Goal: Task Accomplishment & Management: Complete application form

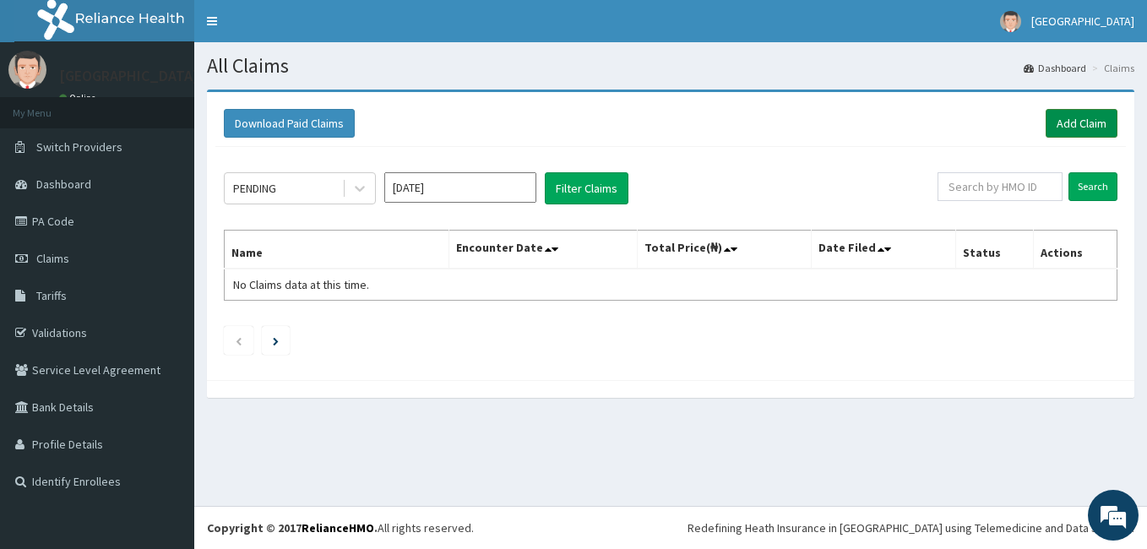
click at [1061, 118] on link "Add Claim" at bounding box center [1081, 123] width 72 height 29
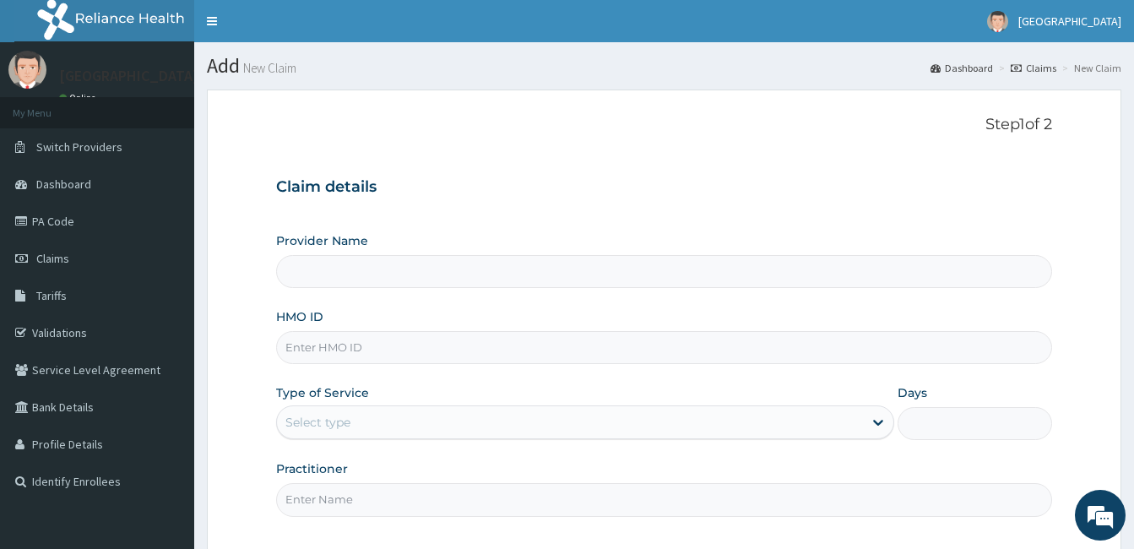
click at [732, 122] on p "Step 1 of 2" at bounding box center [664, 125] width 776 height 19
type input "[GEOGRAPHIC_DATA]- [GEOGRAPHIC_DATA]"
click at [699, 152] on div "Step 1 of 2 Claim details Provider Name [GEOGRAPHIC_DATA]- Ogun HMO ID Type of …" at bounding box center [664, 322] width 776 height 412
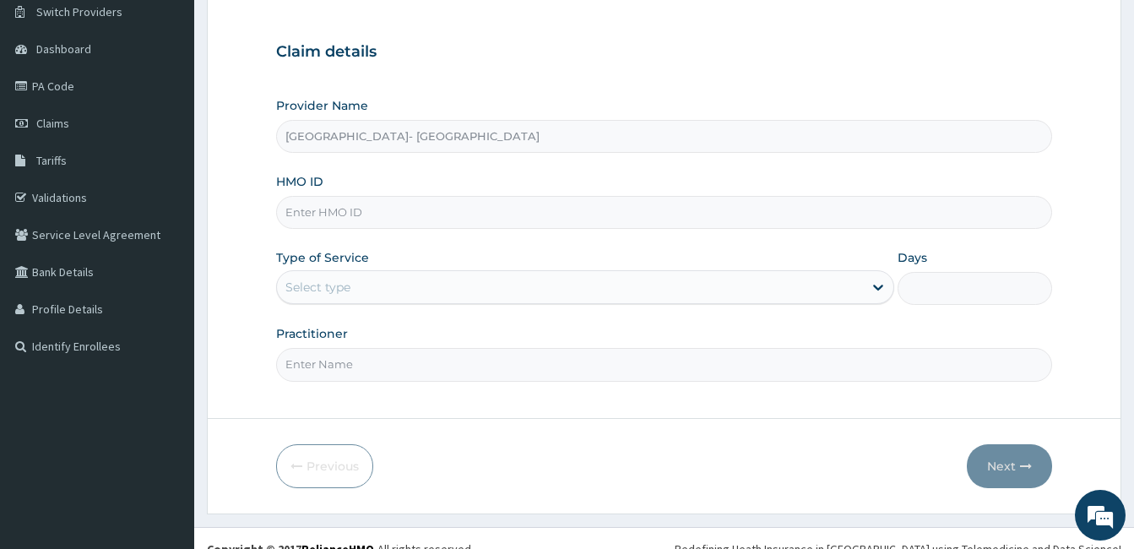
scroll to position [156, 0]
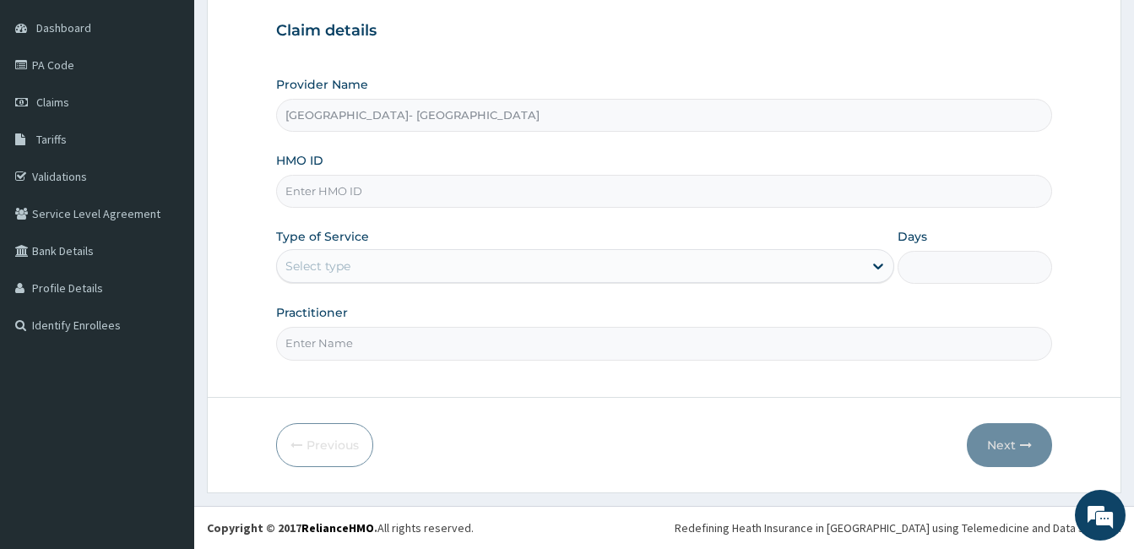
click at [426, 199] on input "HMO ID" at bounding box center [664, 191] width 776 height 33
type input "OLM/10035/C"
click at [493, 258] on div "Select type" at bounding box center [570, 265] width 586 height 27
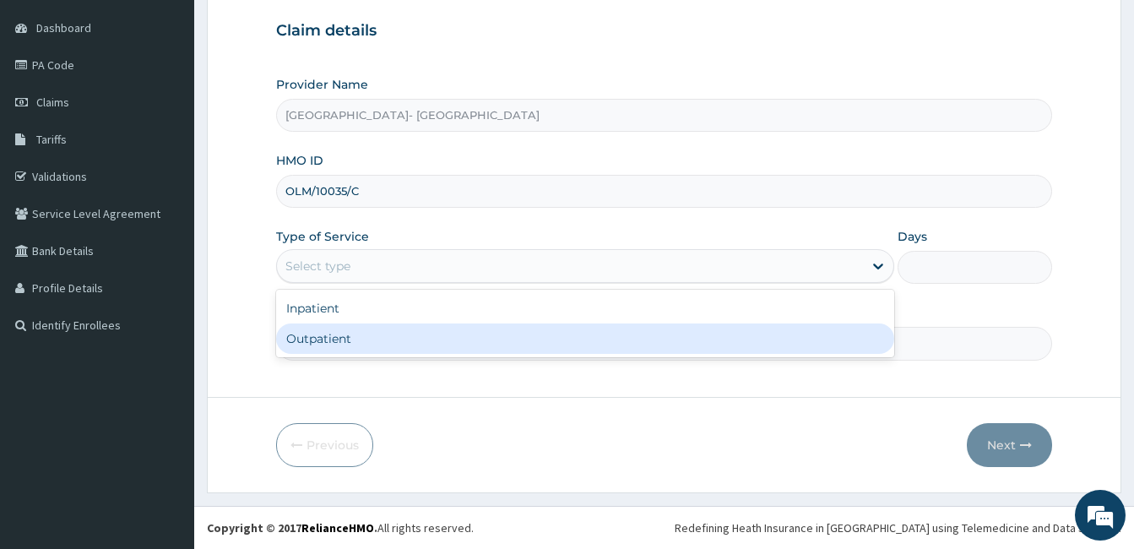
click at [393, 345] on div "Outpatient" at bounding box center [585, 338] width 618 height 30
type input "1"
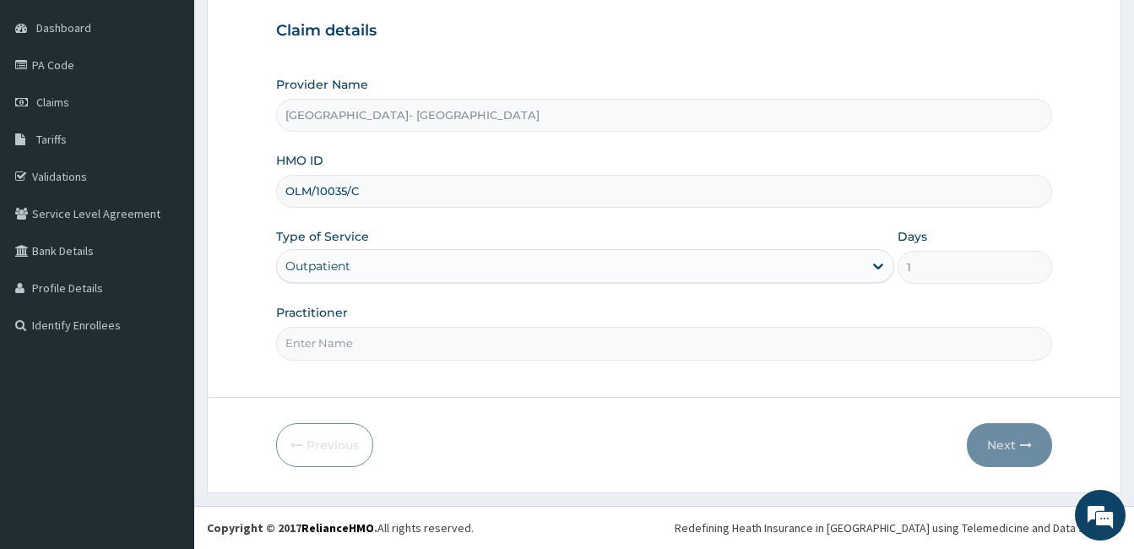
click at [367, 347] on input "Practitioner" at bounding box center [664, 343] width 776 height 33
type input "GENERAL PRACTICE"
click at [1007, 446] on button "Next" at bounding box center [1009, 445] width 85 height 44
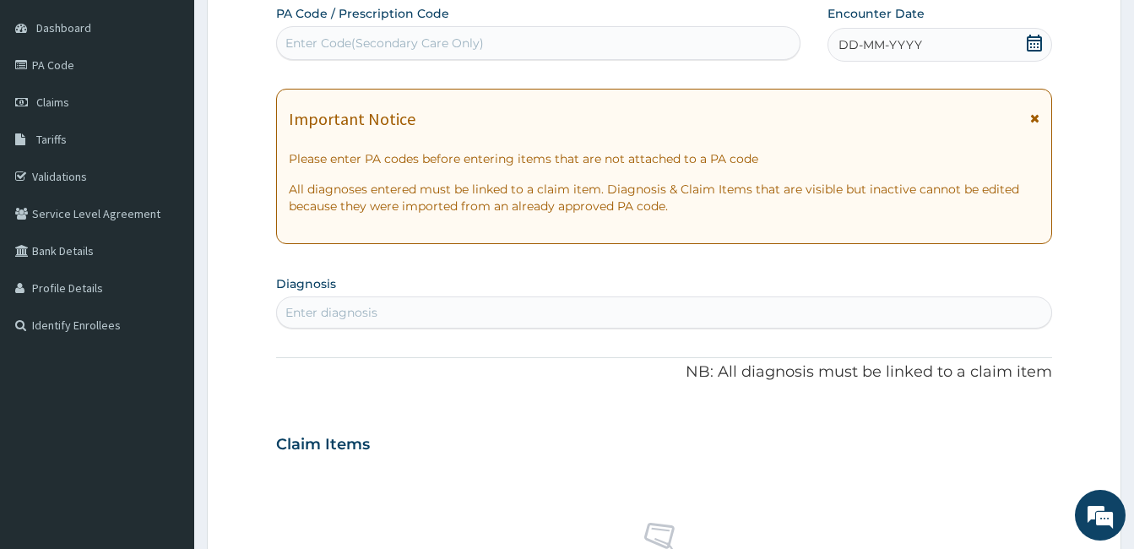
click at [817, 57] on div "PA Code / Prescription Code Enter Code(Secondary Care Only) Encounter Date DD-M…" at bounding box center [650, 33] width 749 height 57
click at [888, 35] on div "DD-MM-YYYY" at bounding box center [940, 45] width 225 height 34
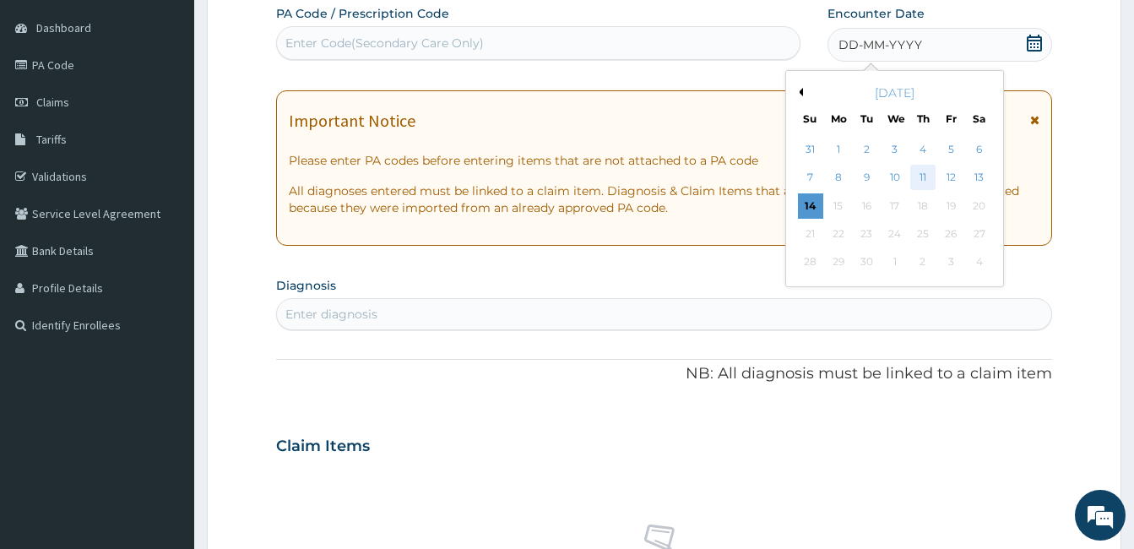
click at [923, 176] on div "11" at bounding box center [922, 178] width 25 height 25
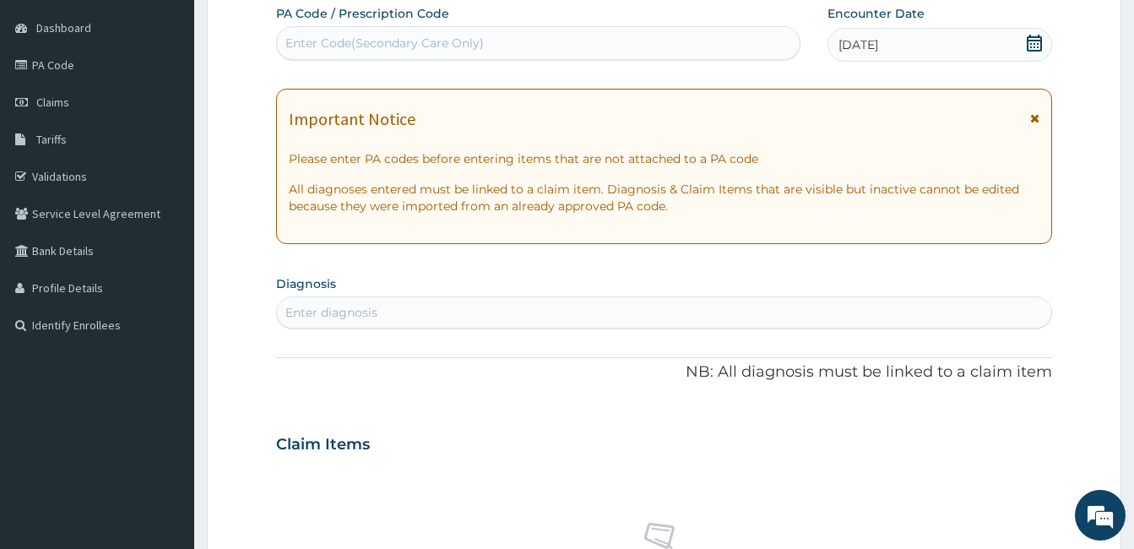
click at [663, 255] on div "PA Code / Prescription Code Enter Code(Secondary Care Only) Encounter Date [DAT…" at bounding box center [664, 442] width 776 height 874
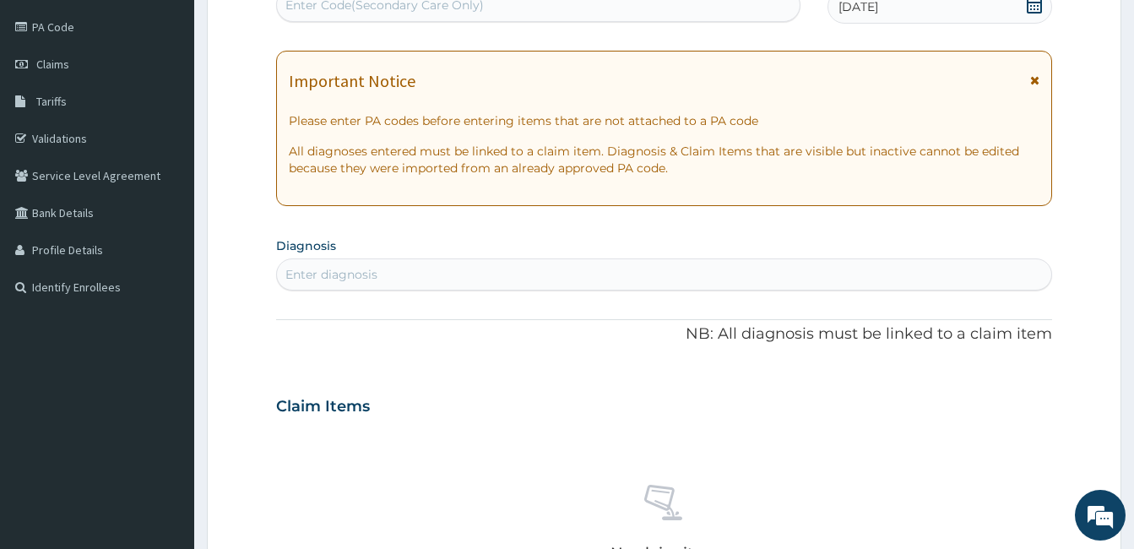
scroll to position [224, 0]
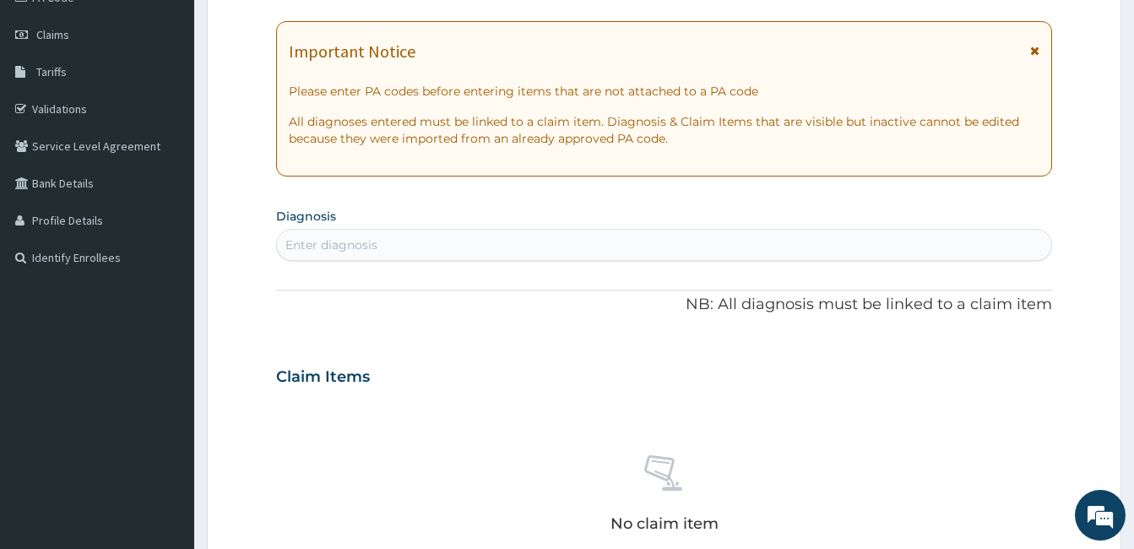
click at [628, 242] on div "Enter diagnosis" at bounding box center [664, 244] width 774 height 27
type input "[MEDICAL_DATA]"
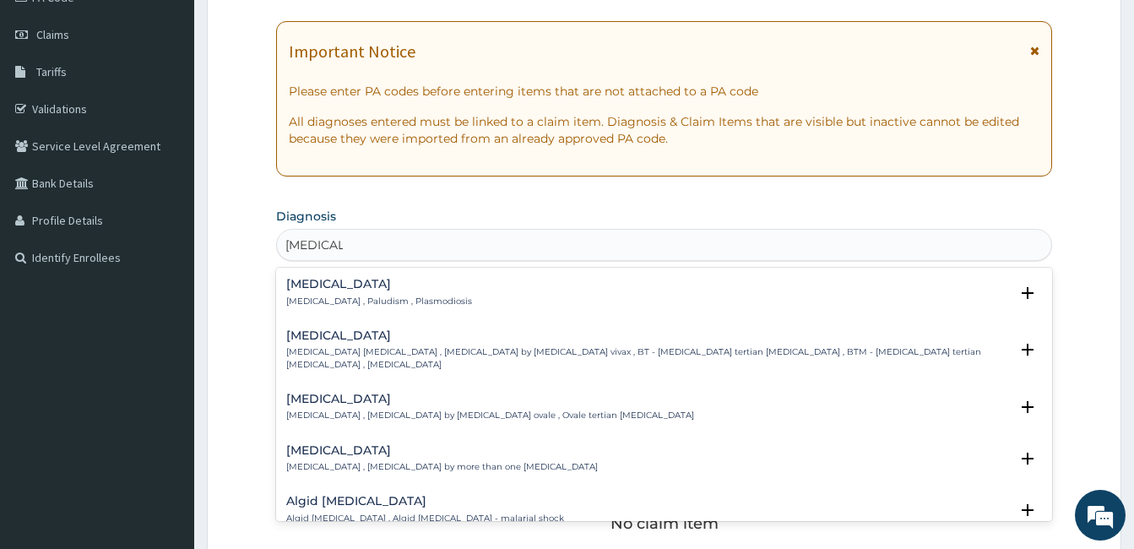
click at [595, 292] on div "[MEDICAL_DATA] [MEDICAL_DATA] , Paludism , Plasmodiosis" at bounding box center [664, 293] width 756 height 30
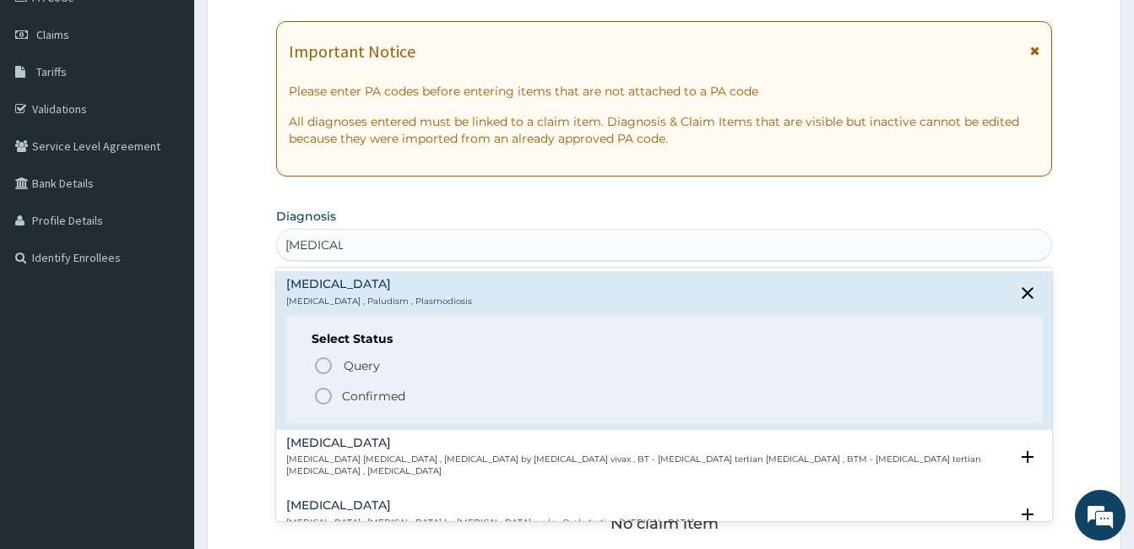
click at [320, 405] on icon "status option filled" at bounding box center [323, 396] width 20 height 20
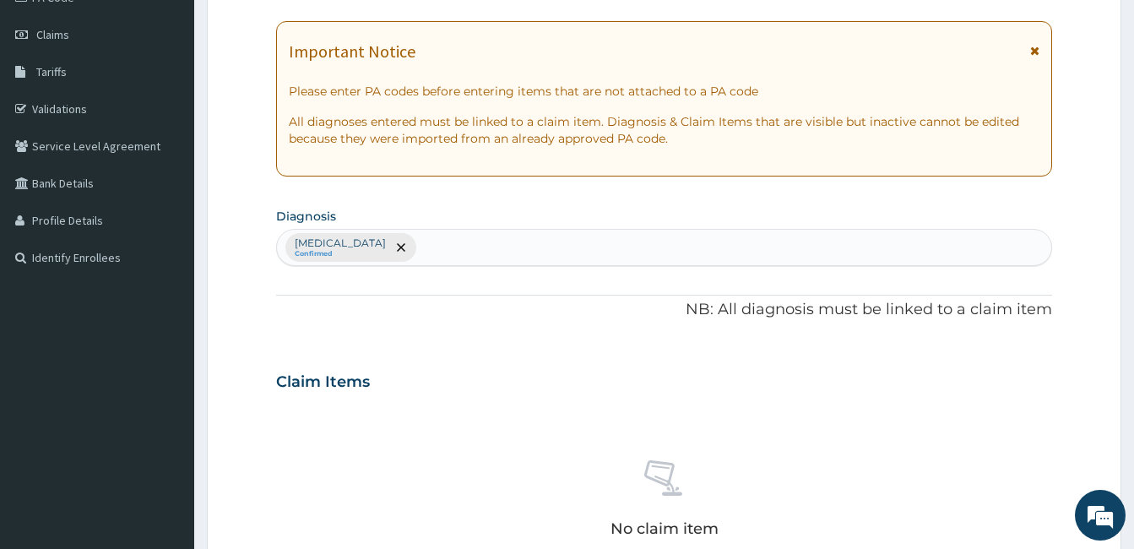
click at [378, 252] on div "[MEDICAL_DATA] Confirmed" at bounding box center [664, 247] width 774 height 35
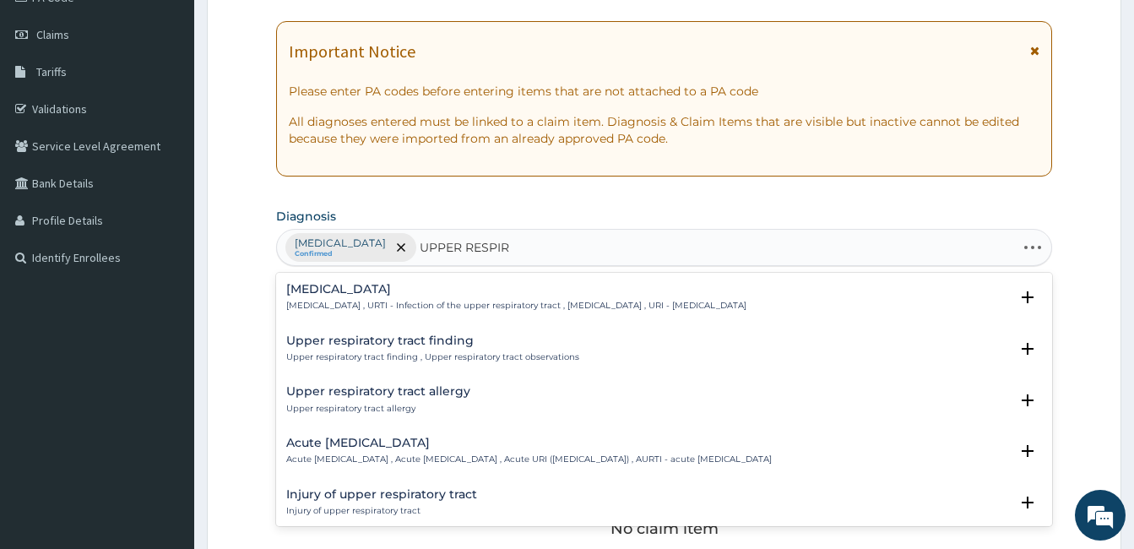
type input "UPPER RESPIRA"
click at [342, 443] on h4 "Acute [MEDICAL_DATA]" at bounding box center [529, 443] width 486 height 13
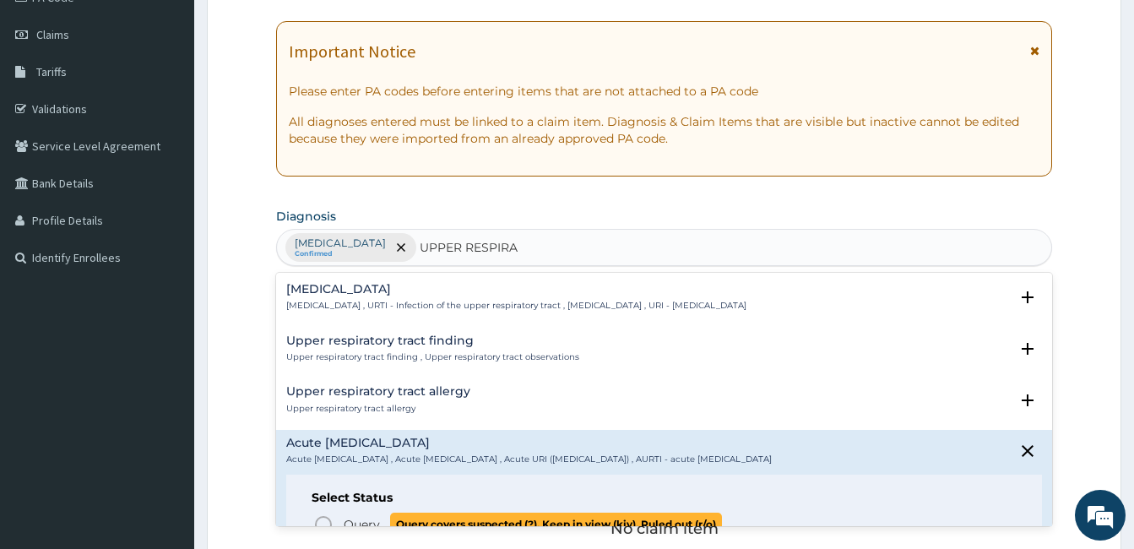
click at [323, 523] on icon "status option query" at bounding box center [323, 524] width 20 height 20
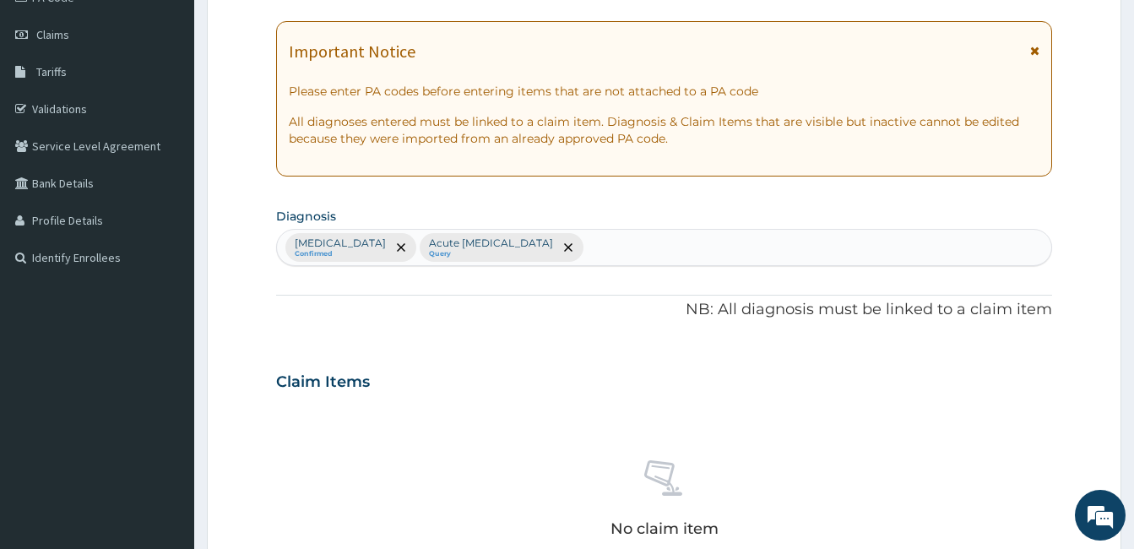
click at [671, 276] on div "PA Code / Prescription Code Enter Code(Secondary Care Only) Encounter Date [DAT…" at bounding box center [664, 377] width 776 height 879
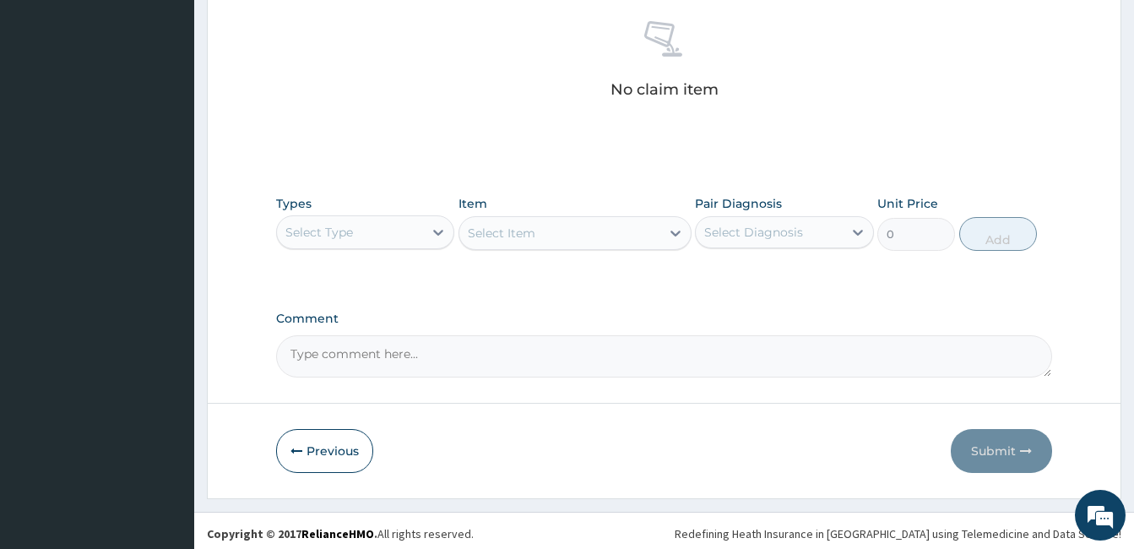
scroll to position [669, 0]
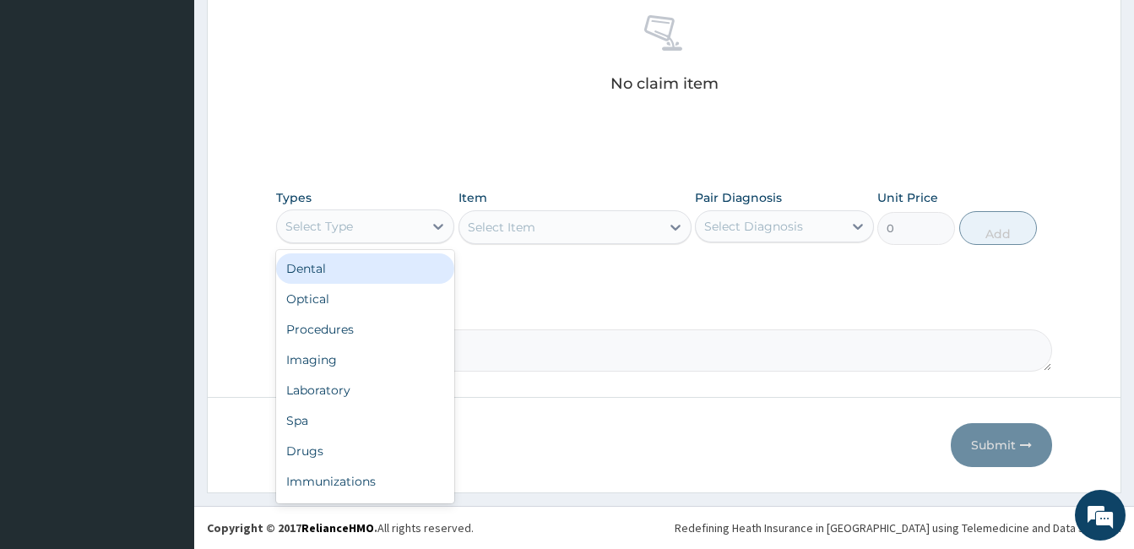
click at [350, 223] on div "Select Type" at bounding box center [319, 226] width 68 height 17
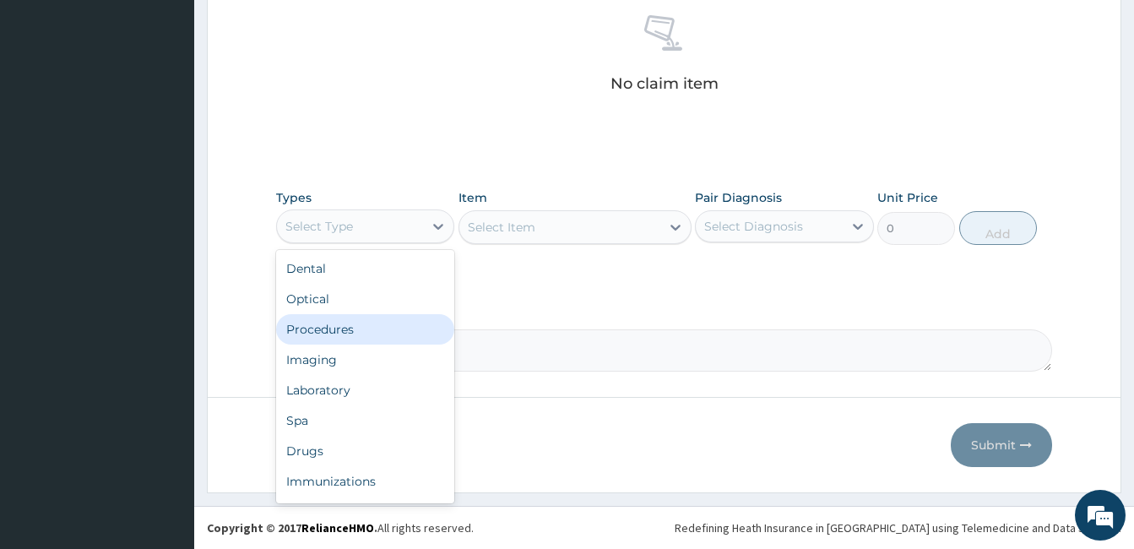
click at [312, 323] on div "Procedures" at bounding box center [365, 329] width 178 height 30
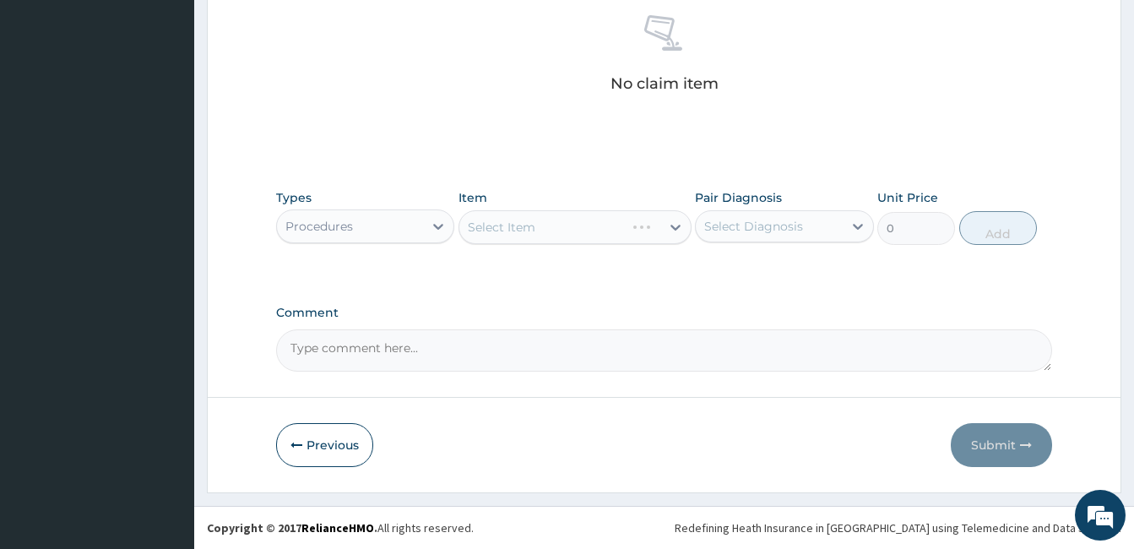
click at [545, 240] on div "Select Item" at bounding box center [575, 227] width 233 height 34
click at [526, 231] on div "Select Item" at bounding box center [575, 227] width 233 height 34
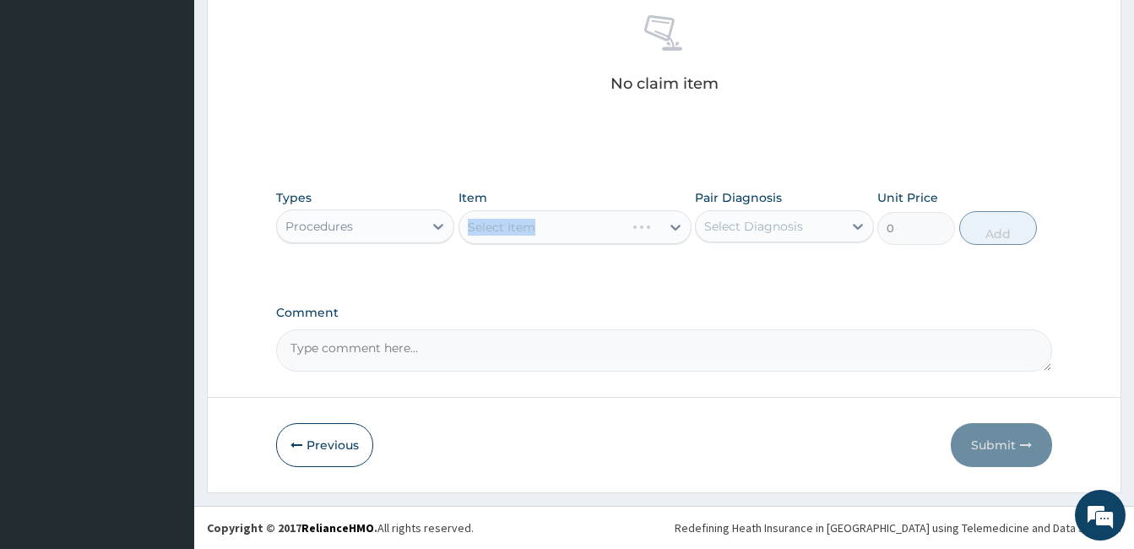
click at [526, 231] on div "Select Item" at bounding box center [575, 227] width 233 height 34
drag, startPoint x: 526, startPoint y: 231, endPoint x: 554, endPoint y: 230, distance: 27.9
click at [554, 230] on div "Select Item" at bounding box center [575, 227] width 233 height 34
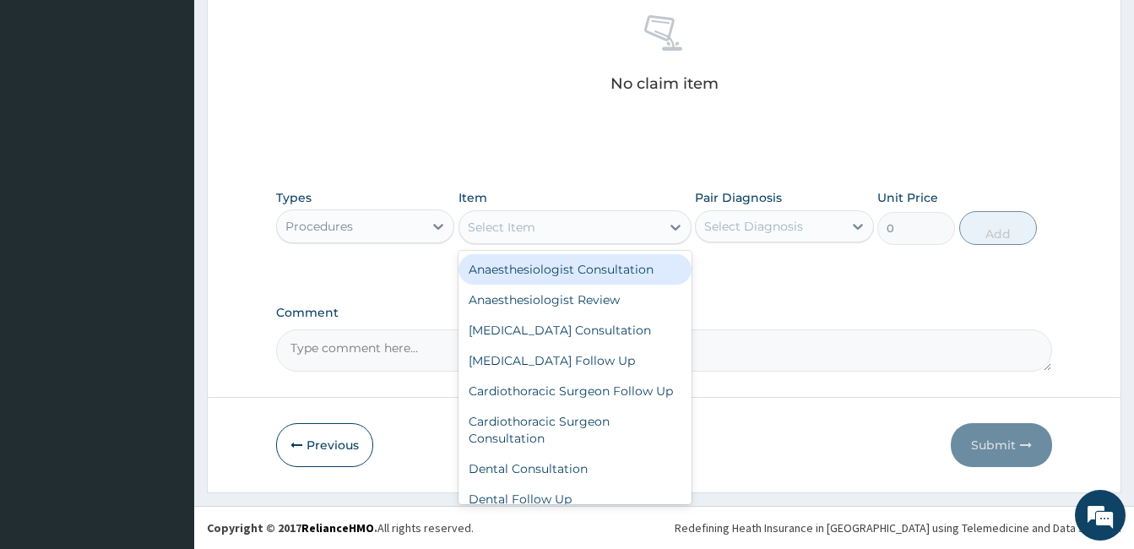
click at [555, 230] on div "Select Item" at bounding box center [559, 227] width 201 height 27
type input "GP"
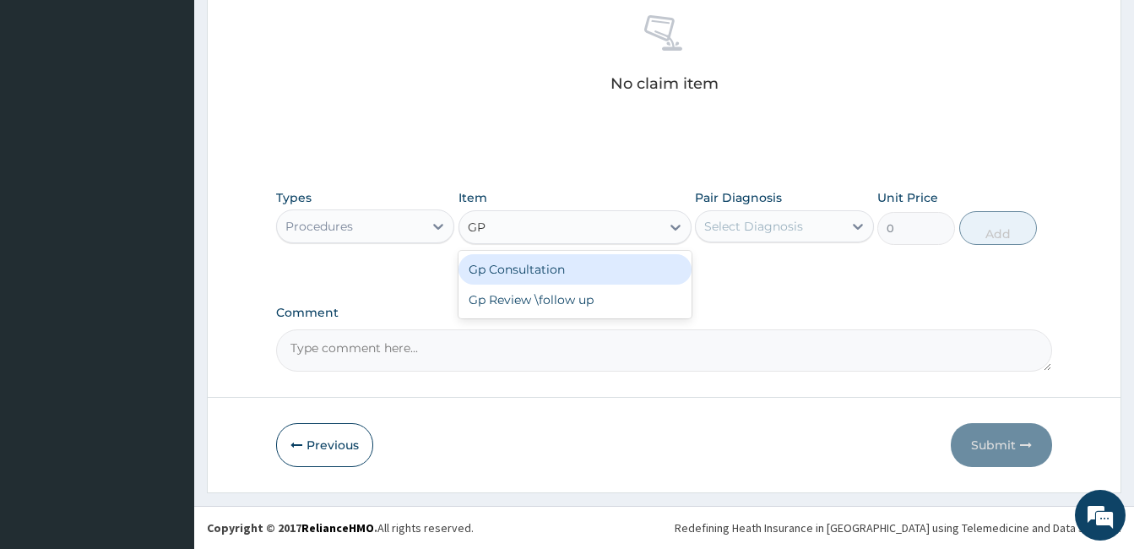
click at [551, 274] on div "Gp Consultation" at bounding box center [575, 269] width 233 height 30
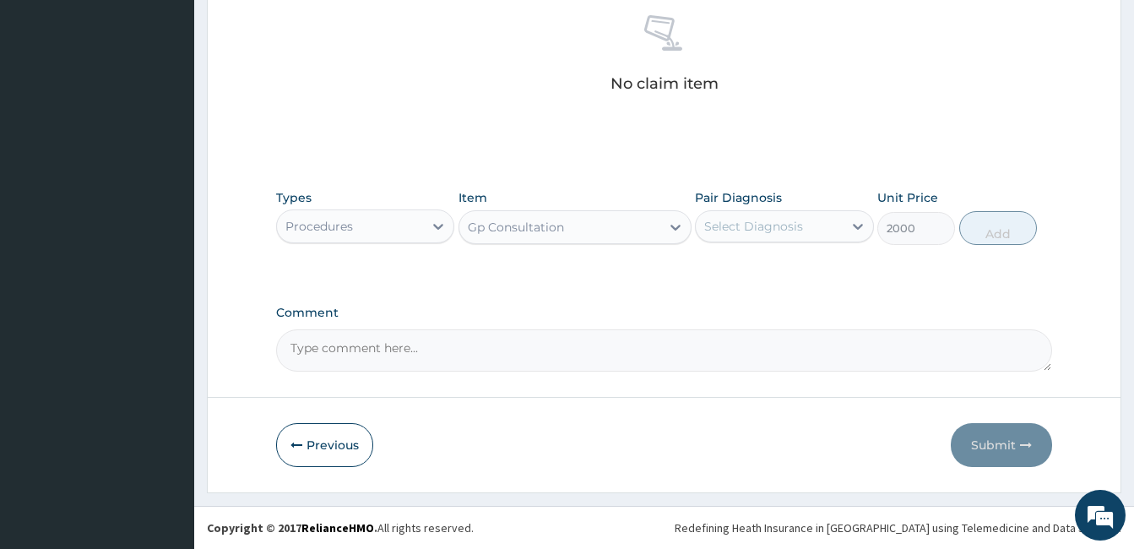
type input "2000"
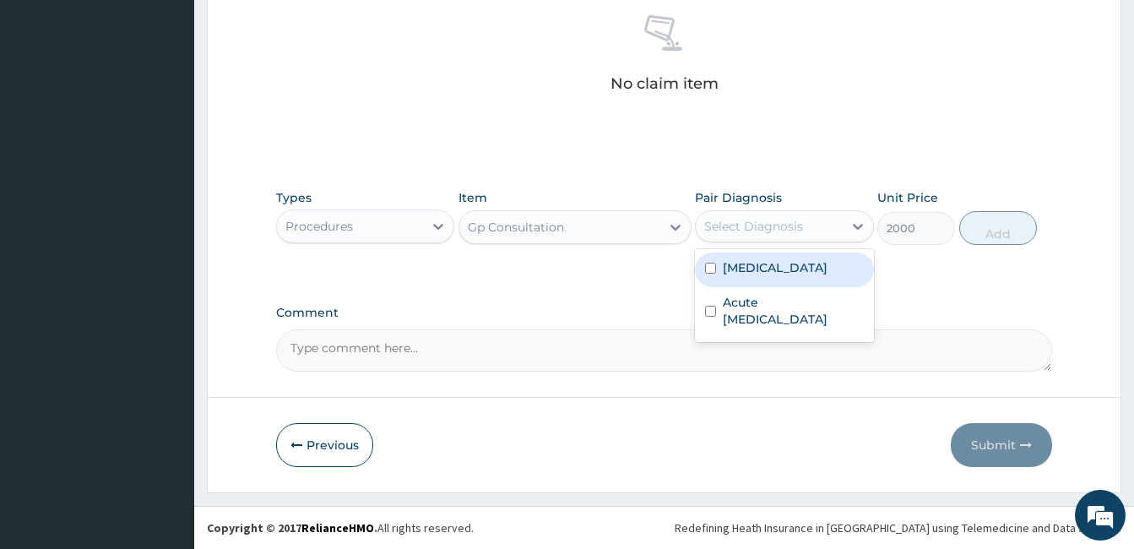
click at [751, 226] on div "Select Diagnosis" at bounding box center [753, 226] width 99 height 17
click at [719, 266] on div "[MEDICAL_DATA]" at bounding box center [784, 269] width 178 height 35
checkbox input "true"
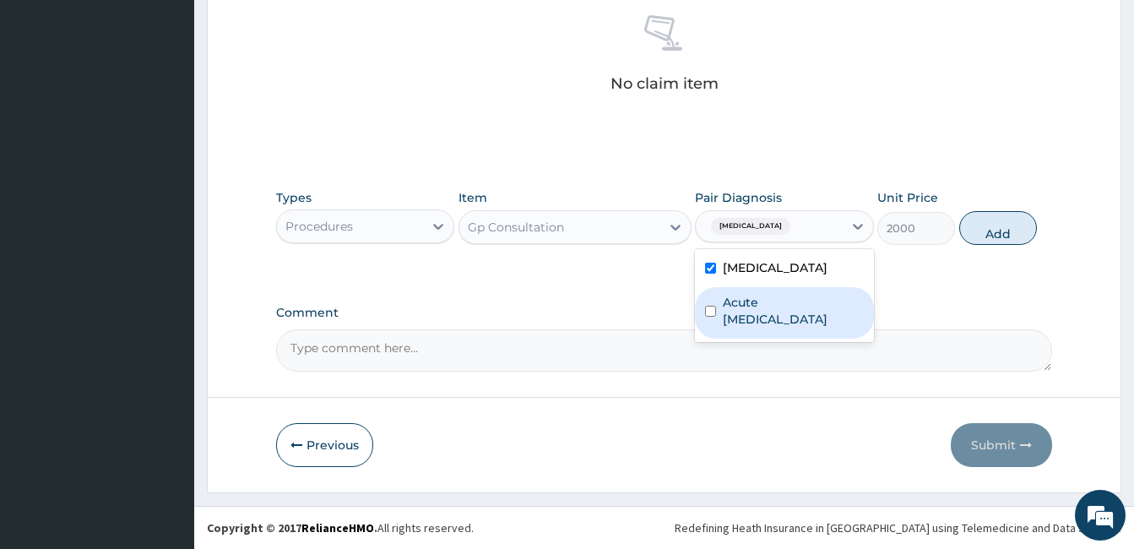
click at [703, 307] on div "Acute [MEDICAL_DATA]" at bounding box center [784, 313] width 178 height 52
checkbox input "true"
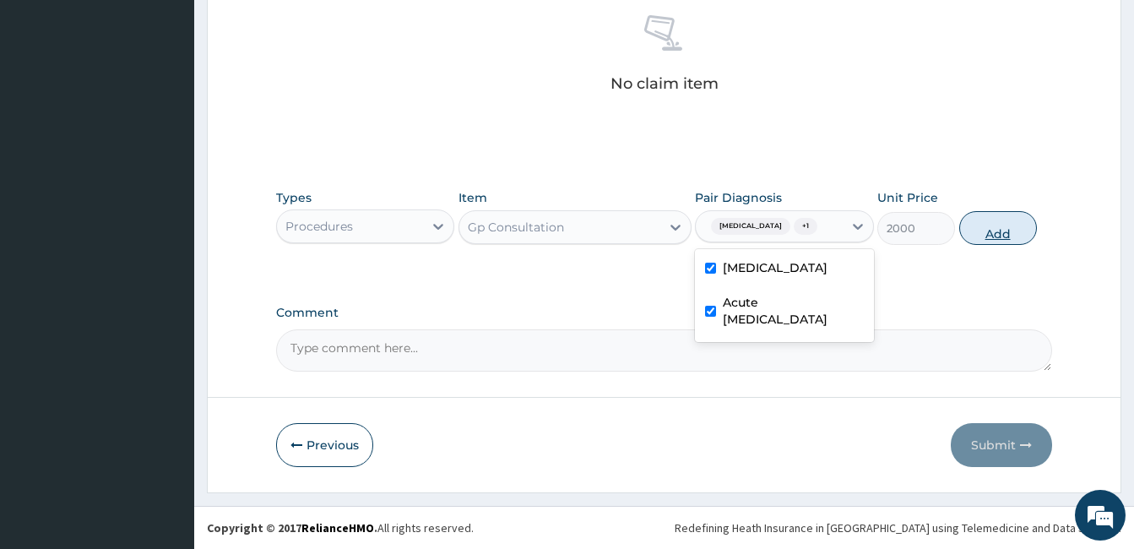
click at [996, 227] on button "Add" at bounding box center [998, 228] width 78 height 34
type input "0"
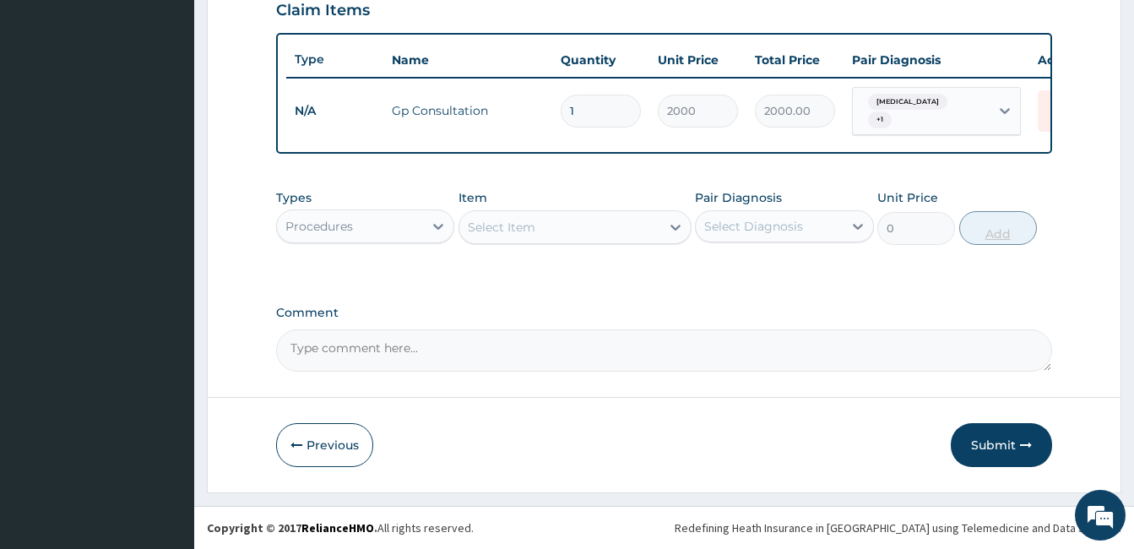
scroll to position [601, 0]
click at [659, 186] on div "Types Procedures Item Select Item Pair Diagnosis Select Diagnosis Unit Price 0 …" at bounding box center [664, 217] width 776 height 73
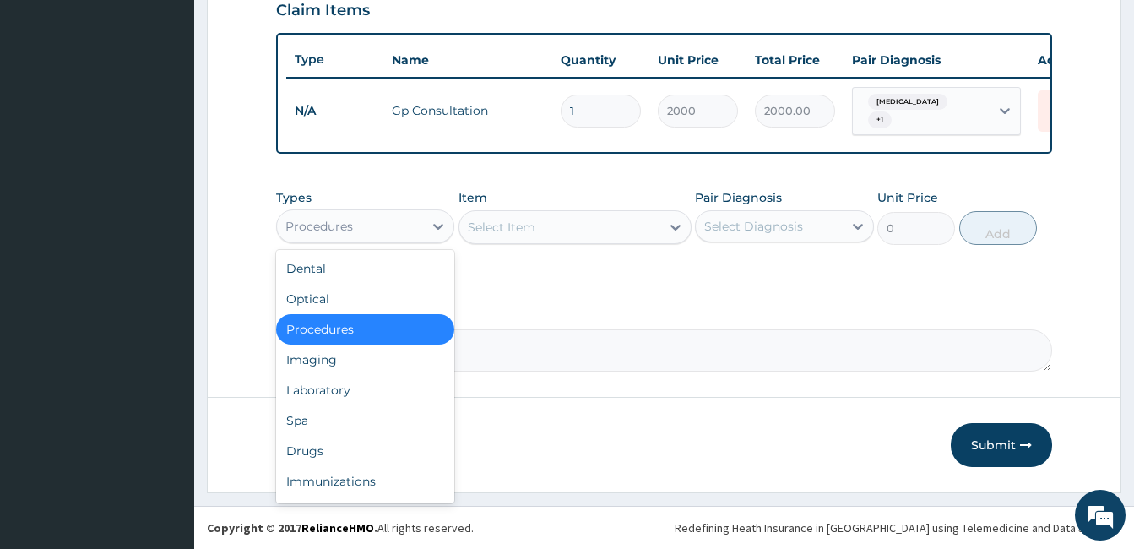
click at [383, 239] on div "Procedures" at bounding box center [350, 226] width 146 height 27
click at [311, 439] on div "Drugs" at bounding box center [365, 451] width 178 height 30
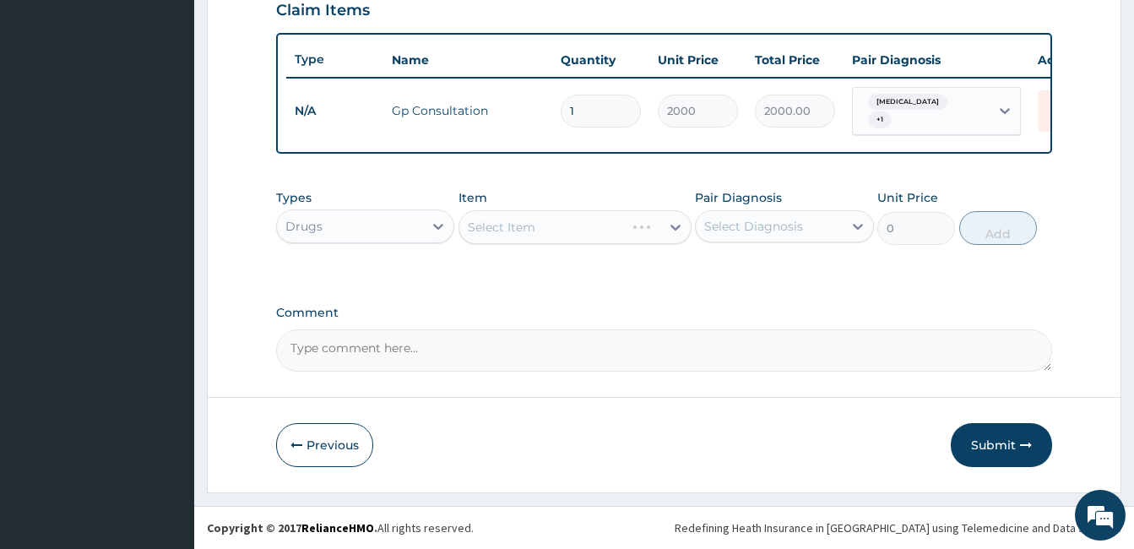
click at [562, 231] on div "Select Item" at bounding box center [575, 227] width 233 height 34
click at [562, 237] on div "Select Item" at bounding box center [559, 227] width 201 height 27
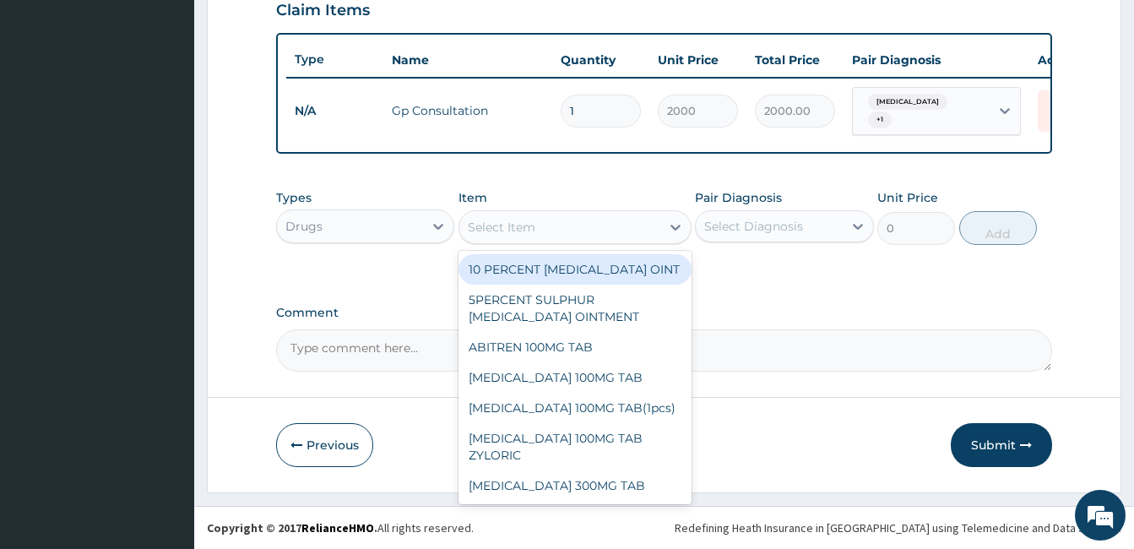
click at [562, 237] on div "Select Item" at bounding box center [559, 227] width 201 height 27
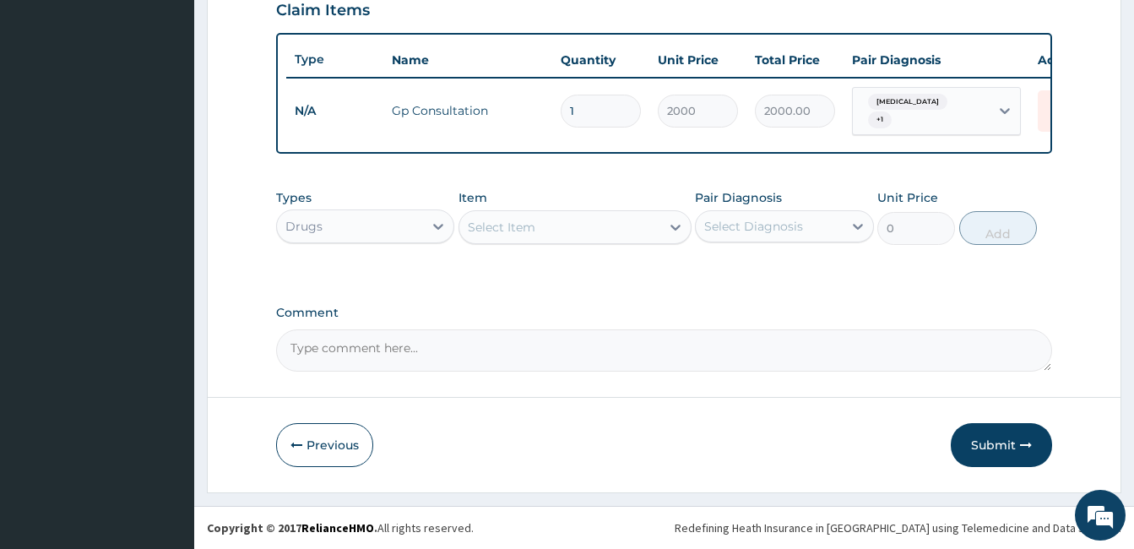
click at [565, 240] on div "Select Item" at bounding box center [559, 227] width 201 height 27
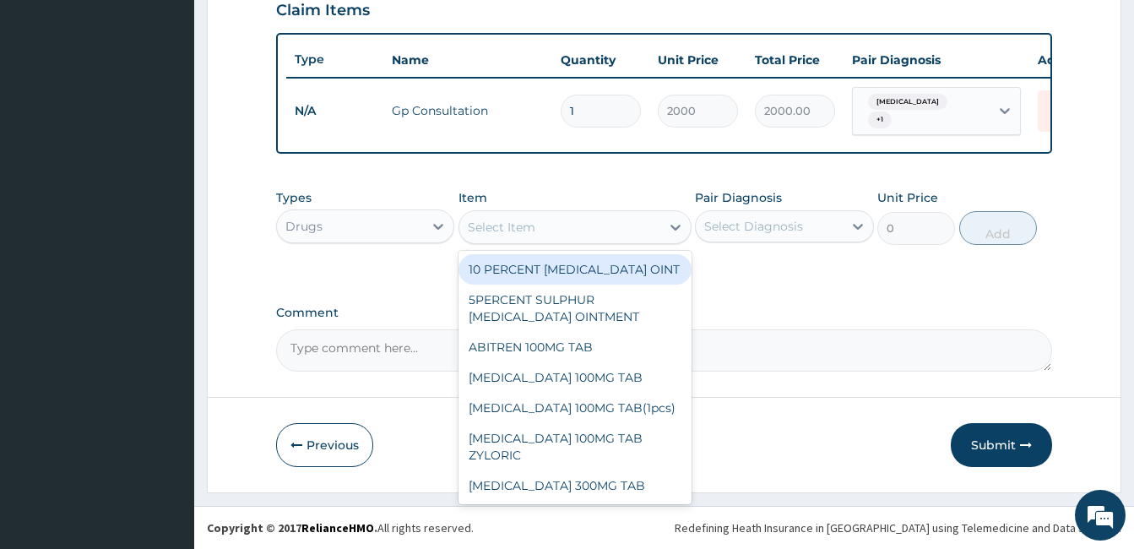
click at [565, 240] on div "Select Item" at bounding box center [559, 227] width 201 height 27
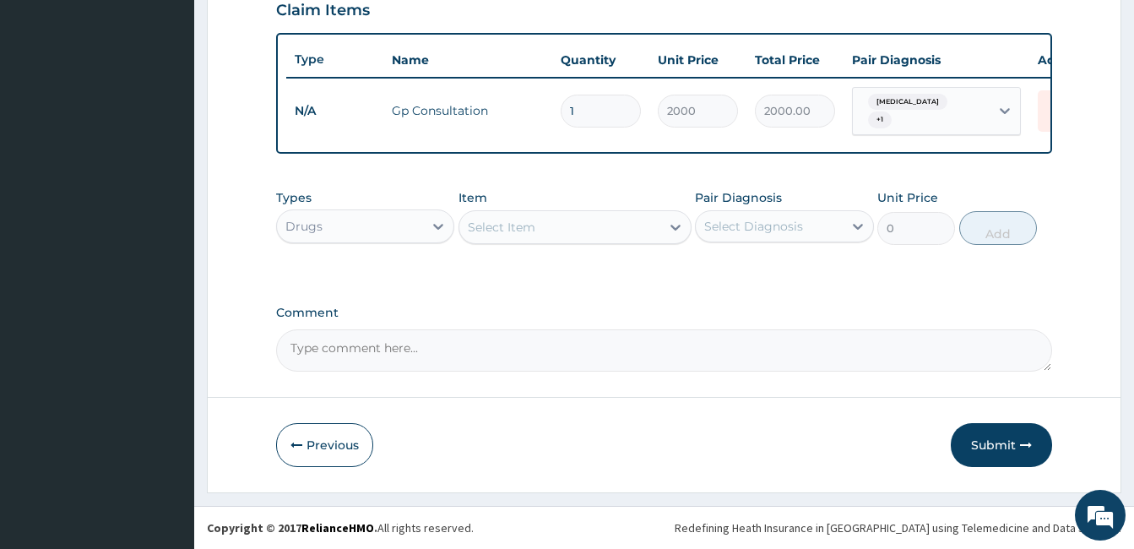
click at [565, 240] on div "Select Item" at bounding box center [559, 227] width 201 height 27
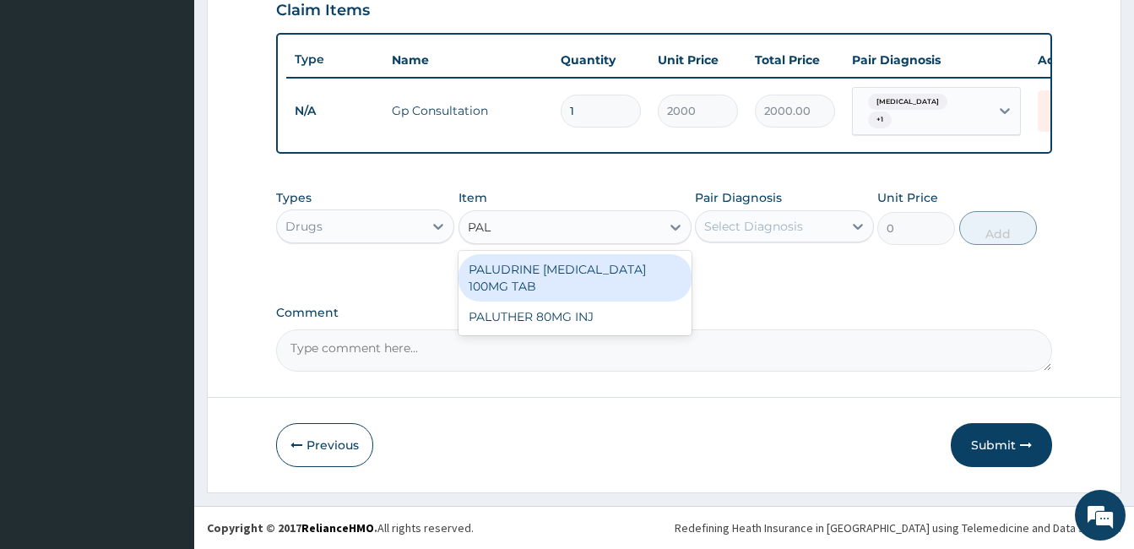
type input "PALU"
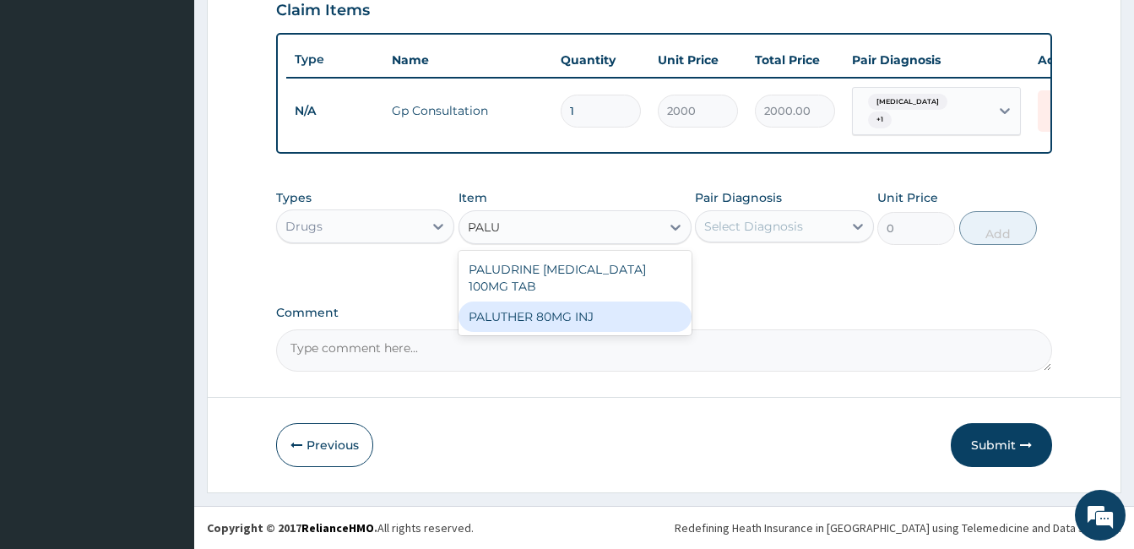
click at [562, 315] on div "PALUTHER 80MG INJ" at bounding box center [575, 316] width 233 height 30
type input "870.75"
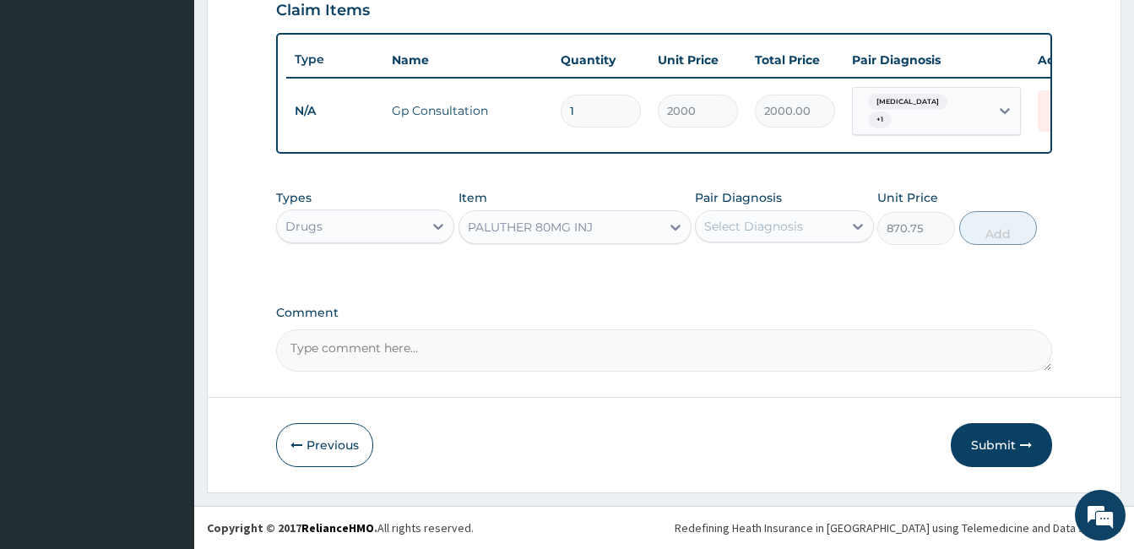
click at [723, 229] on div "Select Diagnosis" at bounding box center [753, 226] width 99 height 17
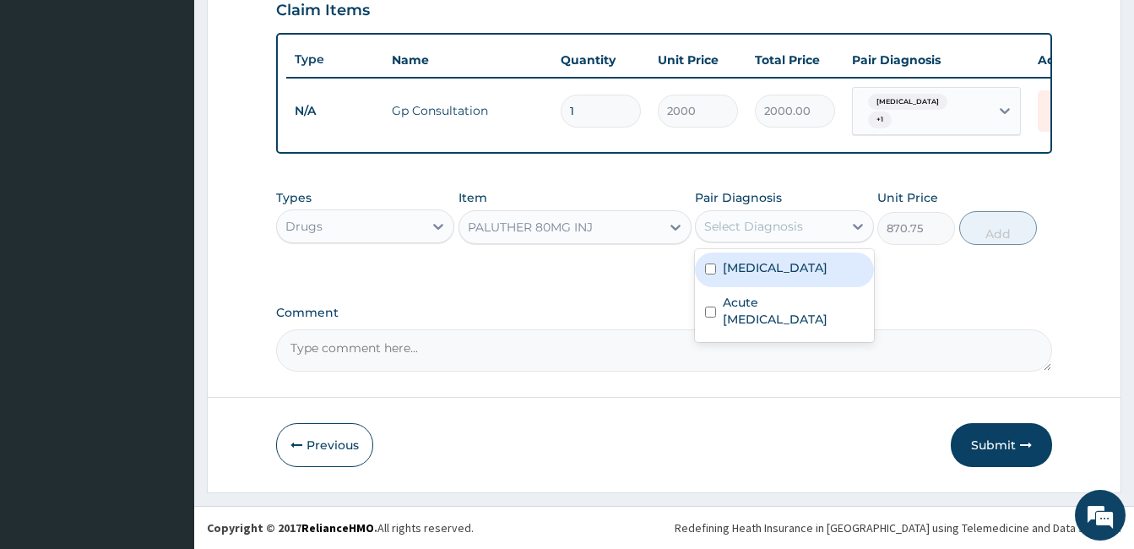
click at [718, 270] on div "[MEDICAL_DATA]" at bounding box center [784, 269] width 178 height 35
checkbox input "true"
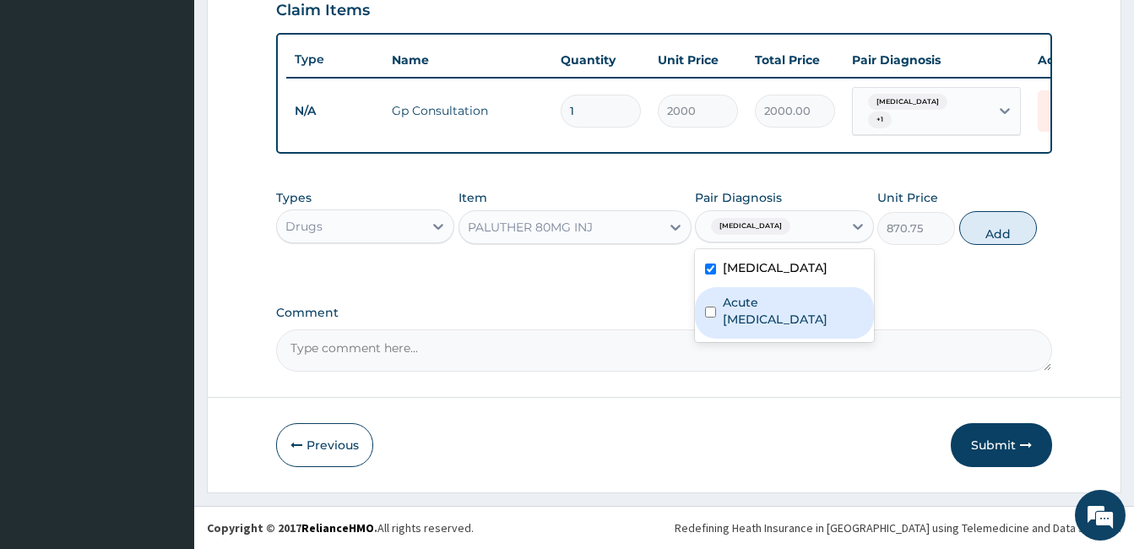
click at [732, 320] on label "Acute [MEDICAL_DATA]" at bounding box center [793, 311] width 140 height 34
checkbox input "true"
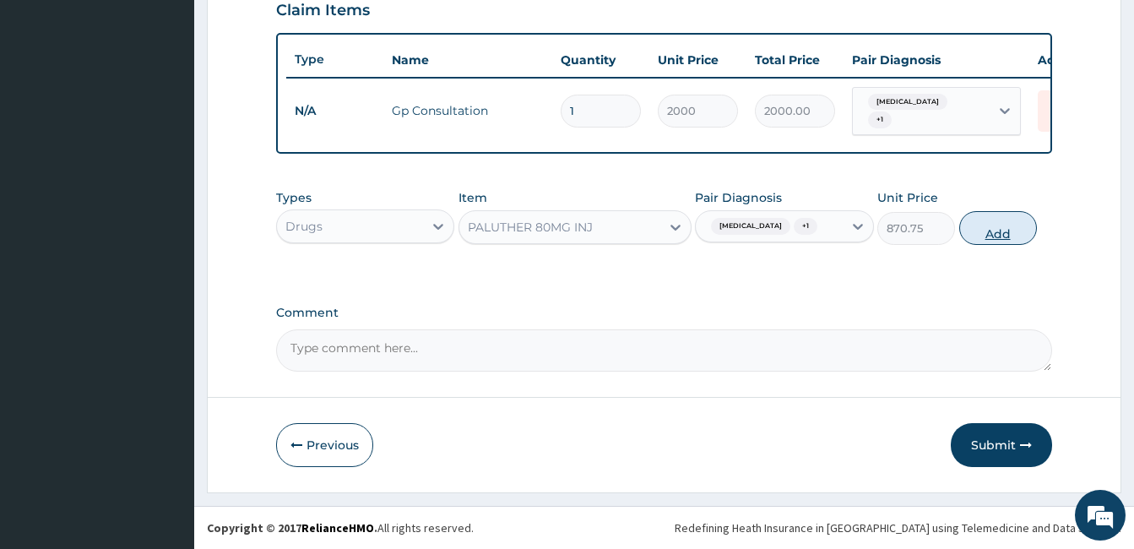
click at [1030, 228] on button "Add" at bounding box center [998, 228] width 78 height 34
type input "0"
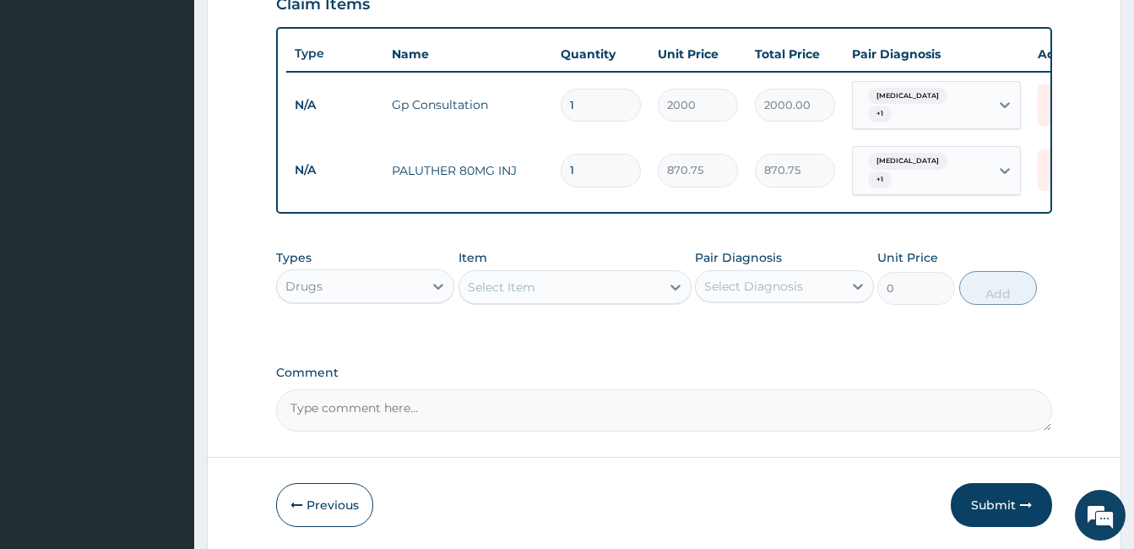
click at [590, 163] on input "1" at bounding box center [601, 170] width 80 height 33
type input "2"
type input "1741.50"
type input "3"
type input "2612.25"
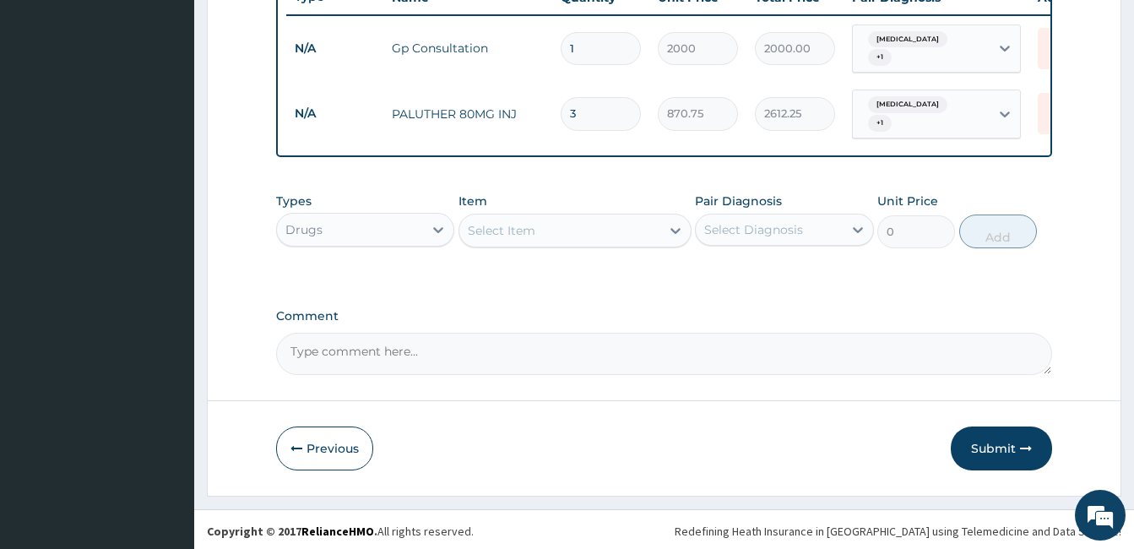
scroll to position [659, 0]
click at [565, 228] on div "Select Item" at bounding box center [559, 228] width 201 height 27
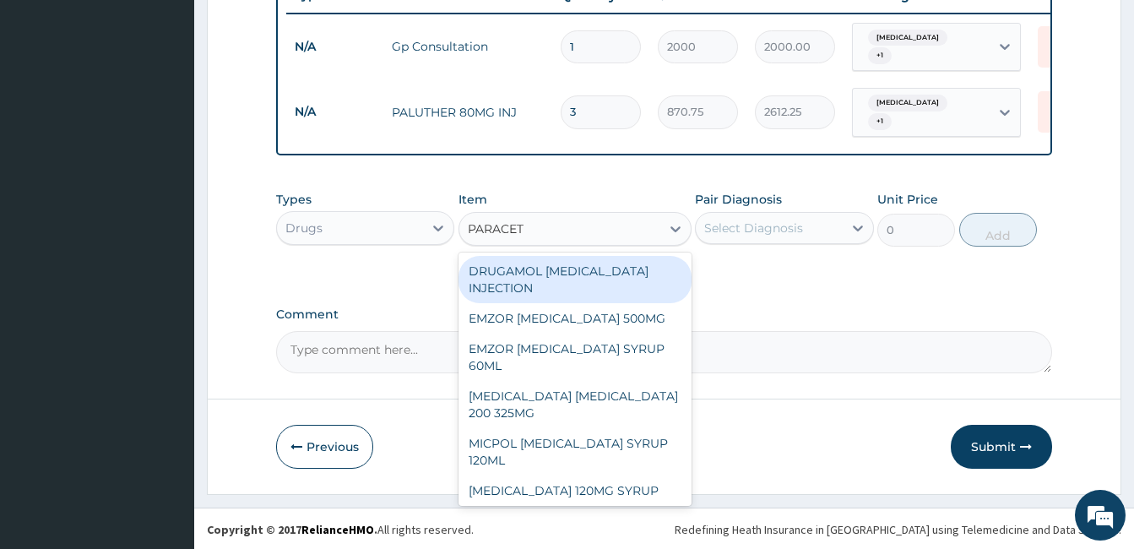
type input "PARACETA"
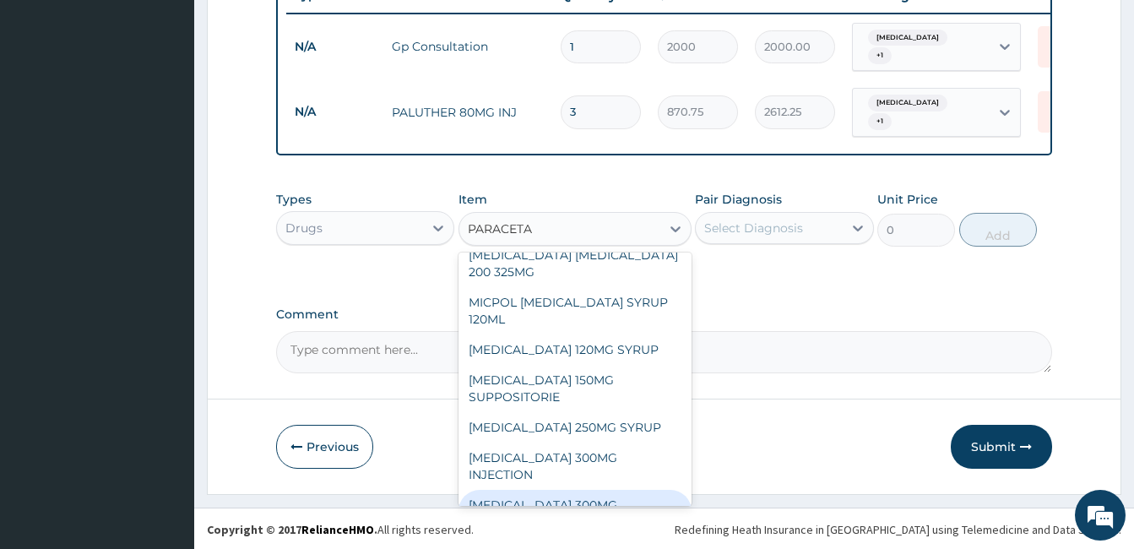
scroll to position [188, 0]
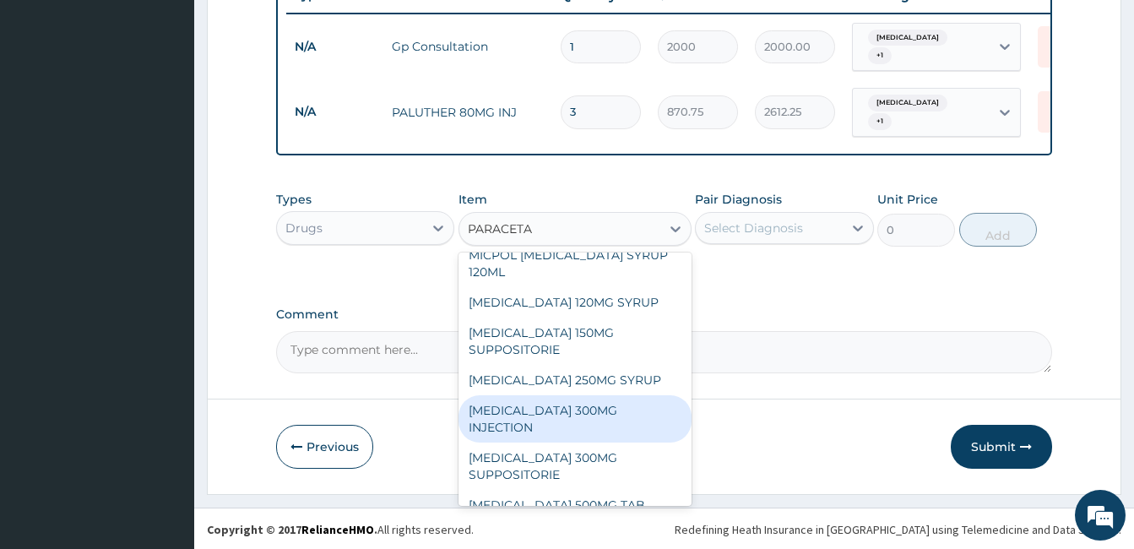
click at [571, 409] on div "[MEDICAL_DATA] 300MG INJECTION" at bounding box center [575, 418] width 233 height 47
type input "215"
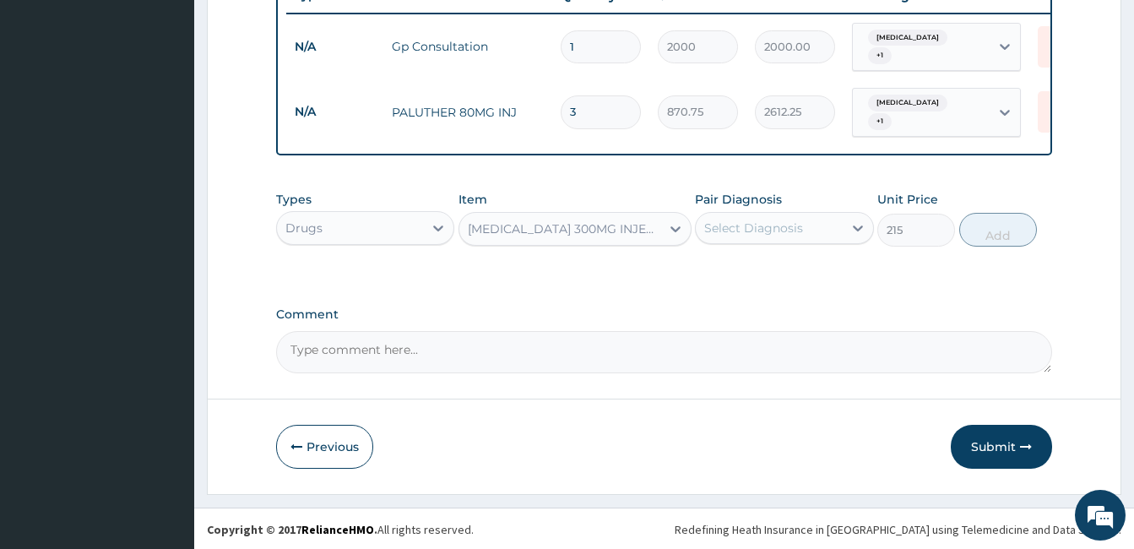
click at [790, 239] on div "Select Diagnosis" at bounding box center [769, 227] width 146 height 27
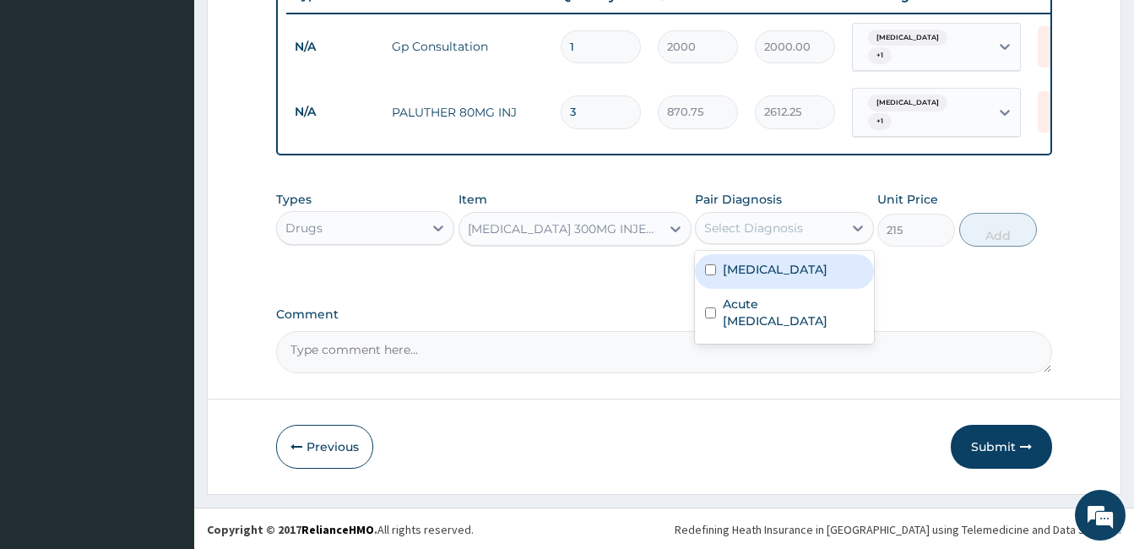
click at [773, 254] on div "[MEDICAL_DATA]" at bounding box center [784, 271] width 178 height 35
checkbox input "true"
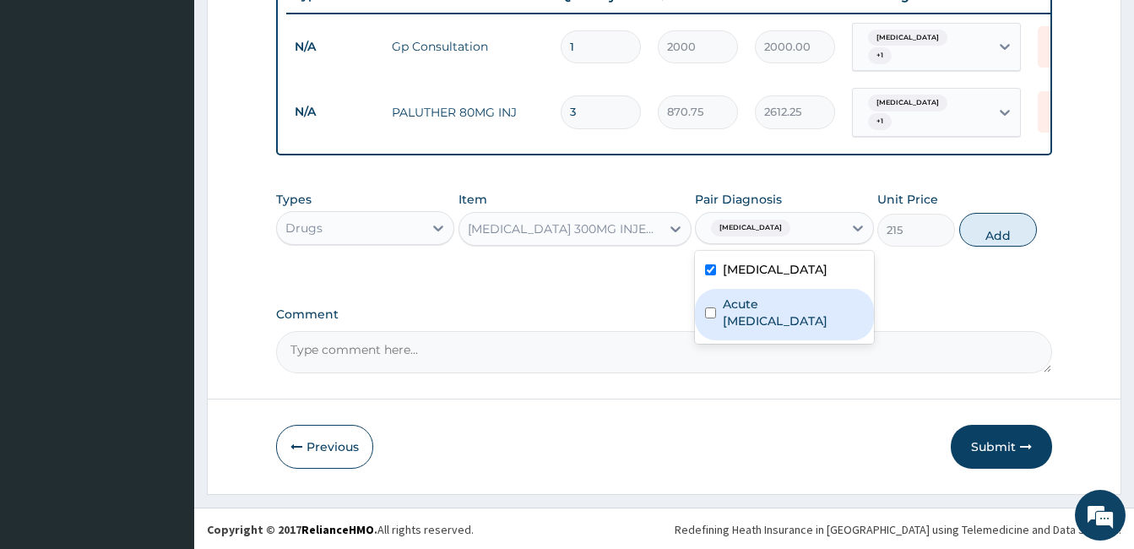
click at [748, 305] on label "Acute [MEDICAL_DATA]" at bounding box center [793, 313] width 140 height 34
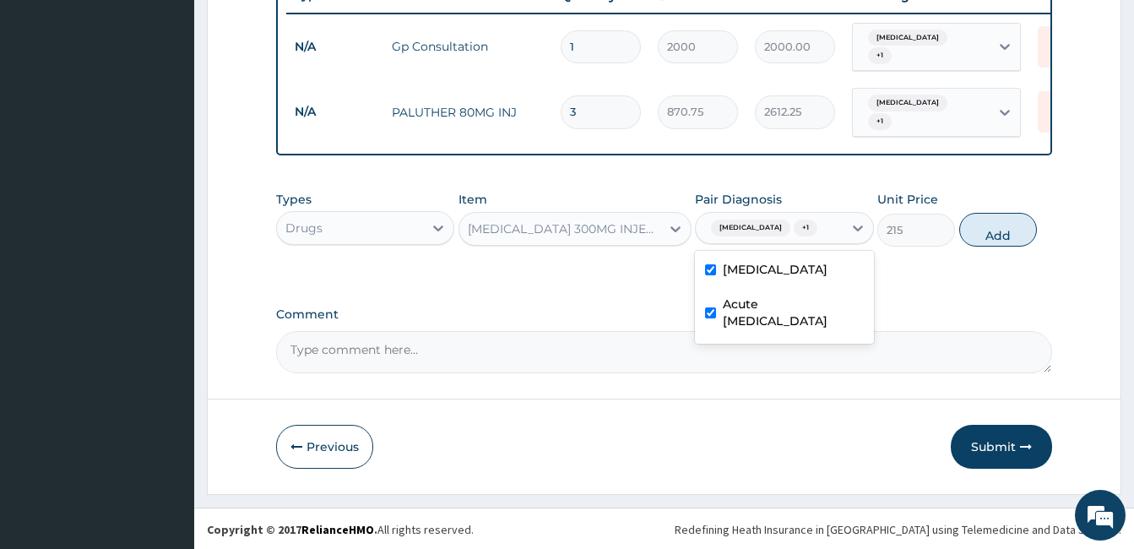
checkbox input "true"
click at [991, 219] on button "Add" at bounding box center [998, 230] width 78 height 34
type input "0"
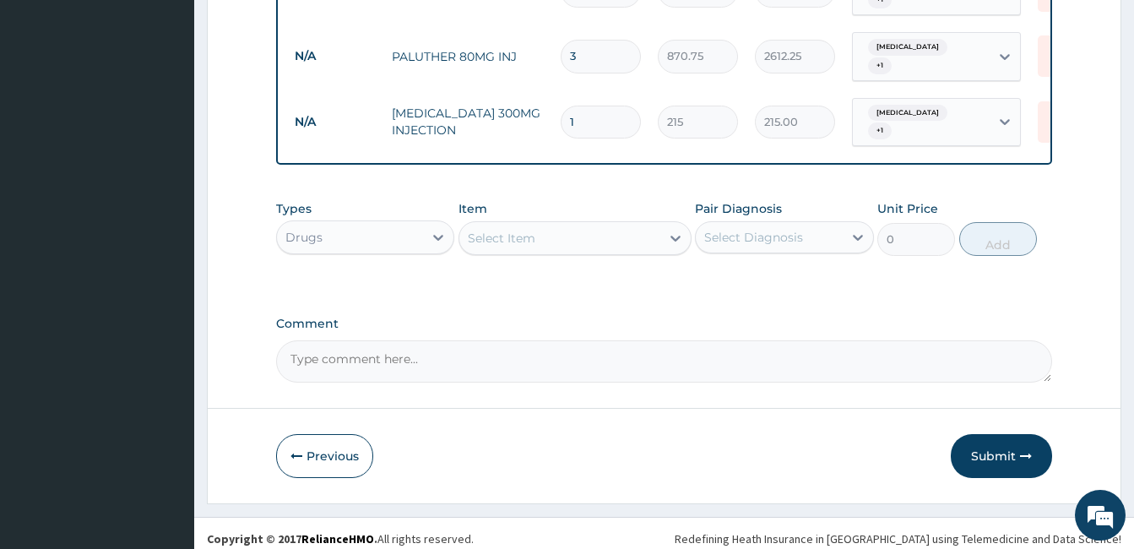
scroll to position [718, 0]
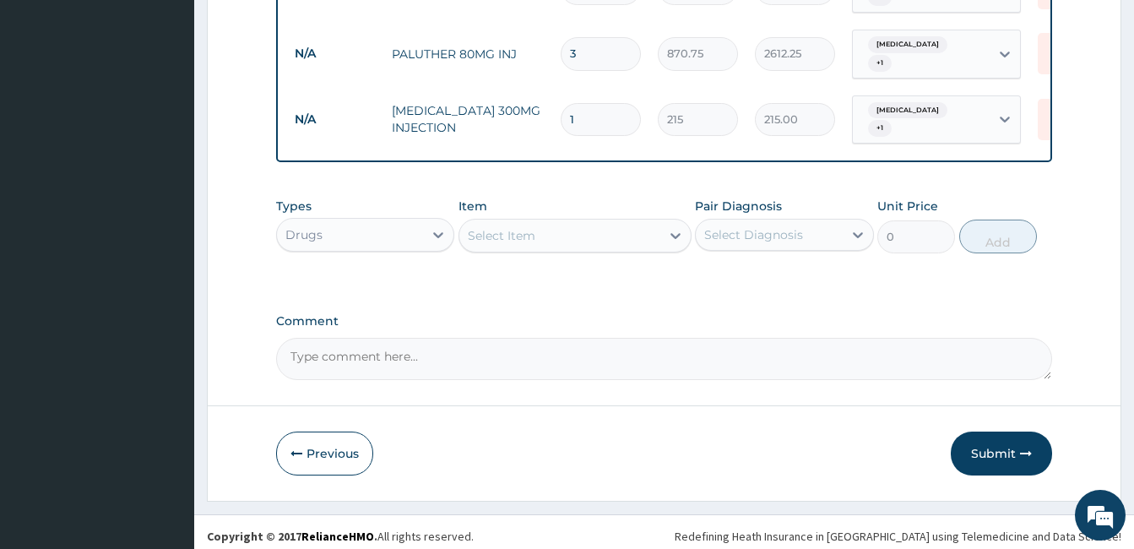
click at [551, 224] on div "Select Item" at bounding box center [559, 235] width 201 height 27
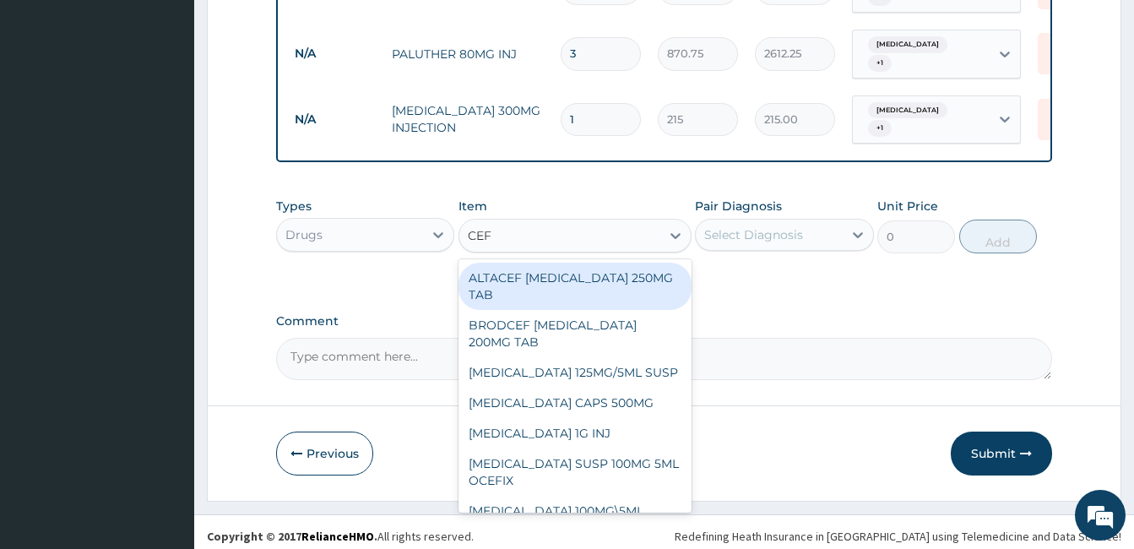
type input "CEFT"
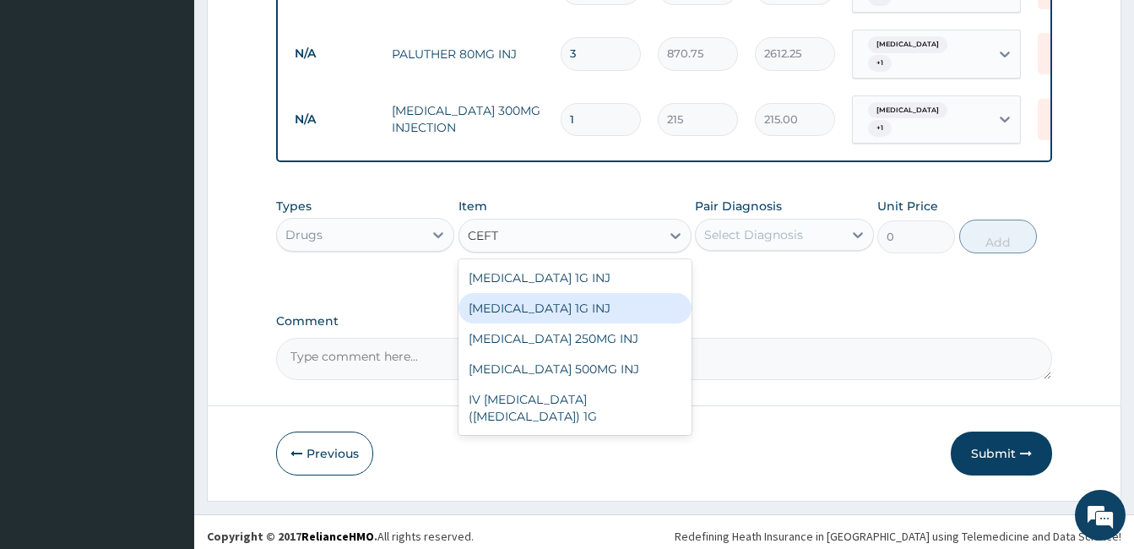
click at [542, 300] on div "[MEDICAL_DATA] 1G INJ" at bounding box center [575, 308] width 233 height 30
type input "1350"
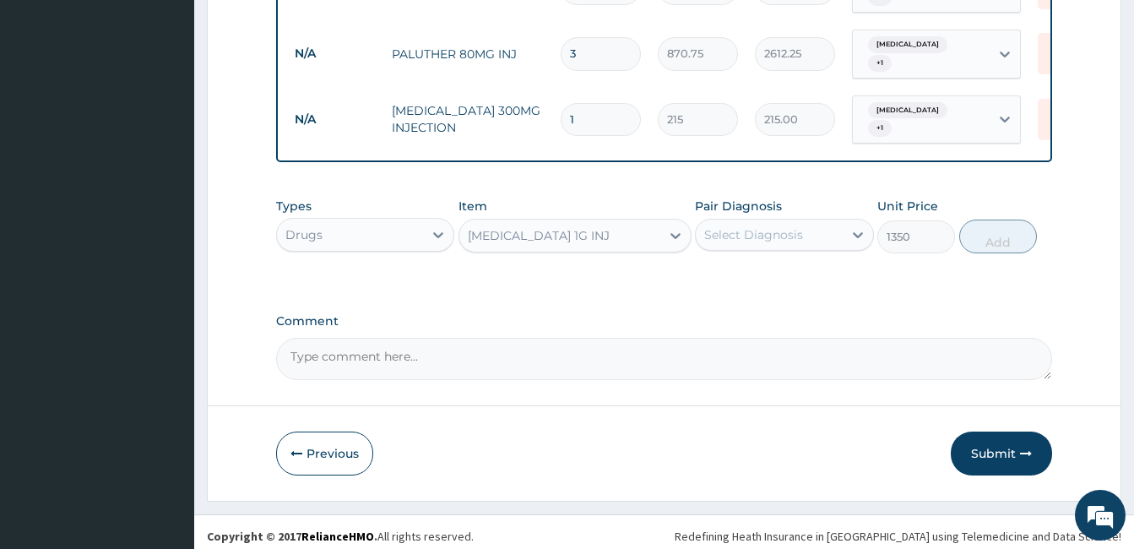
click at [789, 226] on div "Select Diagnosis" at bounding box center [753, 234] width 99 height 17
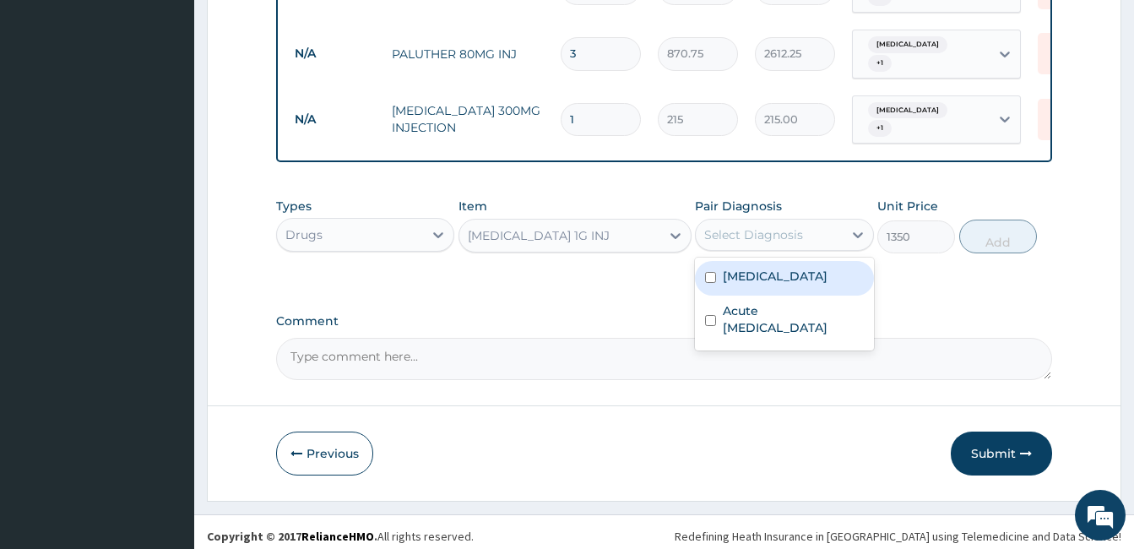
click at [711, 272] on input "checkbox" at bounding box center [710, 277] width 11 height 11
checkbox input "true"
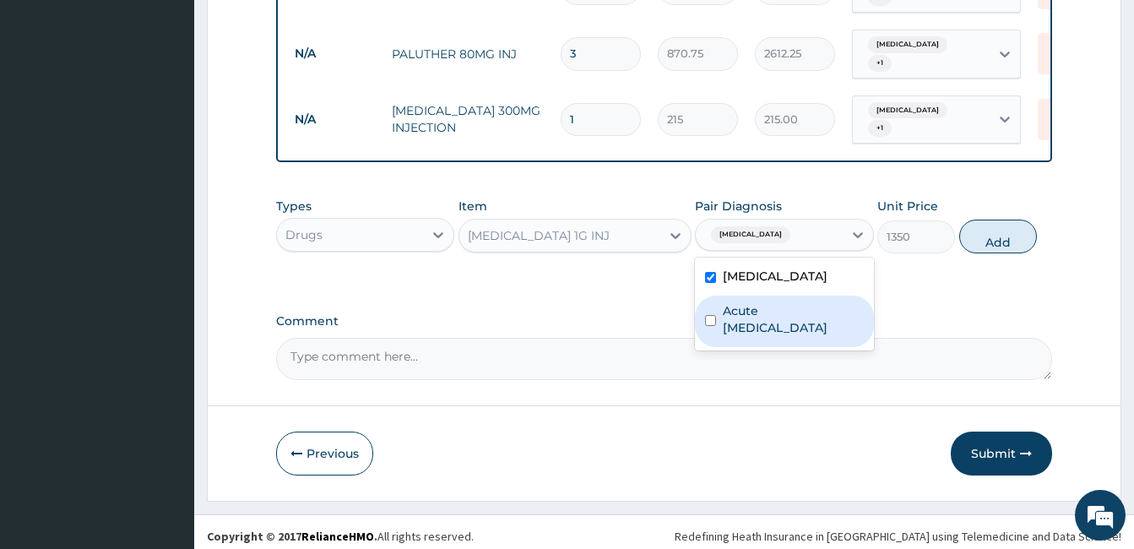
click at [712, 317] on input "checkbox" at bounding box center [710, 320] width 11 height 11
checkbox input "true"
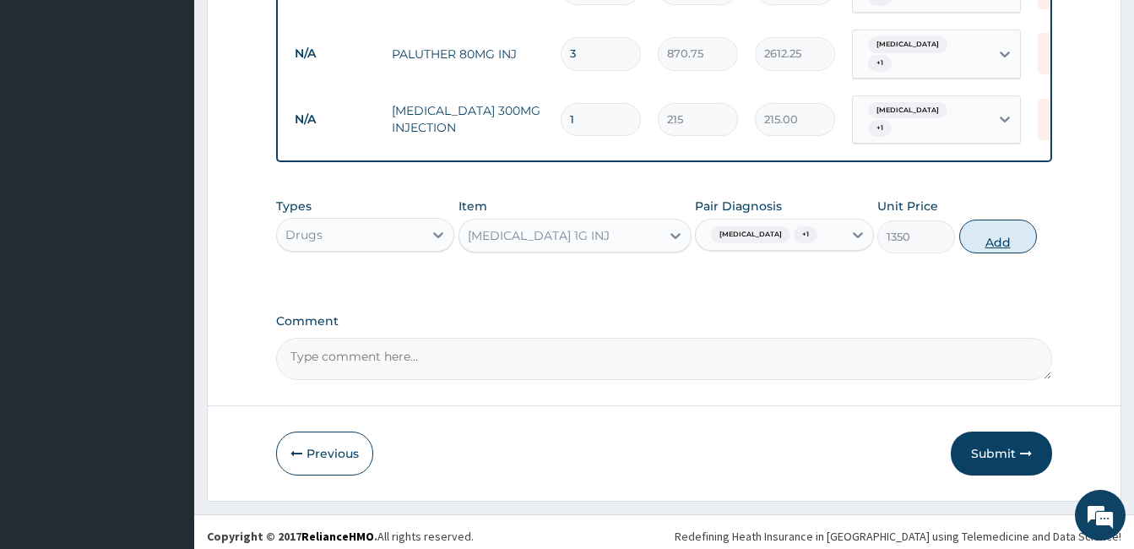
click at [985, 229] on button "Add" at bounding box center [998, 237] width 78 height 34
type input "0"
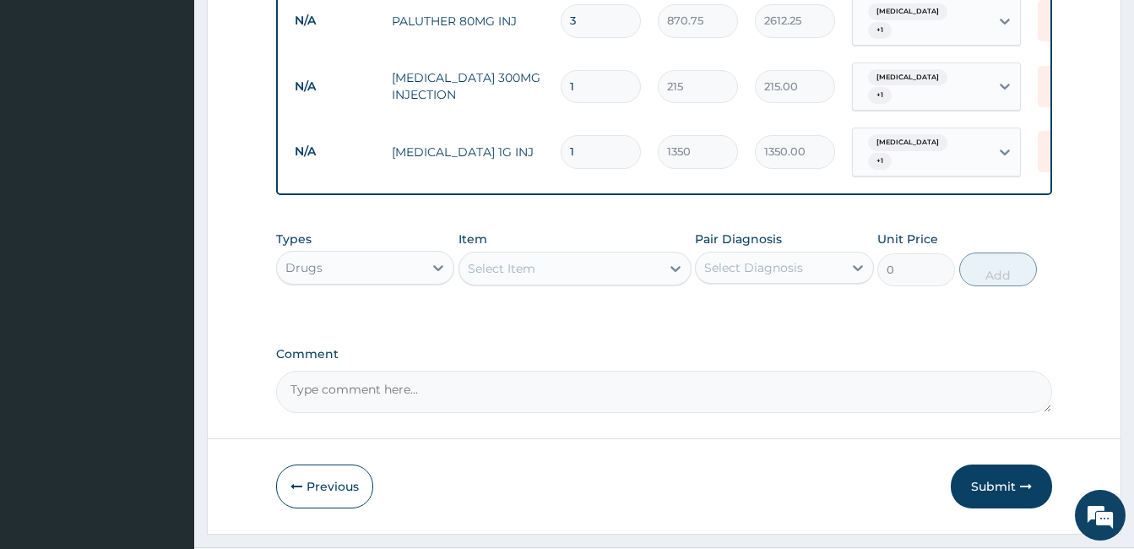
scroll to position [752, 0]
click at [529, 259] on div "Select Item" at bounding box center [502, 267] width 68 height 17
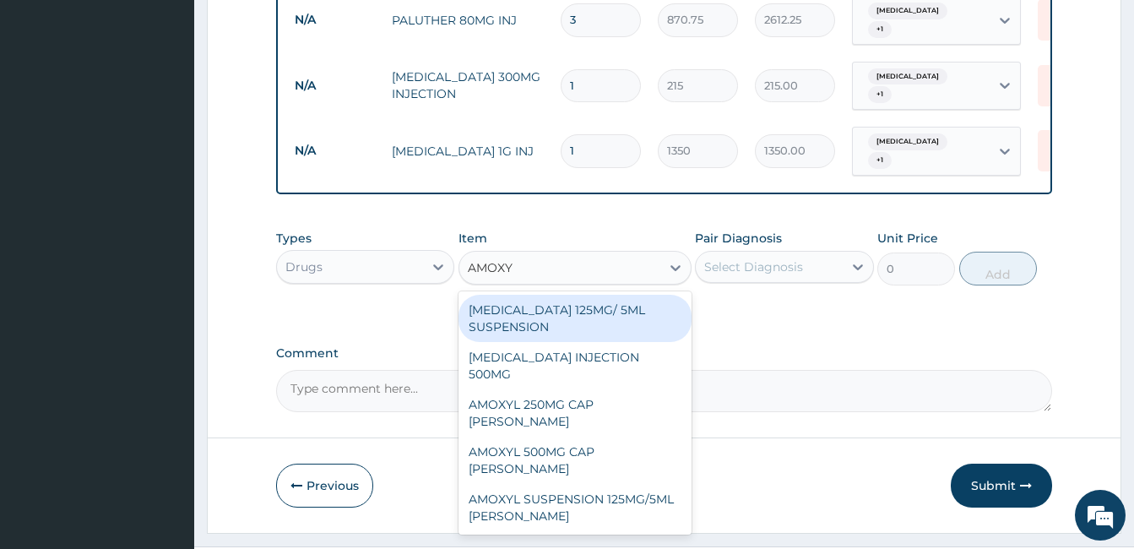
type input "AMOXYL"
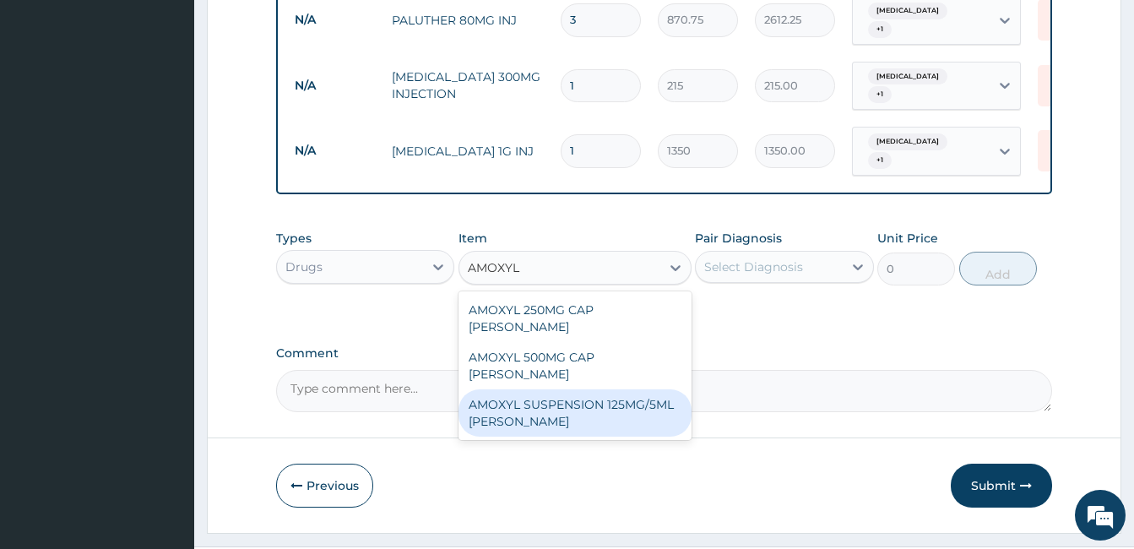
click at [534, 389] on div "AMOXYL SUSPENSION 125MG/5ML [PERSON_NAME]" at bounding box center [575, 412] width 233 height 47
type input "1282.5"
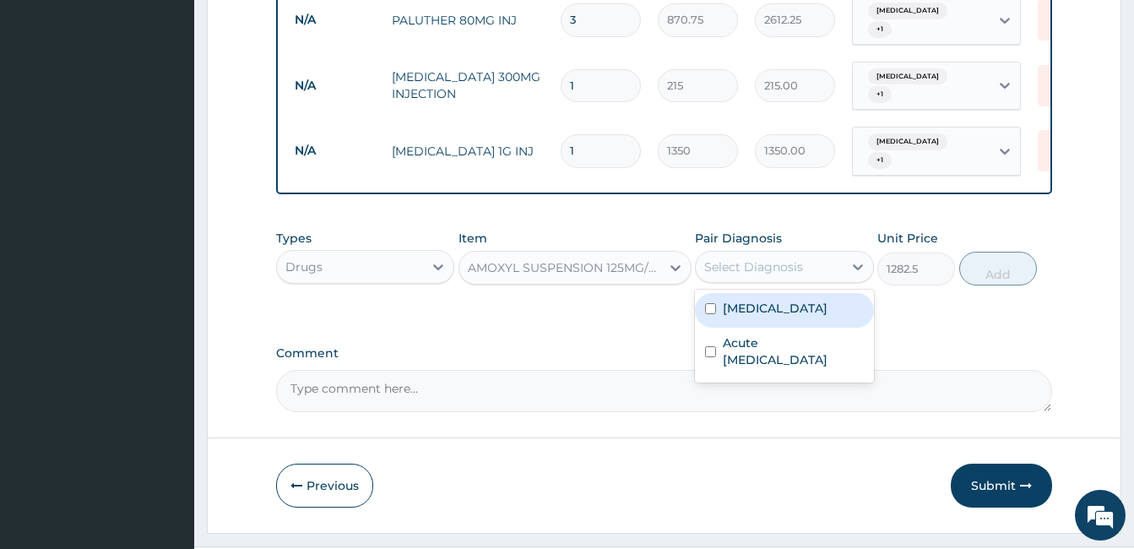
click at [807, 253] on div "Select Diagnosis" at bounding box center [769, 266] width 146 height 27
click at [707, 293] on div "[MEDICAL_DATA]" at bounding box center [784, 310] width 178 height 35
checkbox input "true"
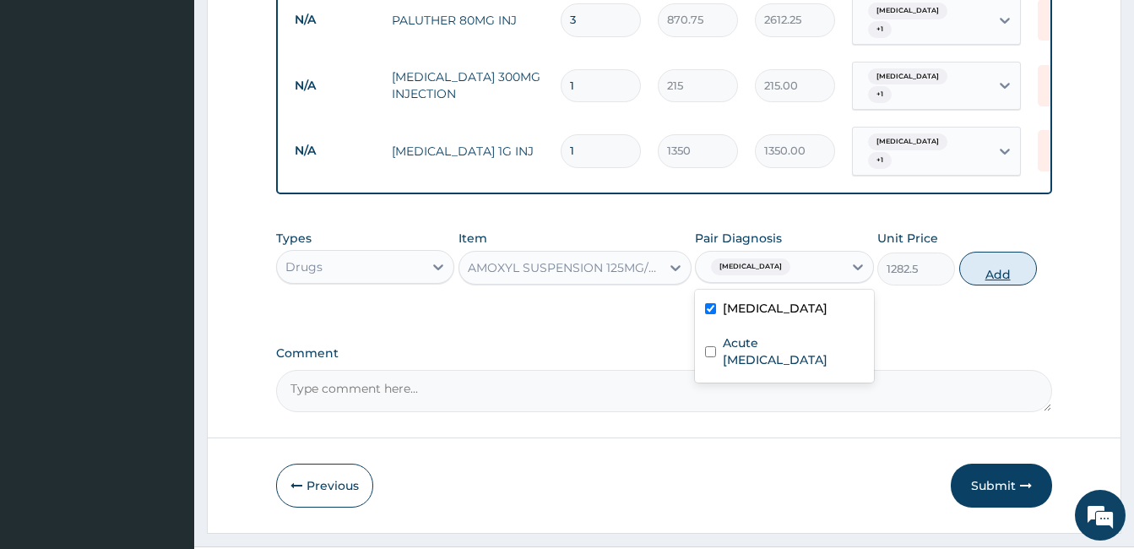
click at [980, 260] on button "Add" at bounding box center [998, 269] width 78 height 34
type input "0"
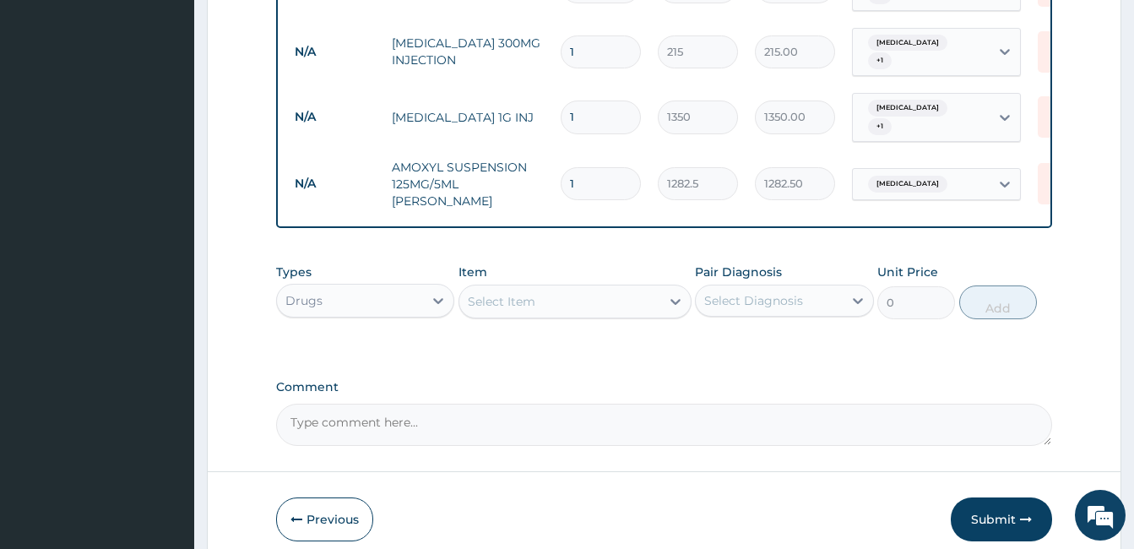
scroll to position [819, 0]
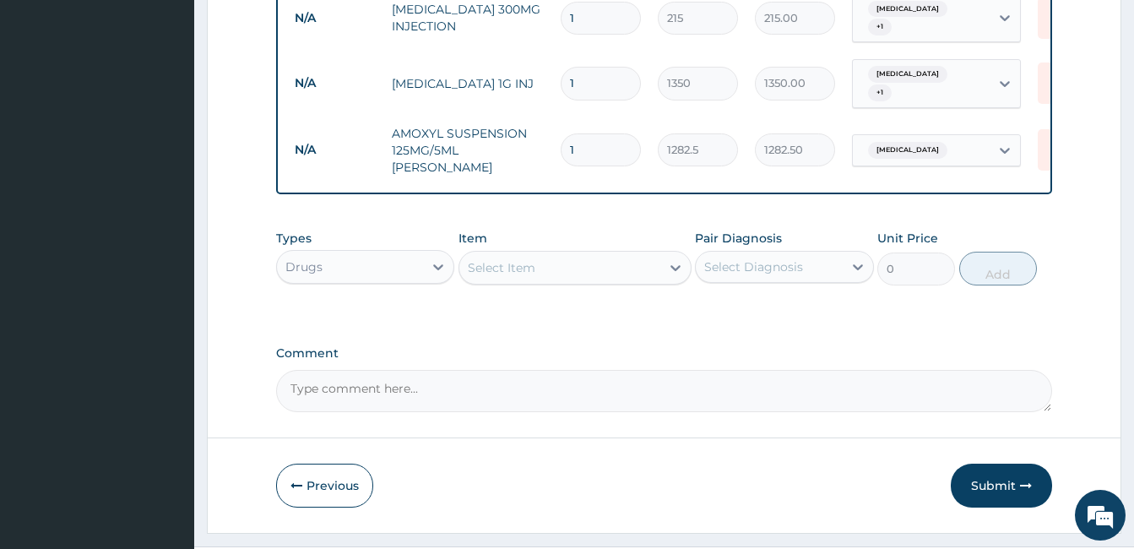
click at [582, 254] on div "Select Item" at bounding box center [559, 267] width 201 height 27
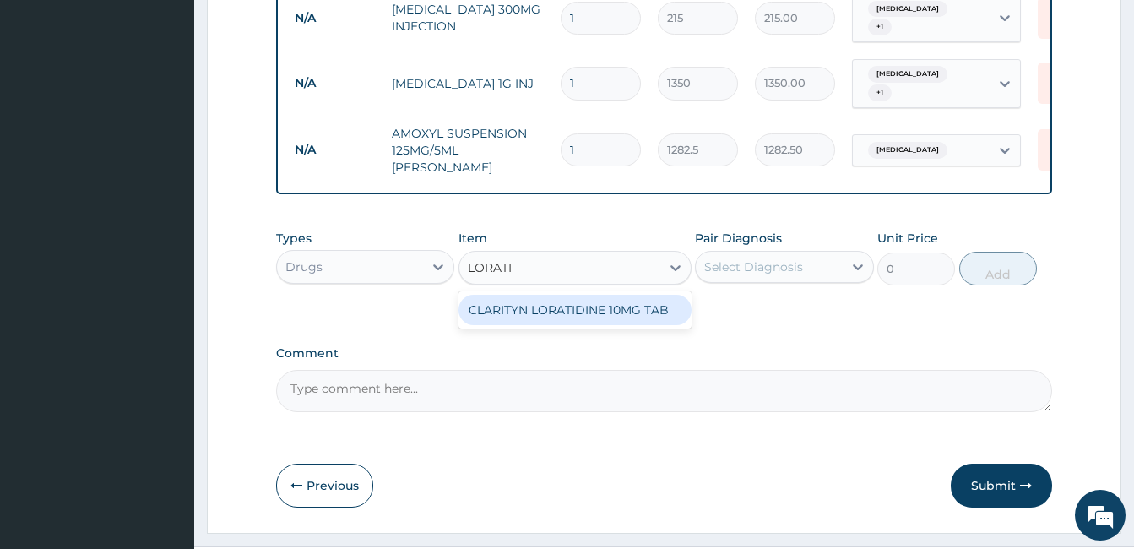
type input "LORAT"
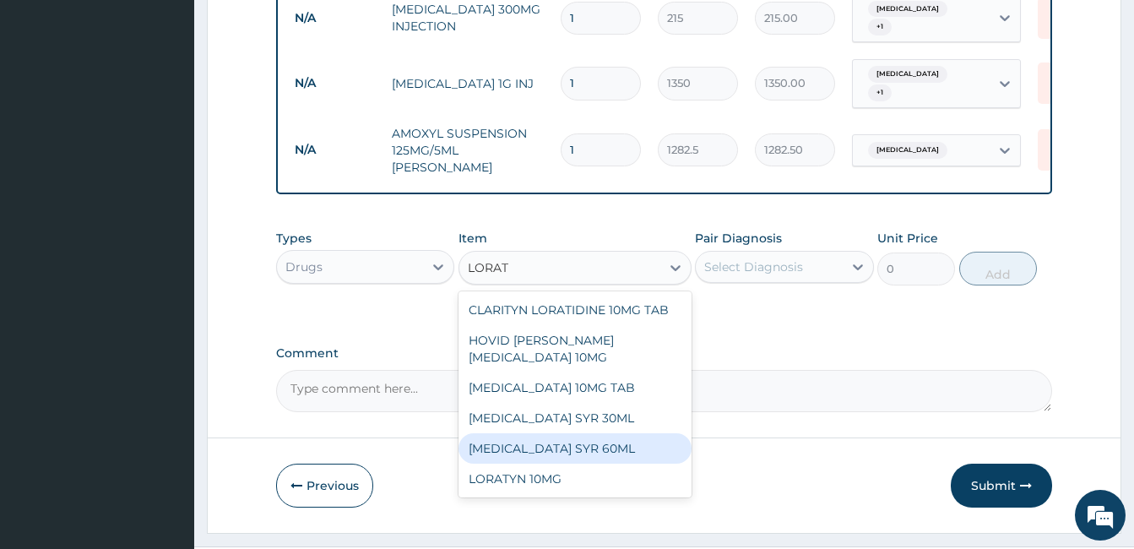
click at [560, 433] on div "[MEDICAL_DATA] SYR 60ML" at bounding box center [575, 448] width 233 height 30
type input "810"
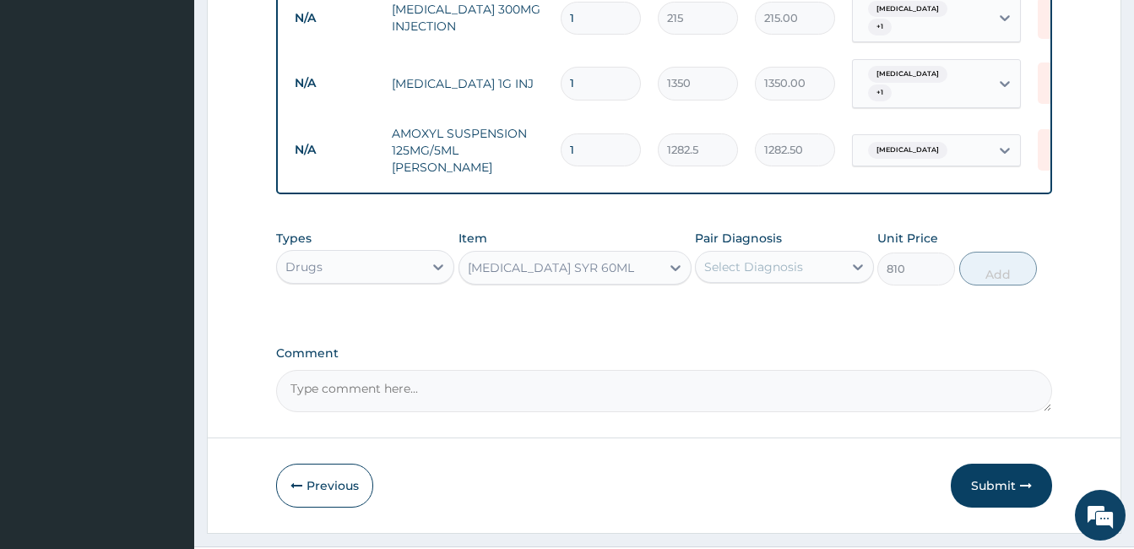
click at [766, 261] on div "Types Drugs Item [MEDICAL_DATA] SYR 60ML Pair Diagnosis Select Diagnosis Unit P…" at bounding box center [664, 257] width 776 height 73
click at [759, 258] on div "Select Diagnosis" at bounding box center [753, 266] width 99 height 17
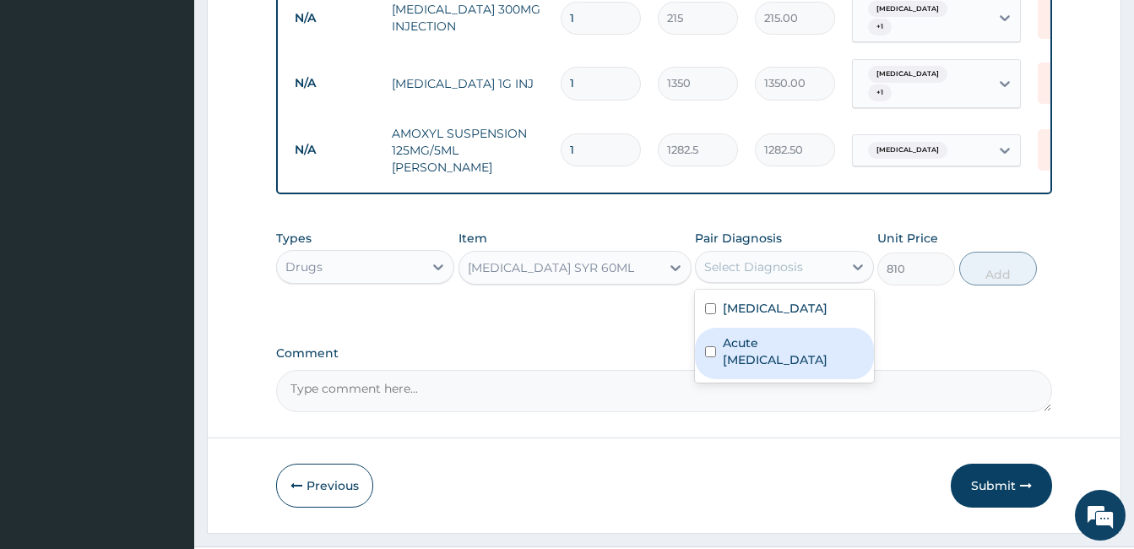
click at [730, 334] on label "Acute [MEDICAL_DATA]" at bounding box center [793, 351] width 140 height 34
checkbox input "true"
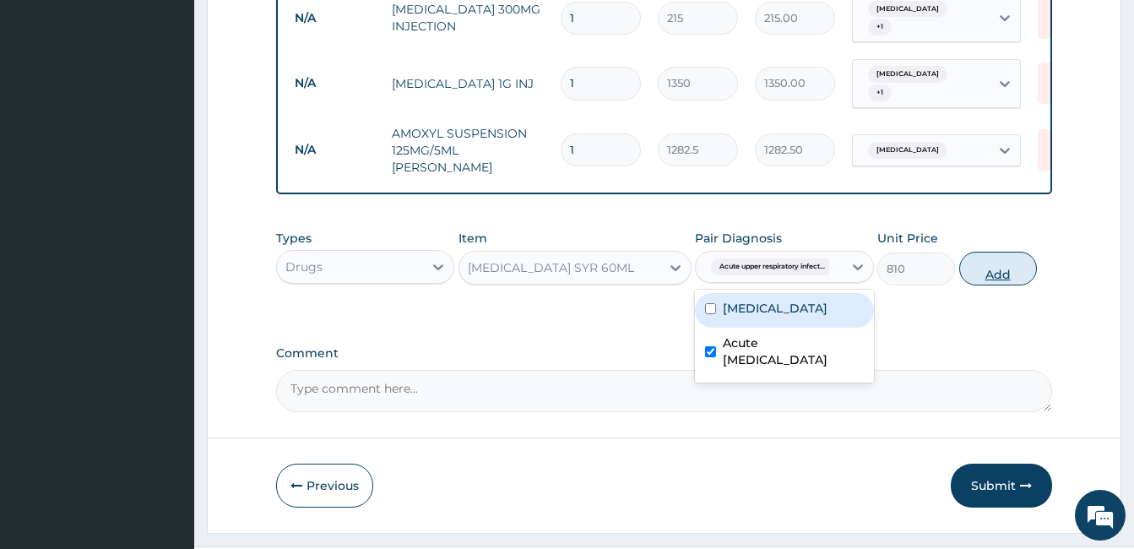
click at [1006, 252] on button "Add" at bounding box center [998, 269] width 78 height 34
type input "0"
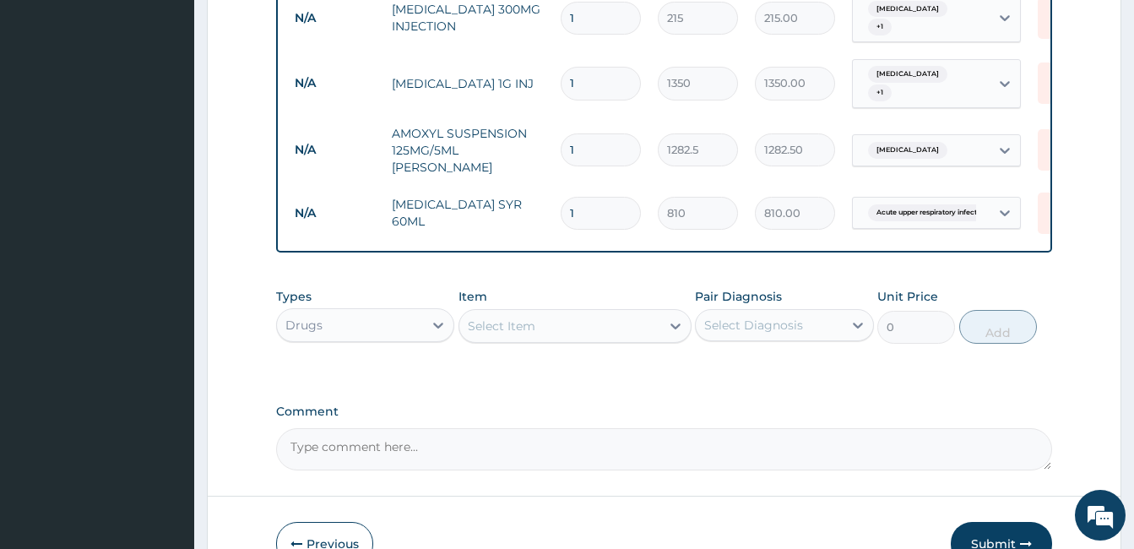
type input "0"
type input "0.00"
type input "1"
type input "810.00"
click at [562, 280] on div "Types Drugs Item Select Item Pair Diagnosis Select Diagnosis Unit Price 0 Add" at bounding box center [664, 316] width 776 height 73
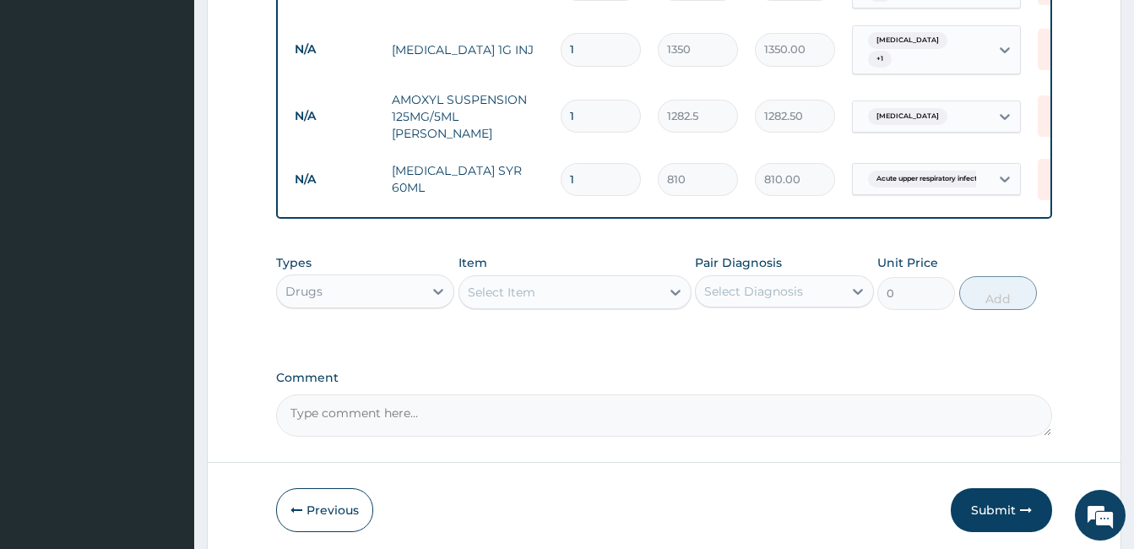
scroll to position [887, 0]
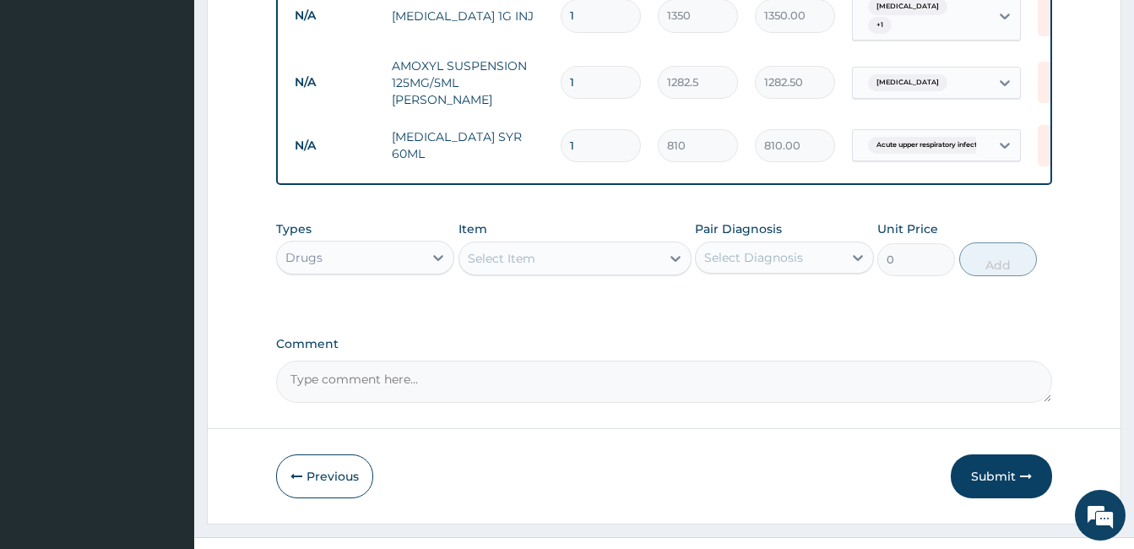
click at [540, 245] on div "Select Item" at bounding box center [559, 258] width 201 height 27
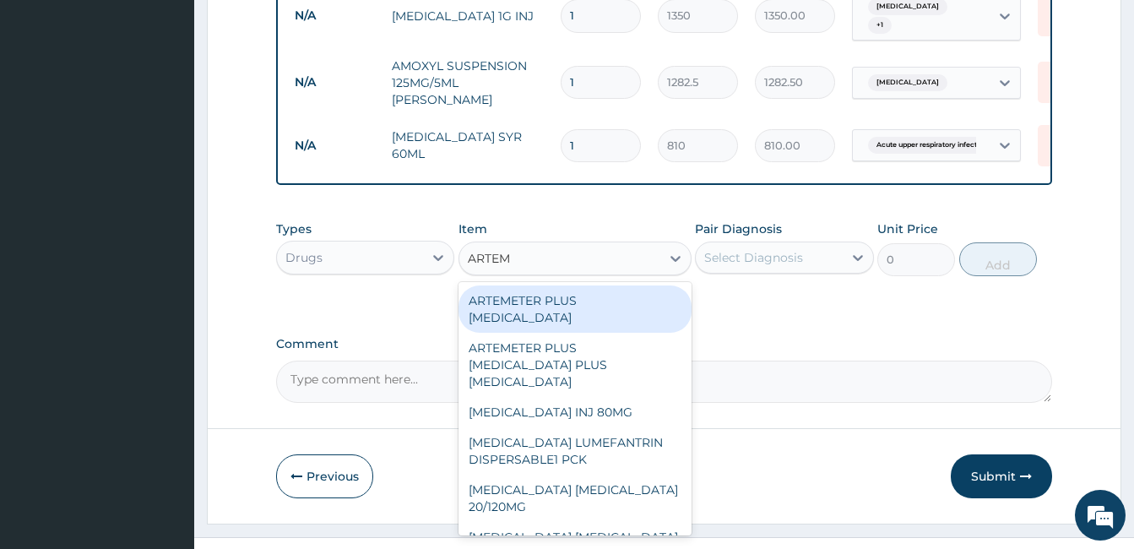
type input "ARTEME"
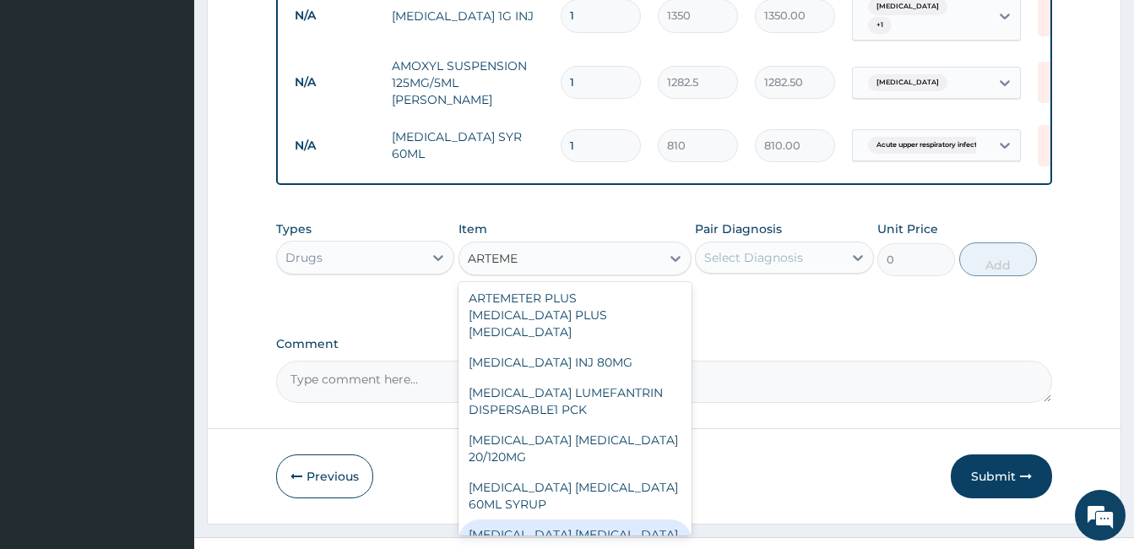
scroll to position [97, 0]
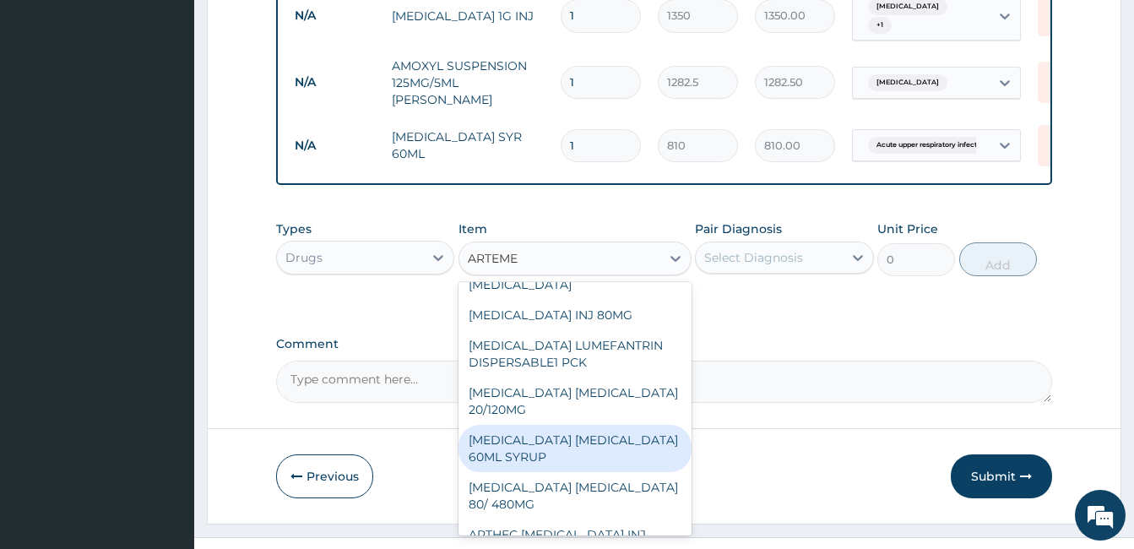
click at [530, 425] on div "[MEDICAL_DATA] [MEDICAL_DATA] 60ML SYRUP" at bounding box center [575, 448] width 233 height 47
type input "378"
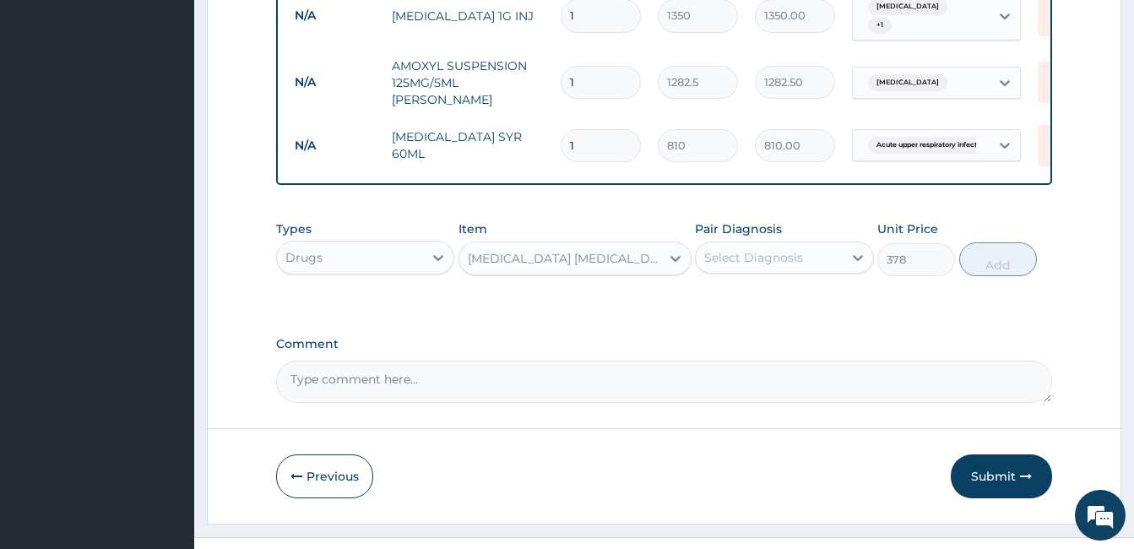
click at [730, 244] on div "Select Diagnosis" at bounding box center [769, 257] width 146 height 27
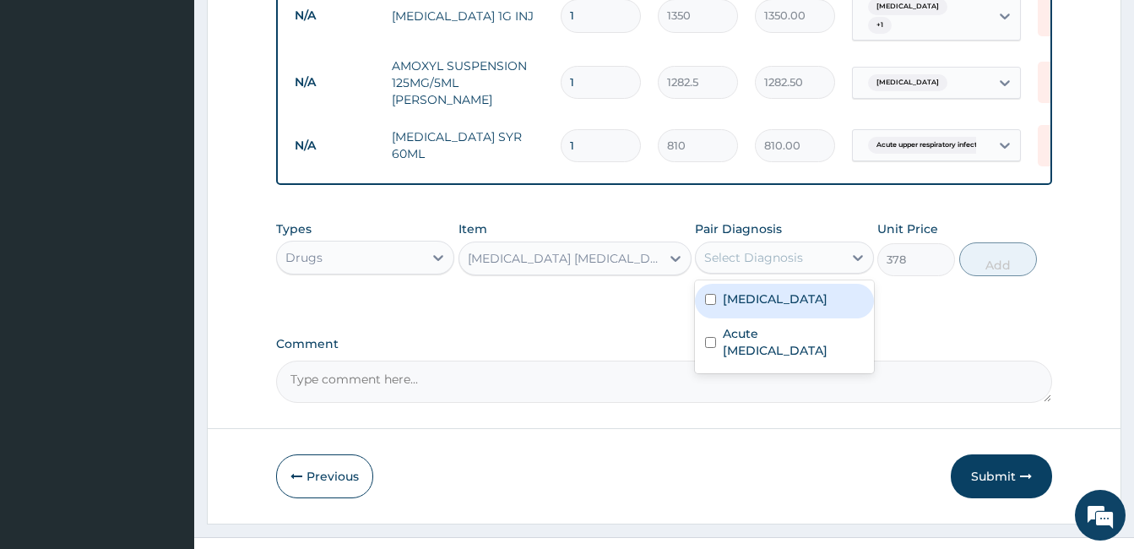
click at [724, 290] on label "[MEDICAL_DATA]" at bounding box center [775, 298] width 105 height 17
checkbox input "true"
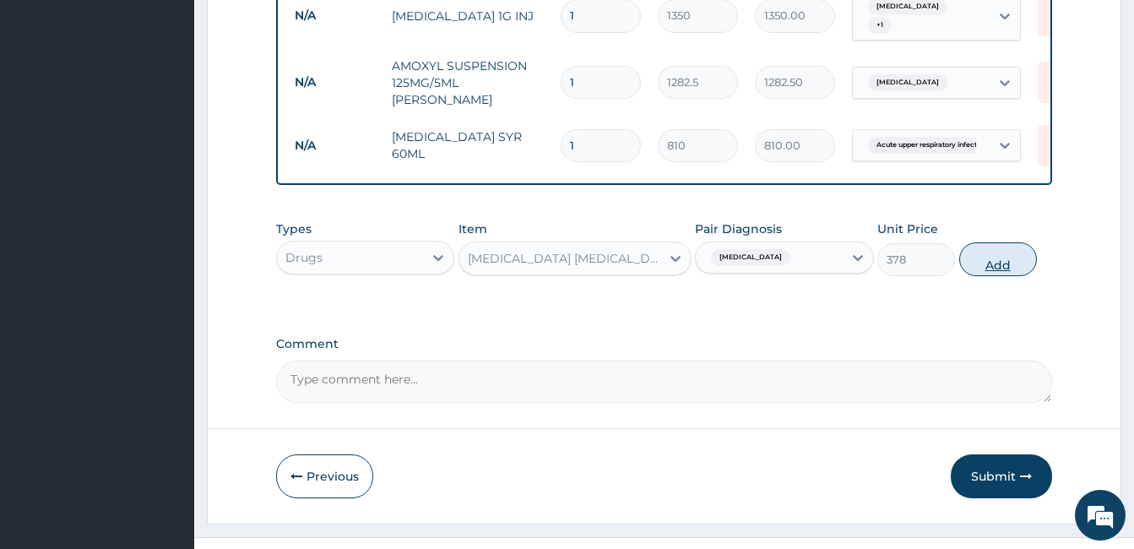
click at [995, 242] on button "Add" at bounding box center [998, 259] width 78 height 34
type input "0"
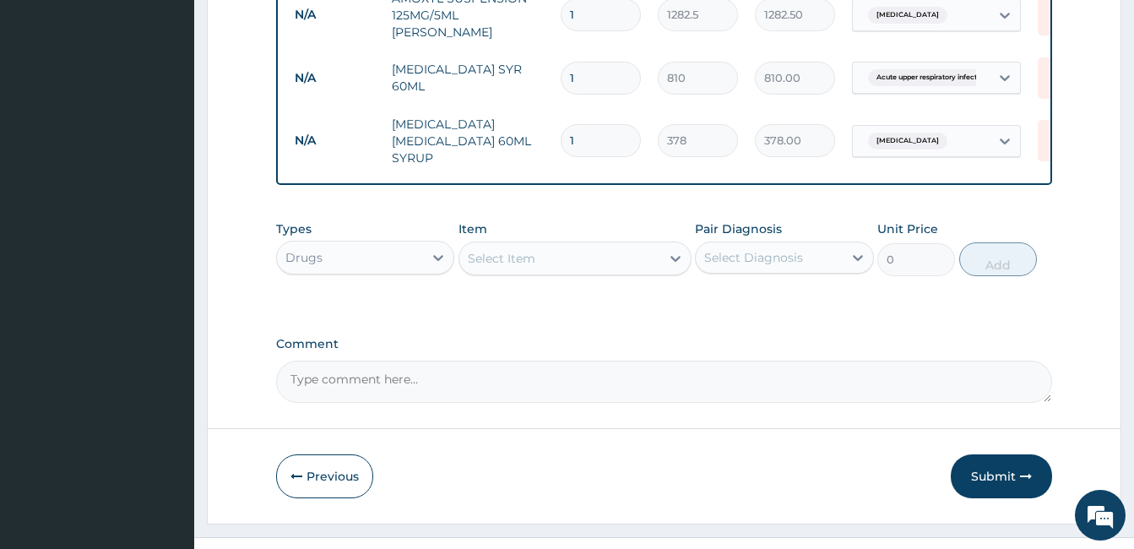
scroll to position [960, 0]
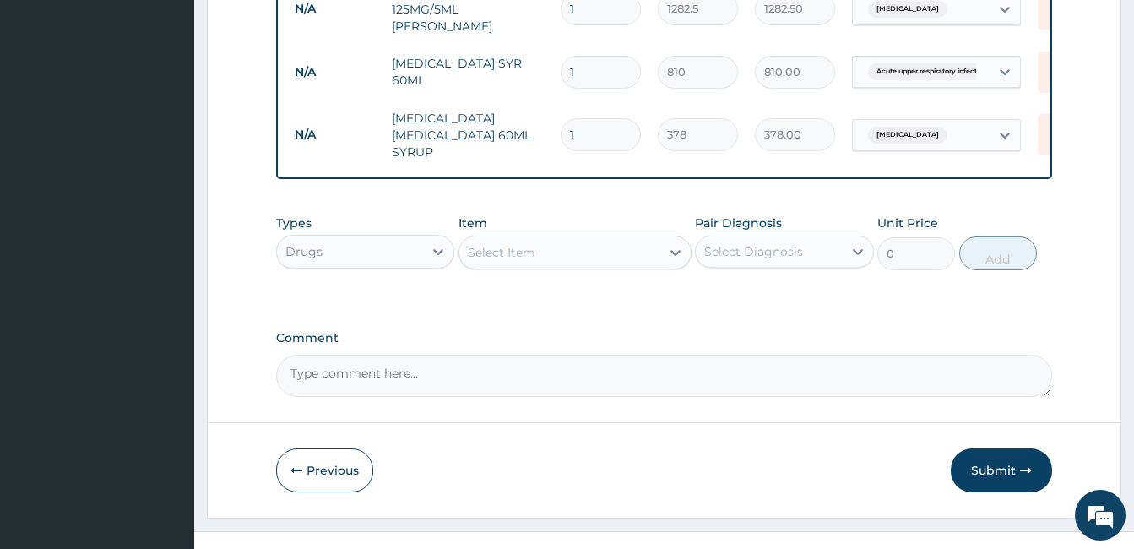
click at [563, 239] on div "Select Item" at bounding box center [559, 252] width 201 height 27
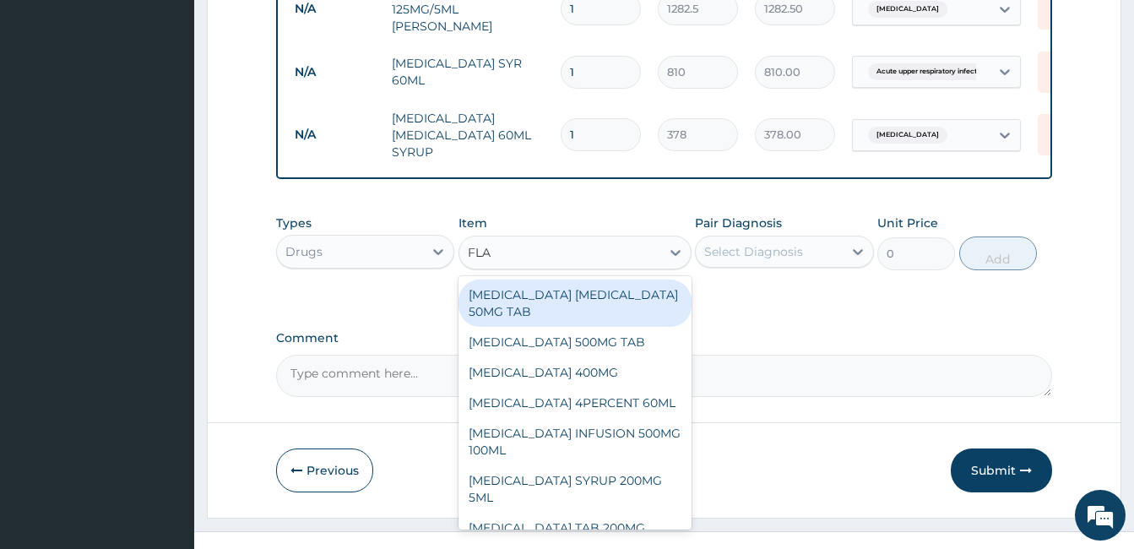
type input "FLAG"
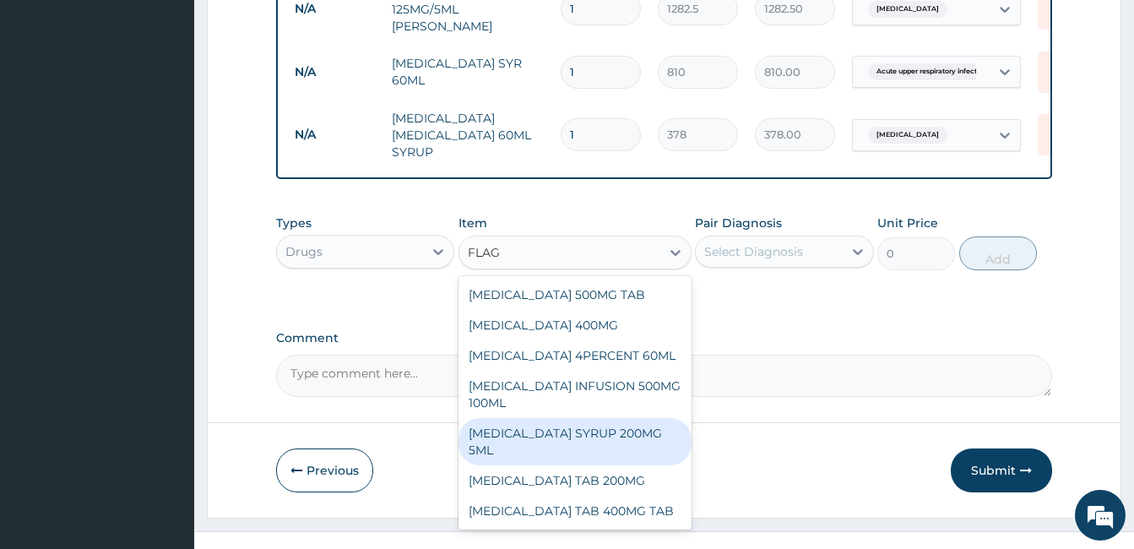
click at [569, 418] on div "[MEDICAL_DATA] SYRUP 200MG 5ML" at bounding box center [575, 441] width 233 height 47
type input "918"
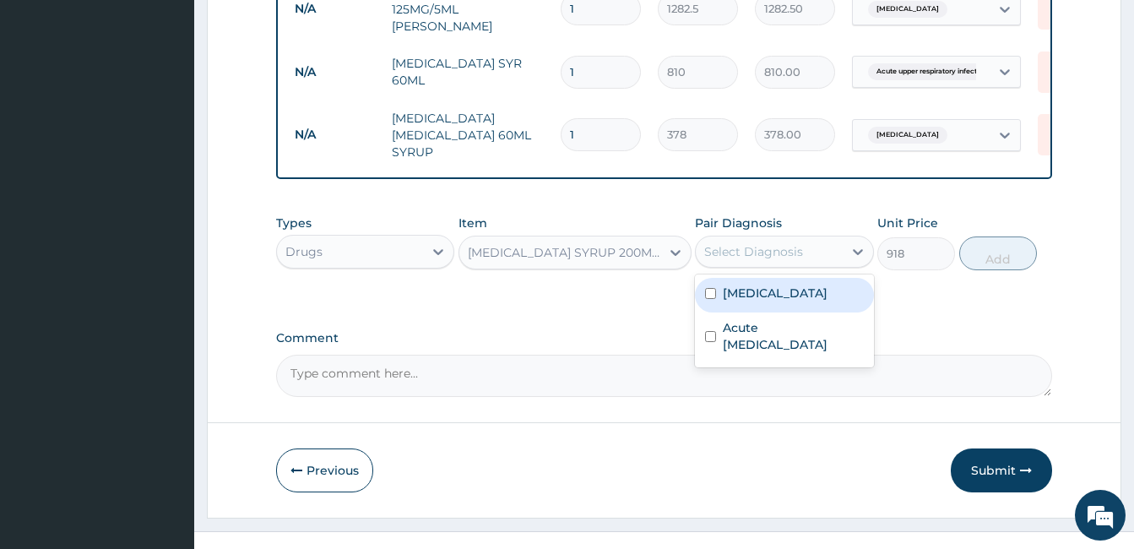
click at [784, 243] on div "Select Diagnosis" at bounding box center [753, 251] width 99 height 17
click at [727, 285] on label "[MEDICAL_DATA]" at bounding box center [775, 293] width 105 height 17
checkbox input "true"
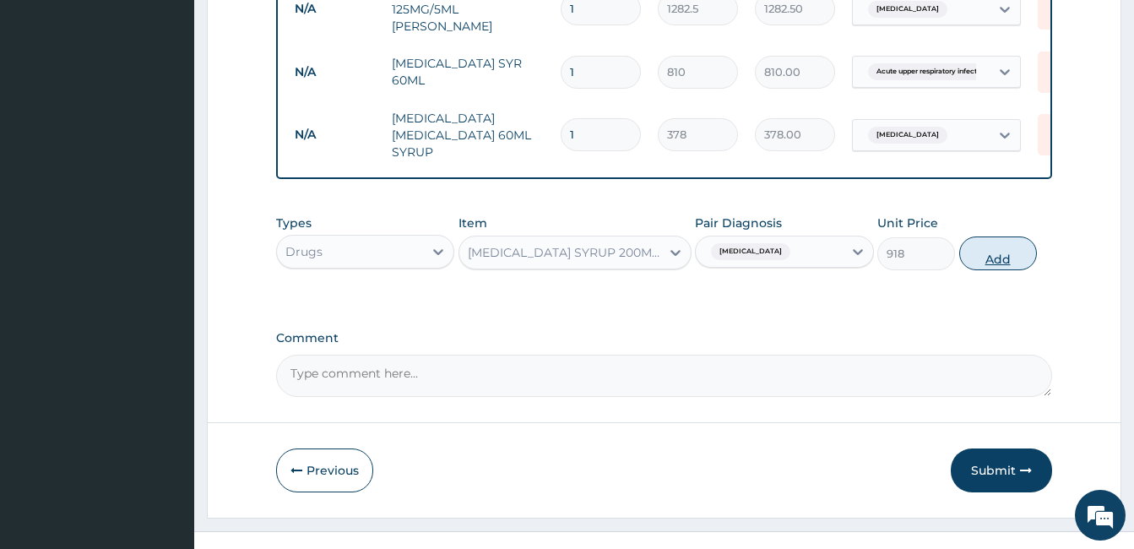
click at [996, 236] on button "Add" at bounding box center [998, 253] width 78 height 34
type input "0"
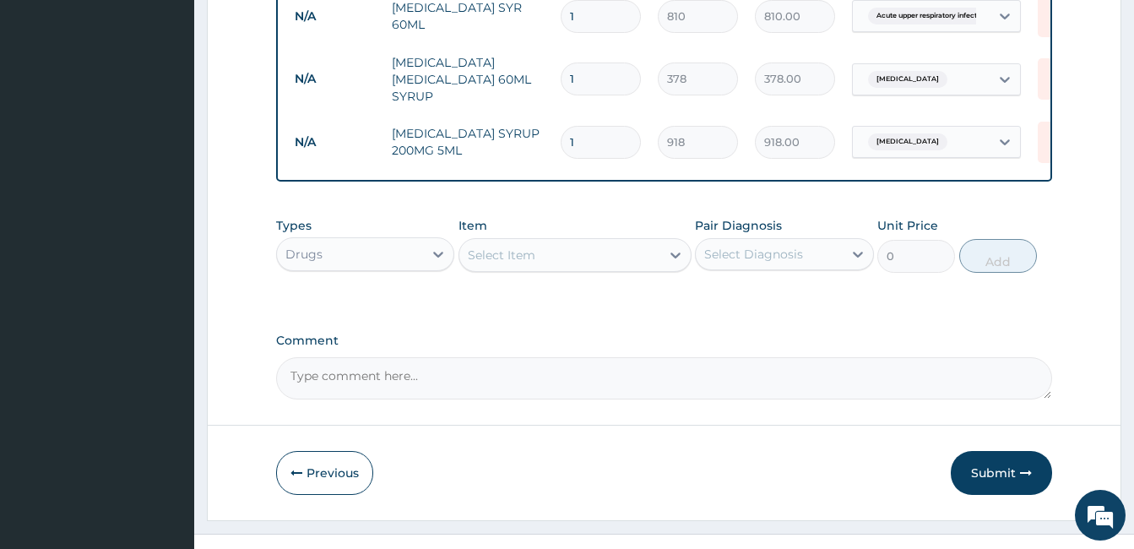
scroll to position [1018, 0]
click at [607, 239] on div "Select Item" at bounding box center [559, 252] width 201 height 27
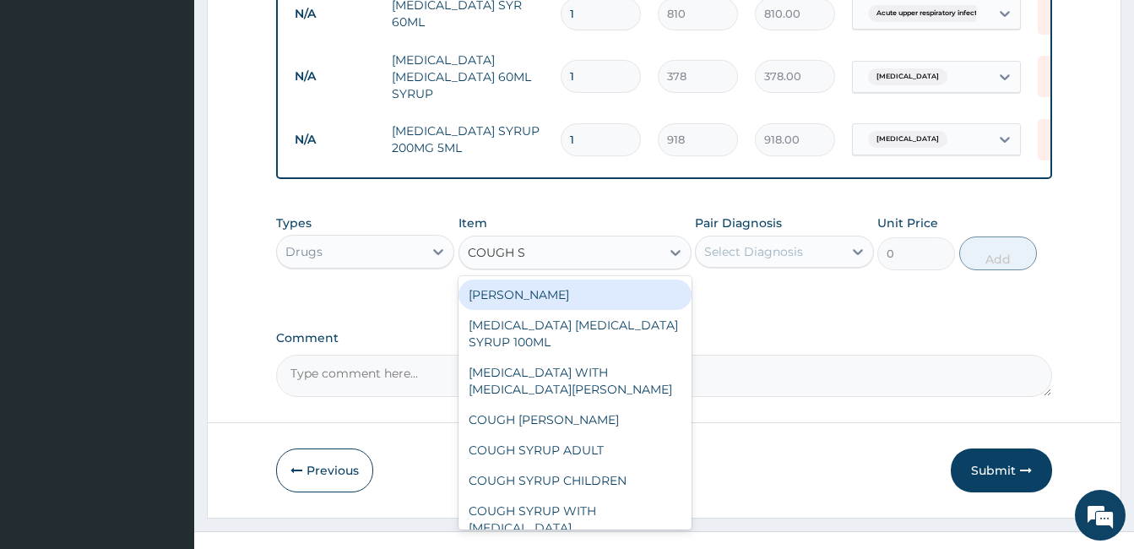
type input "COUGH SY"
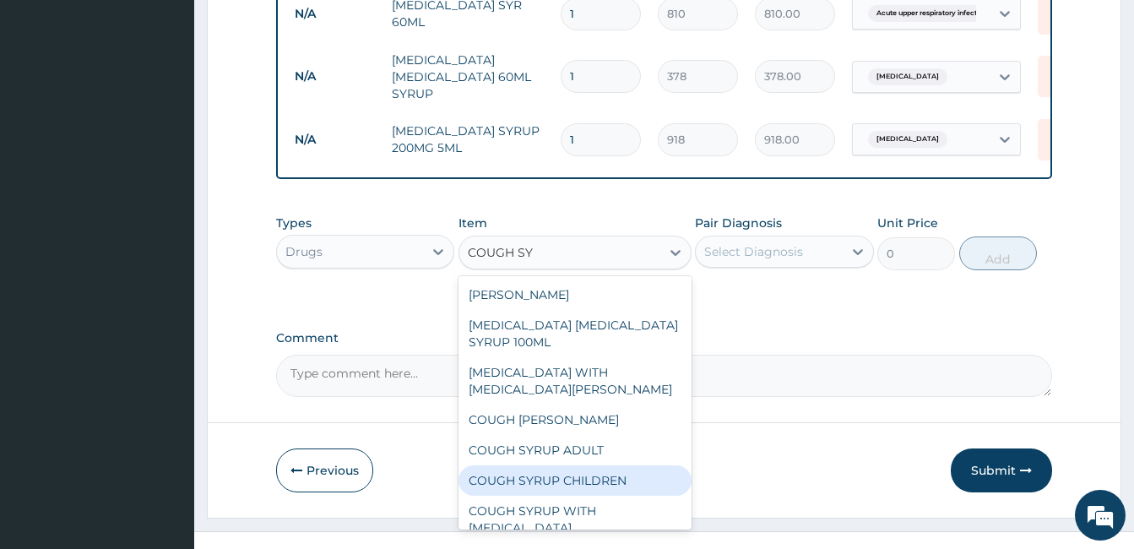
click at [565, 465] on div "COUGH SYRUP CHILDREN" at bounding box center [575, 480] width 233 height 30
type input "337.5"
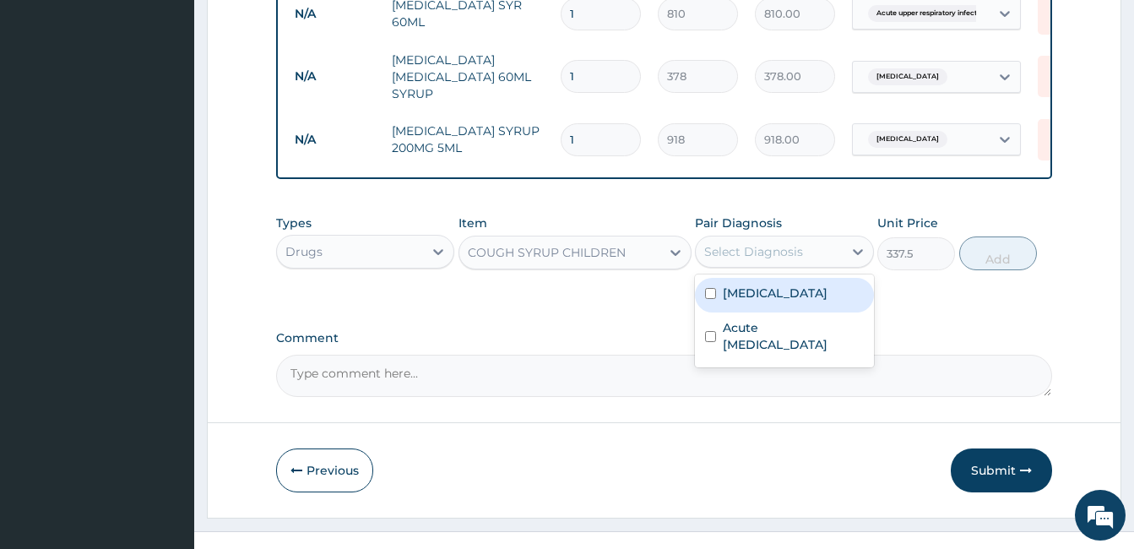
click at [840, 238] on div "Select Diagnosis" at bounding box center [769, 251] width 146 height 27
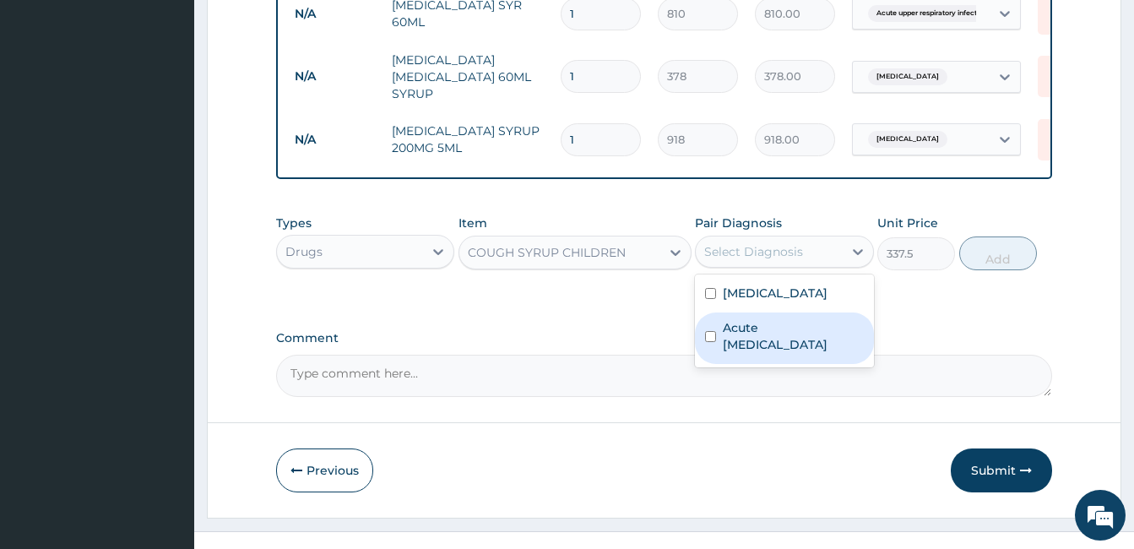
click at [770, 320] on label "Acute [MEDICAL_DATA]" at bounding box center [793, 336] width 140 height 34
checkbox input "true"
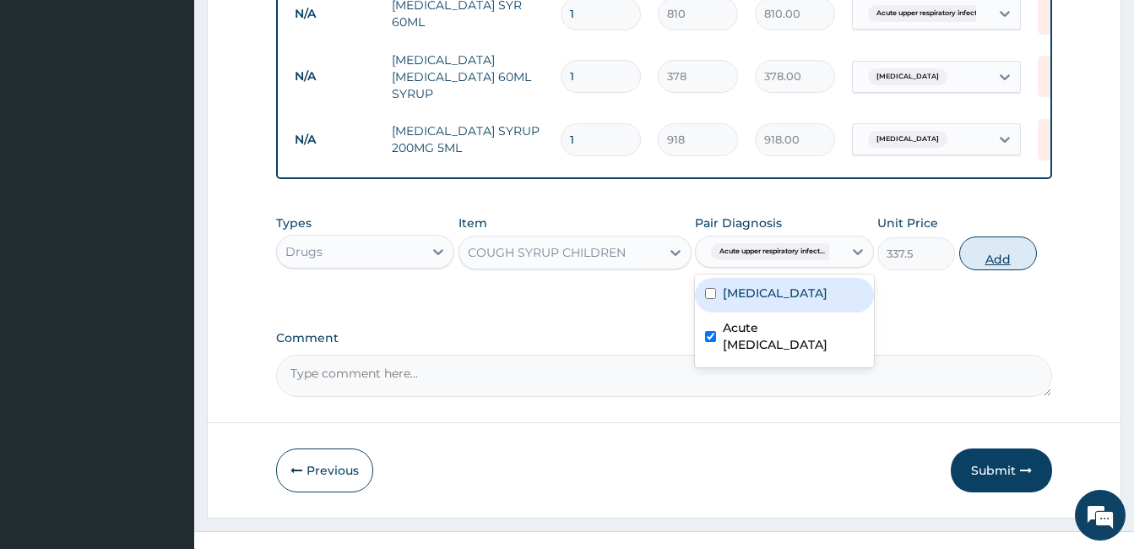
click at [997, 236] on button "Add" at bounding box center [998, 253] width 78 height 34
type input "0"
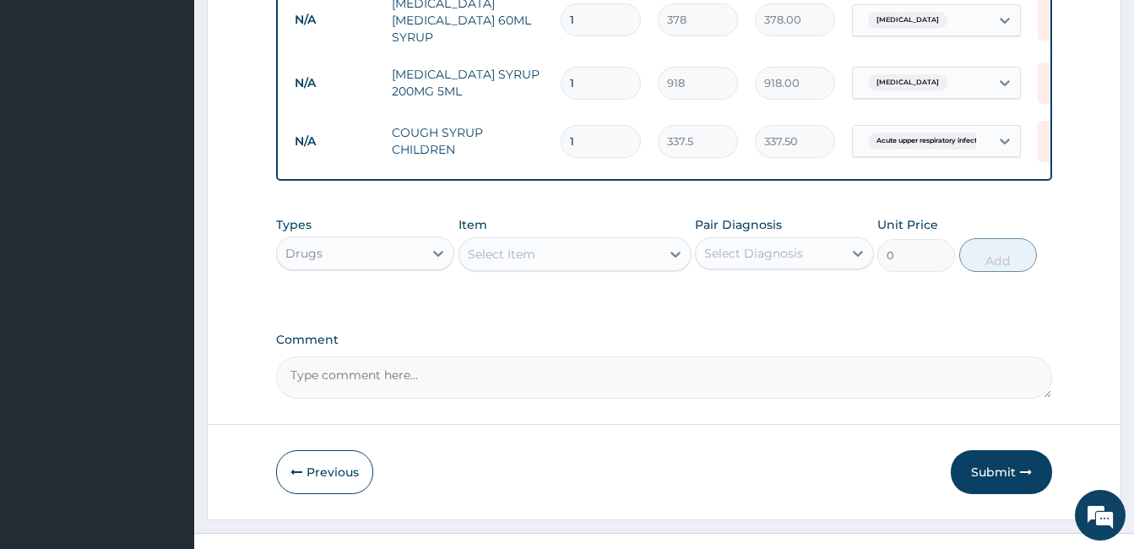
scroll to position [1077, 0]
click at [610, 239] on div "Select Item" at bounding box center [559, 252] width 201 height 27
click at [601, 206] on div "Types Drugs Item Select Item Pair Diagnosis Select Diagnosis Unit Price 0 Add" at bounding box center [664, 242] width 776 height 73
click at [1004, 448] on button "Submit" at bounding box center [1001, 470] width 101 height 44
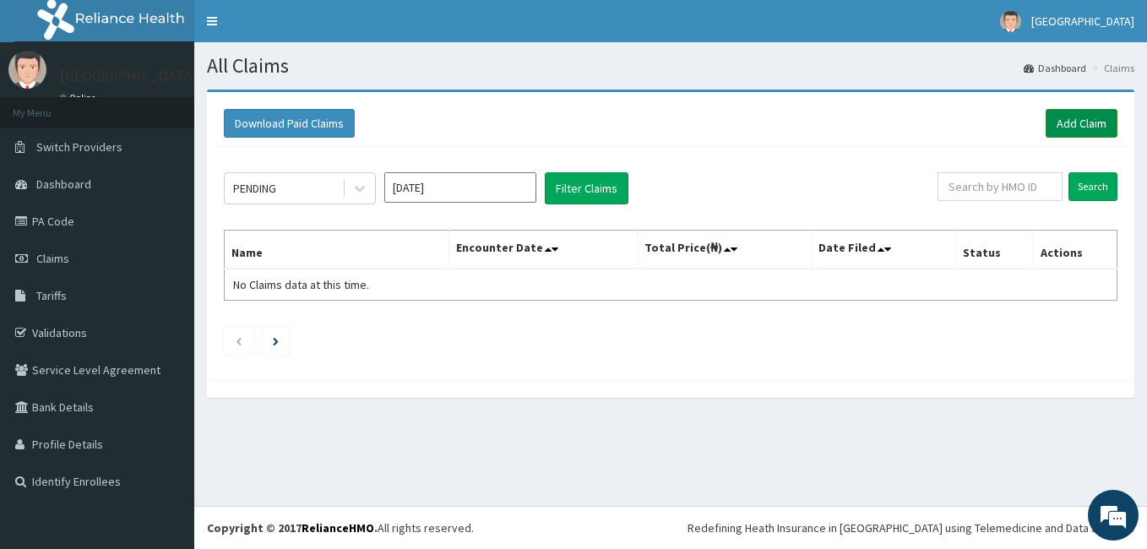
click at [1067, 122] on link "Add Claim" at bounding box center [1081, 123] width 72 height 29
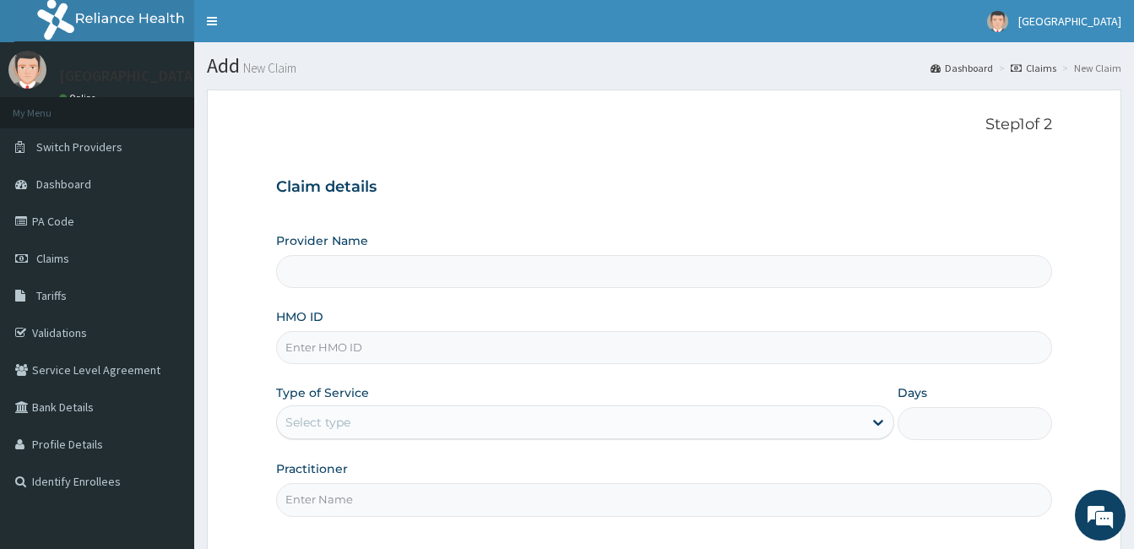
click at [727, 121] on p "Step 1 of 2" at bounding box center [664, 125] width 776 height 19
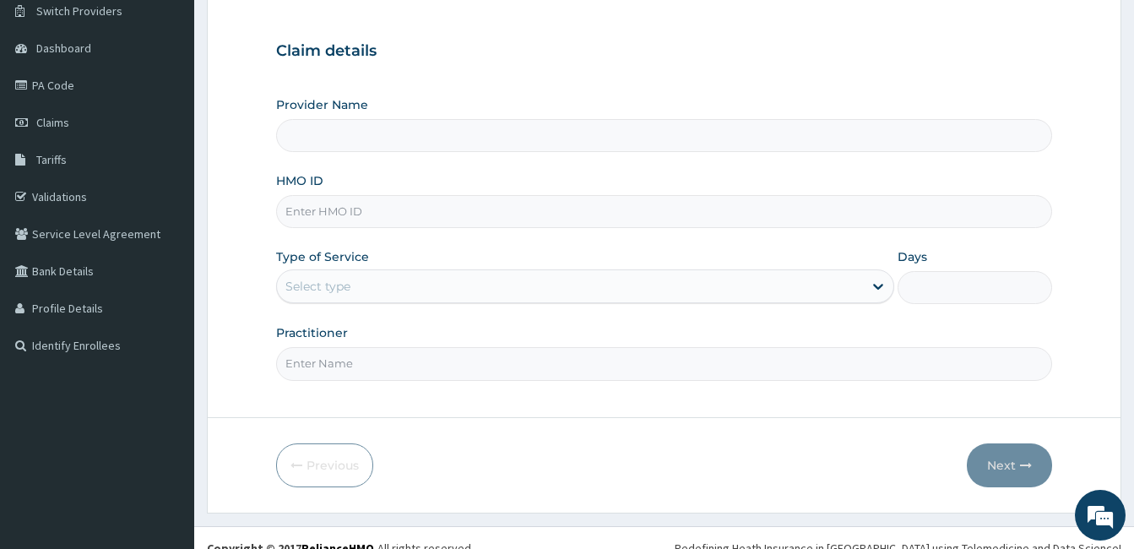
scroll to position [156, 0]
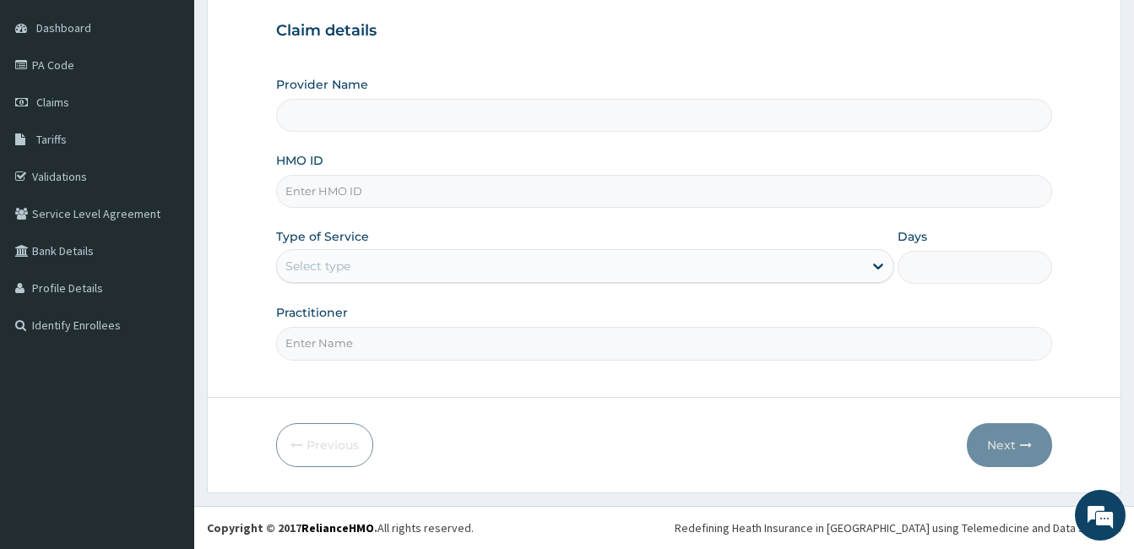
type input "[GEOGRAPHIC_DATA]- [GEOGRAPHIC_DATA]"
click at [418, 193] on input "HMO ID" at bounding box center [664, 191] width 776 height 33
type input "VTE/10085/A"
click at [482, 222] on div "Provider Name El- Bethel Medical centre- Ogun HMO ID VTE/10085/A Type of Servic…" at bounding box center [664, 218] width 776 height 284
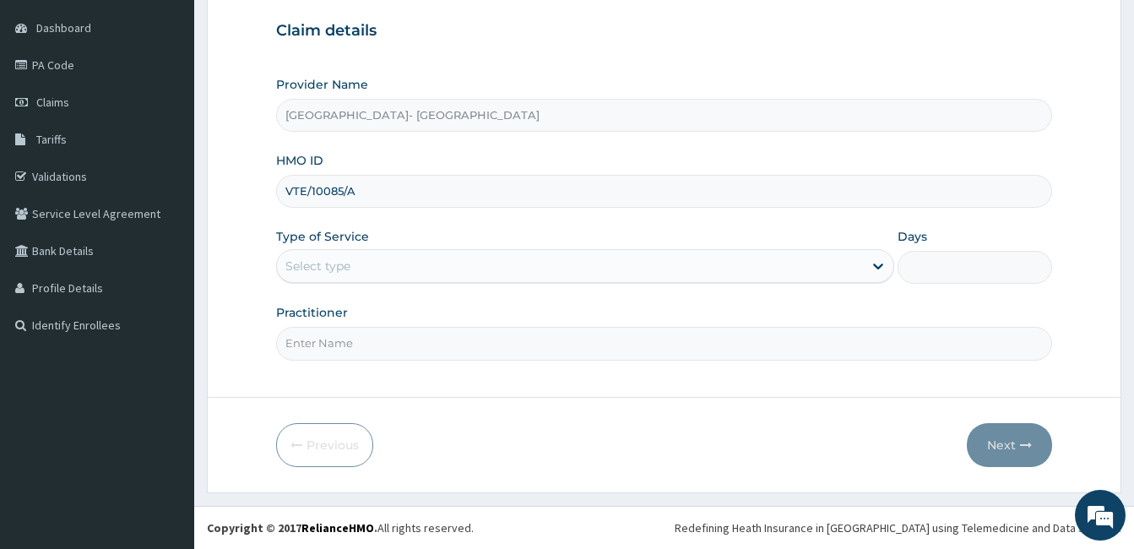
click at [388, 252] on div "Select type" at bounding box center [585, 266] width 618 height 34
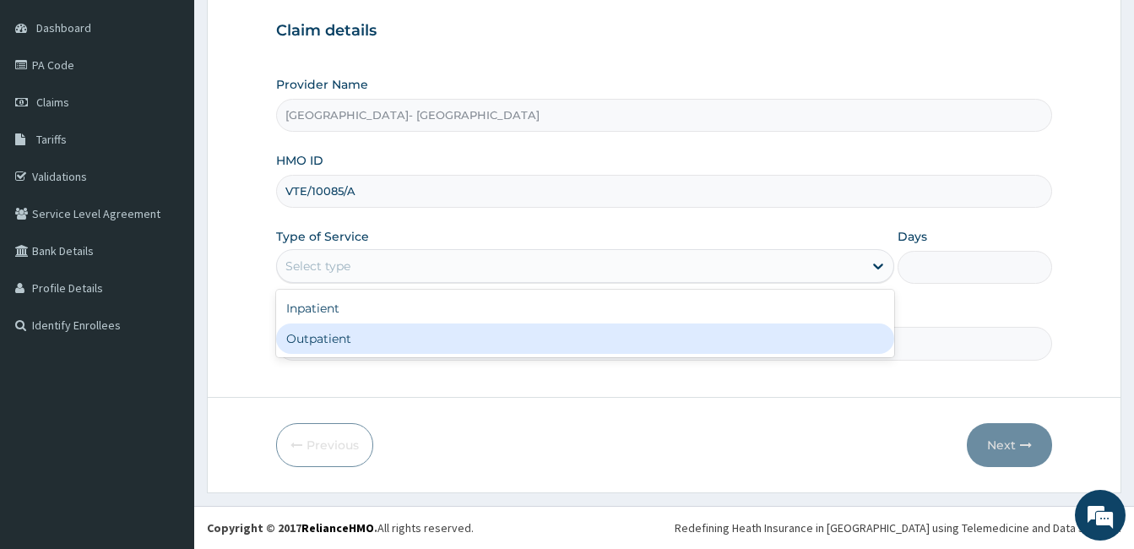
click at [369, 338] on div "Outpatient" at bounding box center [585, 338] width 618 height 30
type input "1"
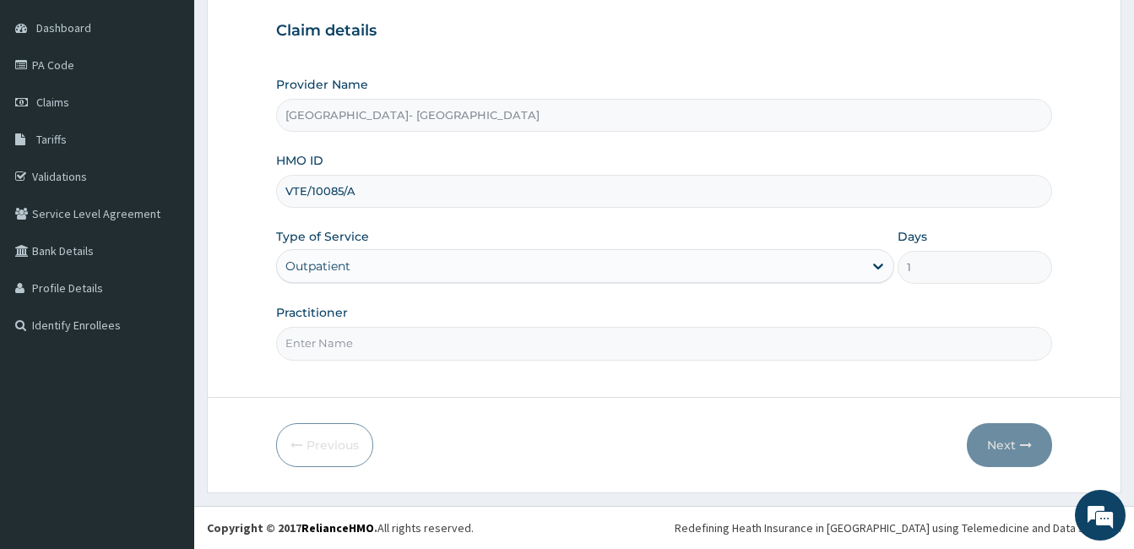
click at [372, 341] on input "Practitioner" at bounding box center [664, 343] width 776 height 33
type input "GENERAL PRACTICE"
click at [1001, 443] on button "Next" at bounding box center [1009, 445] width 85 height 44
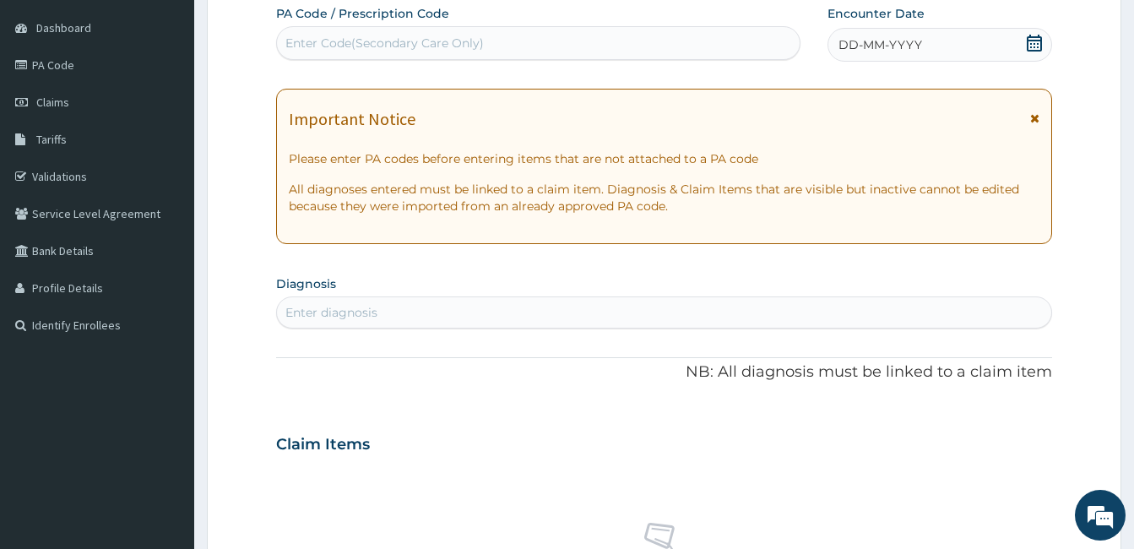
click at [953, 47] on div "DD-MM-YYYY" at bounding box center [940, 45] width 225 height 34
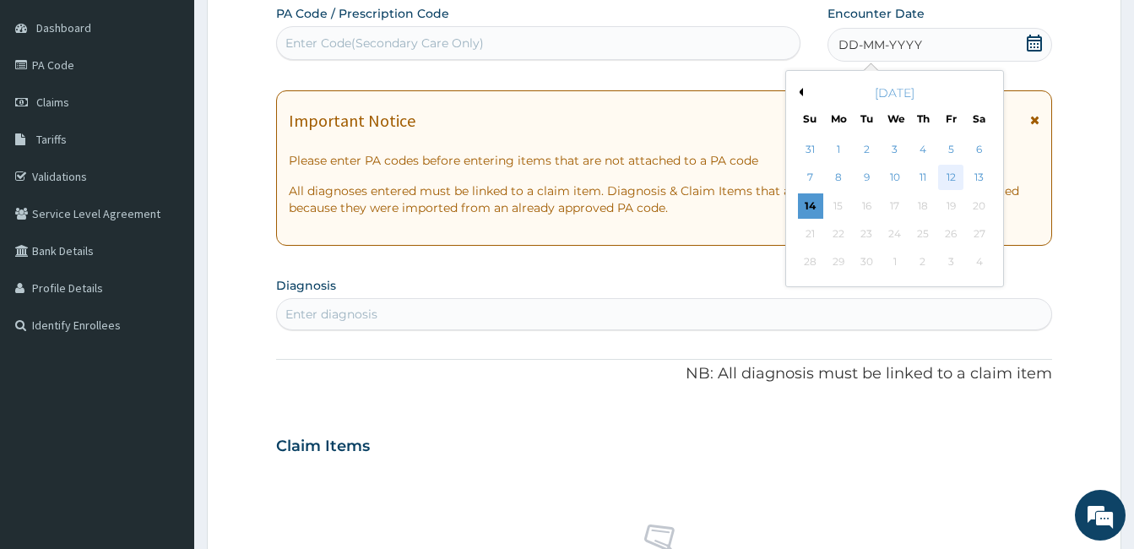
click at [953, 174] on div "12" at bounding box center [950, 178] width 25 height 25
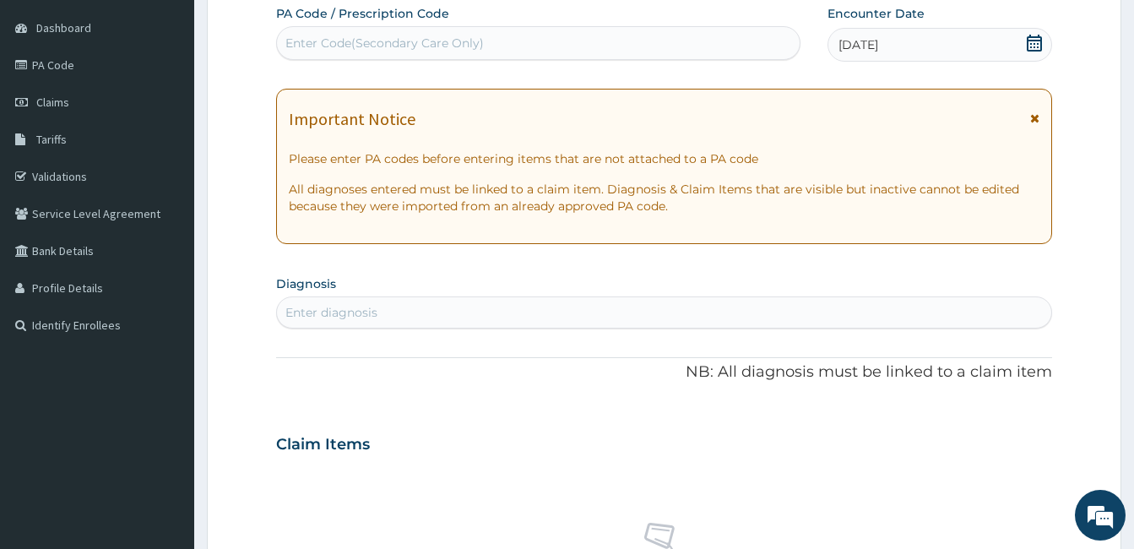
click at [763, 70] on div "PA Code / Prescription Code Enter Code(Secondary Care Only) Encounter Date 12-0…" at bounding box center [664, 442] width 776 height 874
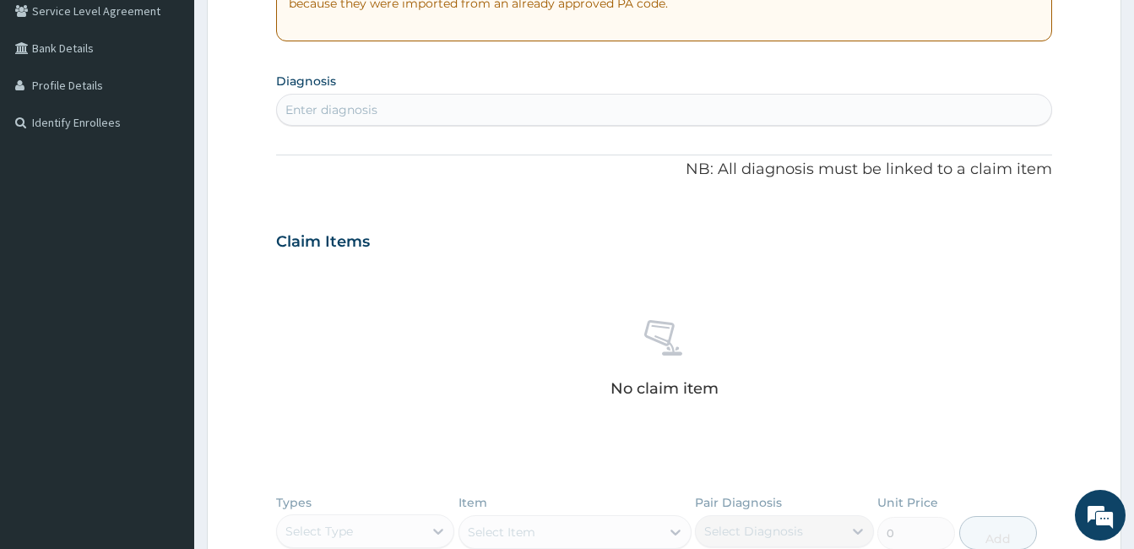
scroll to position [393, 0]
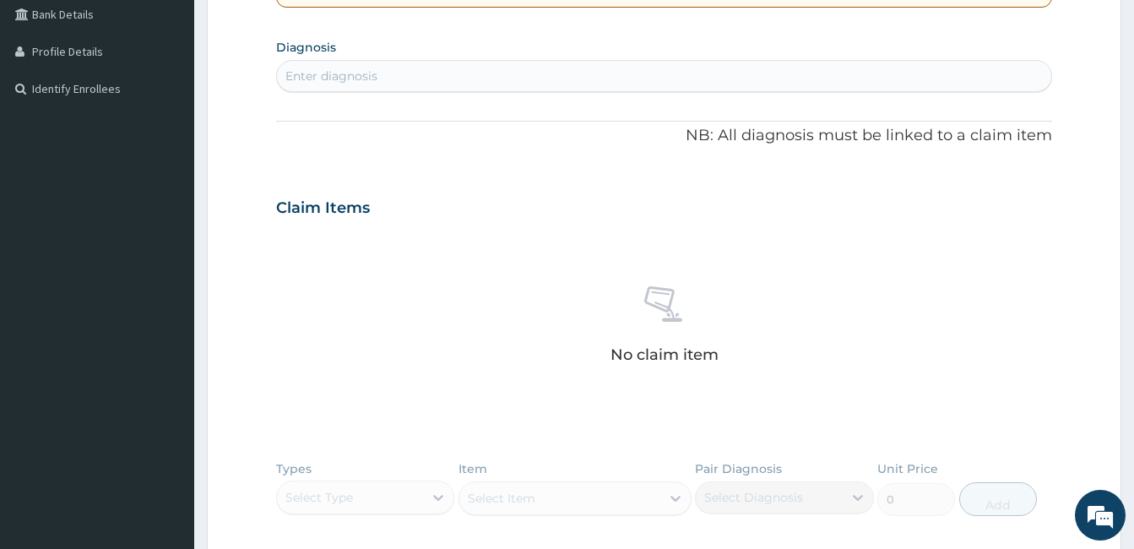
click at [605, 62] on div "Enter diagnosis" at bounding box center [664, 76] width 776 height 32
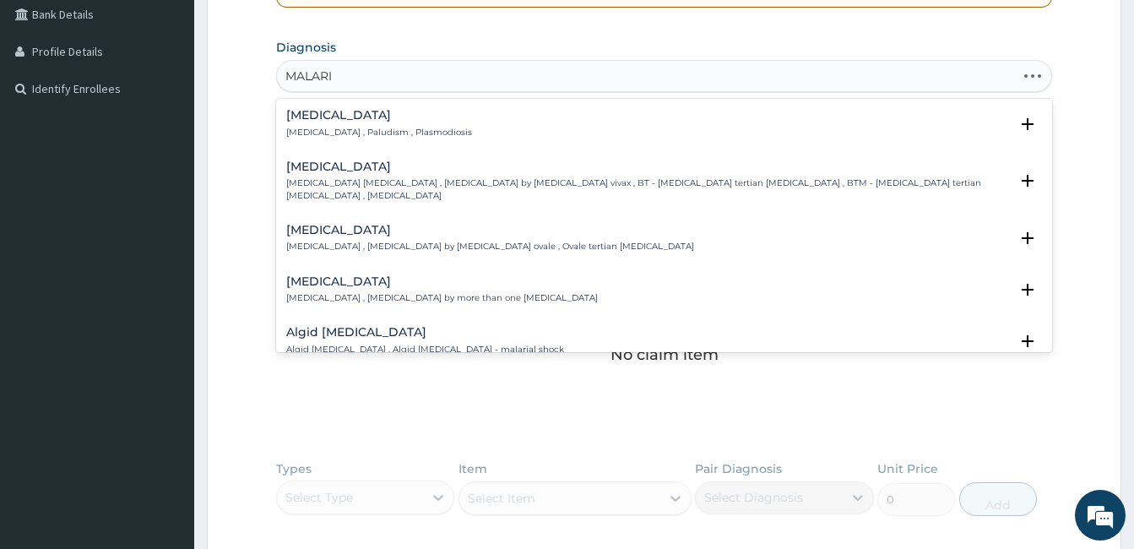
type input "[MEDICAL_DATA]"
click at [490, 133] on div "[MEDICAL_DATA] [MEDICAL_DATA] , Paludism , Plasmodiosis" at bounding box center [664, 124] width 756 height 30
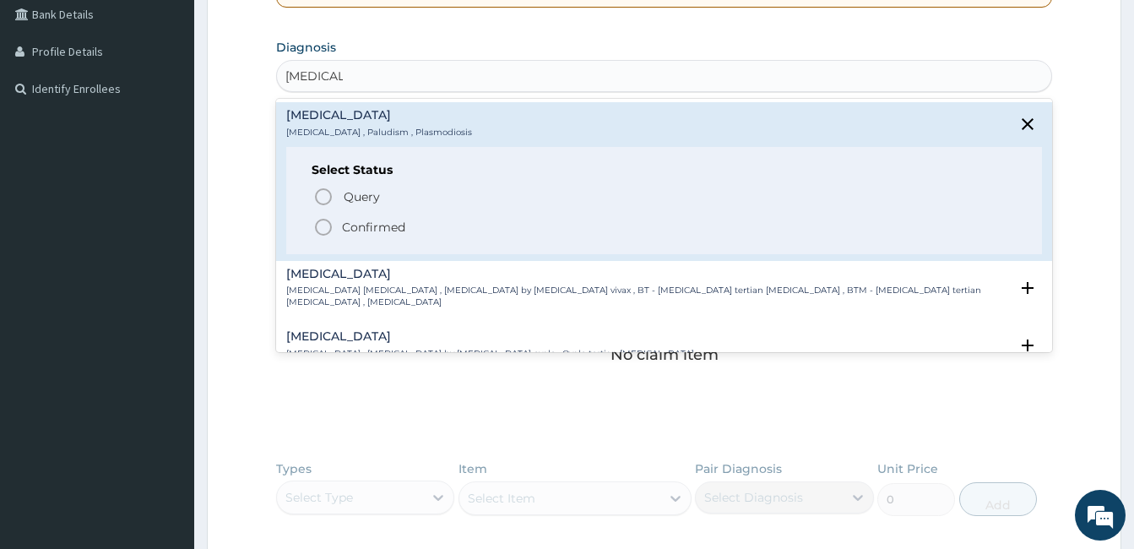
click at [377, 230] on p "Confirmed" at bounding box center [373, 227] width 63 height 17
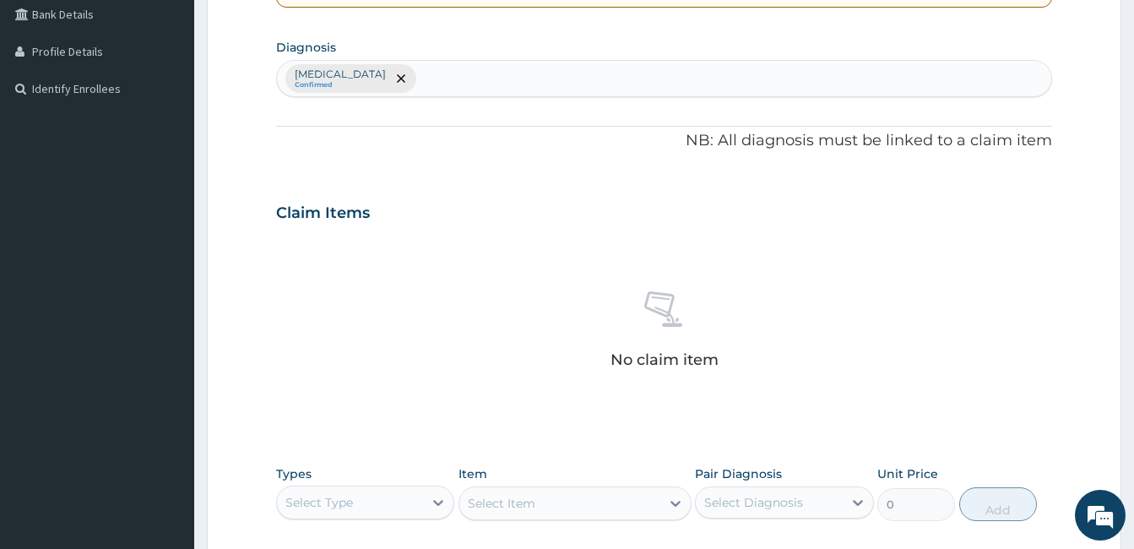
click at [393, 73] on div "[MEDICAL_DATA] Confirmed" at bounding box center [664, 78] width 774 height 35
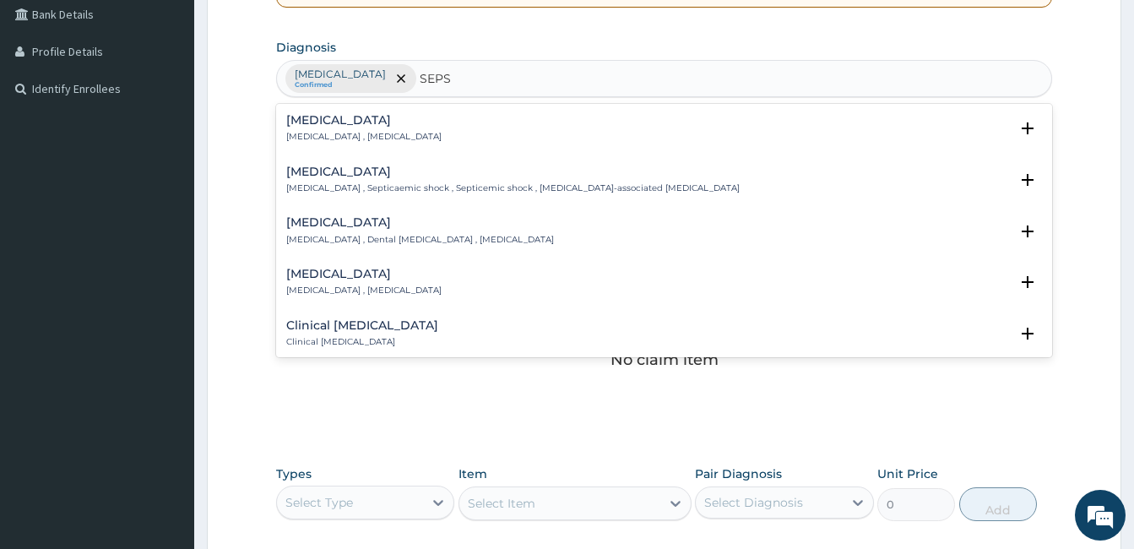
type input "SEPSI"
click at [353, 135] on p "Systemic infection , Sepsis" at bounding box center [363, 137] width 155 height 12
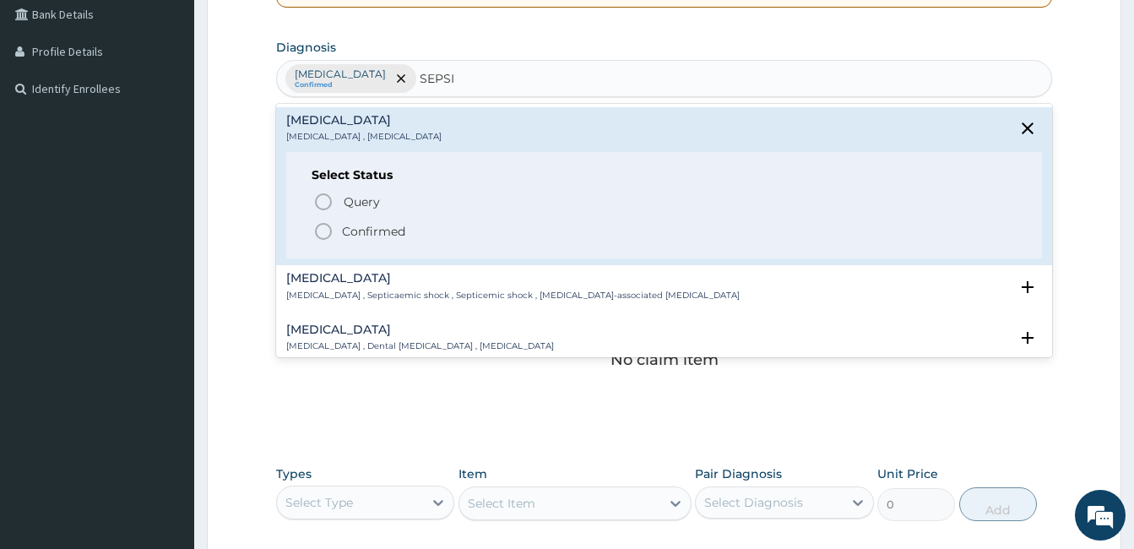
click at [323, 228] on icon "status option filled" at bounding box center [323, 231] width 20 height 20
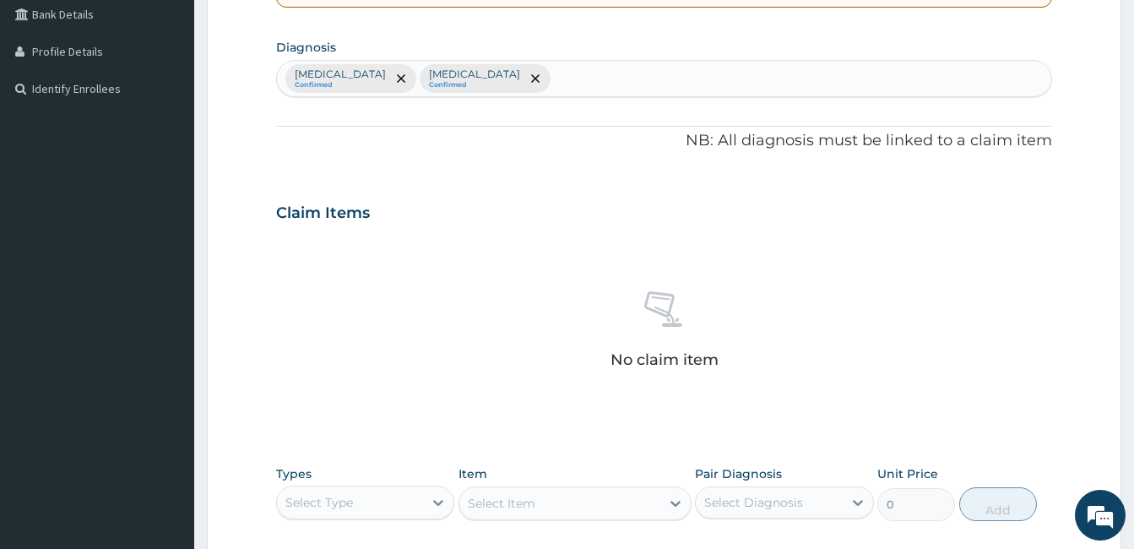
click at [475, 79] on div "Malaria Confirmed Sepsis Confirmed" at bounding box center [664, 78] width 774 height 35
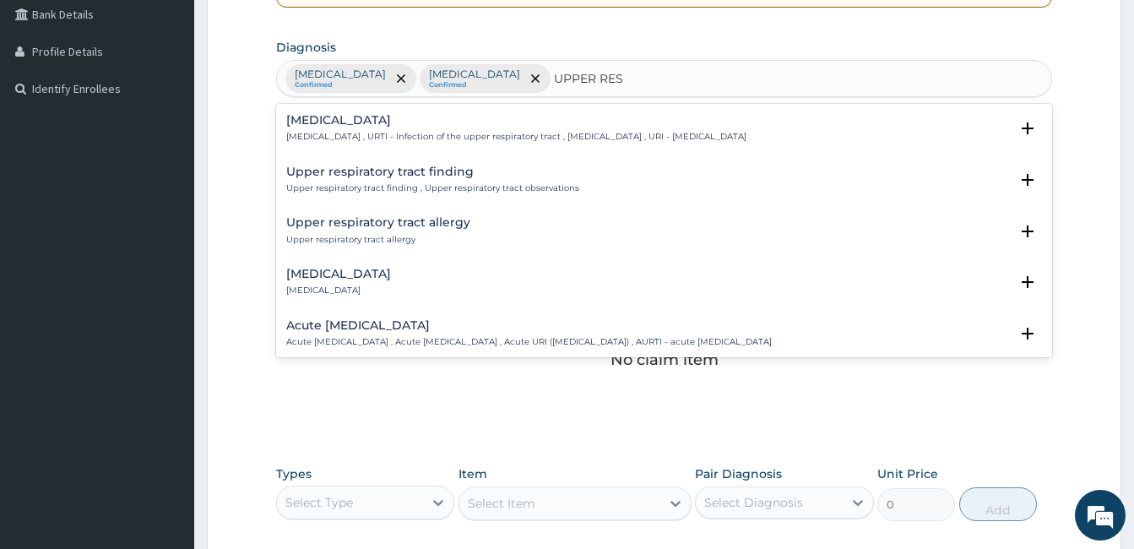
click at [431, 319] on h4 "Acute [MEDICAL_DATA]" at bounding box center [529, 325] width 486 height 13
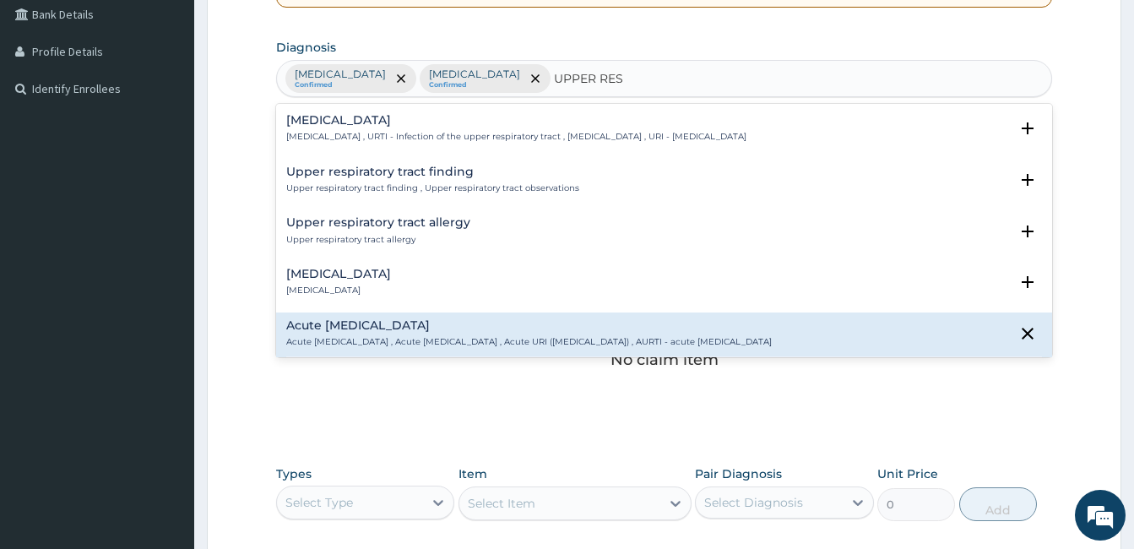
click at [431, 319] on h4 "Acute [MEDICAL_DATA]" at bounding box center [529, 325] width 486 height 13
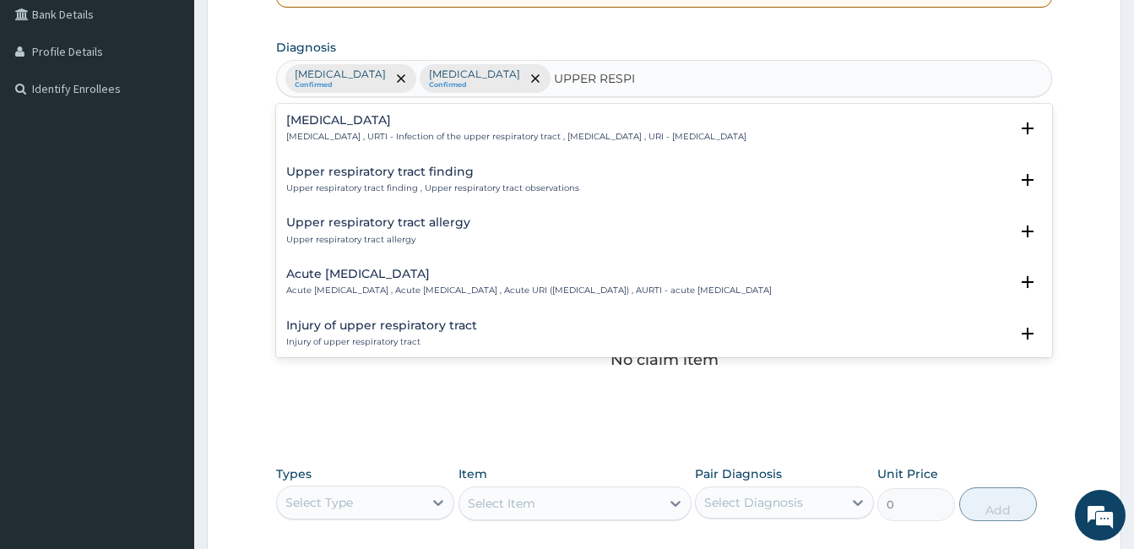
click at [384, 285] on p "Acute [MEDICAL_DATA] , Acute [MEDICAL_DATA] , Acute URI ([MEDICAL_DATA]) , AURT…" at bounding box center [529, 291] width 486 height 12
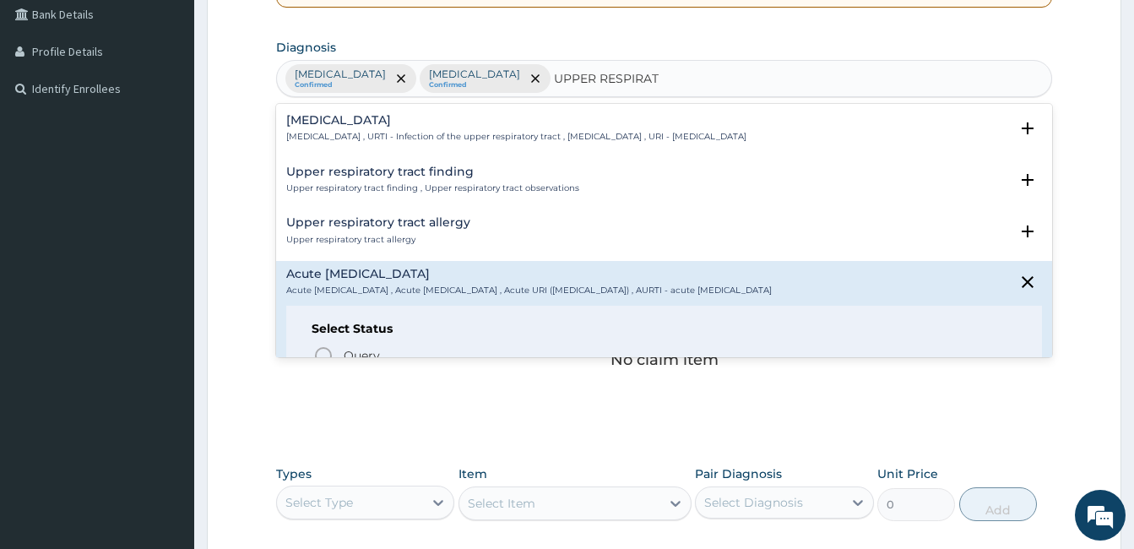
click at [579, 240] on div "Upper respiratory tract allergy Upper respiratory tract allergy" at bounding box center [664, 231] width 756 height 30
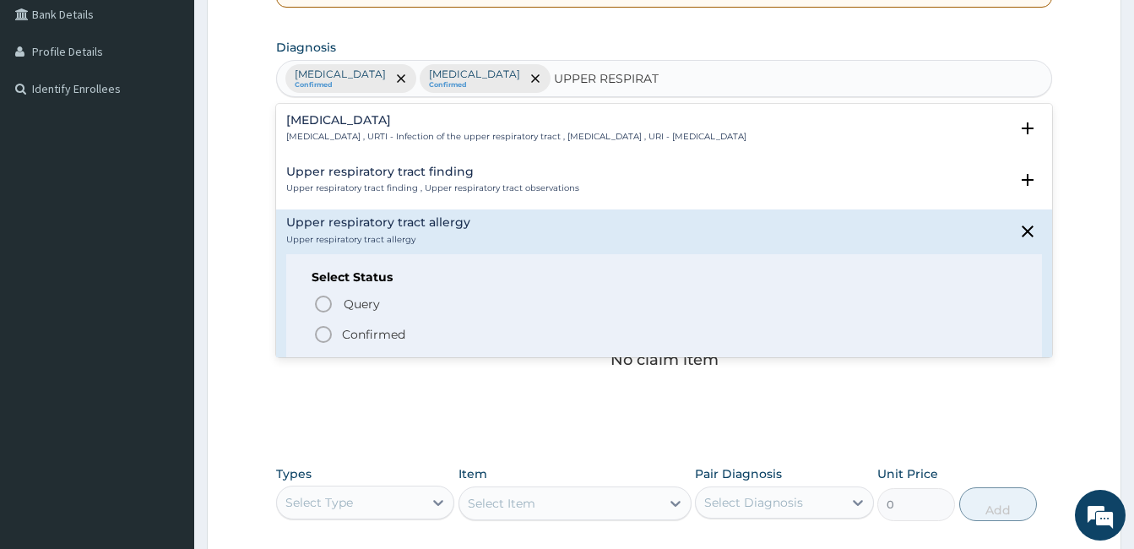
type input "UPPER RESPIRAT"
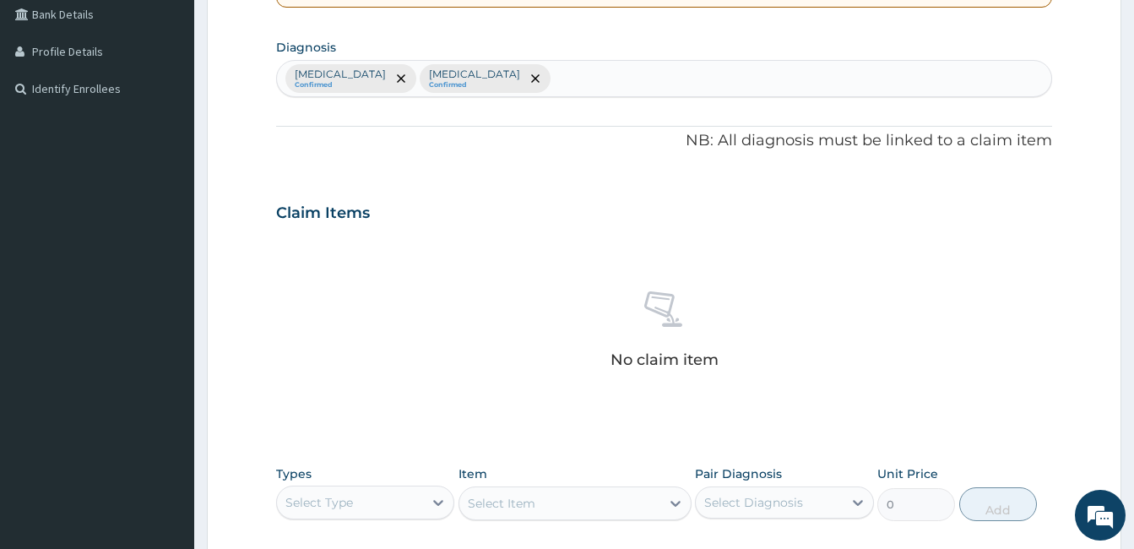
click at [434, 394] on div "No claim item" at bounding box center [664, 333] width 776 height 194
click at [554, 78] on input "text" at bounding box center [555, 78] width 2 height 17
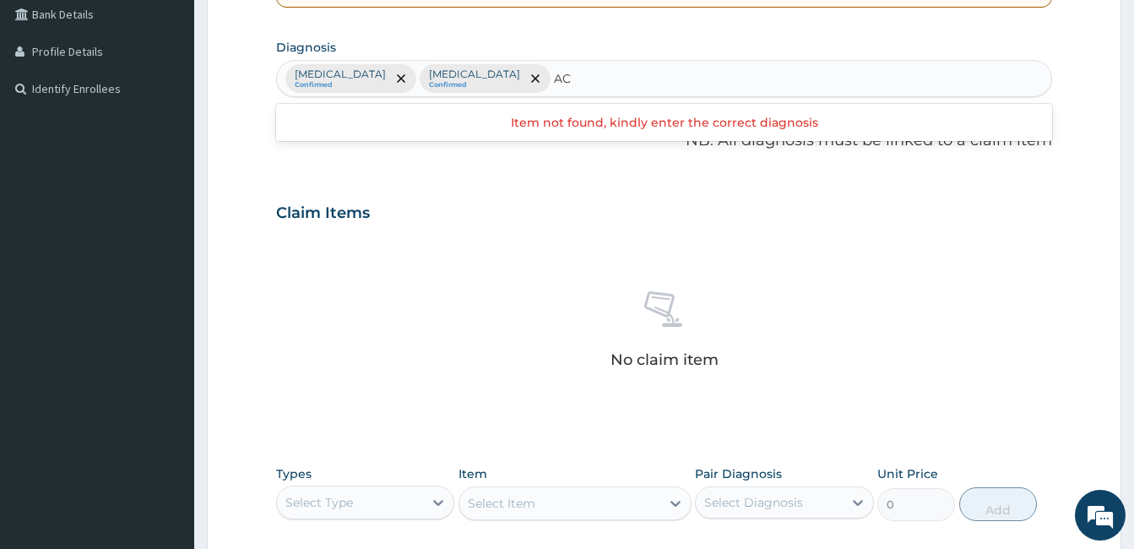
type input "A"
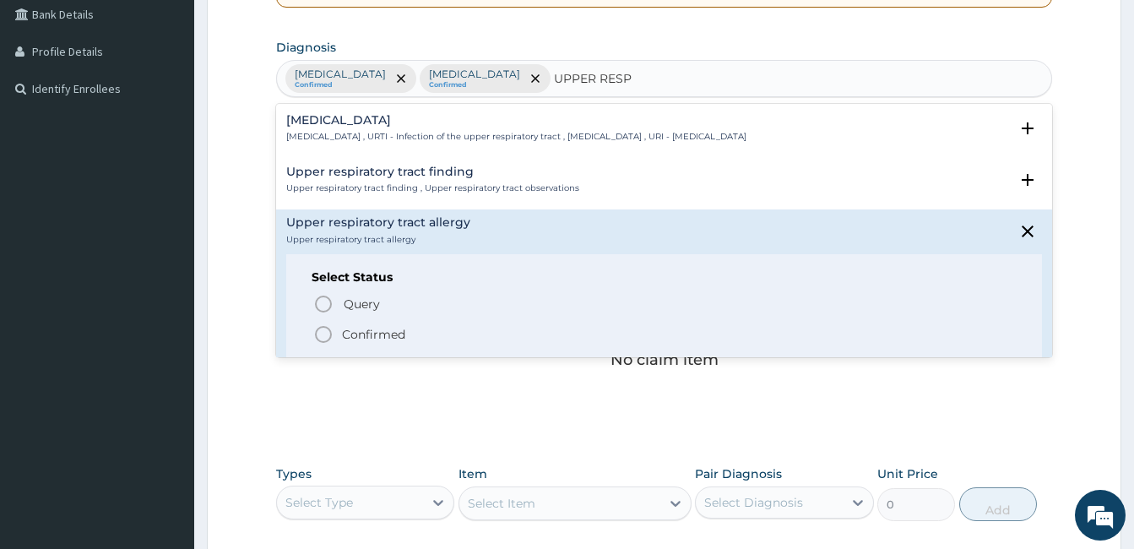
type input "UPPER RESP"
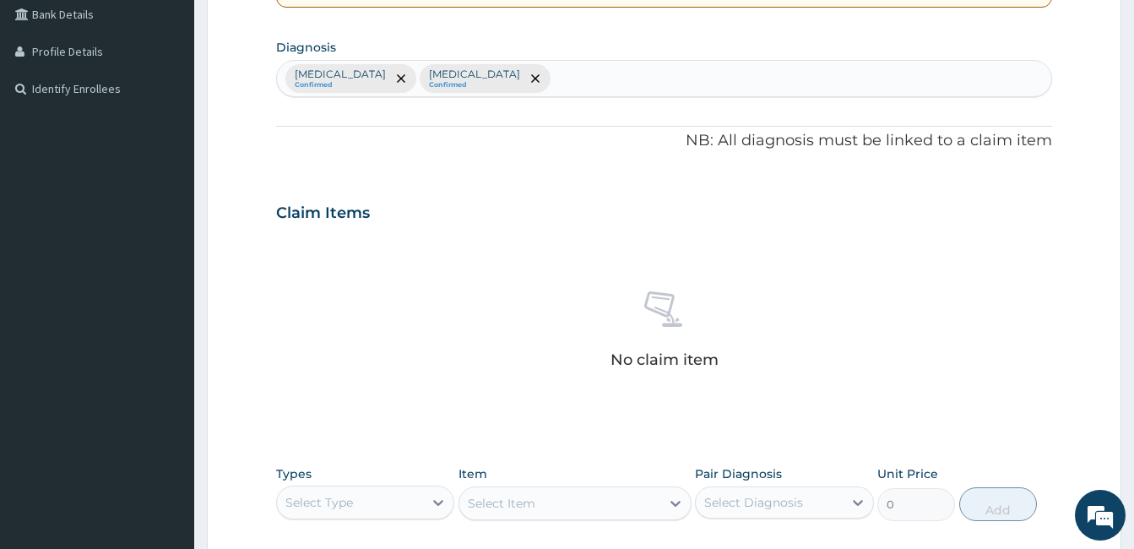
click at [236, 179] on form "Step 2 of 2 PA Code / Prescription Code Enter Code(Secondary Care Only) Encount…" at bounding box center [664, 233] width 915 height 1072
click at [478, 78] on div "Malaria Confirmed Sepsis Confirmed" at bounding box center [664, 78] width 774 height 35
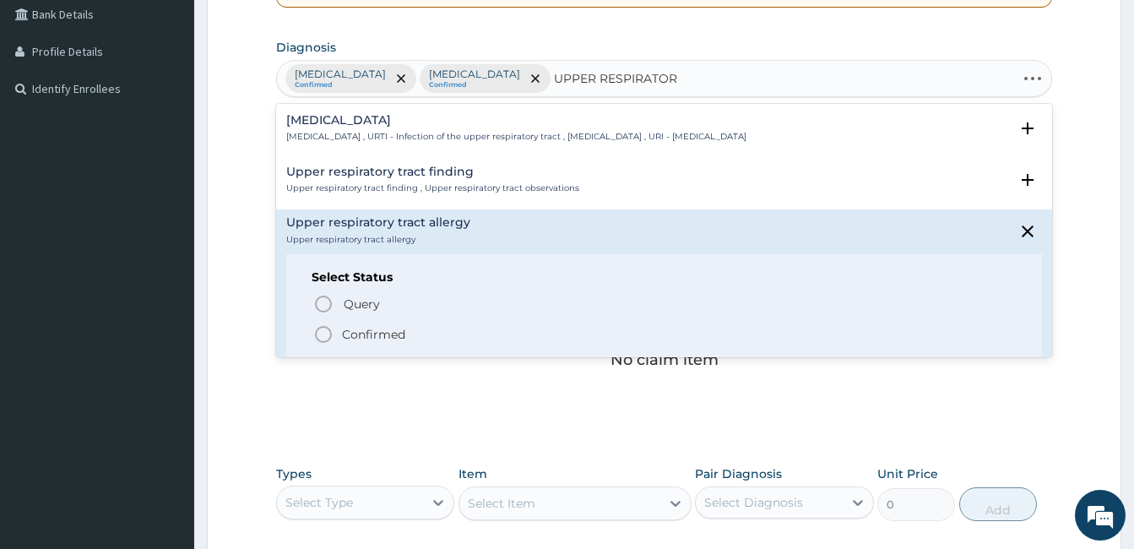
type input "UPPER RESPIRATORY"
click at [605, 178] on div "Upper respiratory tract finding Upper respiratory tract finding , Upper respira…" at bounding box center [664, 181] width 756 height 30
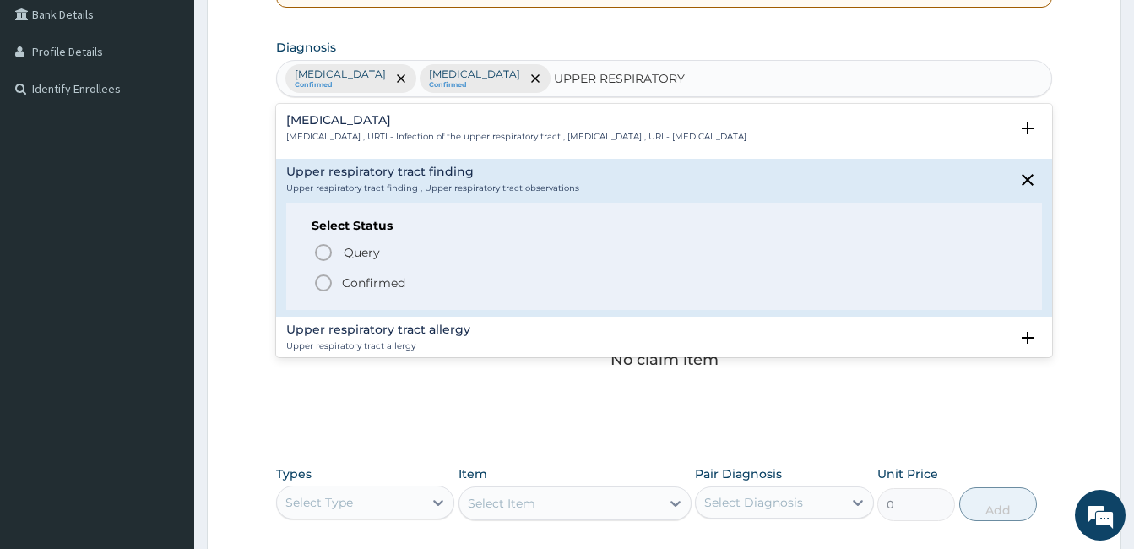
click at [567, 136] on p "[MEDICAL_DATA] , URTI - Infection of the upper respiratory tract , [MEDICAL_DAT…" at bounding box center [516, 137] width 460 height 12
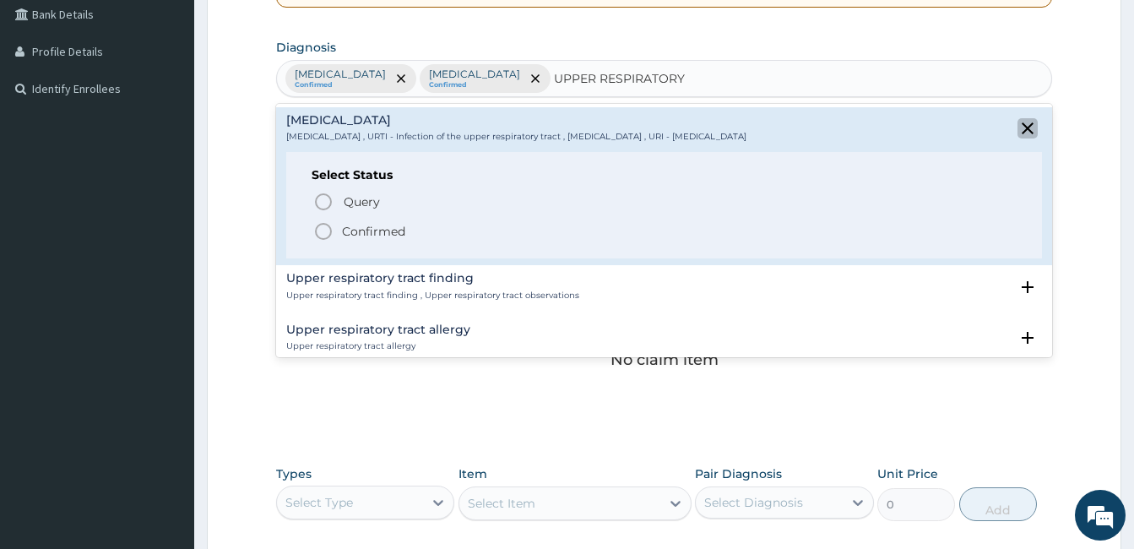
click at [1018, 118] on icon "close select status" at bounding box center [1028, 128] width 20 height 20
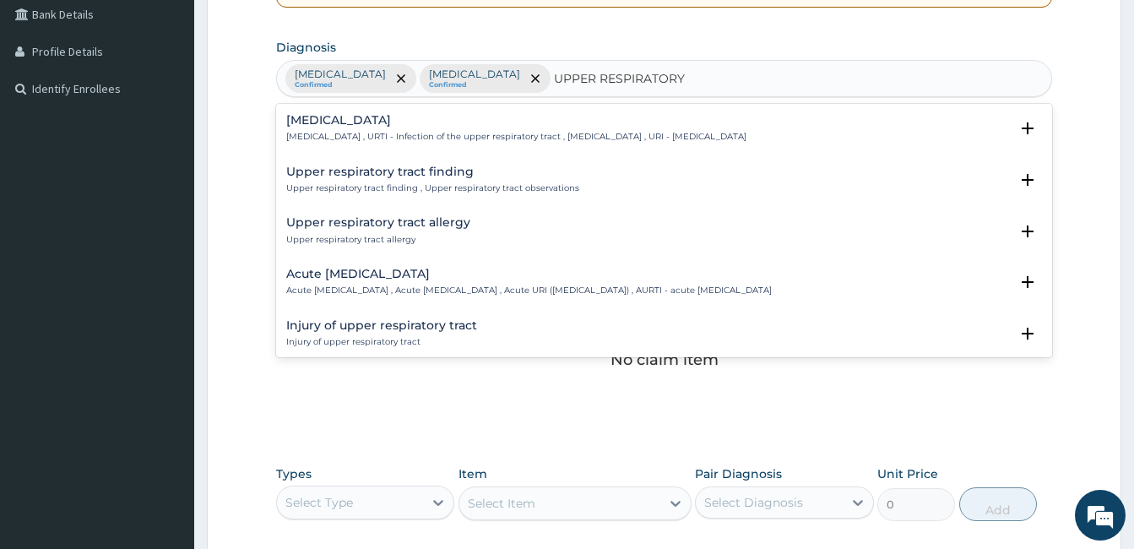
click at [491, 285] on p "Acute [MEDICAL_DATA] , Acute [MEDICAL_DATA] , Acute URI ([MEDICAL_DATA]) , AURT…" at bounding box center [529, 291] width 486 height 12
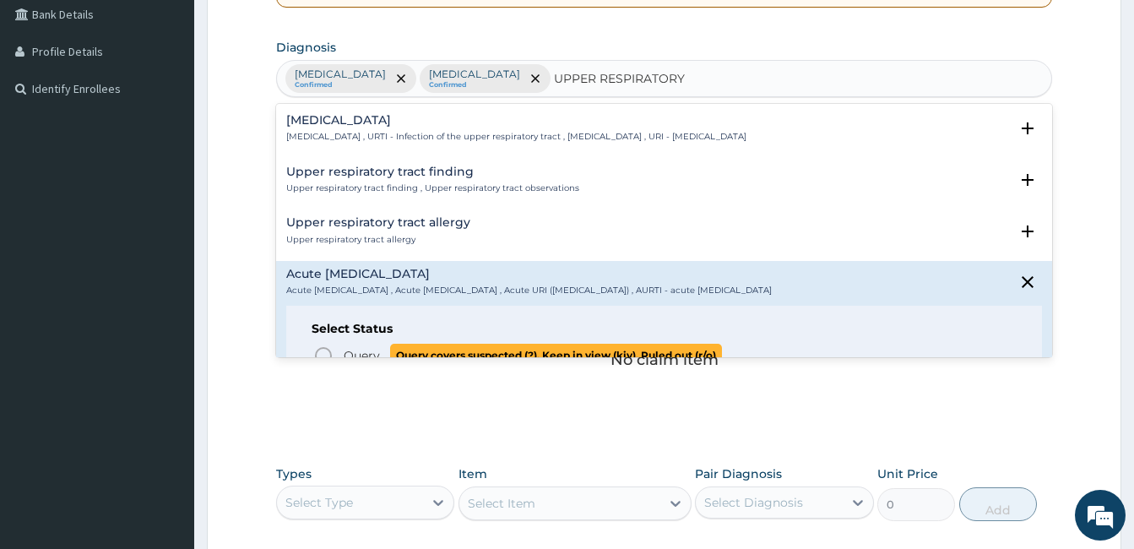
click at [322, 346] on icon "status option query" at bounding box center [323, 355] width 20 height 20
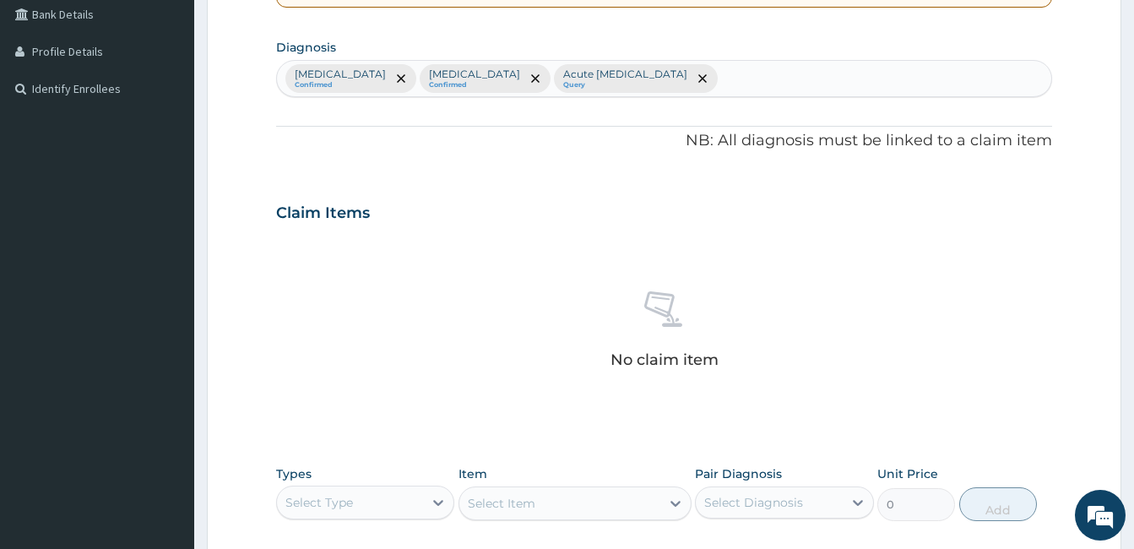
click at [609, 193] on div "Claim Items" at bounding box center [664, 209] width 776 height 44
click at [695, 73] on span "remove selection option" at bounding box center [702, 78] width 15 height 15
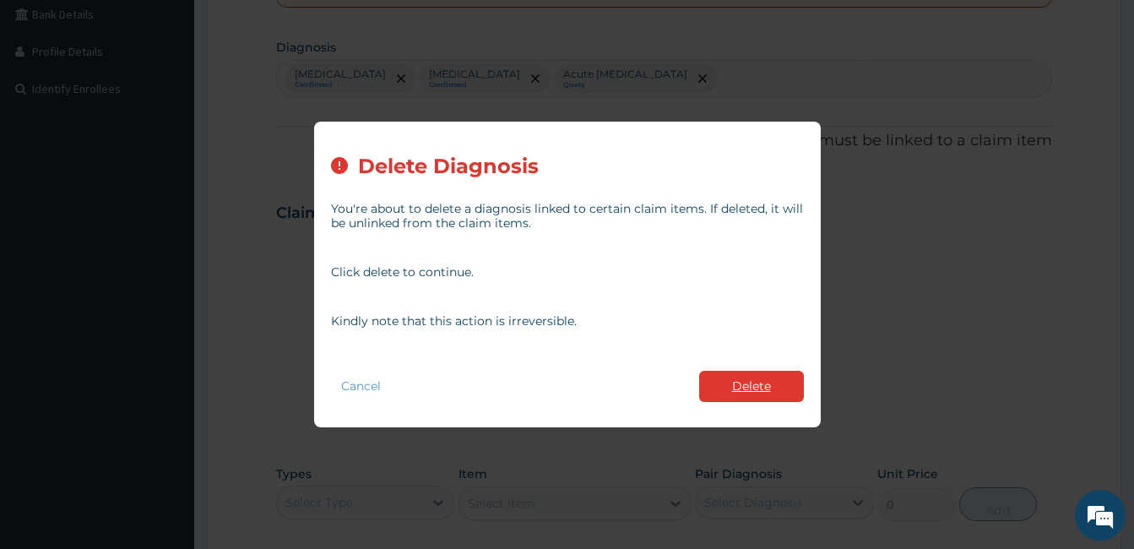
click at [745, 387] on button "Delete" at bounding box center [751, 386] width 105 height 31
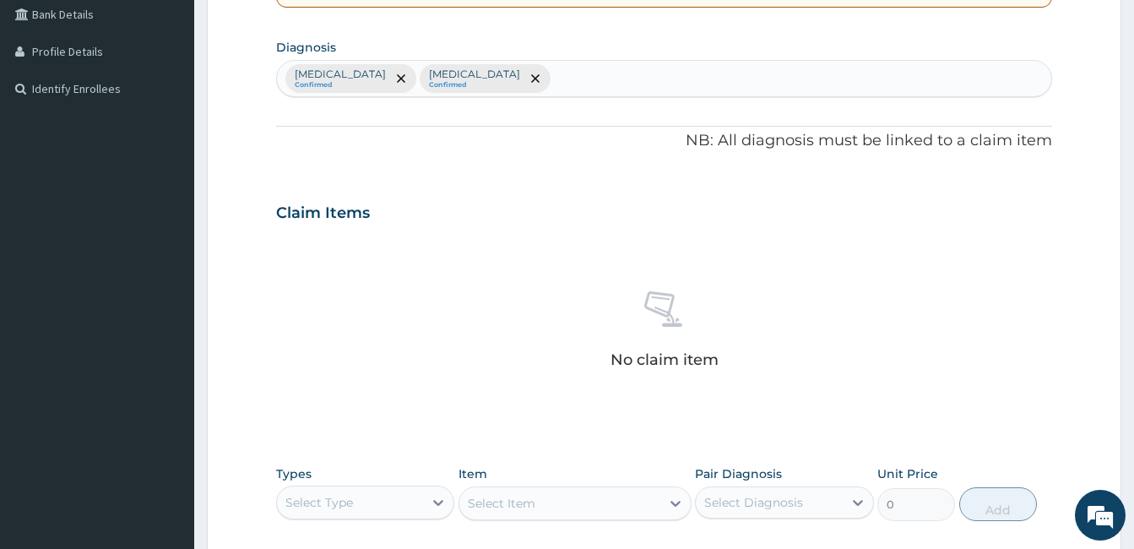
click at [571, 195] on div "Claim Items" at bounding box center [664, 209] width 776 height 44
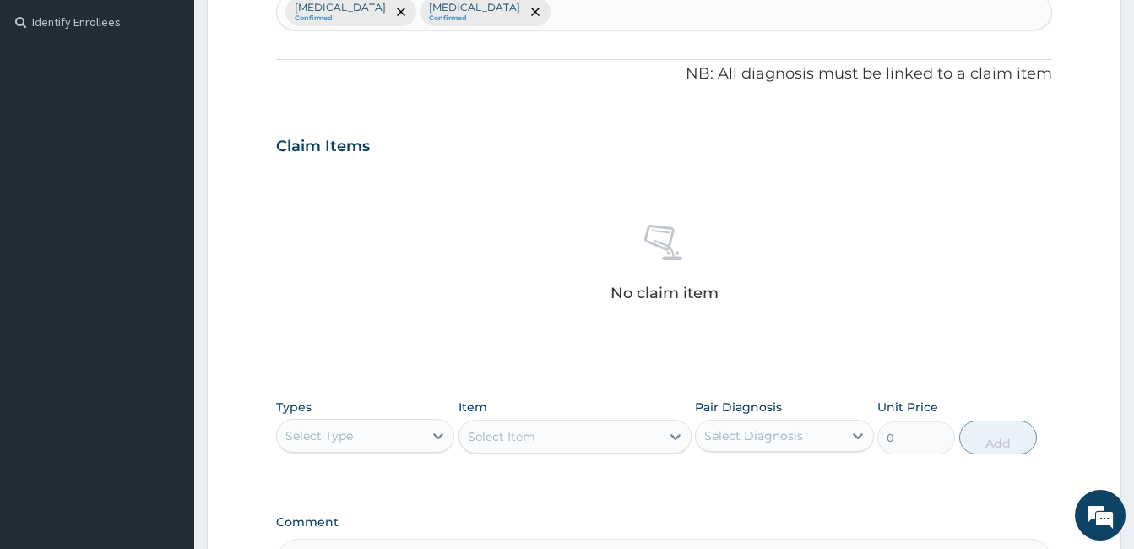
scroll to position [460, 0]
click at [564, 14] on div "Malaria Confirmed Sepsis Confirmed" at bounding box center [664, 10] width 774 height 35
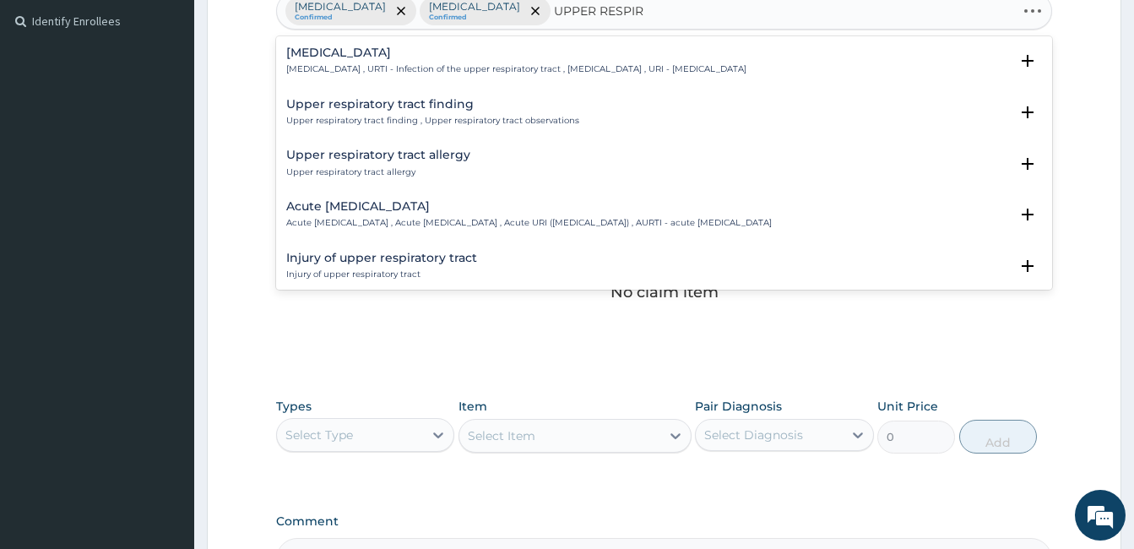
type input "UPPER RESPIRA"
click at [367, 214] on div "Acute upper respiratory infection Acute upper respiratory infection , Acute upp…" at bounding box center [529, 215] width 486 height 30
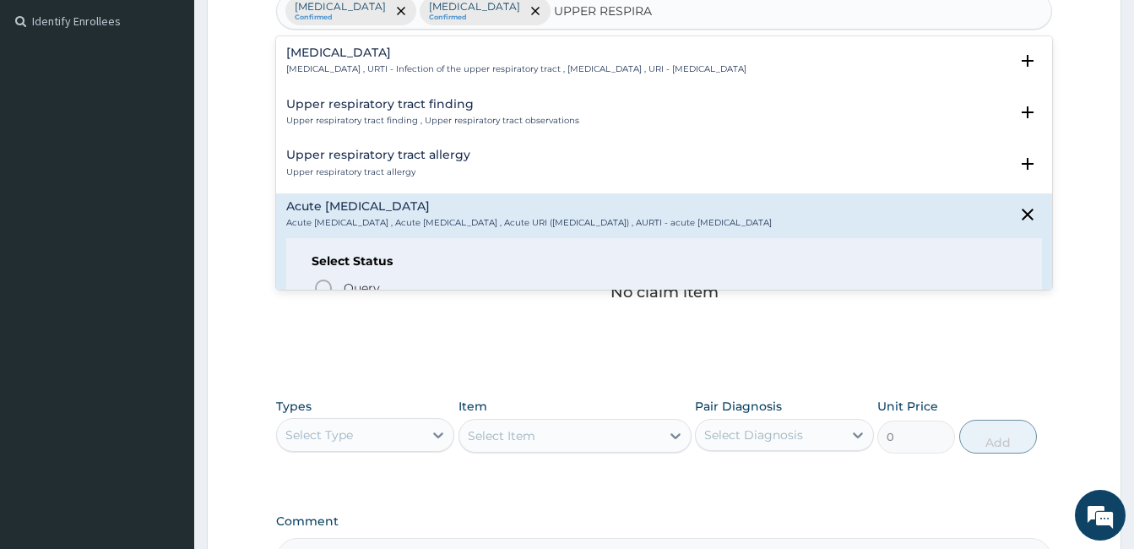
scroll to position [130, 0]
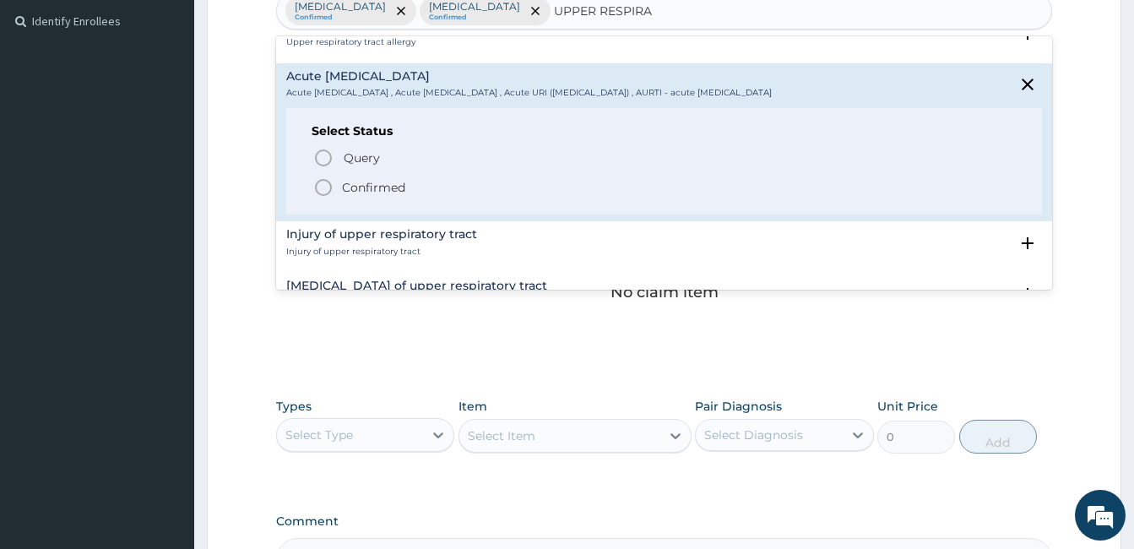
click at [320, 192] on icon "status option filled" at bounding box center [323, 187] width 20 height 20
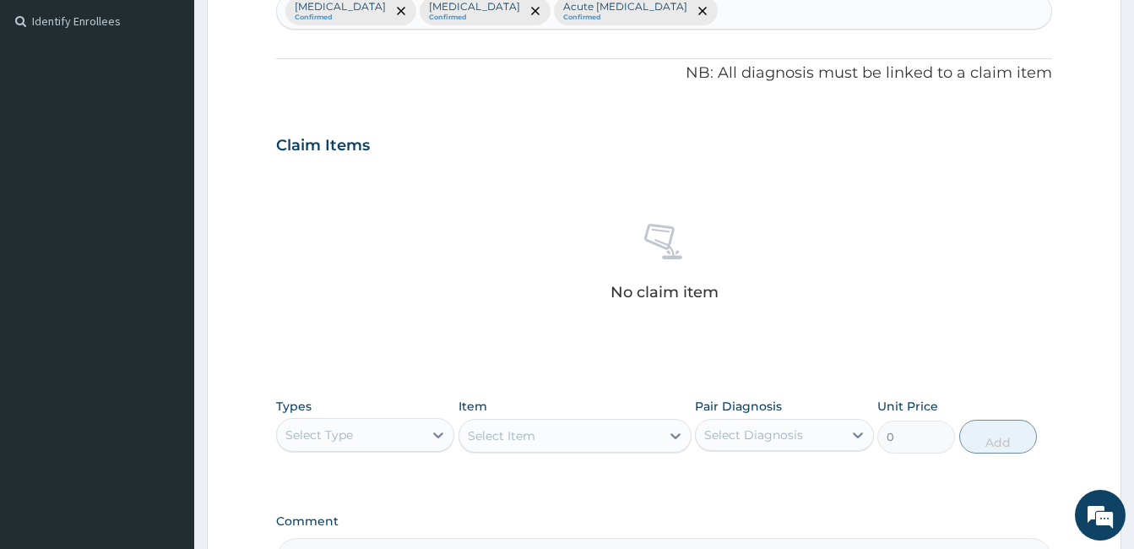
click at [501, 180] on div "No claim item" at bounding box center [664, 265] width 776 height 194
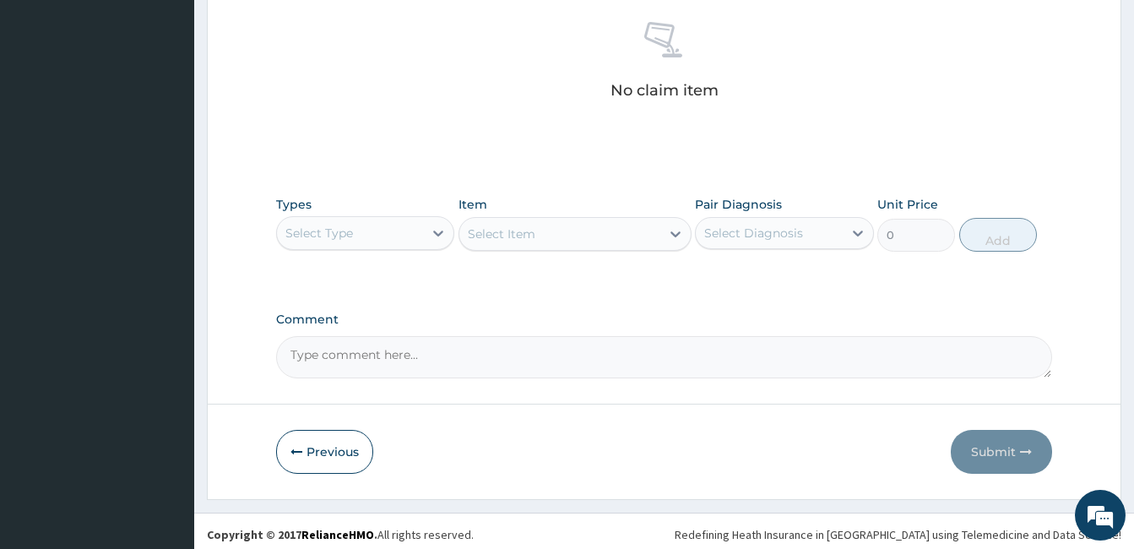
scroll to position [669, 0]
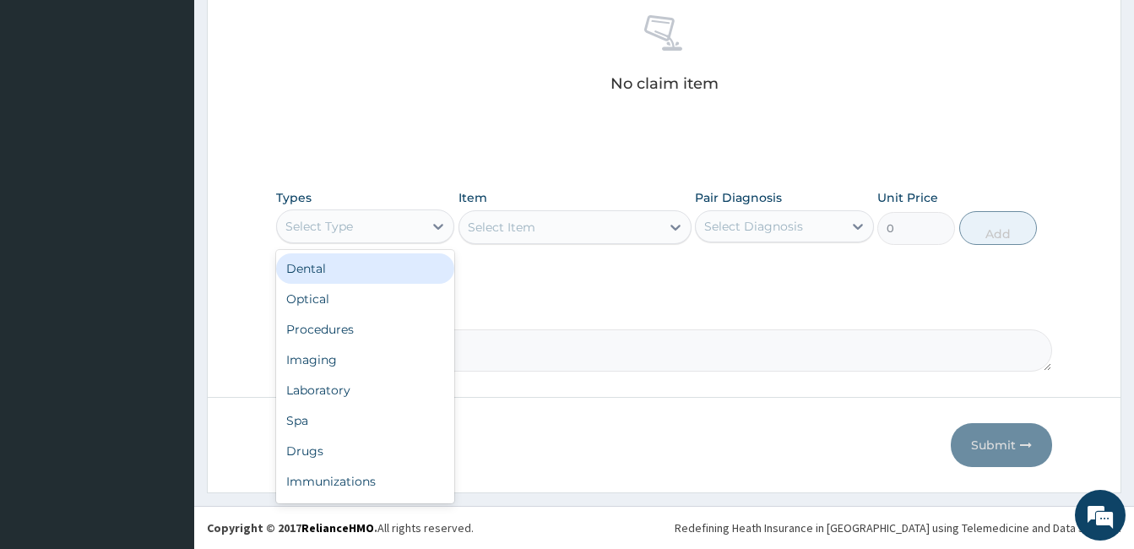
click at [344, 235] on div "Select Type" at bounding box center [350, 226] width 146 height 27
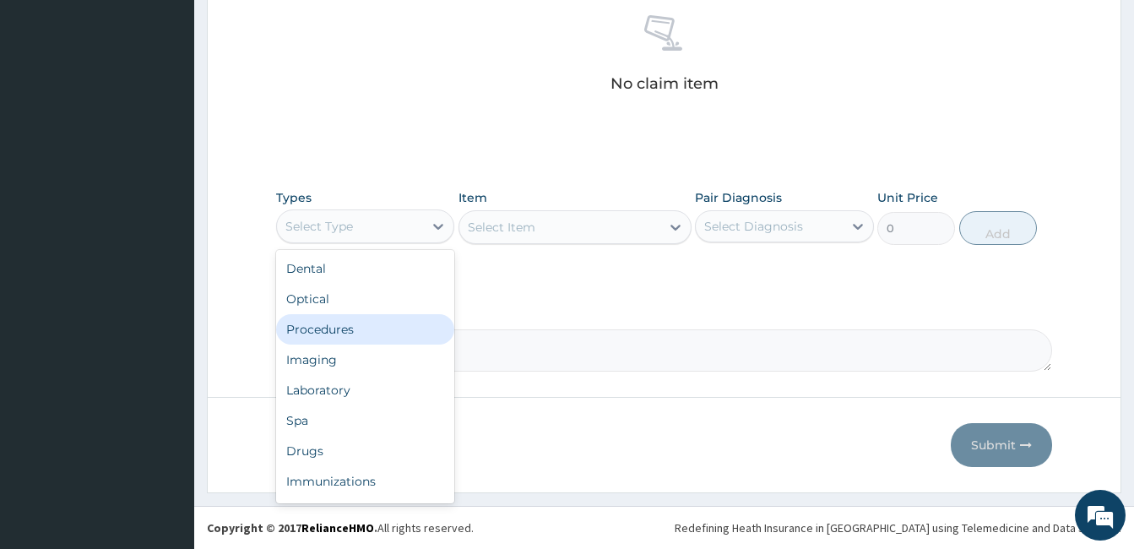
click at [342, 322] on div "Procedures" at bounding box center [365, 329] width 178 height 30
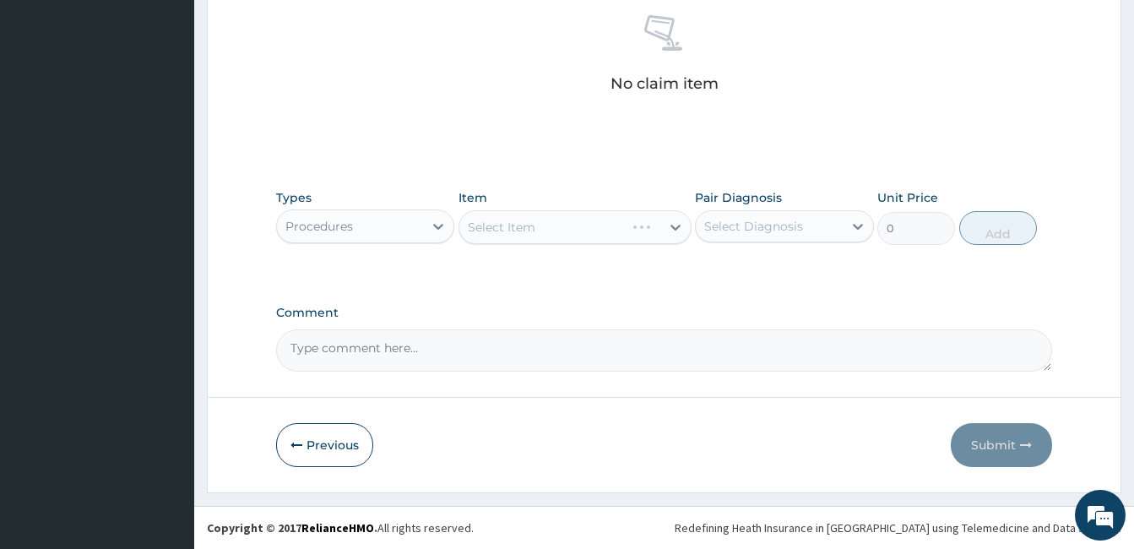
click at [540, 223] on div "Select Item" at bounding box center [575, 227] width 233 height 34
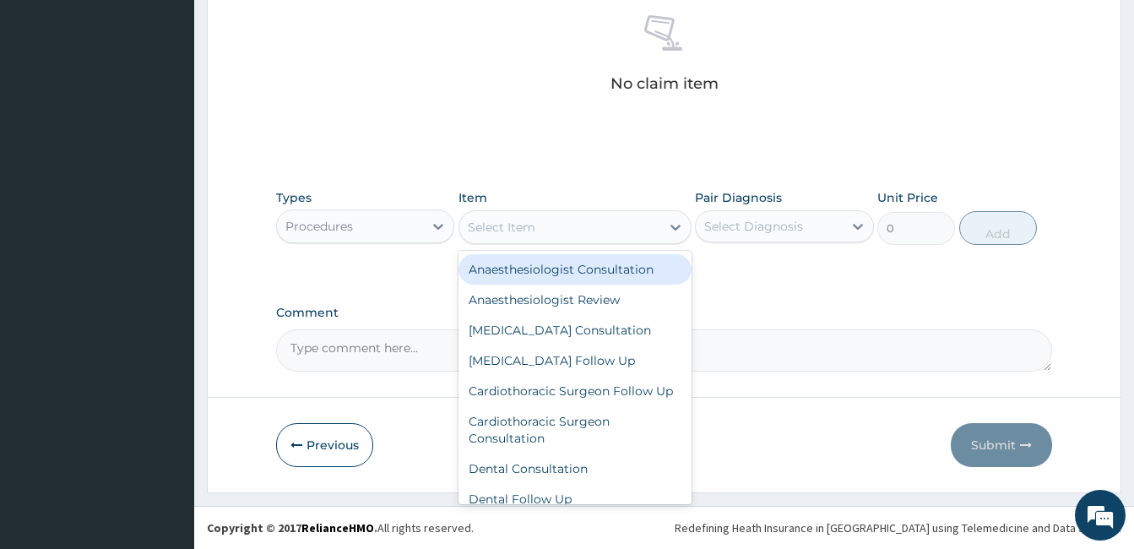
click at [540, 223] on div "Select Item" at bounding box center [559, 227] width 201 height 27
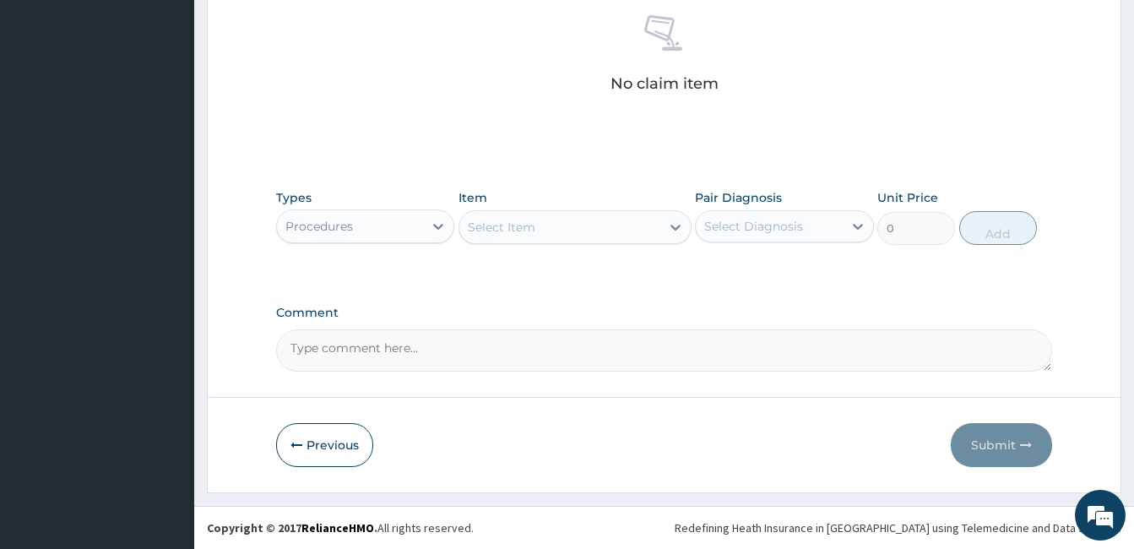
click at [540, 223] on div "Select Item" at bounding box center [559, 227] width 201 height 27
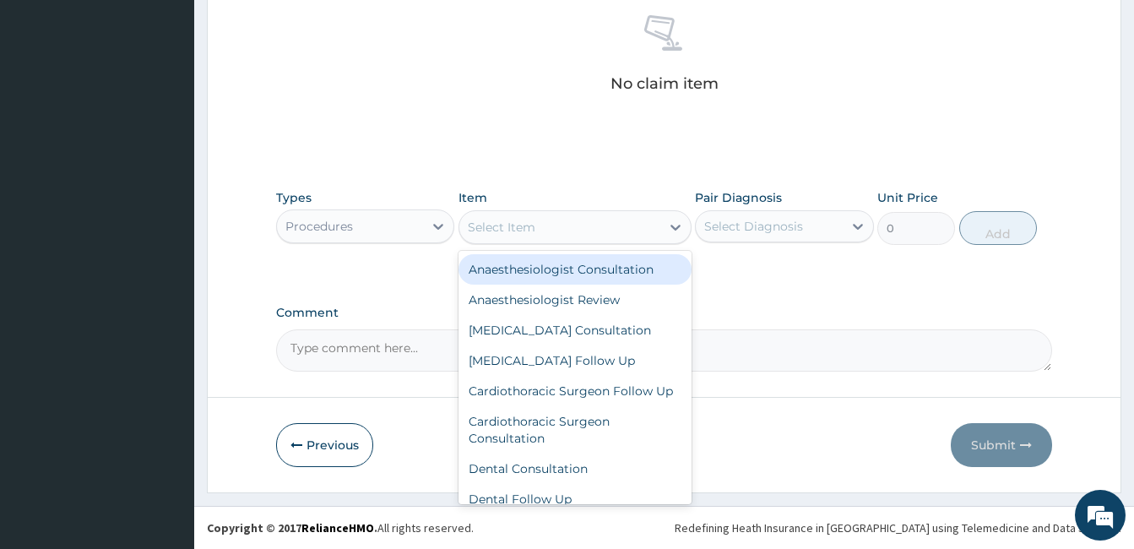
click at [540, 223] on div "Select Item" at bounding box center [559, 227] width 201 height 27
type input "GP"
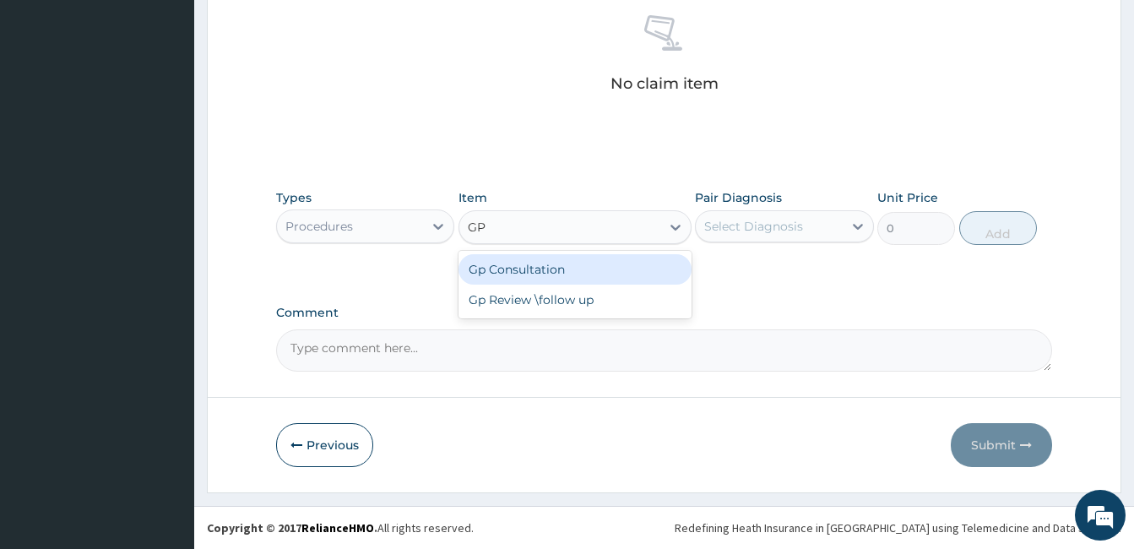
click at [539, 280] on div "Gp Consultation" at bounding box center [575, 269] width 233 height 30
type input "2000"
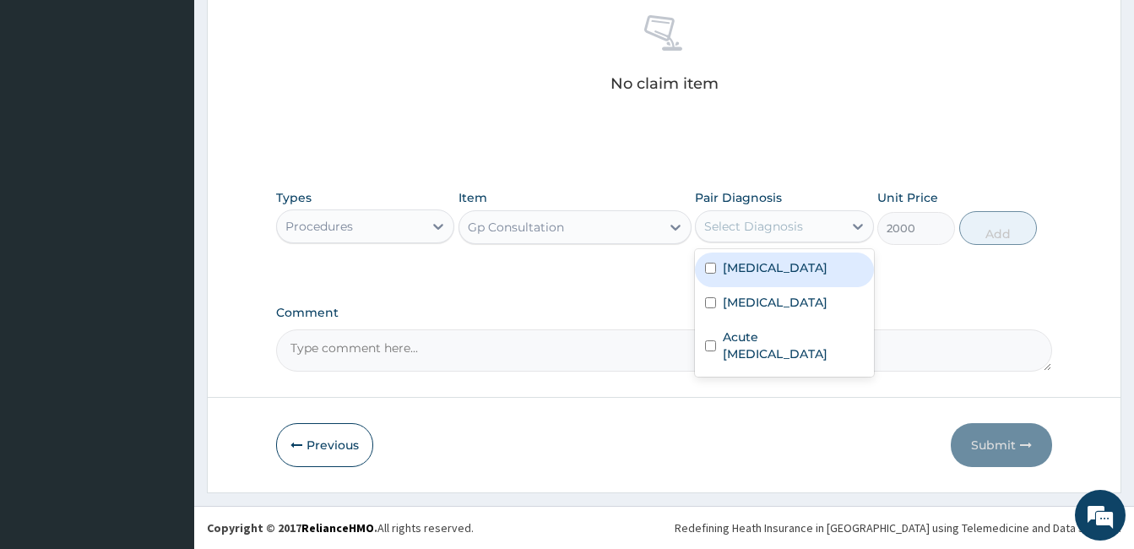
click at [738, 220] on div "Select Diagnosis" at bounding box center [753, 226] width 99 height 17
click at [728, 261] on label "[MEDICAL_DATA]" at bounding box center [775, 267] width 105 height 17
checkbox input "true"
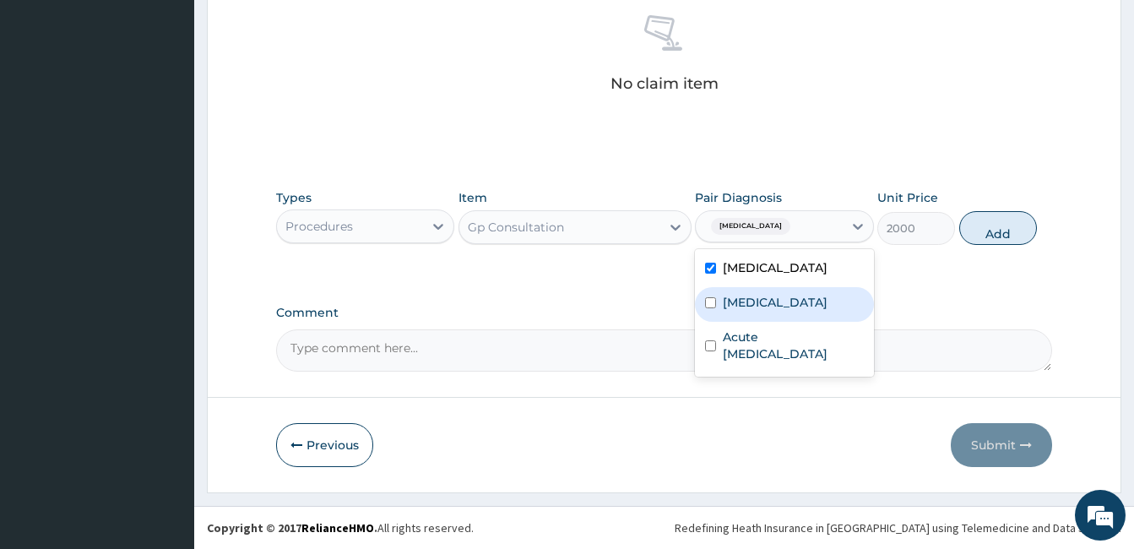
click at [725, 305] on label "Sepsis" at bounding box center [775, 302] width 105 height 17
checkbox input "true"
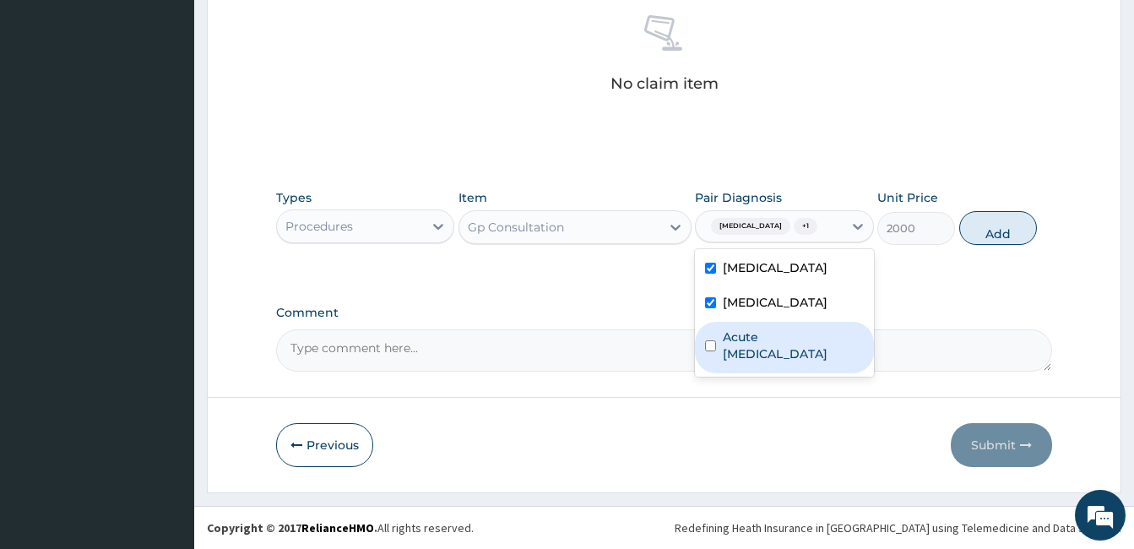
click at [721, 355] on div "Acute [MEDICAL_DATA]" at bounding box center [784, 348] width 178 height 52
checkbox input "true"
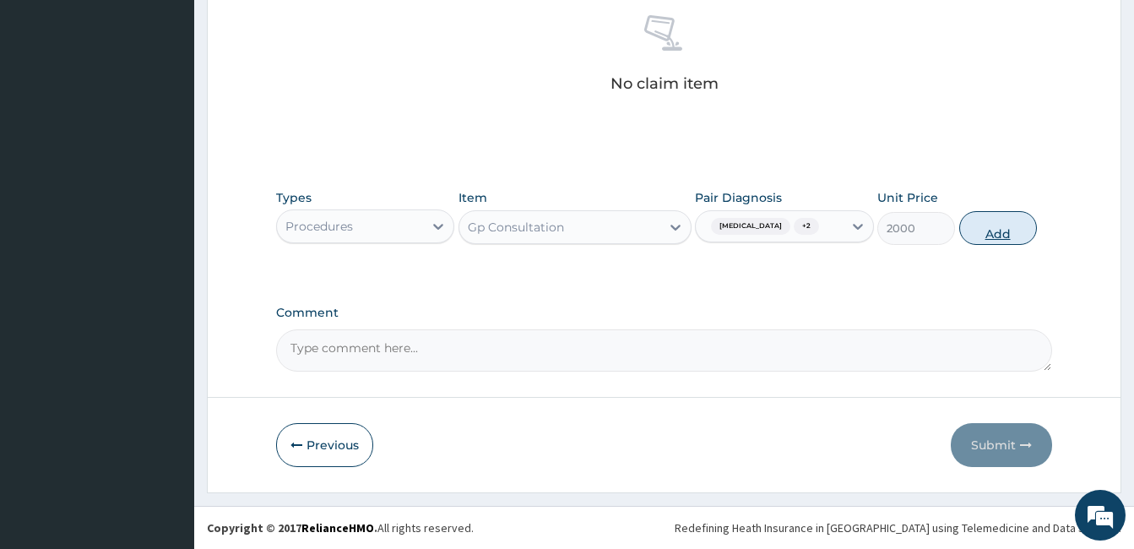
click at [993, 236] on button "Add" at bounding box center [998, 228] width 78 height 34
type input "0"
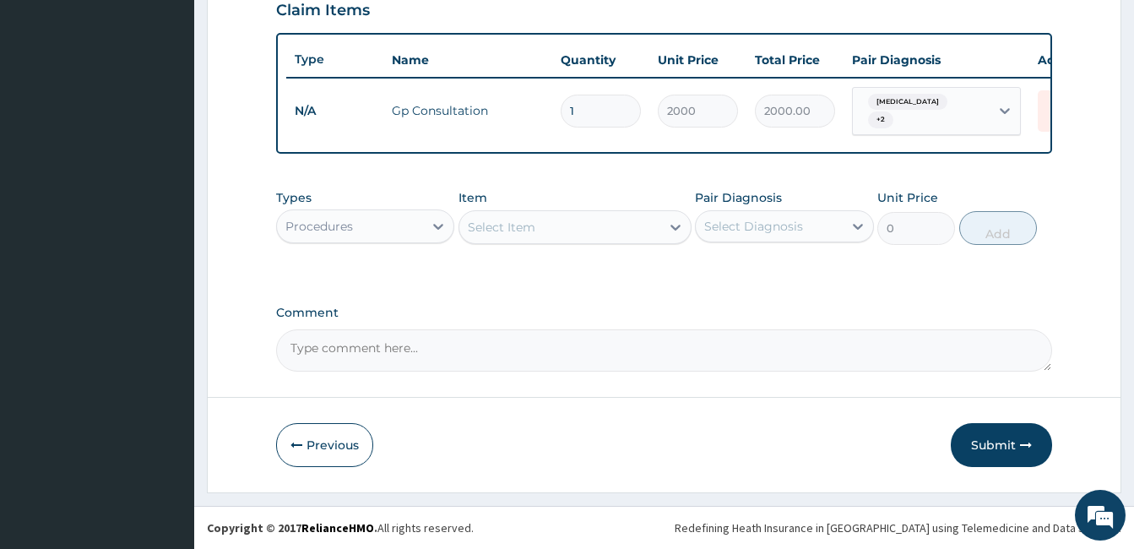
click at [653, 181] on div "Types Procedures Item Select Item Pair Diagnosis Select Diagnosis Unit Price 0 …" at bounding box center [664, 217] width 776 height 73
click at [661, 181] on div "Types Procedures Item Select Item Pair Diagnosis Select Diagnosis Unit Price 0 …" at bounding box center [664, 217] width 776 height 73
click at [404, 226] on div "Procedures" at bounding box center [350, 226] width 146 height 27
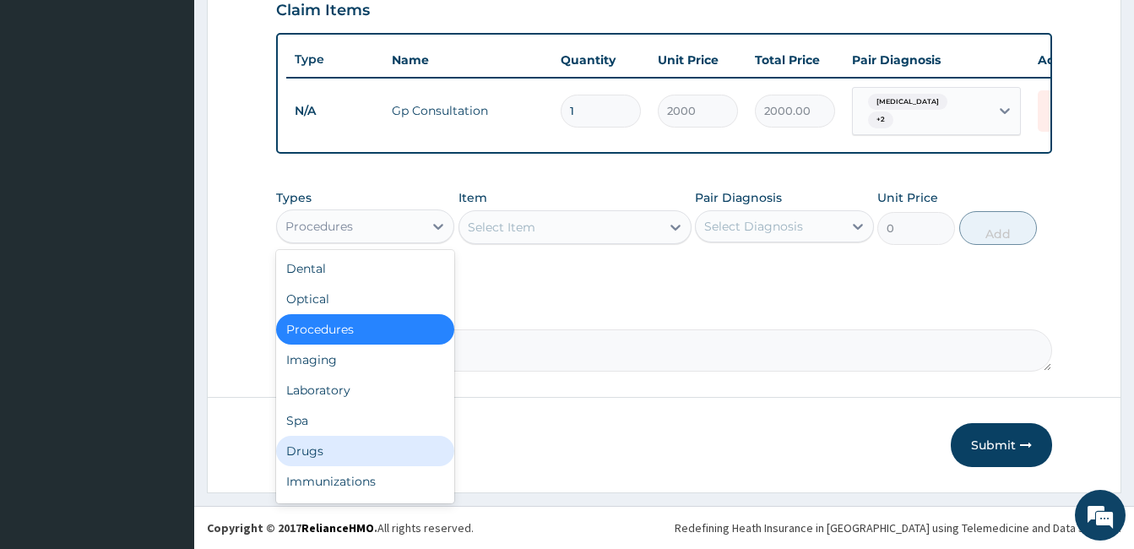
click at [321, 445] on div "Drugs" at bounding box center [365, 451] width 178 height 30
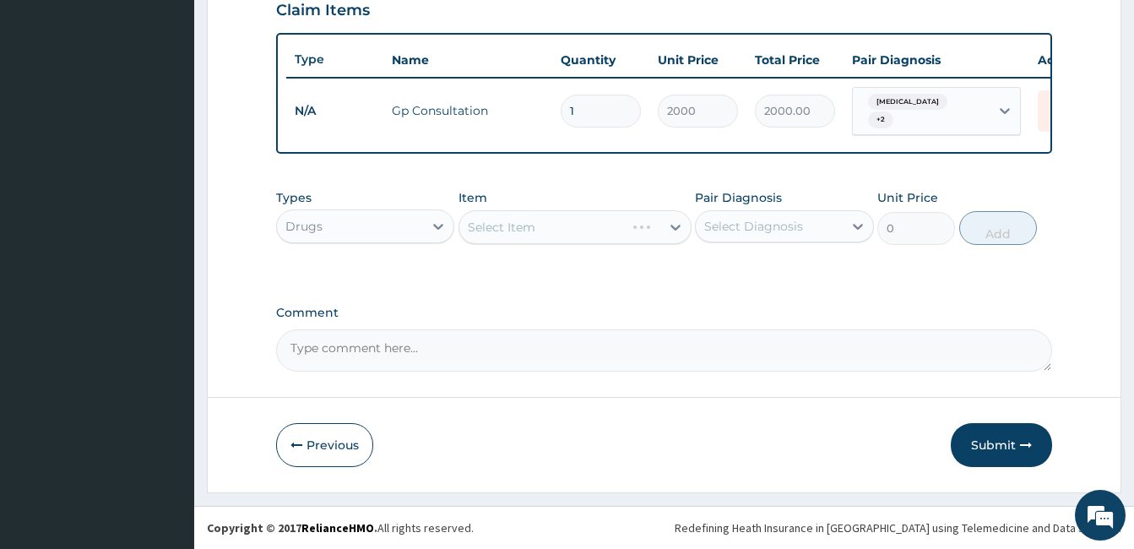
click at [594, 221] on div "Select Item" at bounding box center [575, 227] width 233 height 34
click at [588, 220] on div "Select Item" at bounding box center [575, 227] width 233 height 34
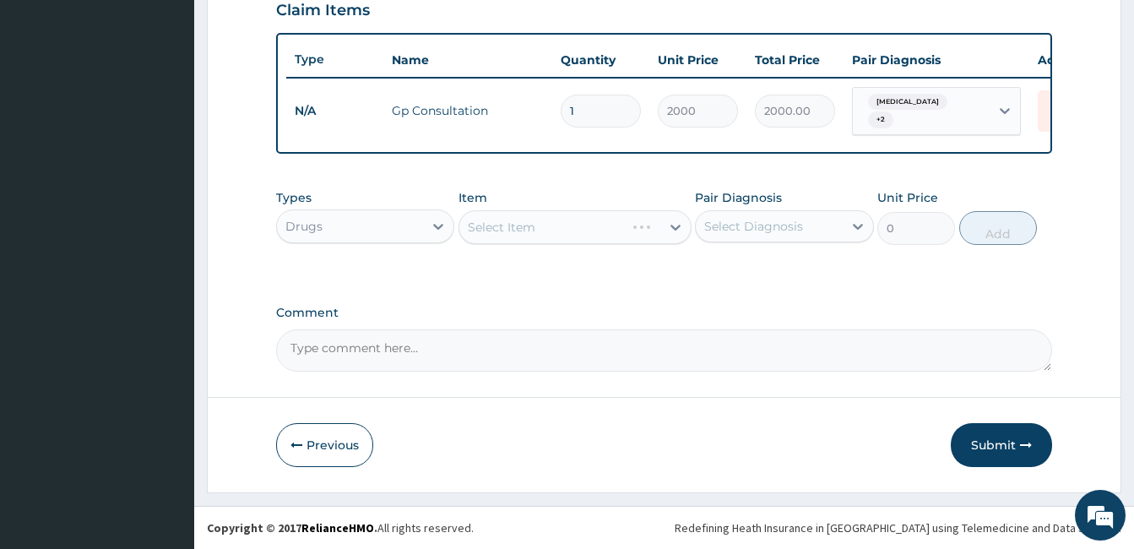
click at [582, 223] on div "Select Item" at bounding box center [575, 227] width 233 height 34
click at [568, 222] on div "Select Item" at bounding box center [559, 227] width 201 height 27
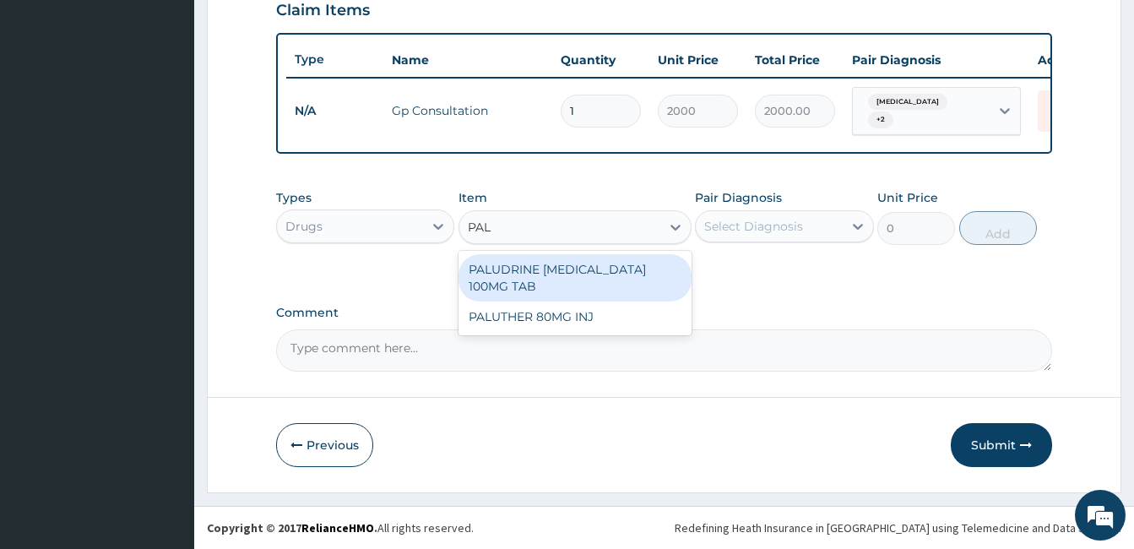
type input "PALU"
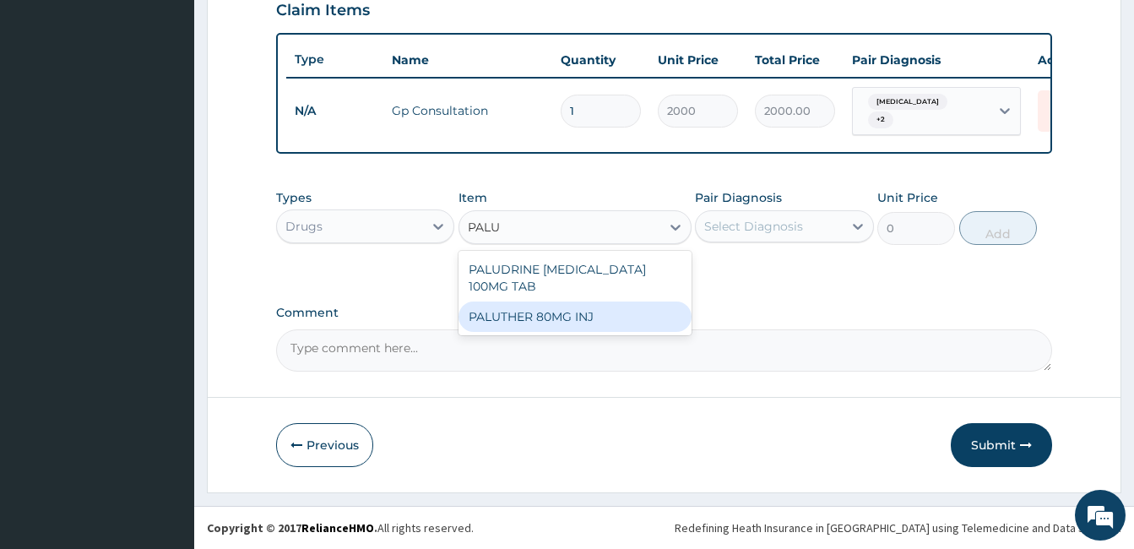
click at [567, 327] on div "PALUTHER 80MG INJ" at bounding box center [575, 316] width 233 height 30
type input "870.75"
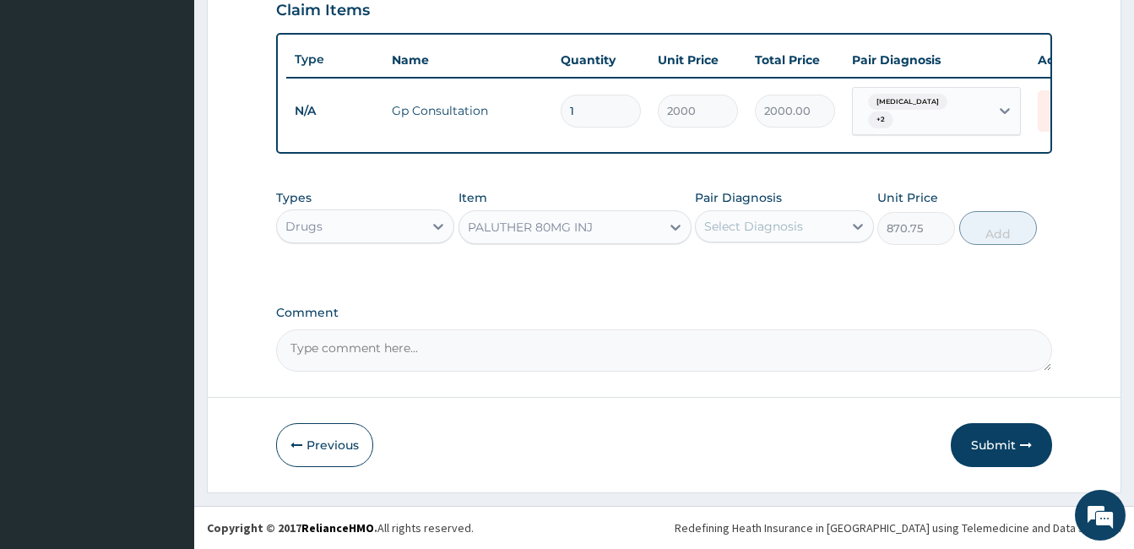
click at [746, 220] on div "Select Diagnosis" at bounding box center [753, 226] width 99 height 17
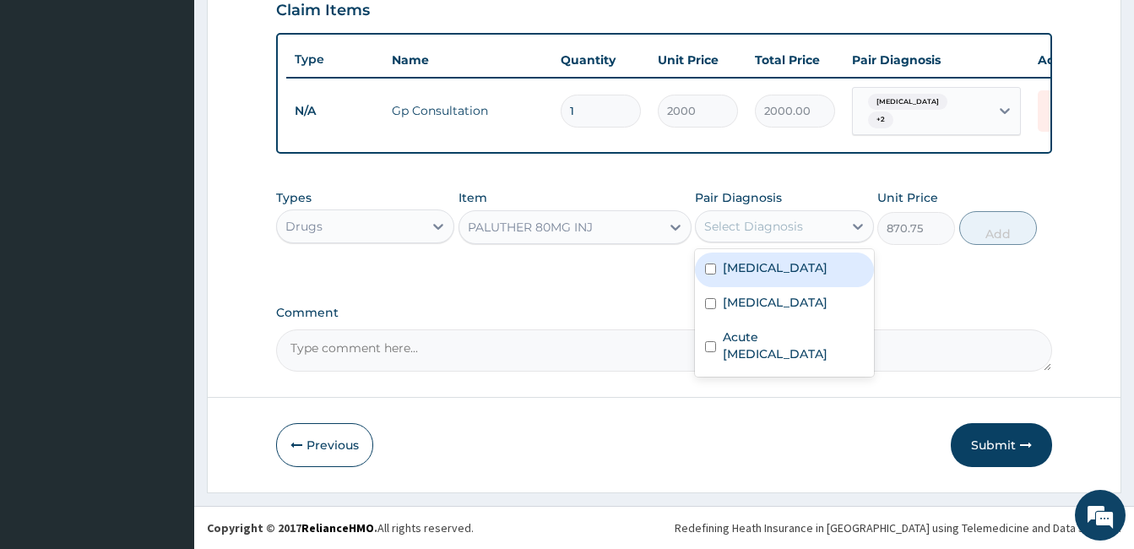
click at [703, 267] on div "[MEDICAL_DATA]" at bounding box center [784, 269] width 178 height 35
checkbox input "true"
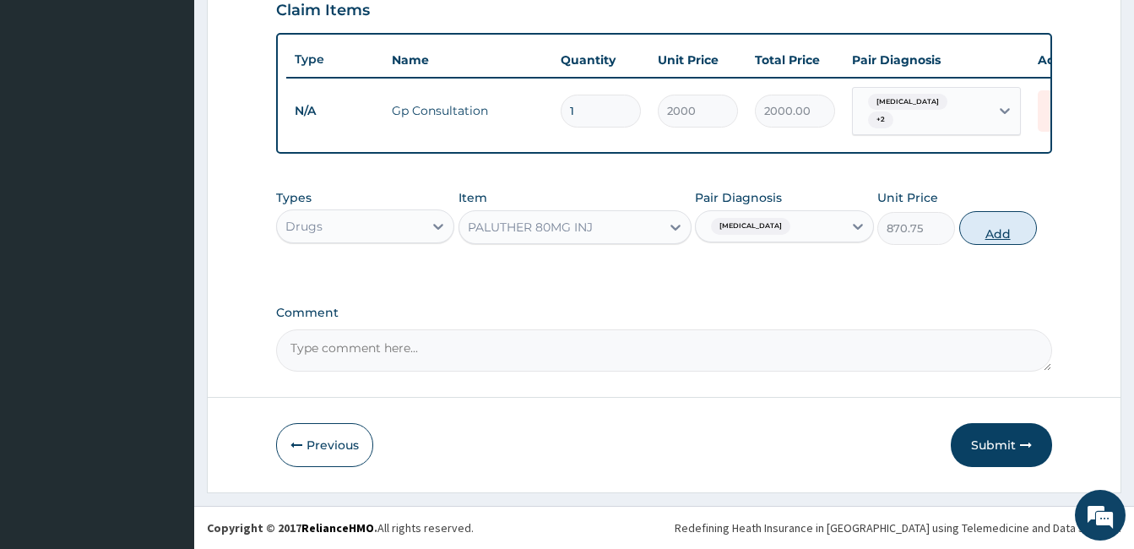
click at [996, 216] on button "Add" at bounding box center [998, 228] width 78 height 34
type input "0"
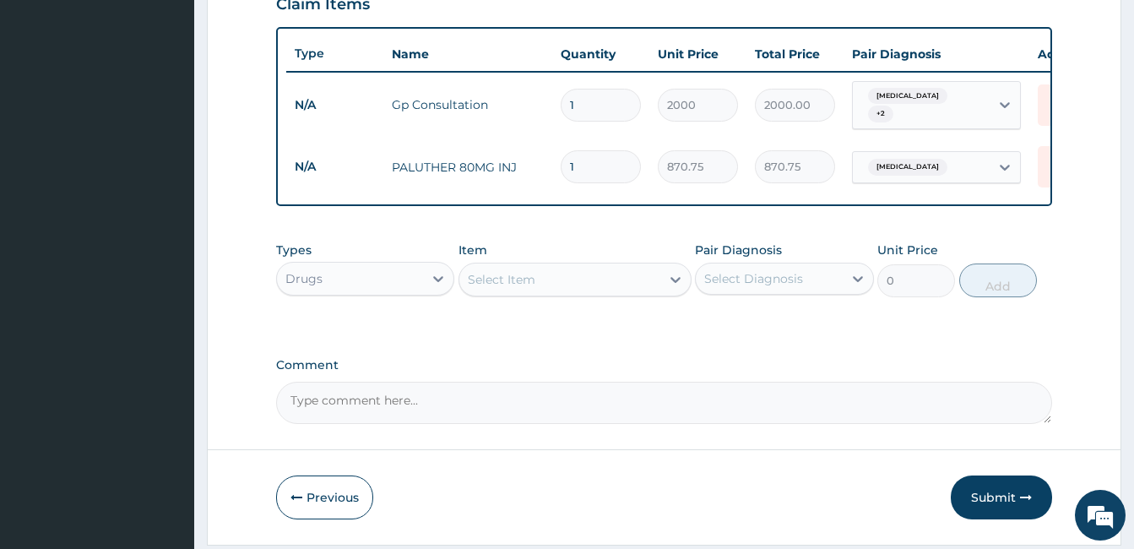
click at [594, 165] on input "1" at bounding box center [601, 166] width 80 height 33
type input "2"
type input "1741.50"
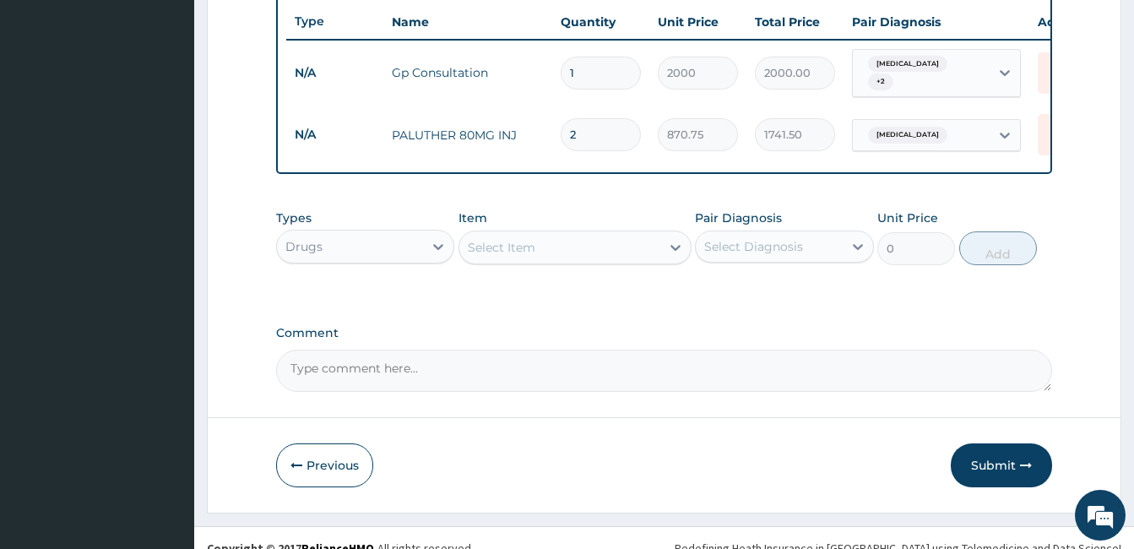
scroll to position [659, 0]
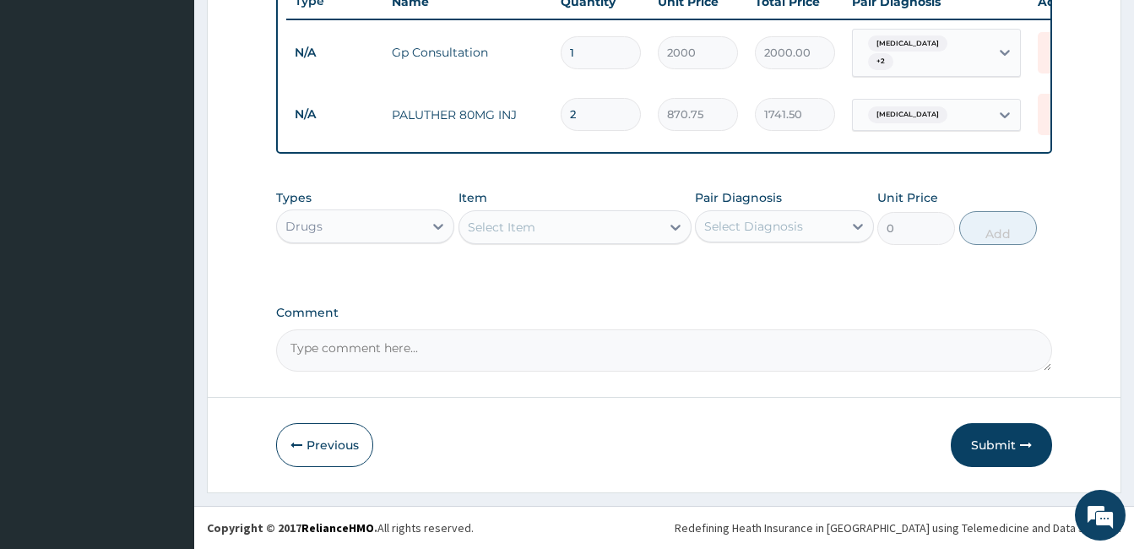
click at [590, 230] on div "Select Item" at bounding box center [559, 227] width 201 height 27
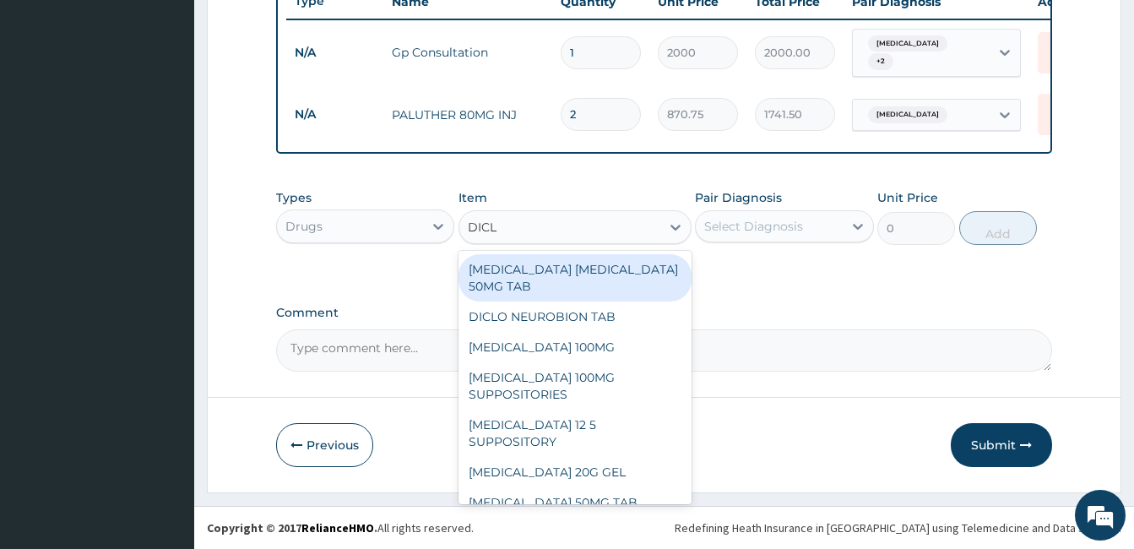
type input "DICLO"
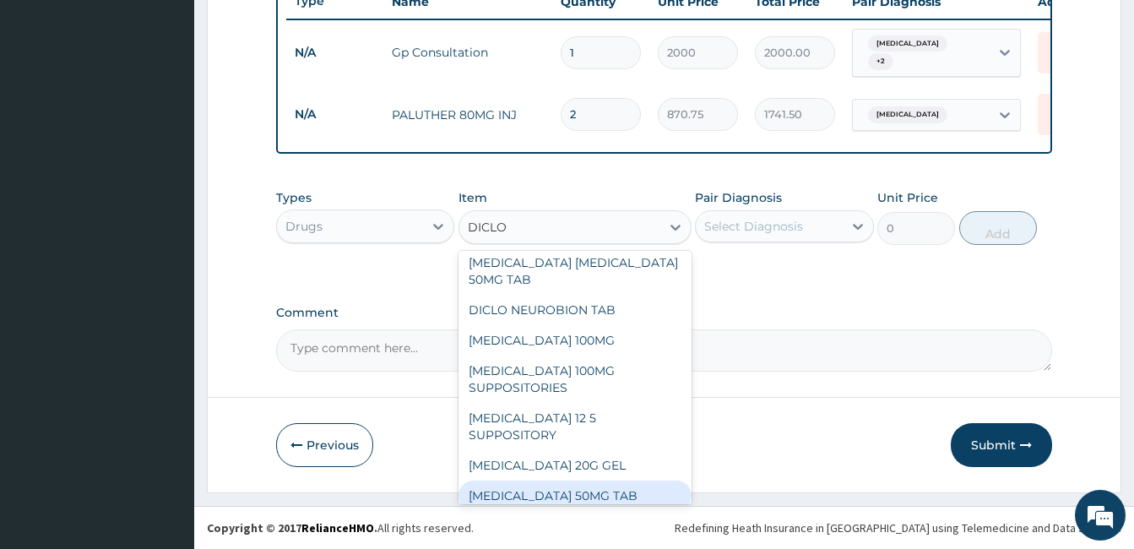
scroll to position [37, 0]
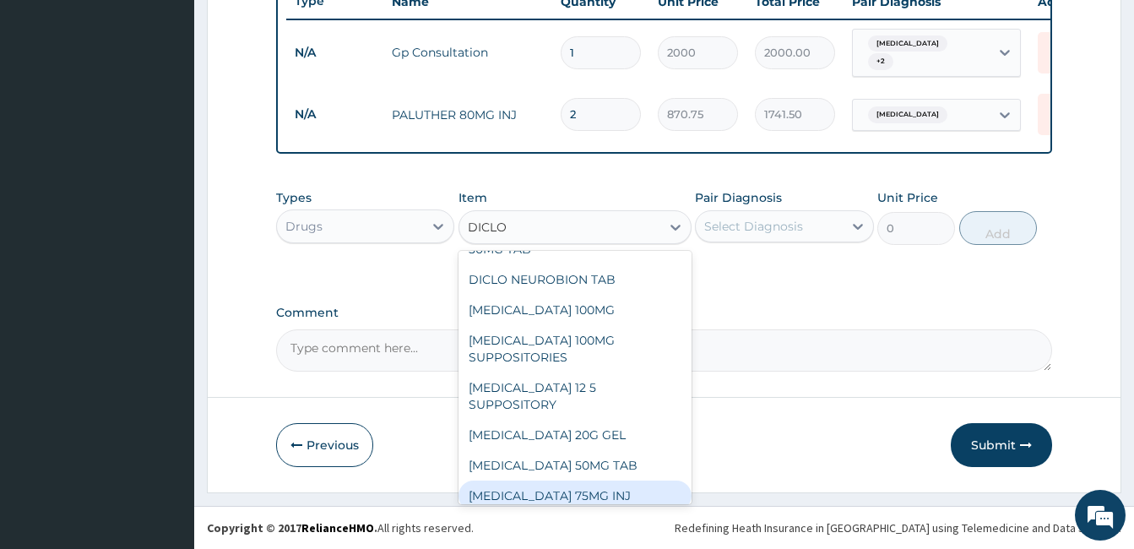
click at [557, 480] on div "[MEDICAL_DATA] 75MG INJ" at bounding box center [575, 495] width 233 height 30
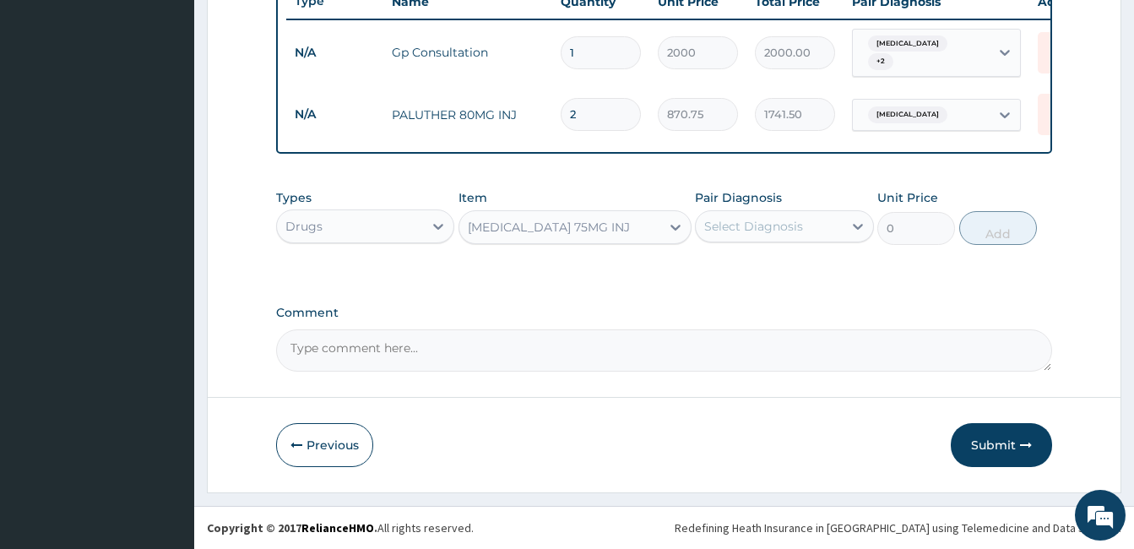
type input "202.5"
click at [752, 243] on div "Pair Diagnosis Select Diagnosis" at bounding box center [784, 217] width 178 height 56
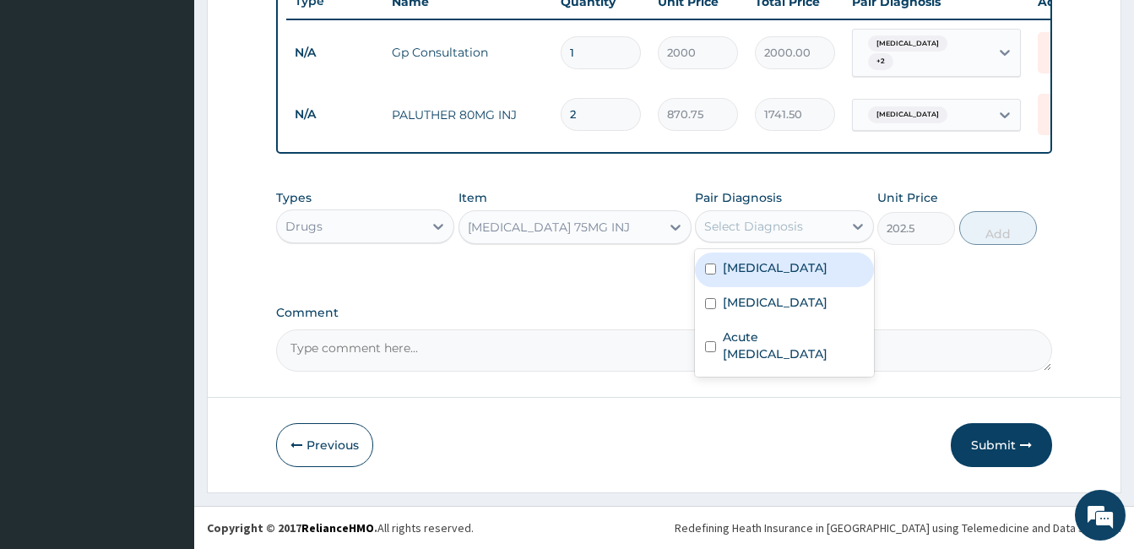
click at [768, 231] on div "Select Diagnosis" at bounding box center [753, 226] width 99 height 17
click at [741, 250] on div "Malaria Sepsis Acute upper respiratory infection" at bounding box center [784, 313] width 178 height 128
click at [726, 268] on label "[MEDICAL_DATA]" at bounding box center [775, 267] width 105 height 17
checkbox input "true"
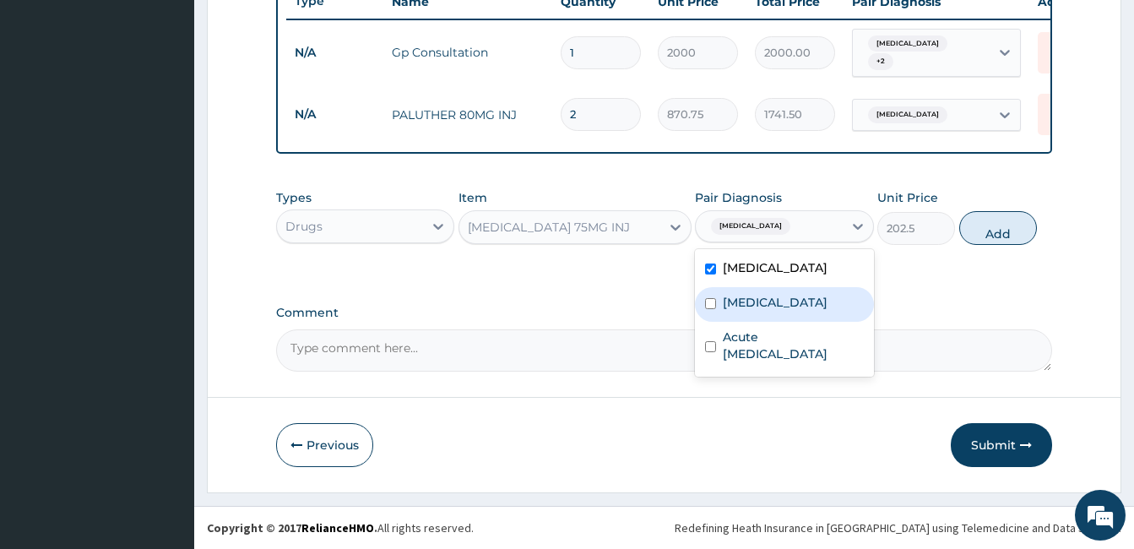
click at [715, 295] on div "Sepsis" at bounding box center [784, 304] width 178 height 35
checkbox input "true"
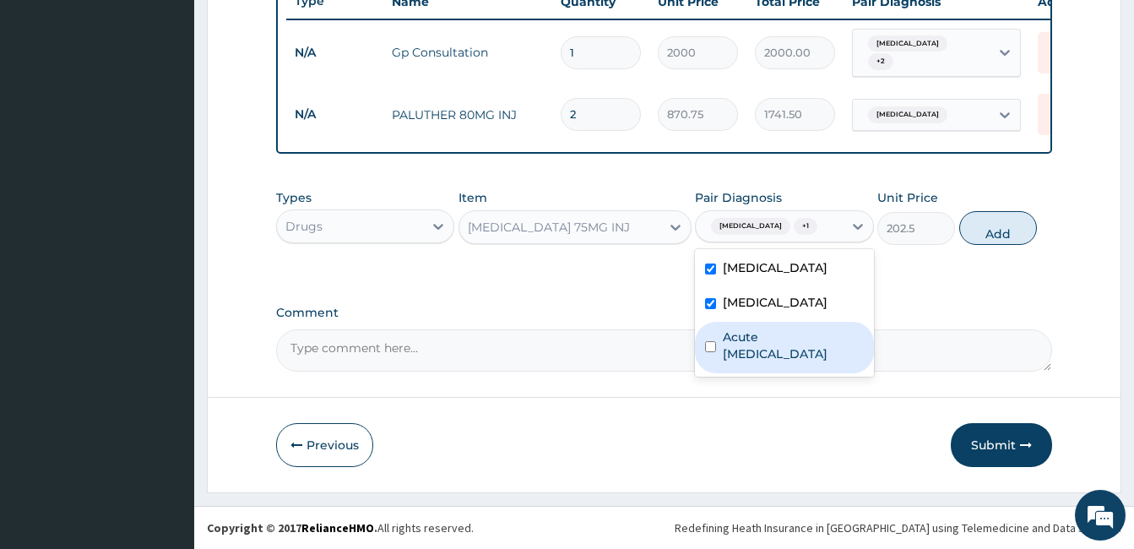
click at [707, 359] on div "Acute [MEDICAL_DATA]" at bounding box center [784, 348] width 178 height 52
checkbox input "true"
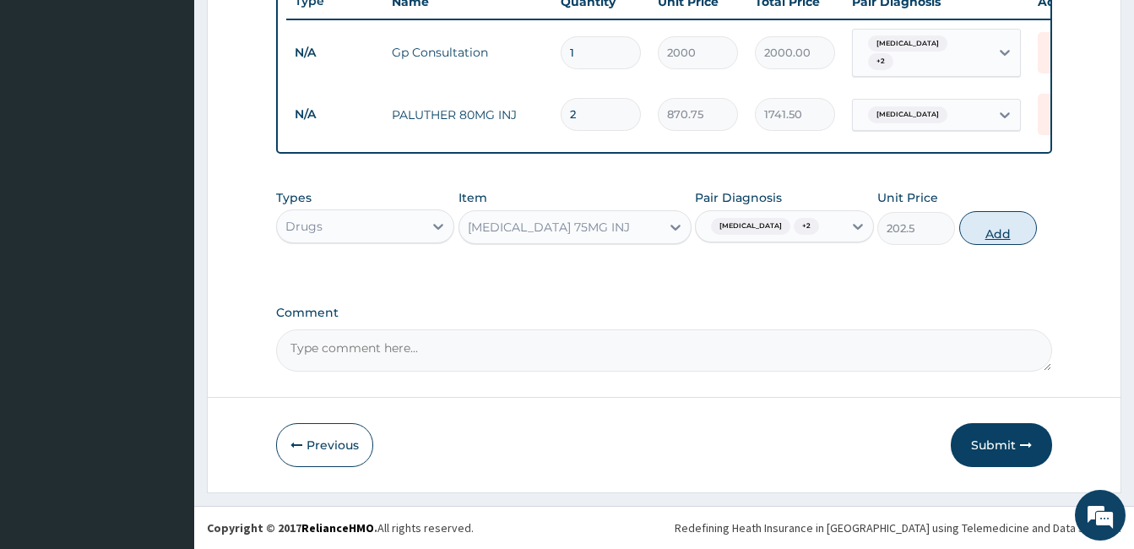
click at [990, 230] on button "Add" at bounding box center [998, 228] width 78 height 34
type input "0"
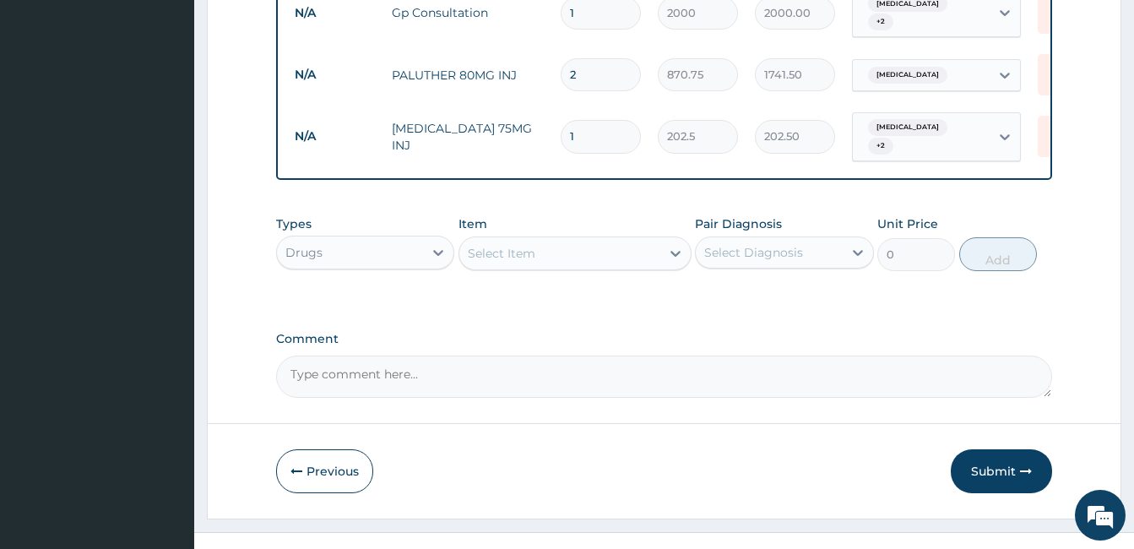
scroll to position [718, 0]
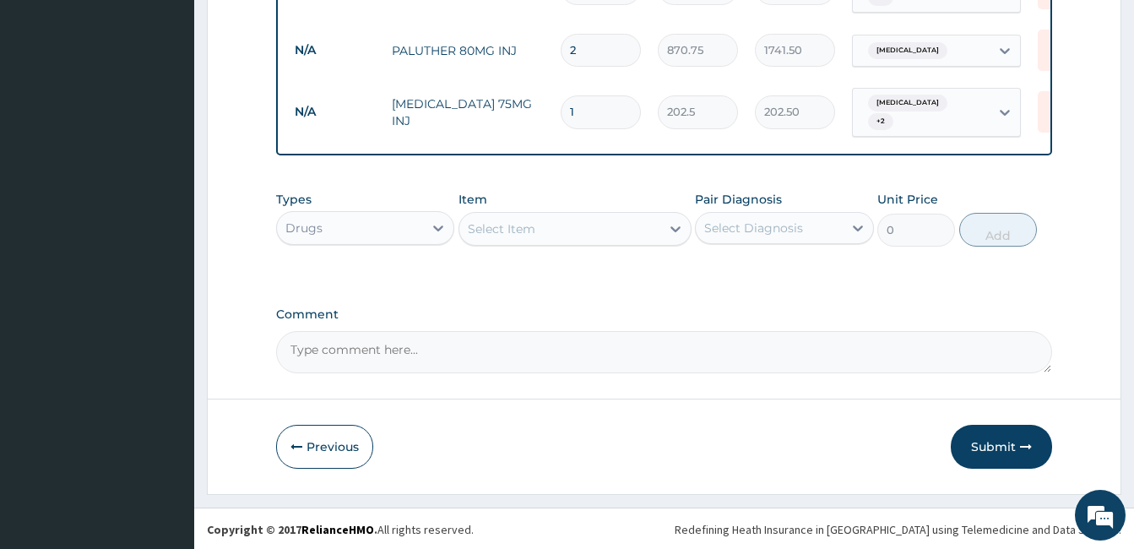
click at [599, 232] on div "Select Item" at bounding box center [559, 228] width 201 height 27
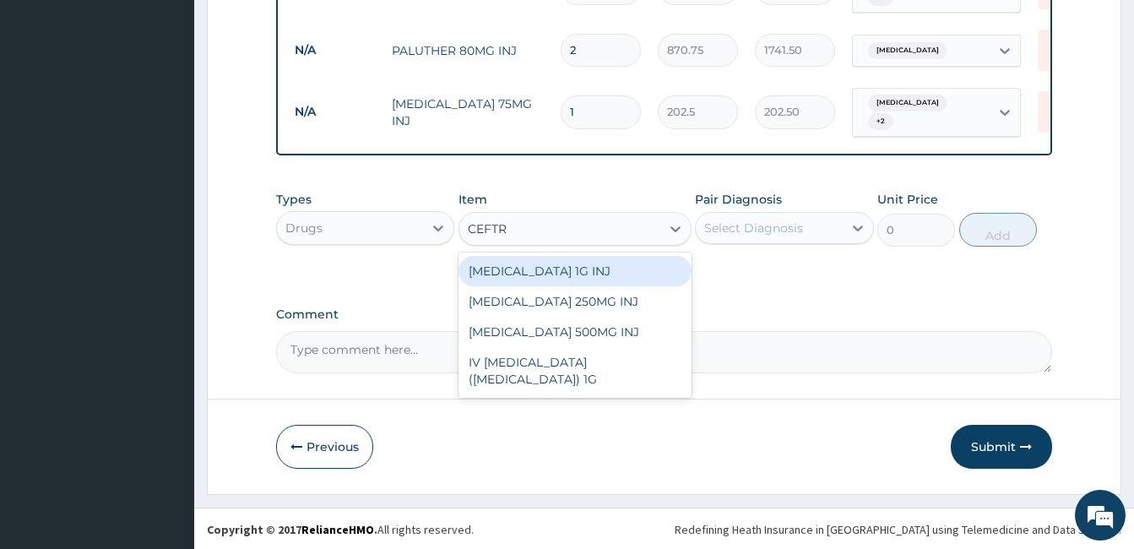
type input "CEFTRI"
click at [576, 266] on div "[MEDICAL_DATA] 1G INJ" at bounding box center [575, 271] width 233 height 30
type input "1350"
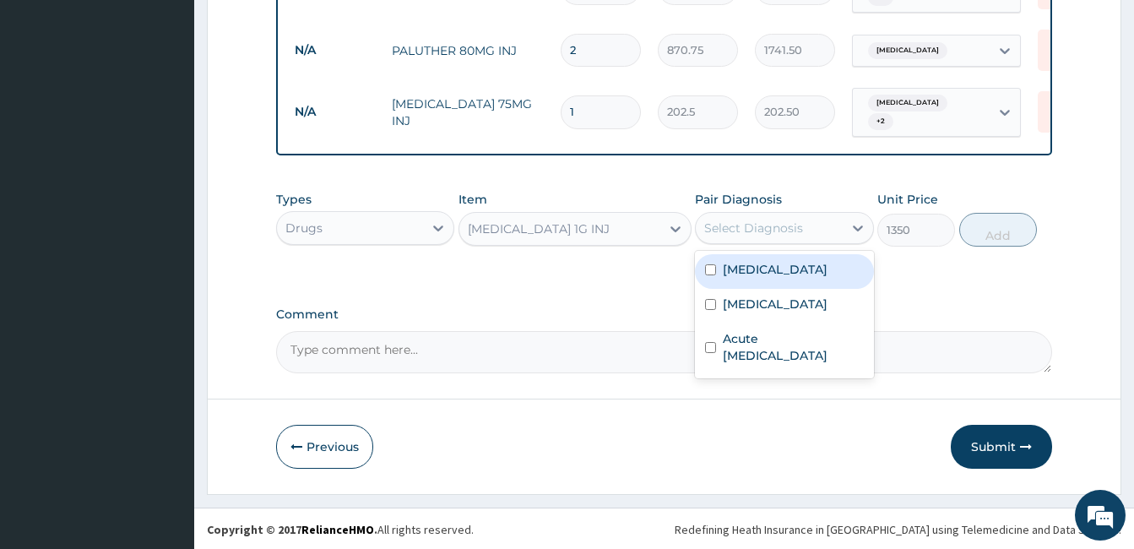
click at [741, 224] on div "Select Diagnosis" at bounding box center [753, 228] width 99 height 17
click at [734, 264] on label "[MEDICAL_DATA]" at bounding box center [775, 269] width 105 height 17
checkbox input "true"
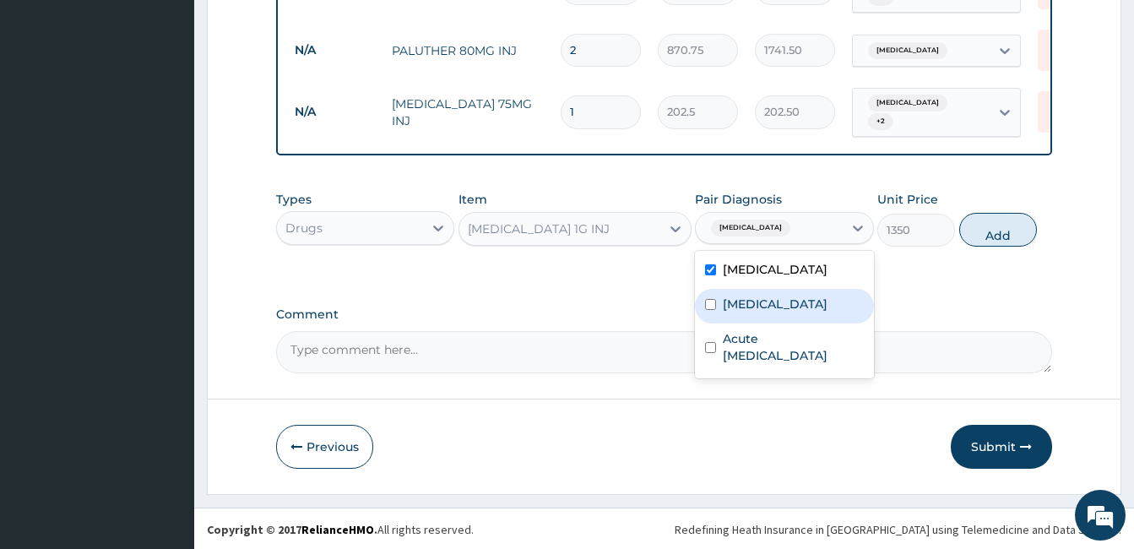
click at [717, 291] on div "Sepsis" at bounding box center [784, 306] width 178 height 35
checkbox input "true"
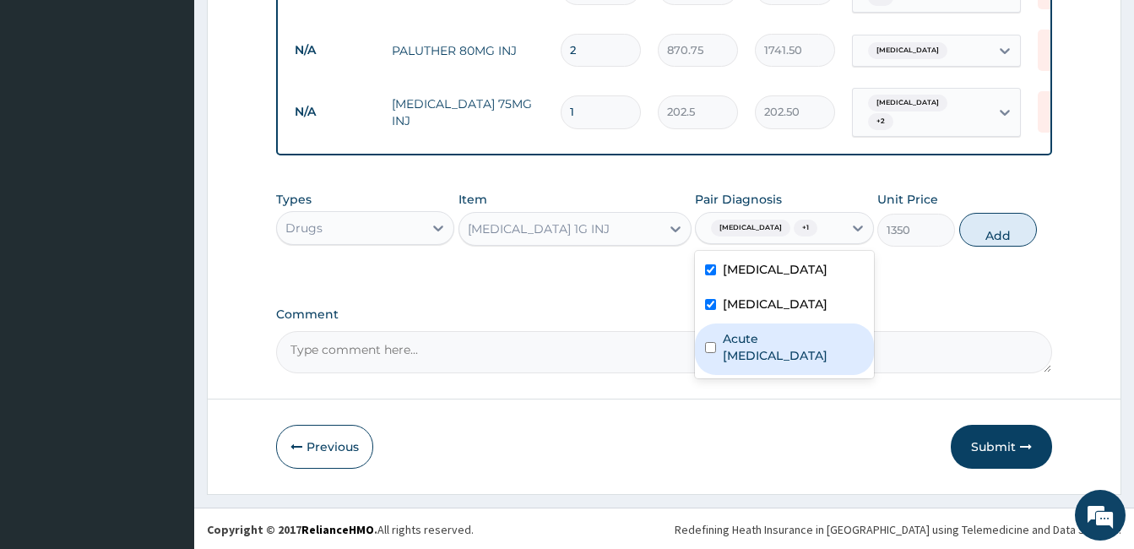
click at [706, 343] on input "checkbox" at bounding box center [710, 347] width 11 height 11
checkbox input "true"
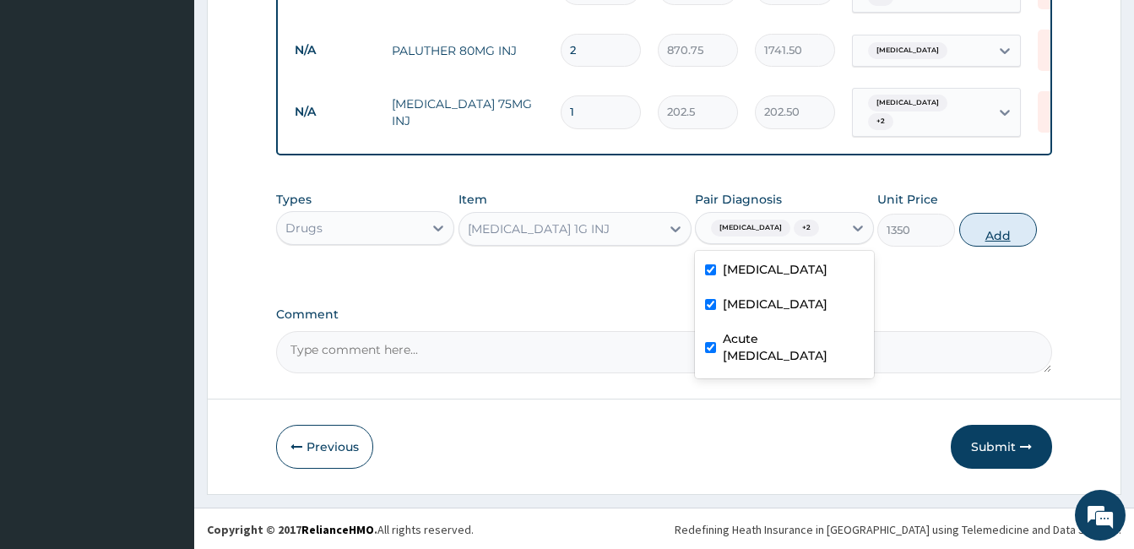
click at [997, 229] on button "Add" at bounding box center [998, 230] width 78 height 34
type input "0"
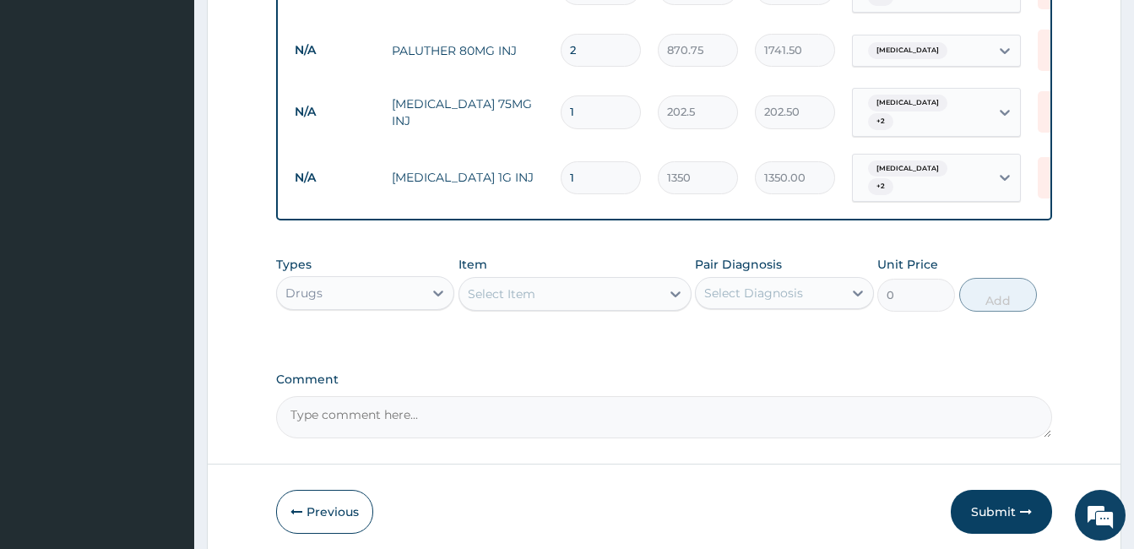
click at [592, 161] on input "1" at bounding box center [601, 177] width 80 height 33
click at [556, 187] on tr "N/A CEFTRIAXONE 1G INJ 1 1350 1350.00 Malaria + 2 Delete" at bounding box center [700, 178] width 828 height 66
click at [594, 163] on input "1" at bounding box center [601, 177] width 80 height 33
click at [587, 166] on input "1" at bounding box center [601, 177] width 80 height 33
type input "2"
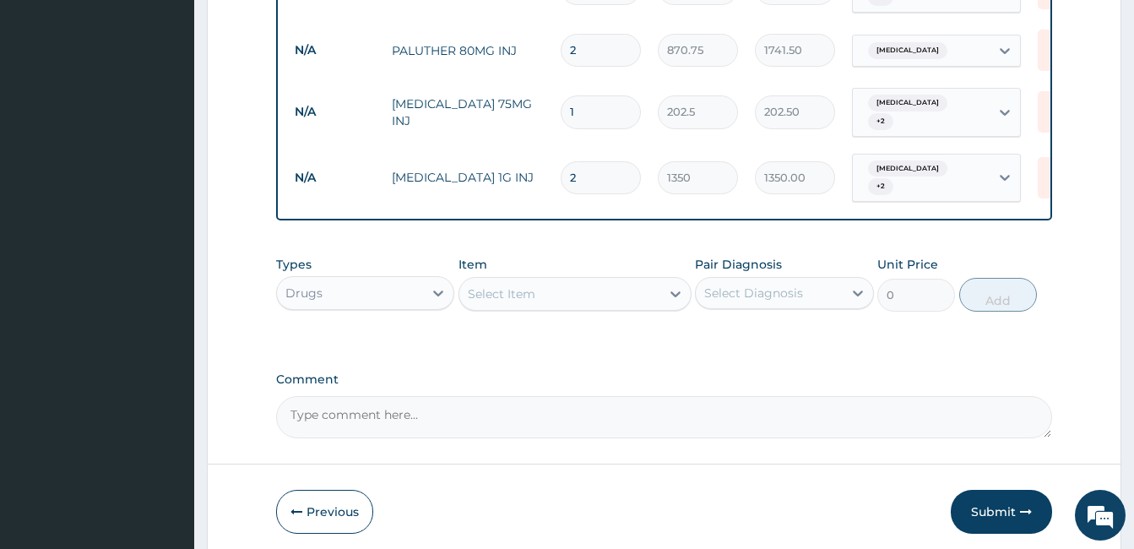
type input "2700.00"
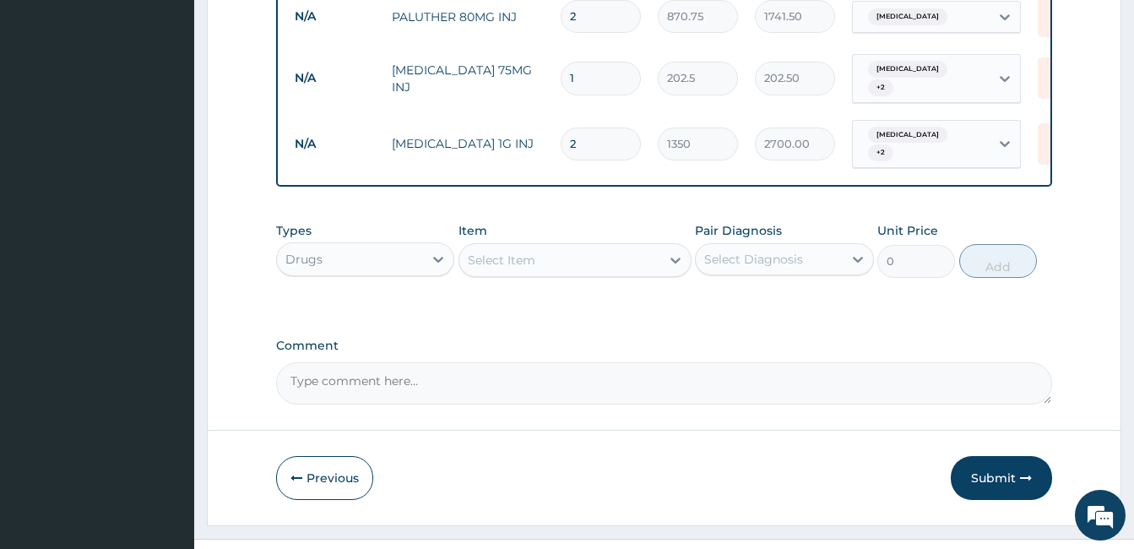
scroll to position [776, 0]
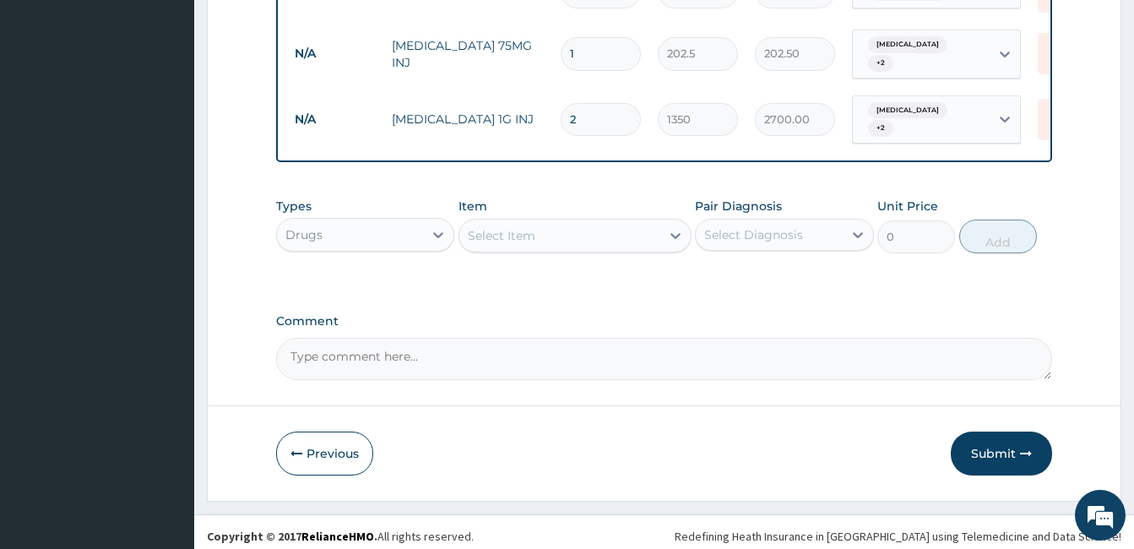
click at [562, 223] on div "Select Item" at bounding box center [559, 235] width 201 height 27
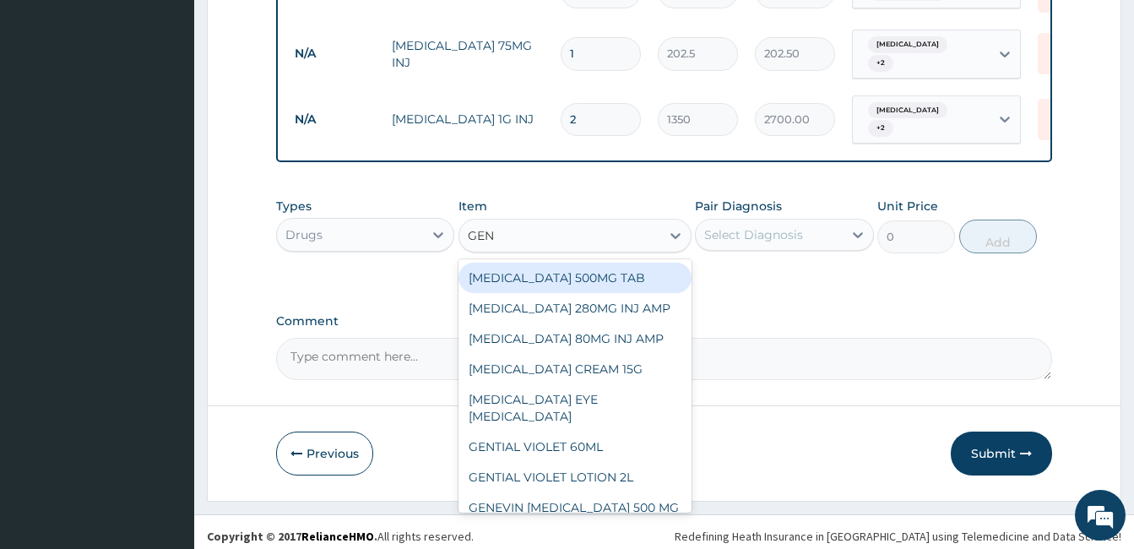
type input "GENT"
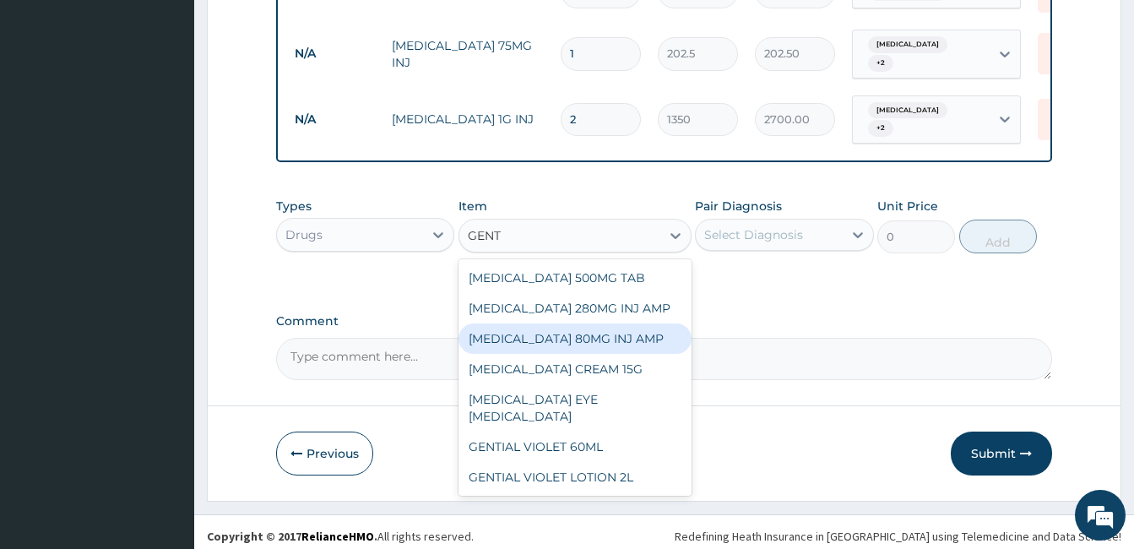
click at [572, 337] on div "[MEDICAL_DATA] 80MG INJ AMP" at bounding box center [575, 338] width 233 height 30
type input "135"
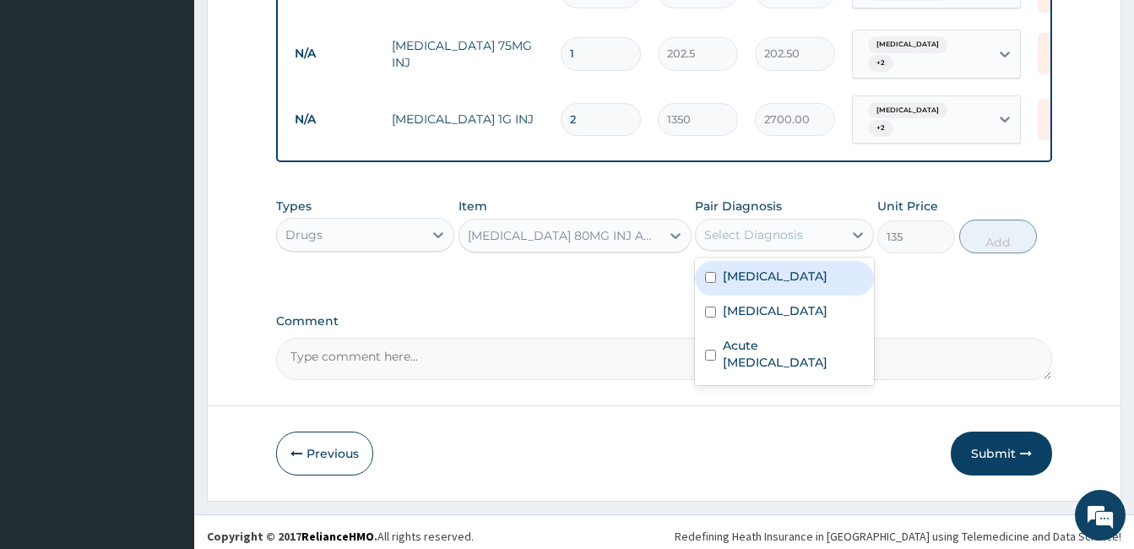
click at [763, 233] on div "Select Diagnosis" at bounding box center [753, 234] width 99 height 17
click at [739, 268] on label "[MEDICAL_DATA]" at bounding box center [775, 276] width 105 height 17
checkbox input "true"
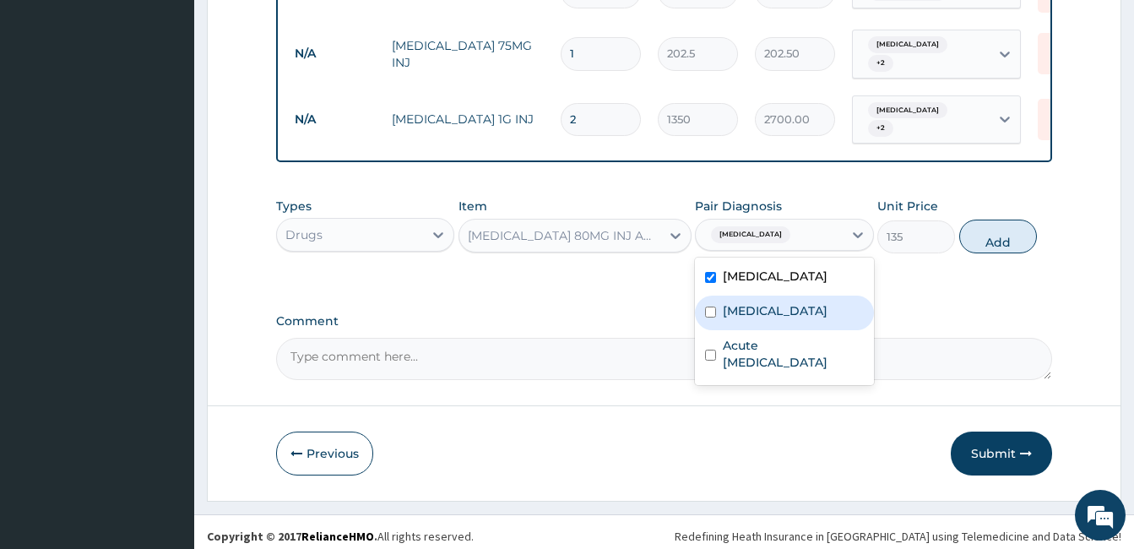
click at [711, 307] on input "checkbox" at bounding box center [710, 312] width 11 height 11
checkbox input "true"
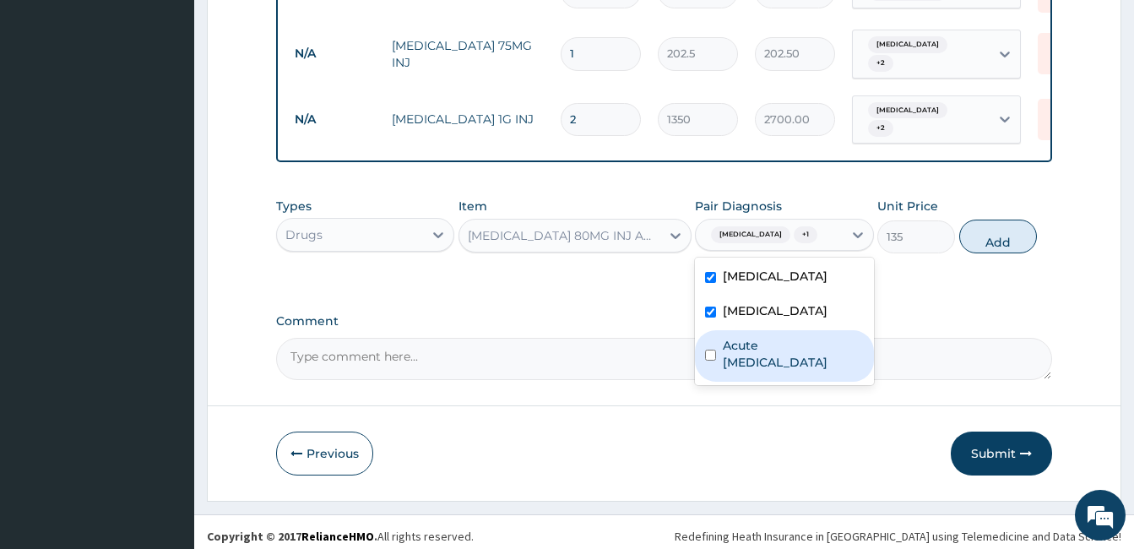
click at [716, 350] on input "checkbox" at bounding box center [710, 355] width 11 height 11
checkbox input "true"
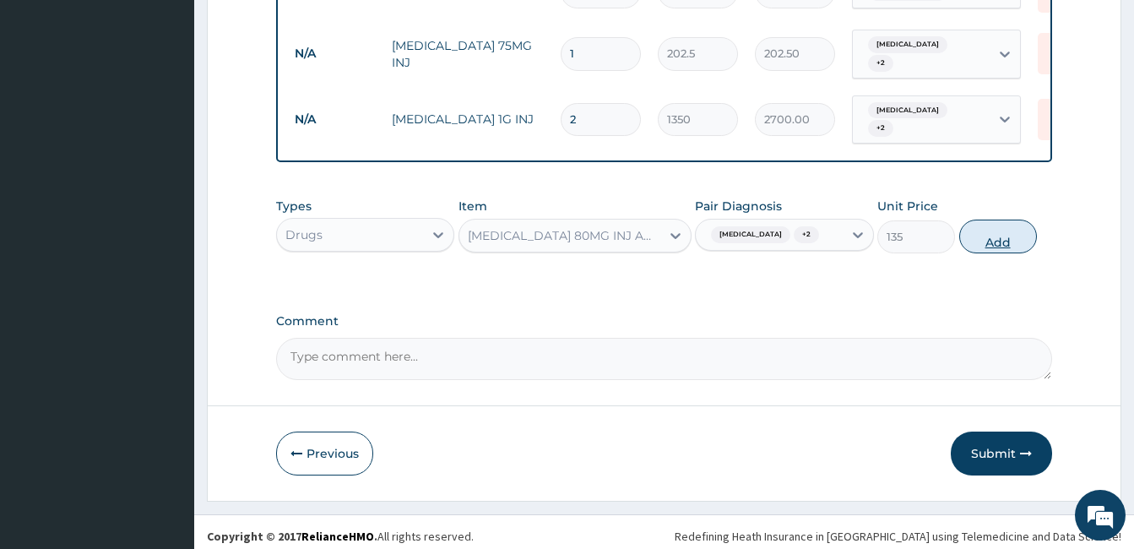
click at [1007, 220] on button "Add" at bounding box center [998, 237] width 78 height 34
type input "0"
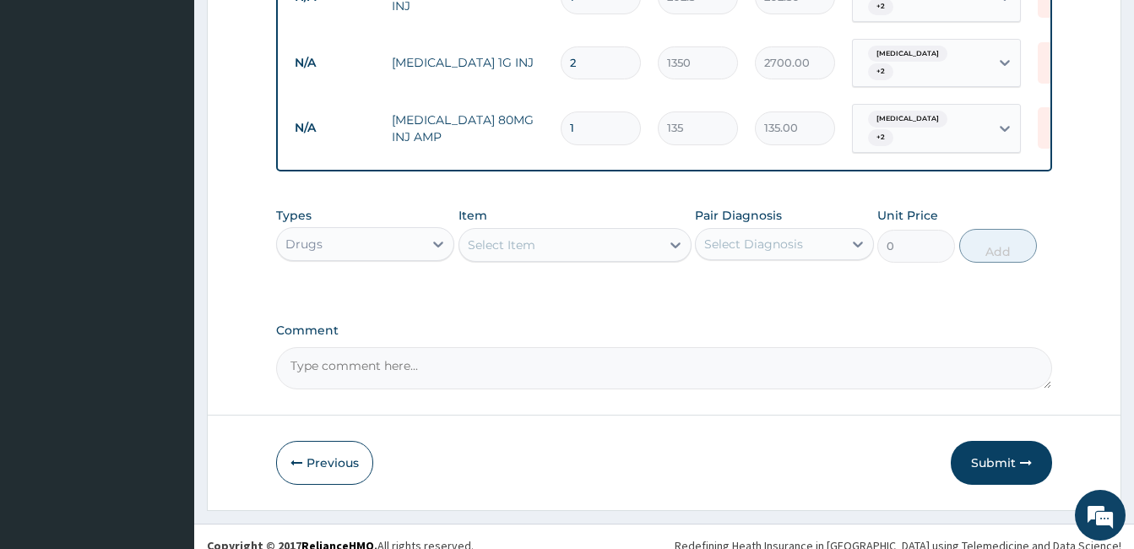
scroll to position [834, 0]
click at [588, 231] on div "Select Item" at bounding box center [559, 243] width 201 height 27
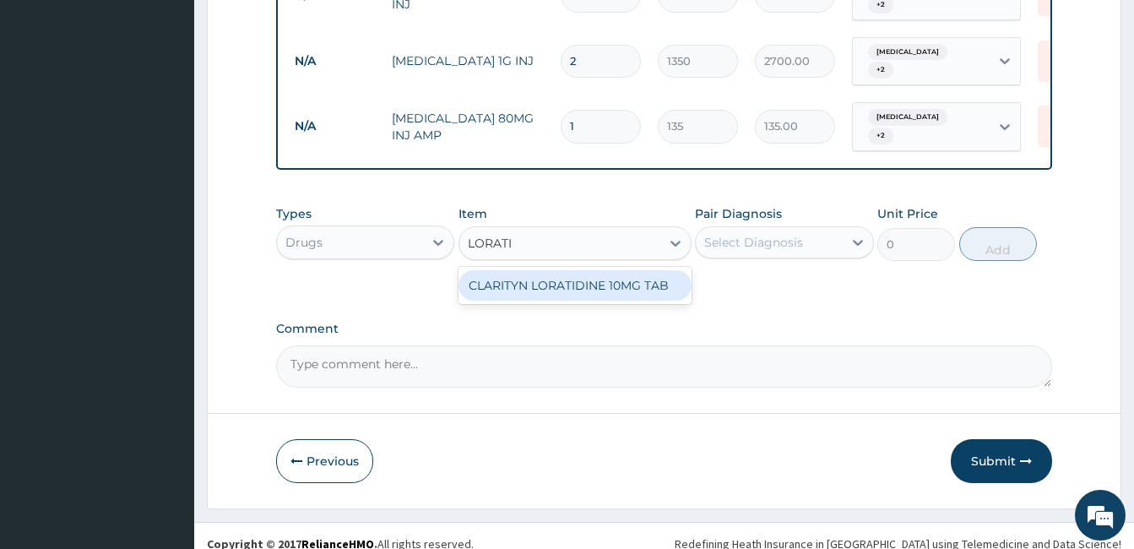
type input "LORAT"
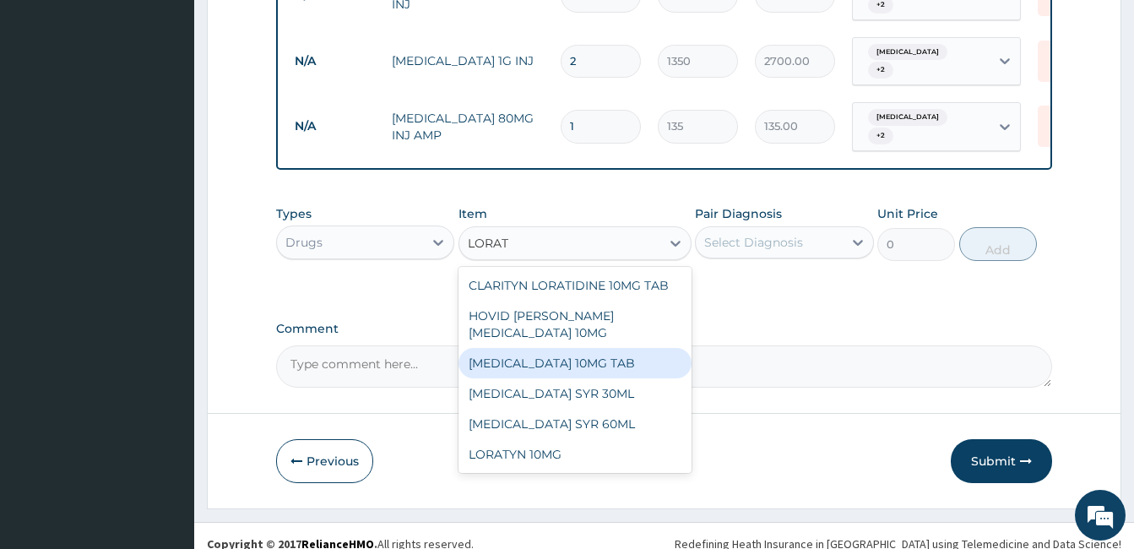
click at [562, 348] on div "[MEDICAL_DATA] 10MG TAB" at bounding box center [575, 363] width 233 height 30
type input "40.5"
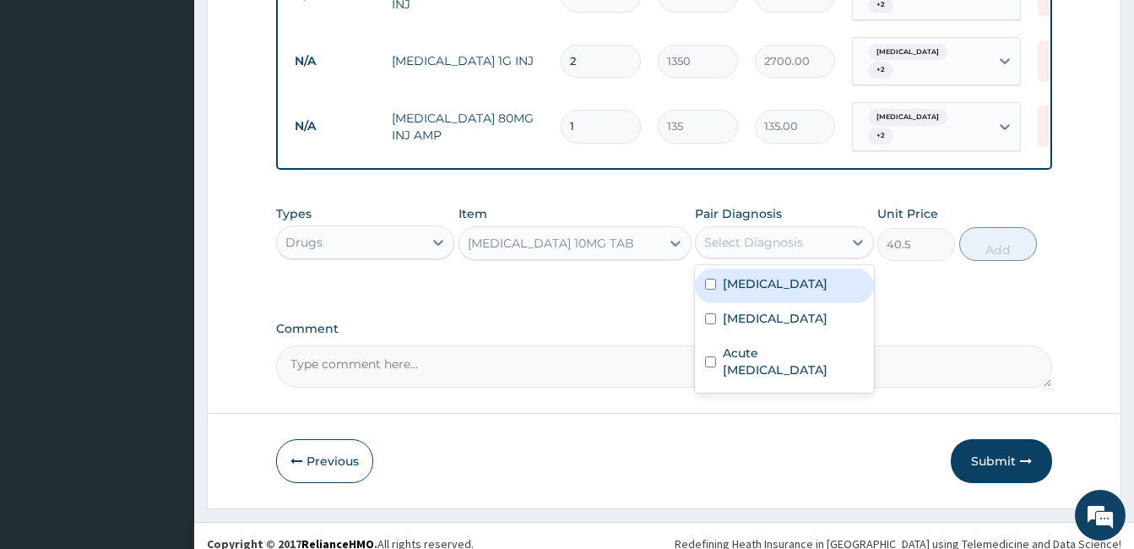
click at [769, 226] on div "Select Diagnosis" at bounding box center [784, 242] width 178 height 32
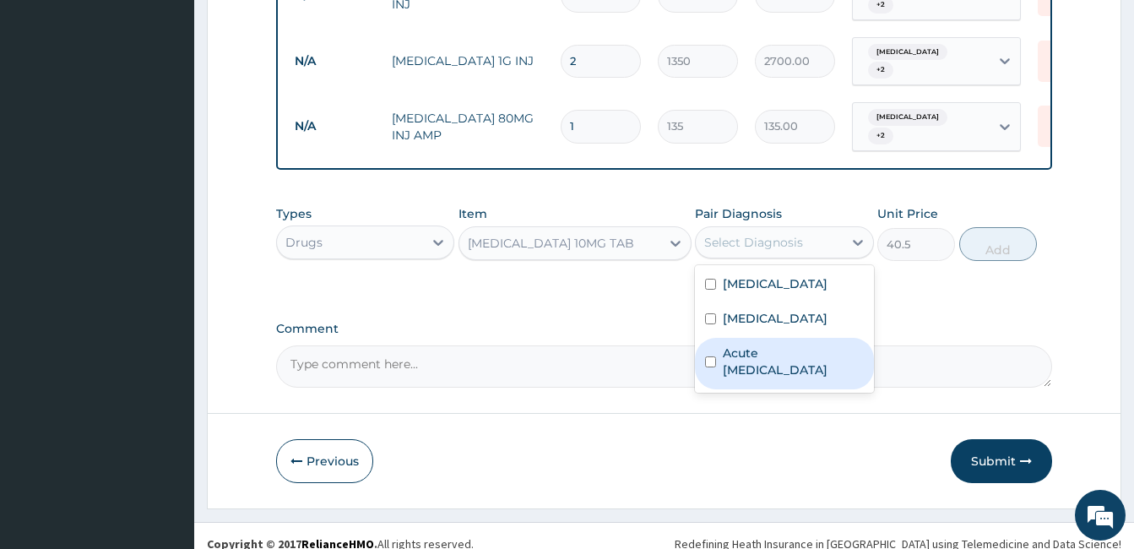
click at [715, 339] on div "Acute [MEDICAL_DATA]" at bounding box center [784, 364] width 178 height 52
checkbox input "true"
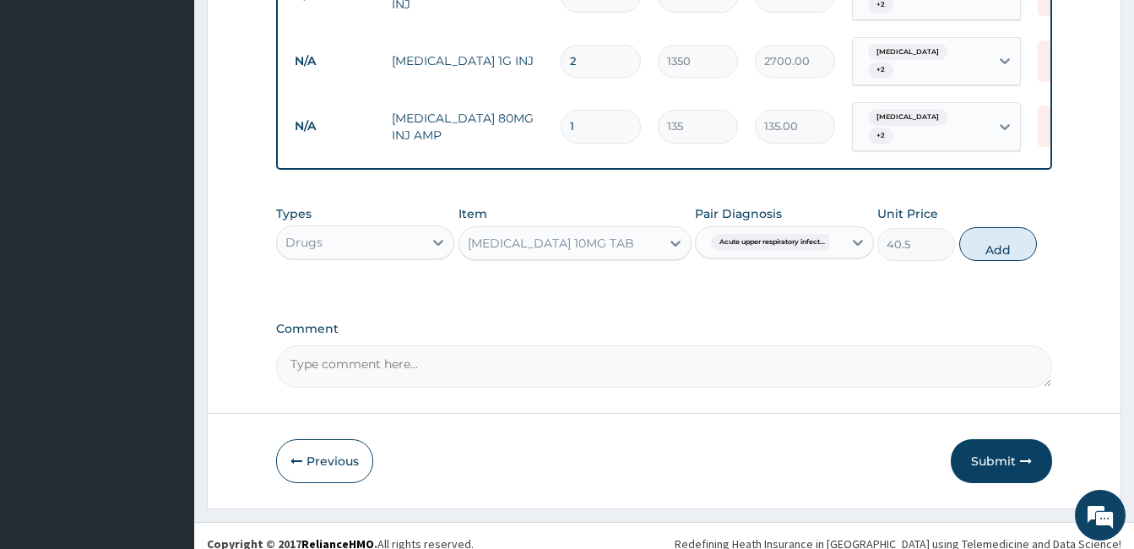
click at [1007, 209] on div "Types Drugs Item LORATADINE 10MG TAB Pair Diagnosis Acute upper respiratory inf…" at bounding box center [664, 233] width 776 height 73
click at [991, 227] on button "Add" at bounding box center [998, 244] width 78 height 34
type input "0"
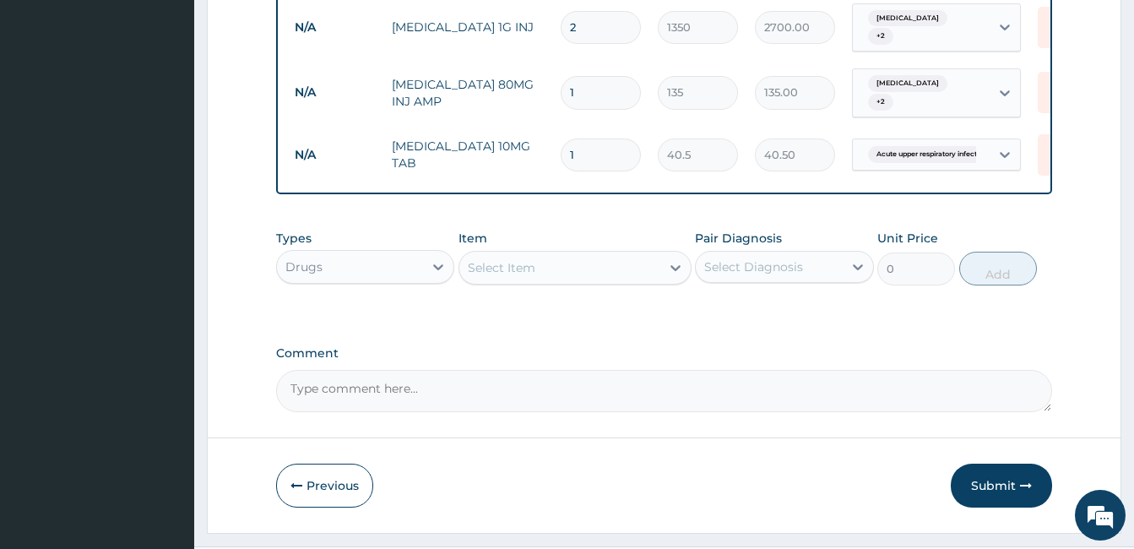
scroll to position [893, 0]
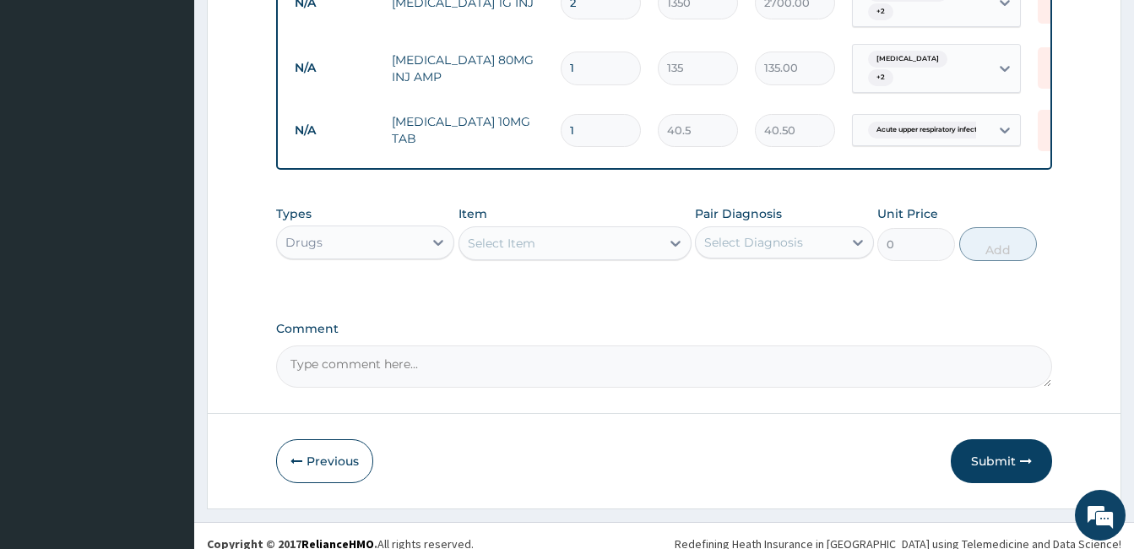
click at [582, 114] on input "1" at bounding box center [601, 130] width 80 height 33
type input "2"
type input "81.00"
type input "3"
type input "121.50"
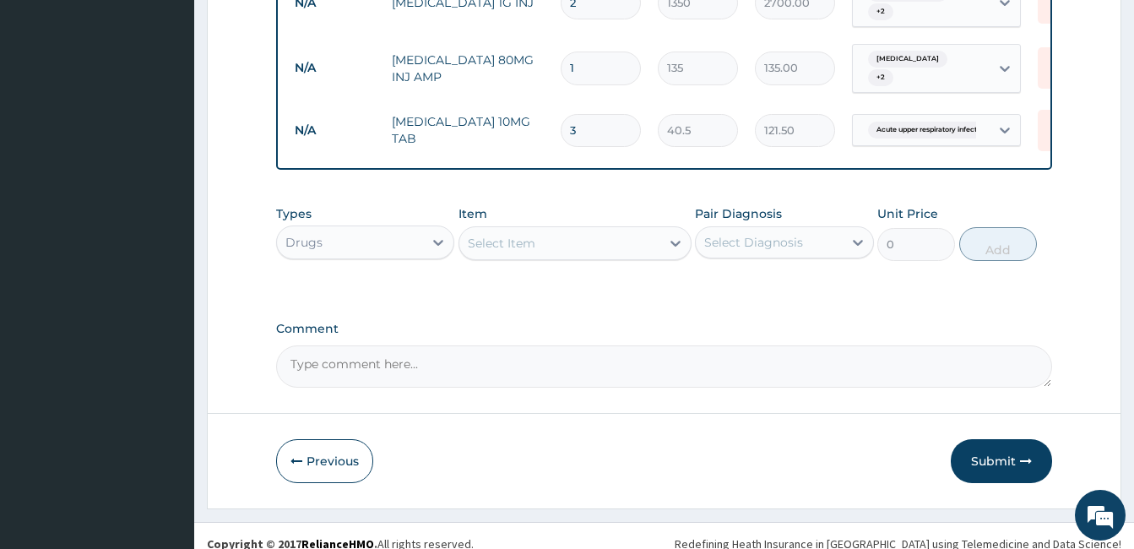
type input "4"
type input "162.00"
type input "5"
type input "202.50"
type input "6"
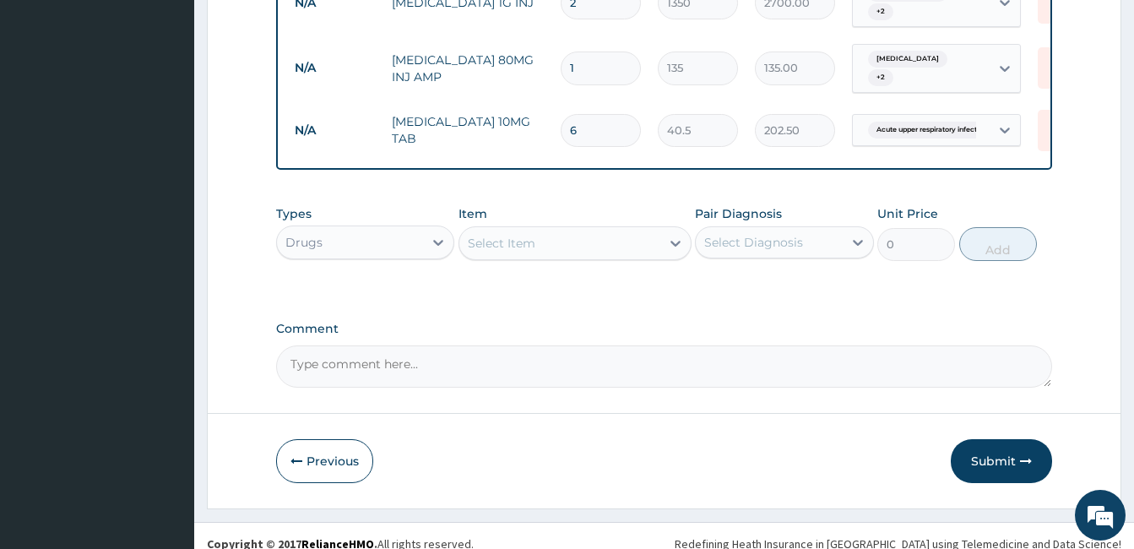
type input "243.00"
type input "7"
type input "283.50"
type input "8"
type input "324.00"
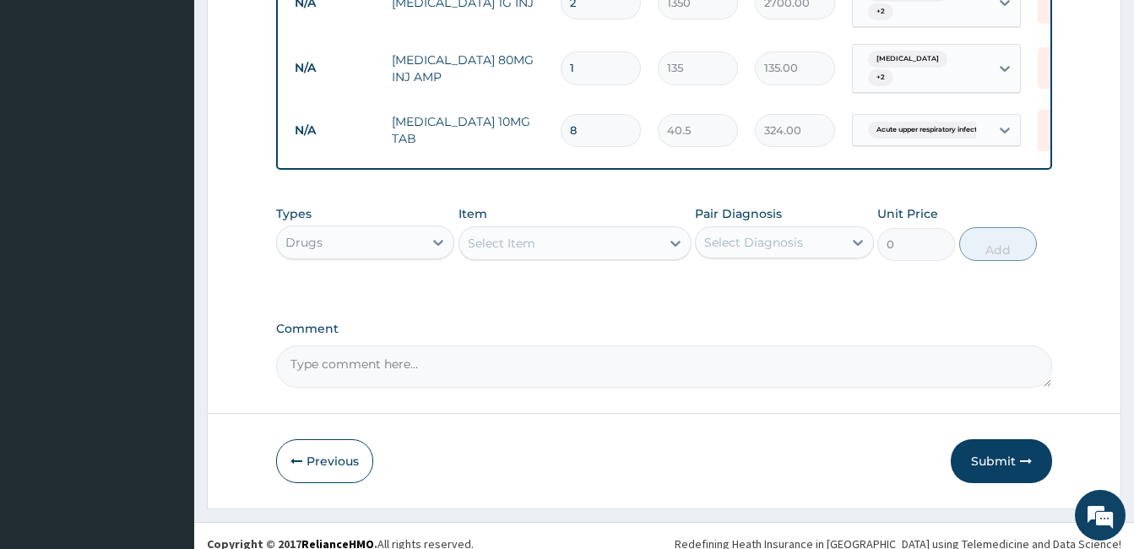
type input "9"
type input "364.50"
type input "10"
type input "405.00"
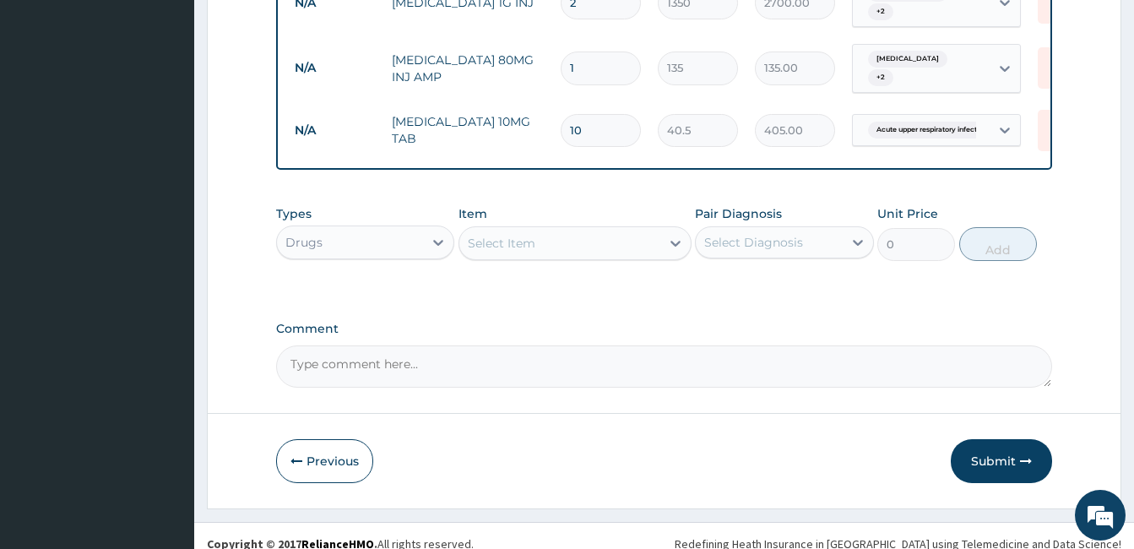
click at [524, 235] on div "Select Item" at bounding box center [502, 243] width 68 height 17
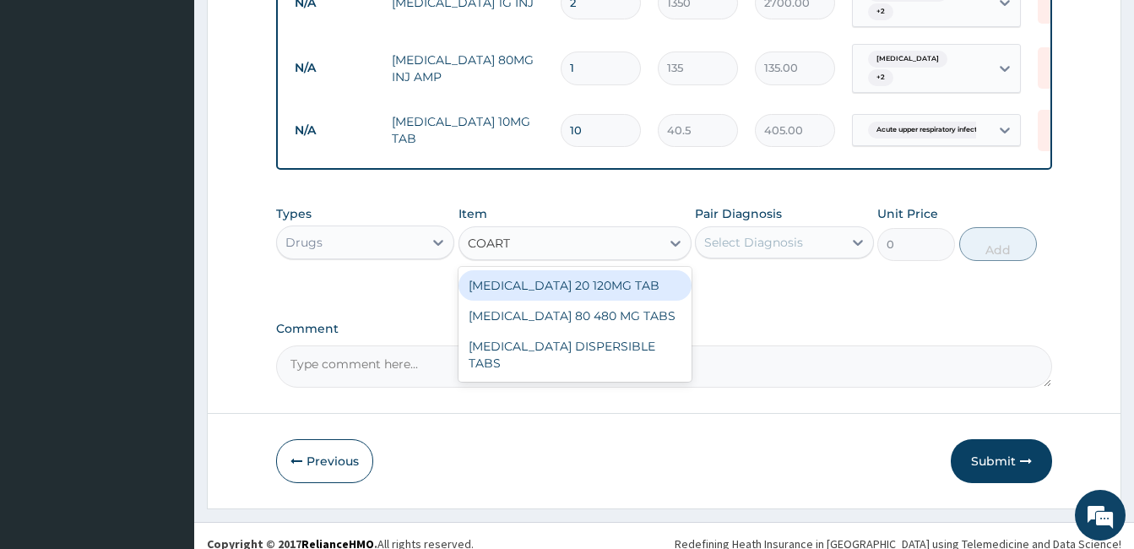
type input "COARTE"
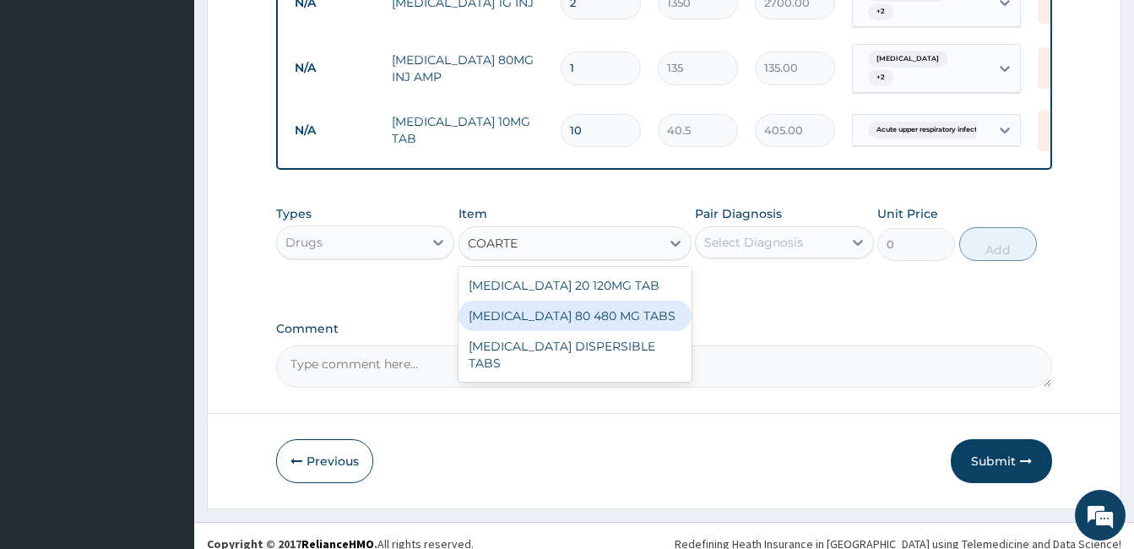
click at [579, 304] on div "[MEDICAL_DATA] 80 480 MG TABS" at bounding box center [575, 316] width 233 height 30
type input "1728"
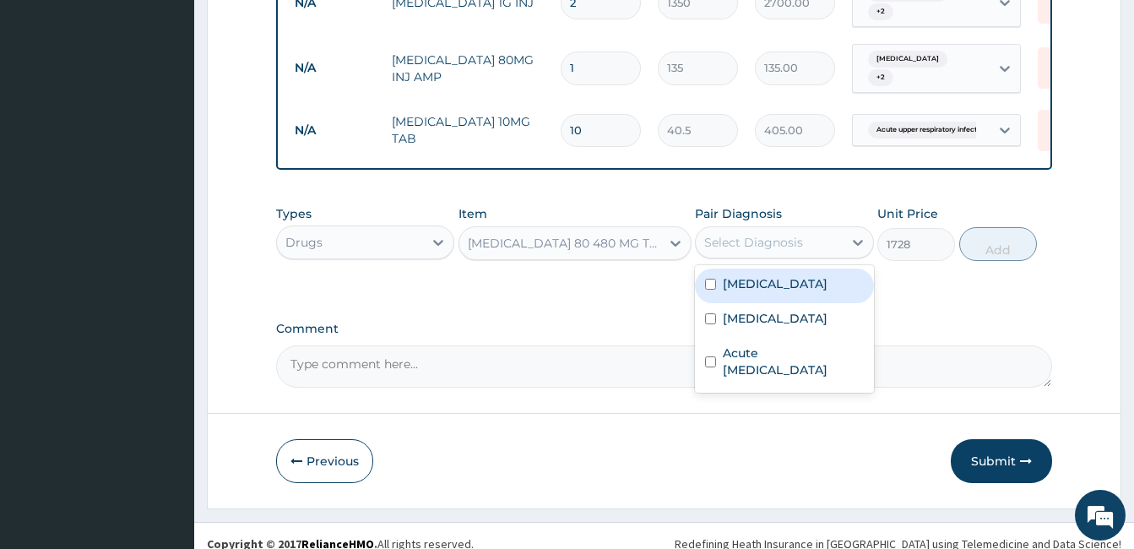
click at [758, 234] on div "Select Diagnosis" at bounding box center [753, 242] width 99 height 17
click at [714, 279] on input "checkbox" at bounding box center [710, 284] width 11 height 11
checkbox input "true"
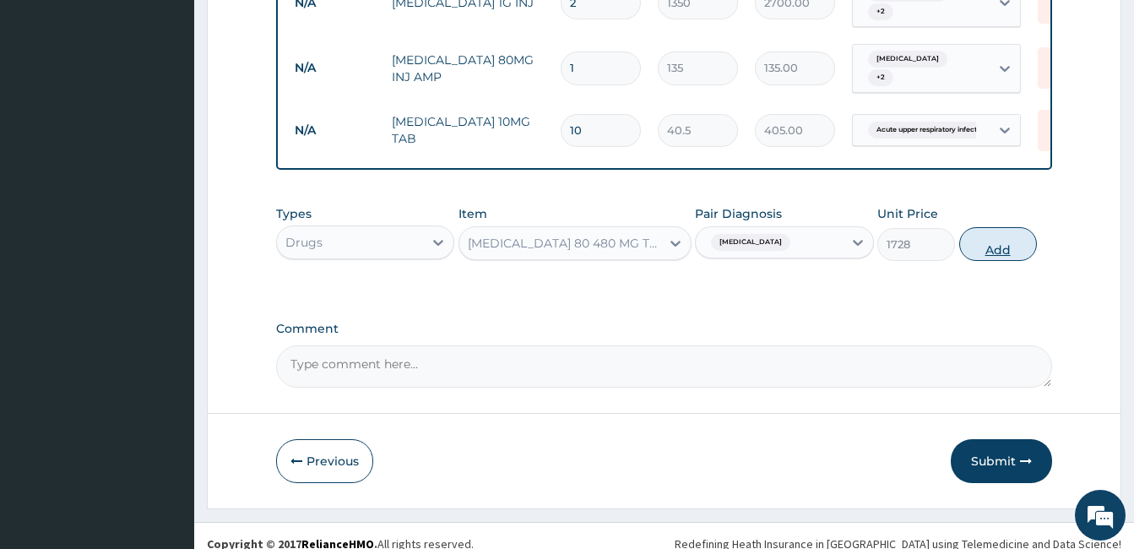
click at [990, 227] on button "Add" at bounding box center [998, 244] width 78 height 34
type input "0"
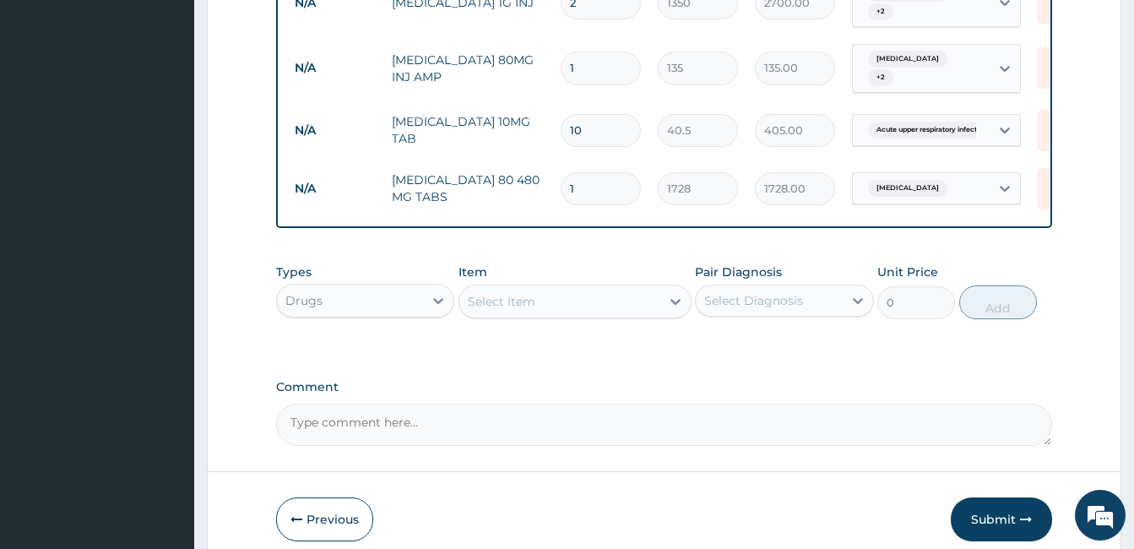
click at [600, 172] on input "1" at bounding box center [601, 188] width 80 height 33
type input "2"
type input "3456.00"
type input "3"
type input "5184.00"
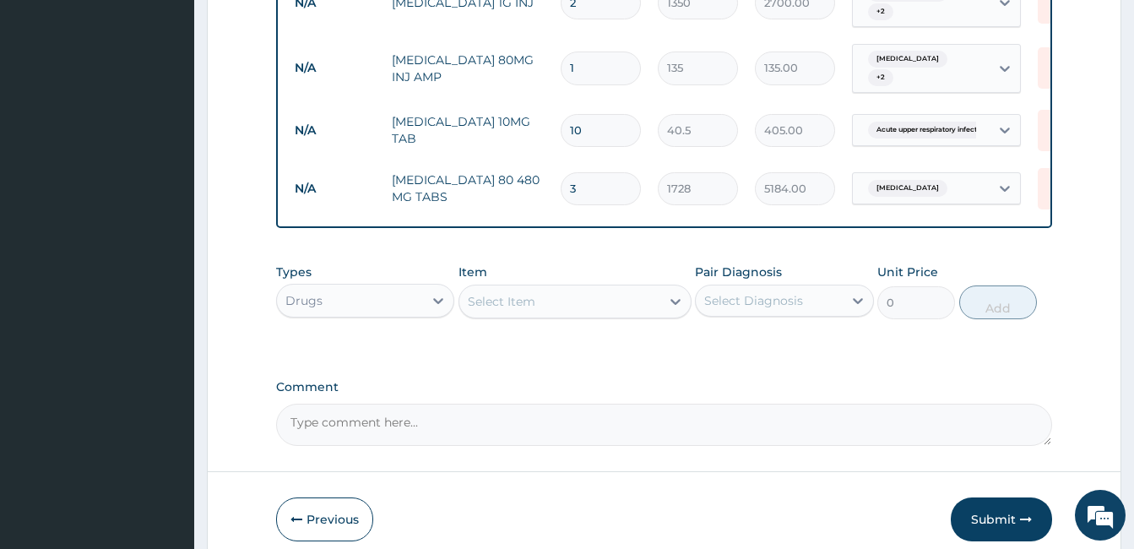
type input "4"
type input "6912.00"
type input "5"
type input "8640.00"
type input "6"
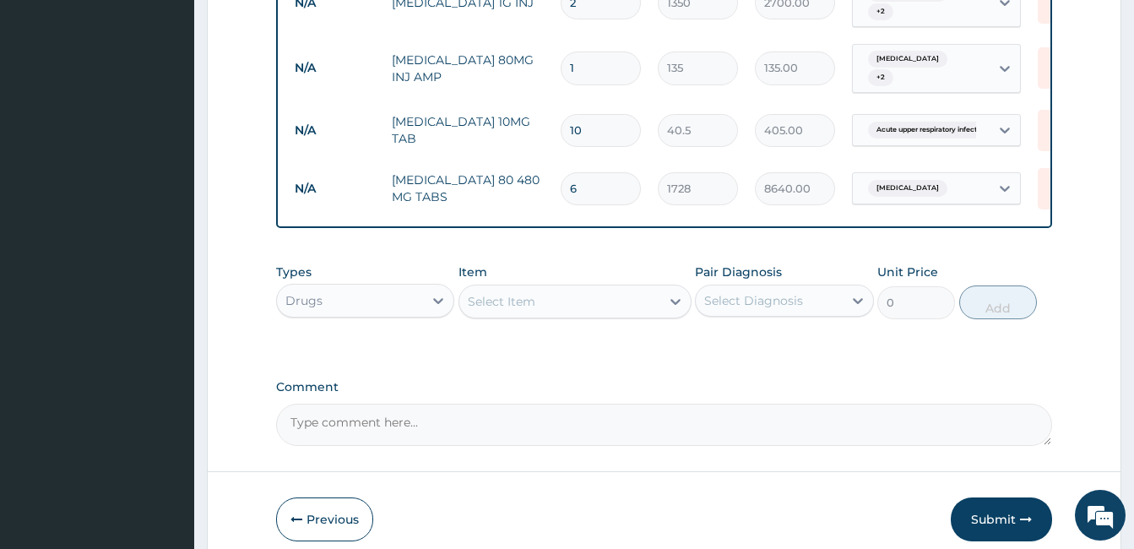
type input "10368.00"
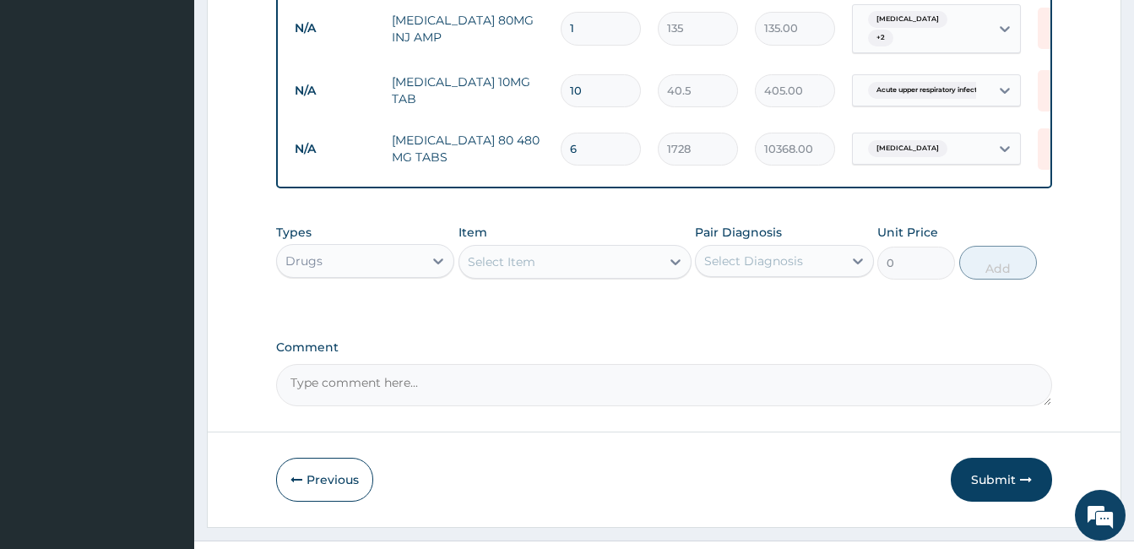
scroll to position [951, 0]
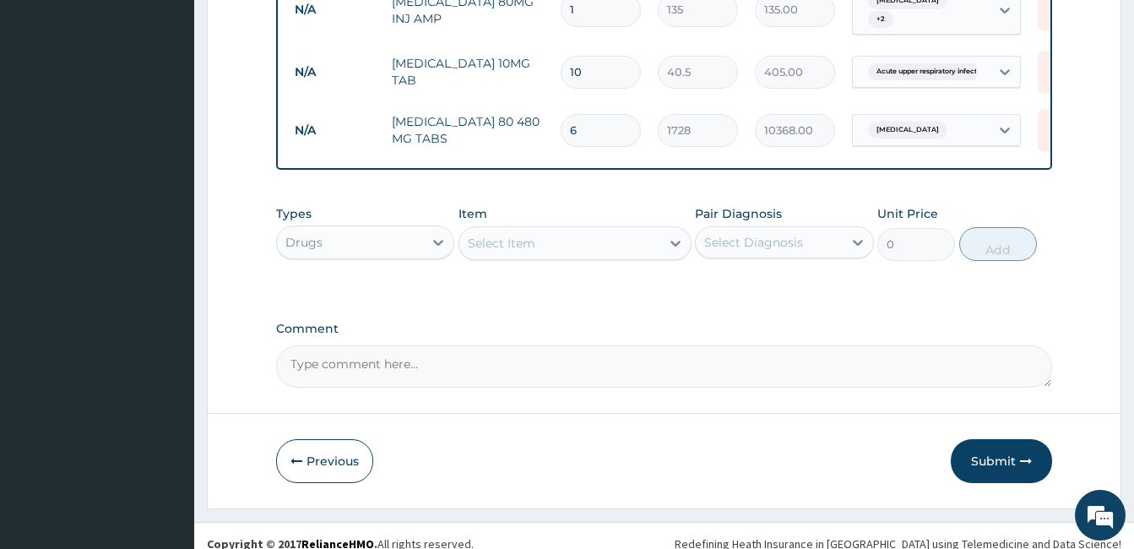
click at [577, 230] on div "Select Item" at bounding box center [559, 243] width 201 height 27
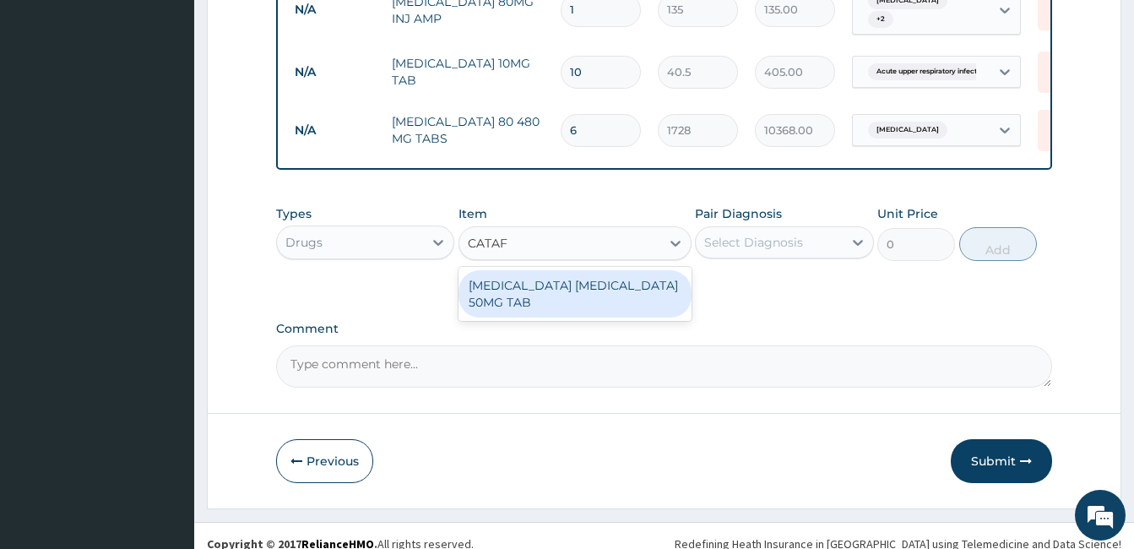
type input "CATA"
click at [567, 270] on div "[MEDICAL_DATA] [MEDICAL_DATA] 50MG TAB" at bounding box center [575, 293] width 233 height 47
type input "71.55"
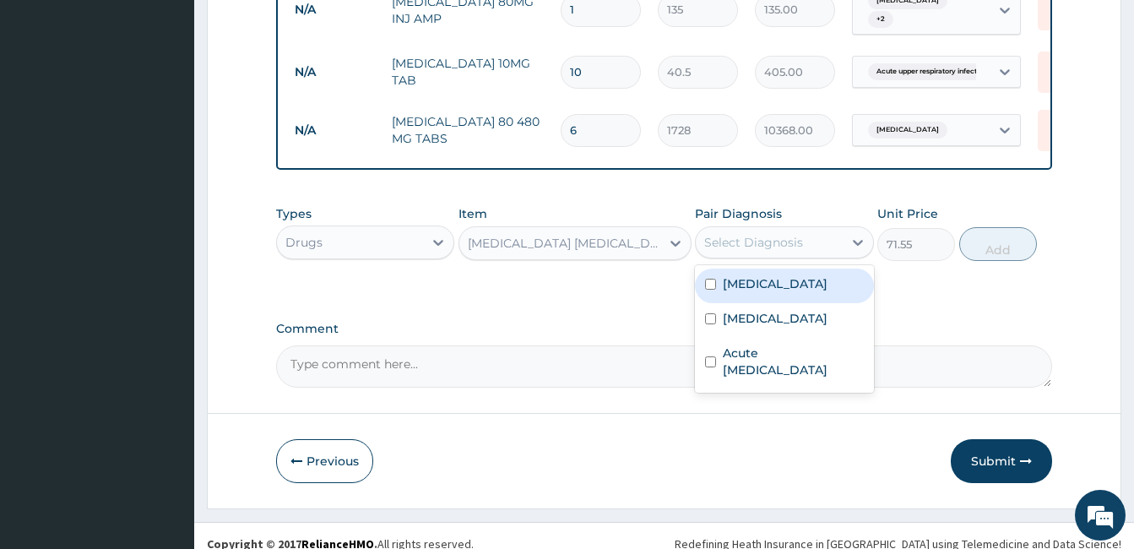
click at [795, 234] on div "Select Diagnosis" at bounding box center [753, 242] width 99 height 17
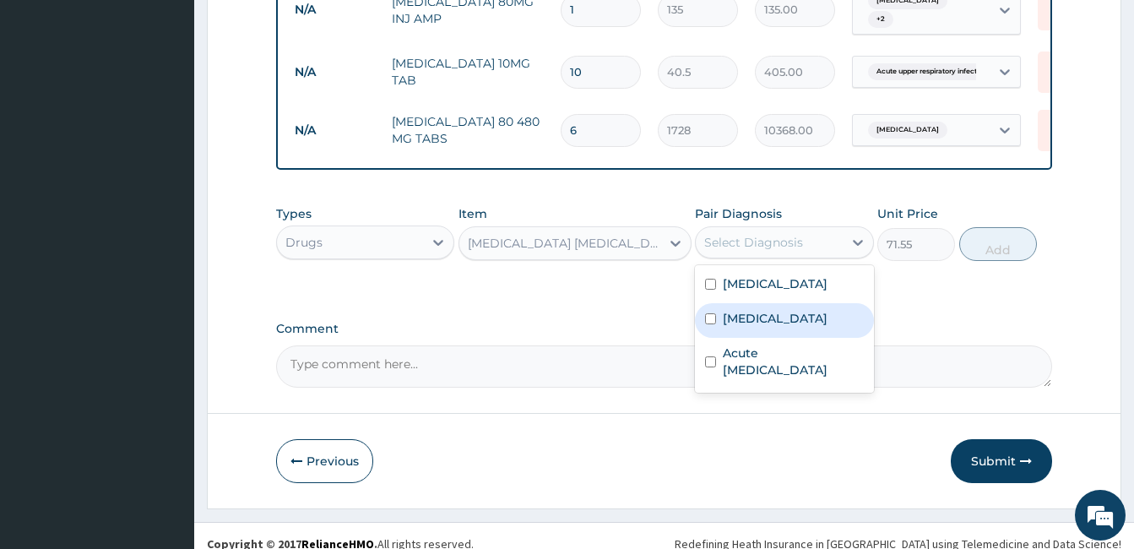
click at [713, 303] on div "Sepsis" at bounding box center [784, 320] width 178 height 35
checkbox input "true"
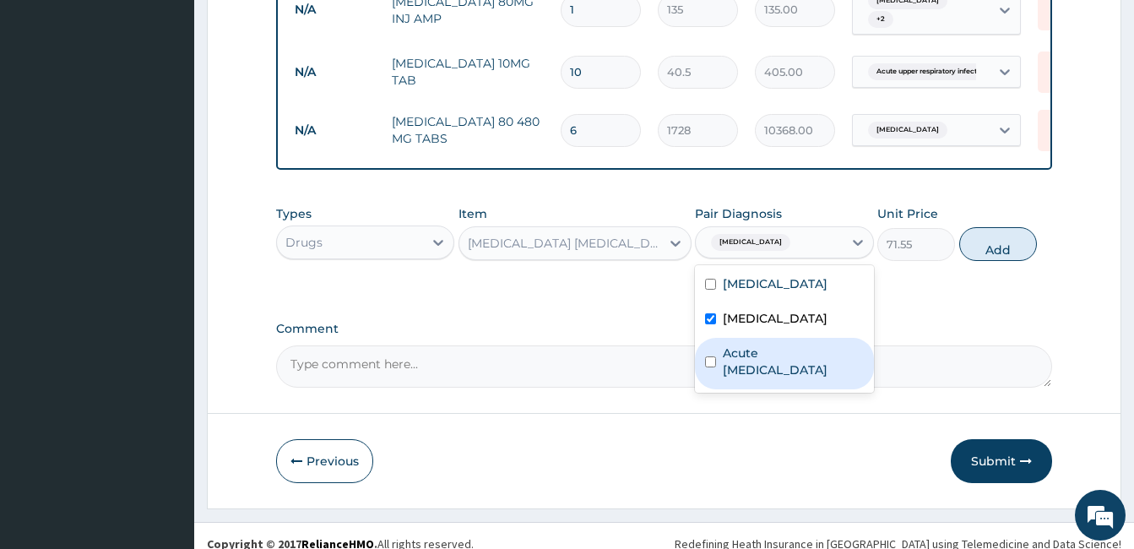
click at [718, 348] on div "Acute [MEDICAL_DATA]" at bounding box center [784, 364] width 178 height 52
checkbox input "true"
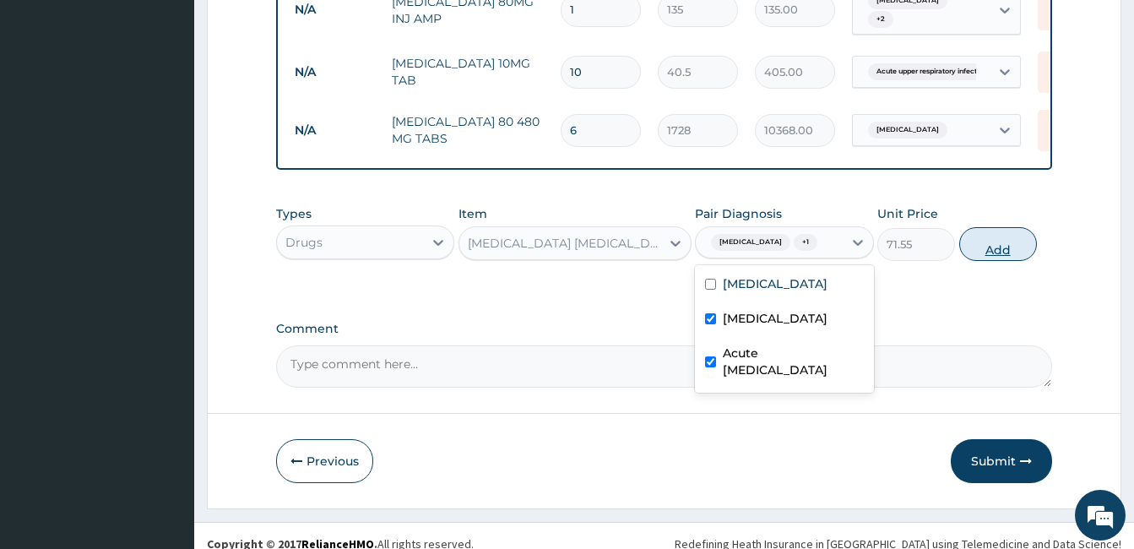
click at [981, 227] on button "Add" at bounding box center [998, 244] width 78 height 34
type input "0"
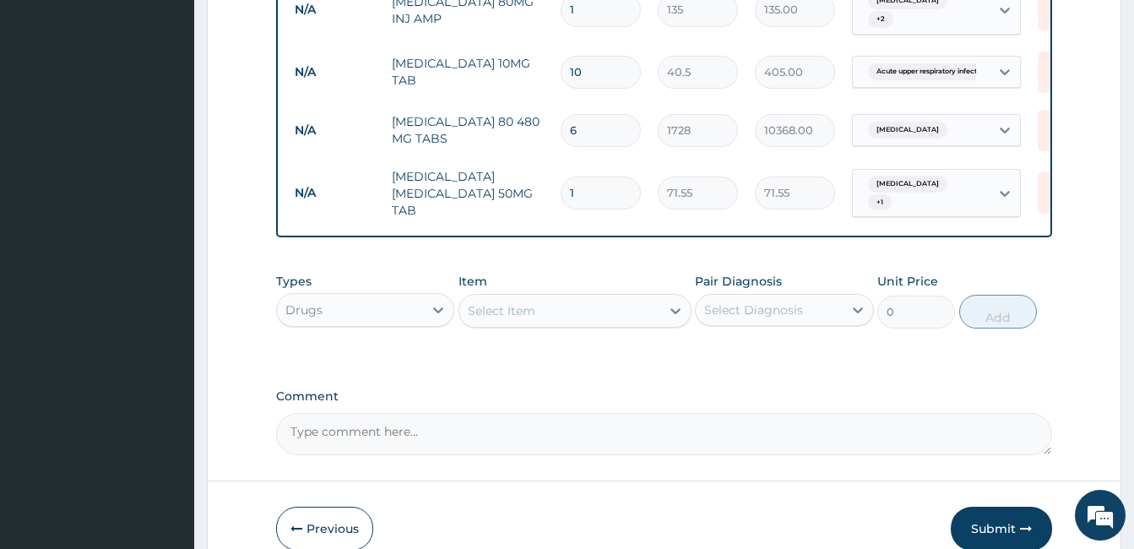
type input "2"
type input "143.10"
type input "3"
type input "214.65"
type input "4"
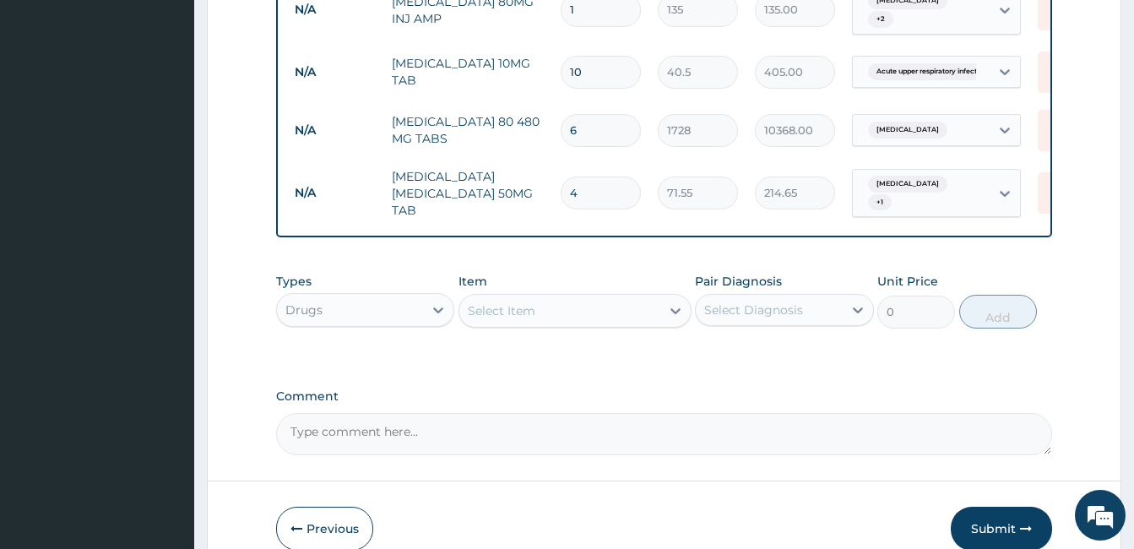
type input "286.20"
type input "5"
type input "357.75"
type input "6"
type input "429.30"
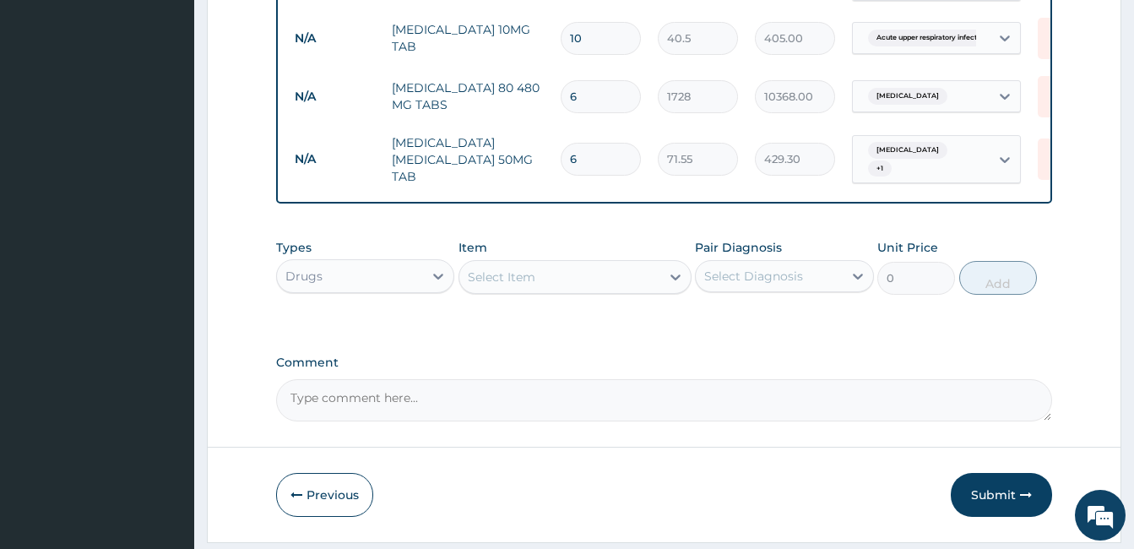
scroll to position [1009, 0]
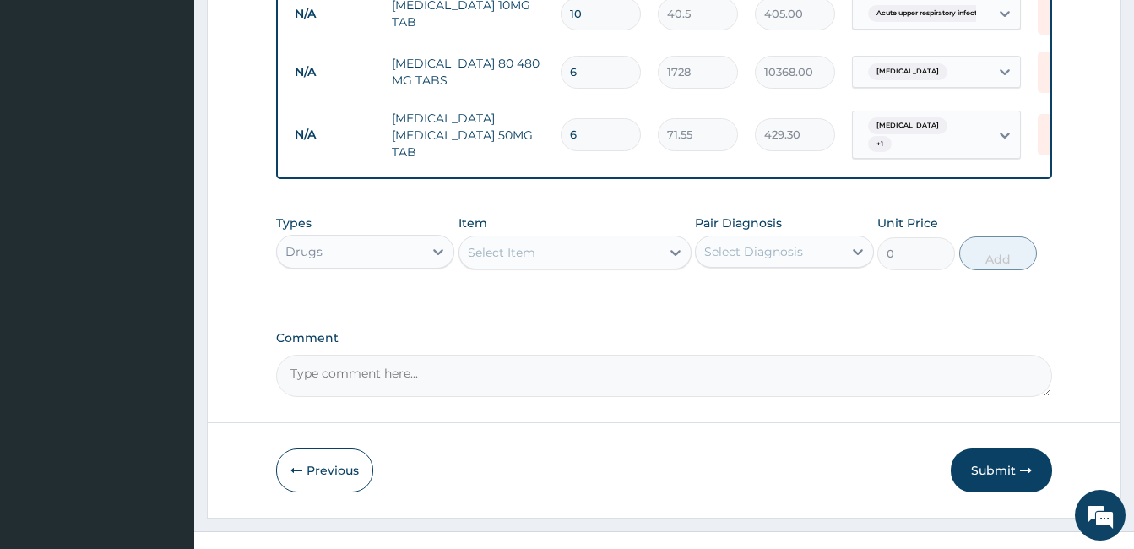
click at [579, 239] on div "Select Item" at bounding box center [559, 252] width 201 height 27
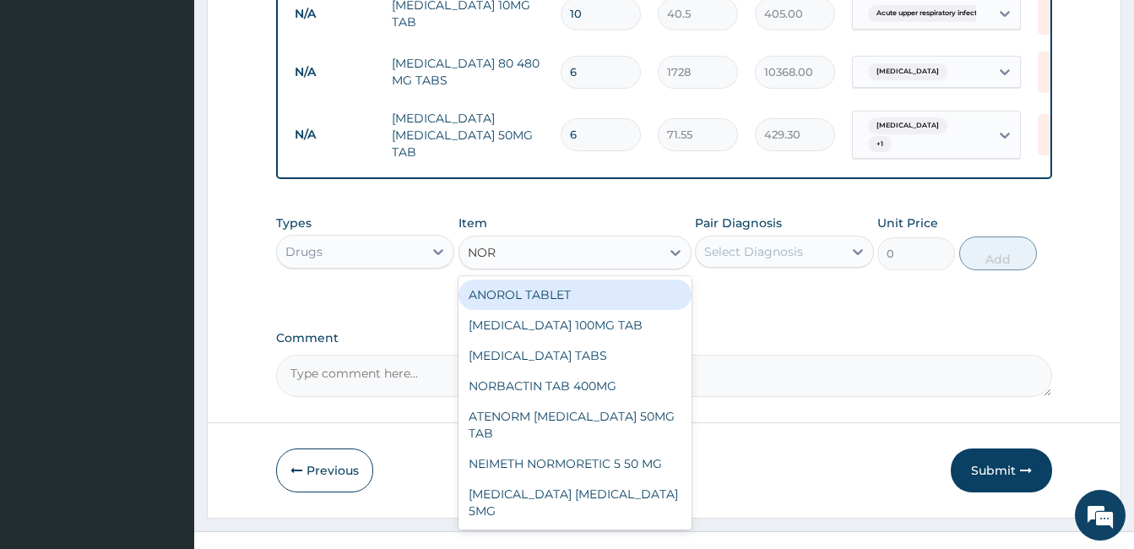
type input "NORV"
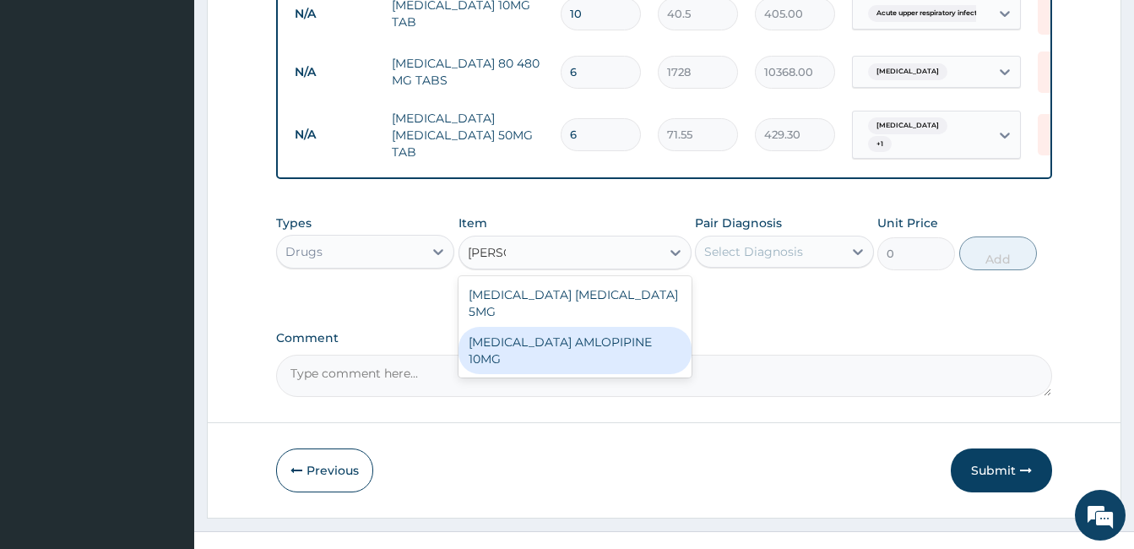
click at [583, 327] on div "[MEDICAL_DATA] AMLOPIPINE 10MG" at bounding box center [575, 350] width 233 height 47
type input "213.3"
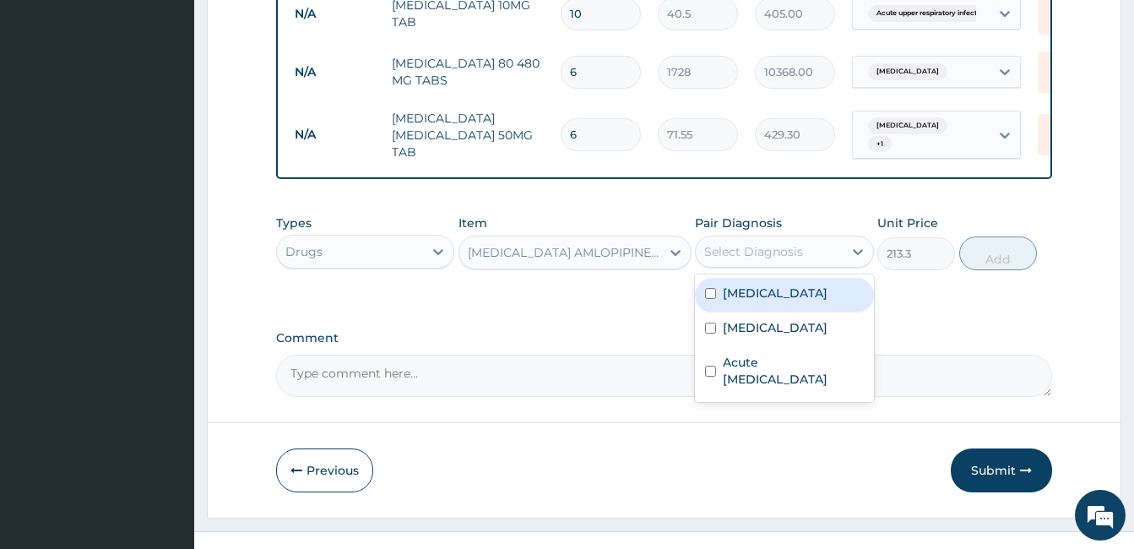
click at [769, 243] on div "Select Diagnosis" at bounding box center [753, 251] width 99 height 17
click at [718, 278] on div "[MEDICAL_DATA]" at bounding box center [784, 295] width 178 height 35
checkbox input "true"
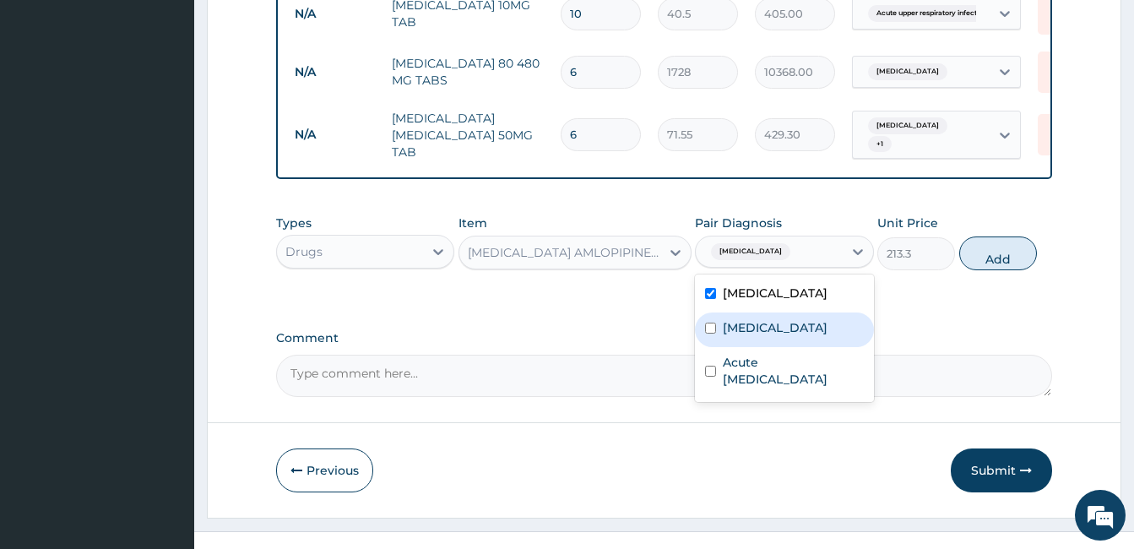
click at [715, 313] on div "Sepsis" at bounding box center [784, 329] width 178 height 35
checkbox input "true"
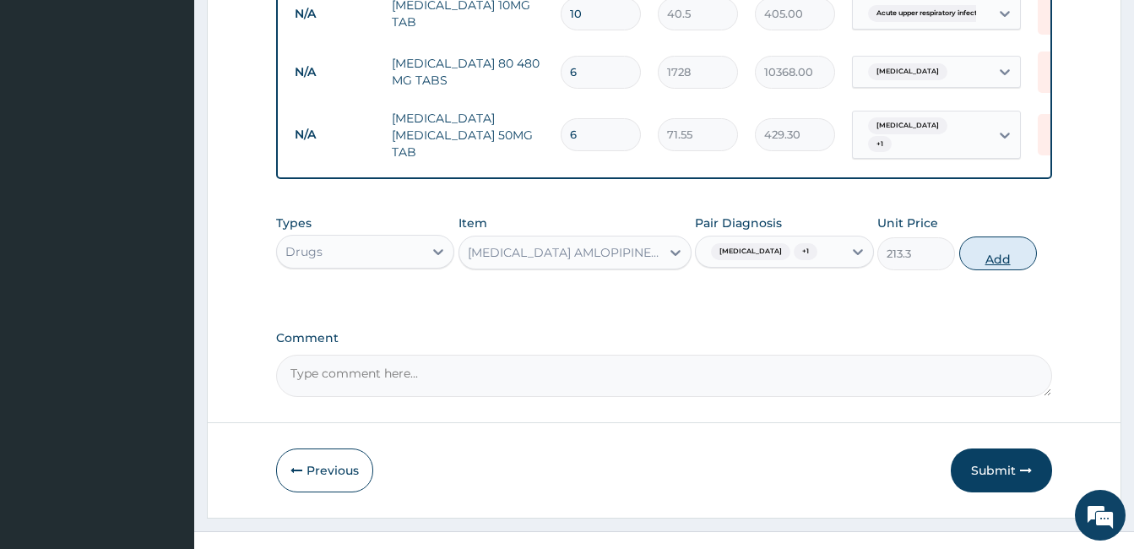
click at [996, 236] on button "Add" at bounding box center [998, 253] width 78 height 34
type input "0"
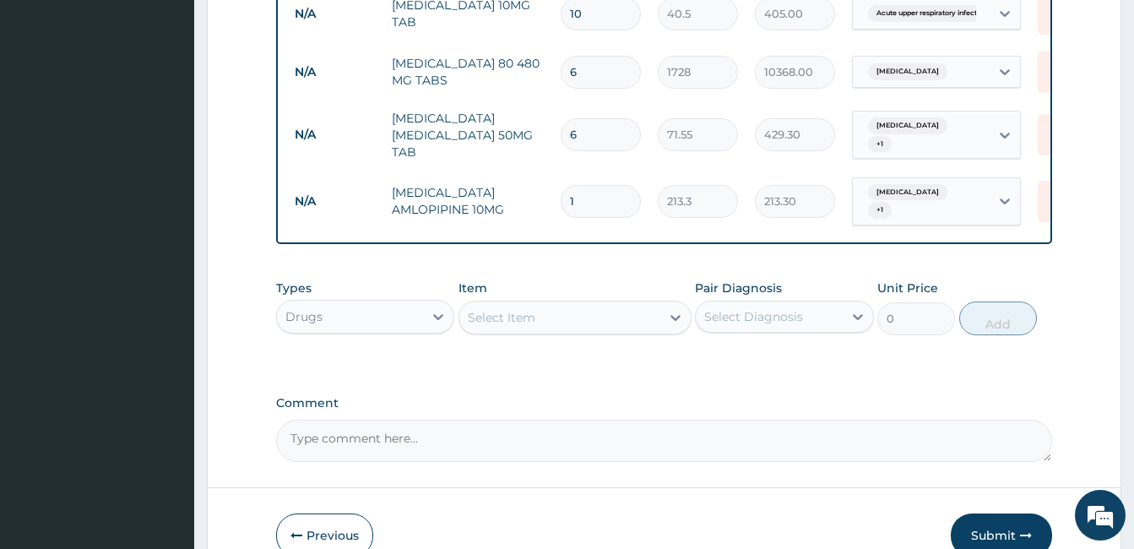
click at [621, 185] on input "1" at bounding box center [601, 201] width 80 height 33
type input "2"
type input "426.60"
type input "3"
type input "639.90"
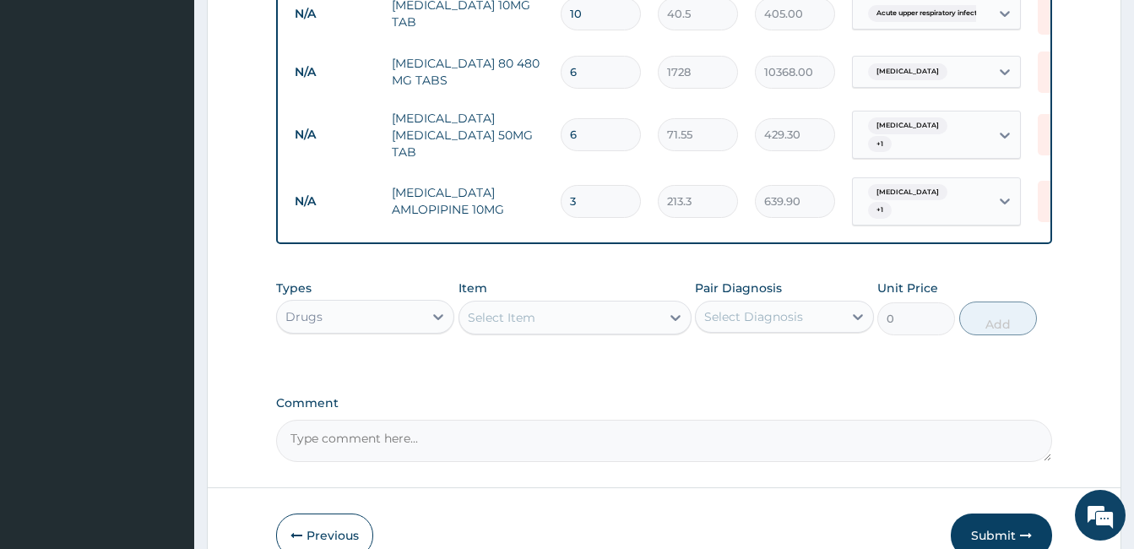
type input "4"
type input "853.20"
type input "5"
type input "1066.50"
type input "6"
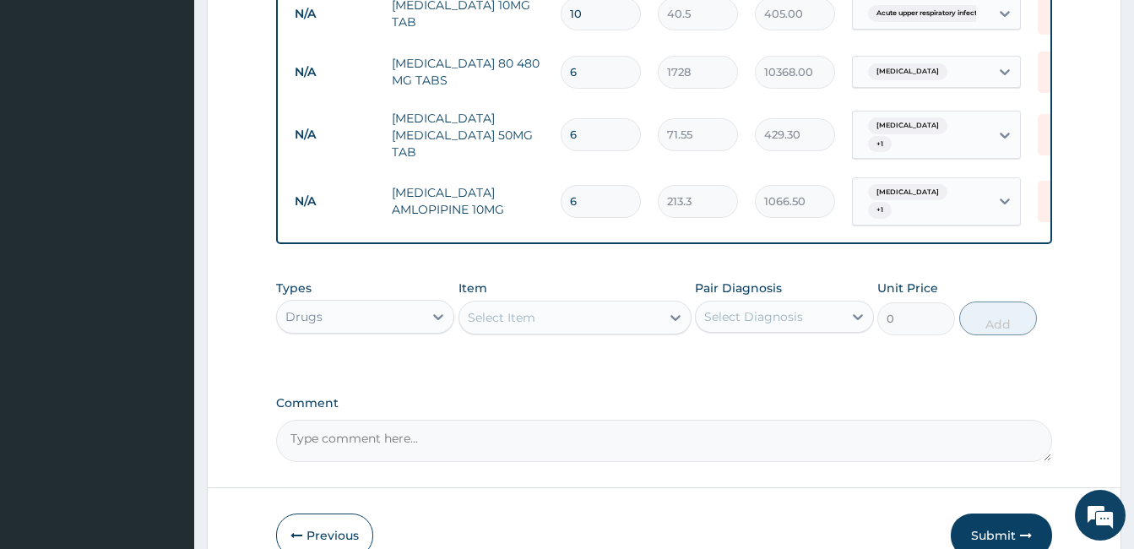
type input "1279.80"
type input "7"
type input "1493.10"
click at [492, 304] on div "Select Item" at bounding box center [559, 317] width 201 height 27
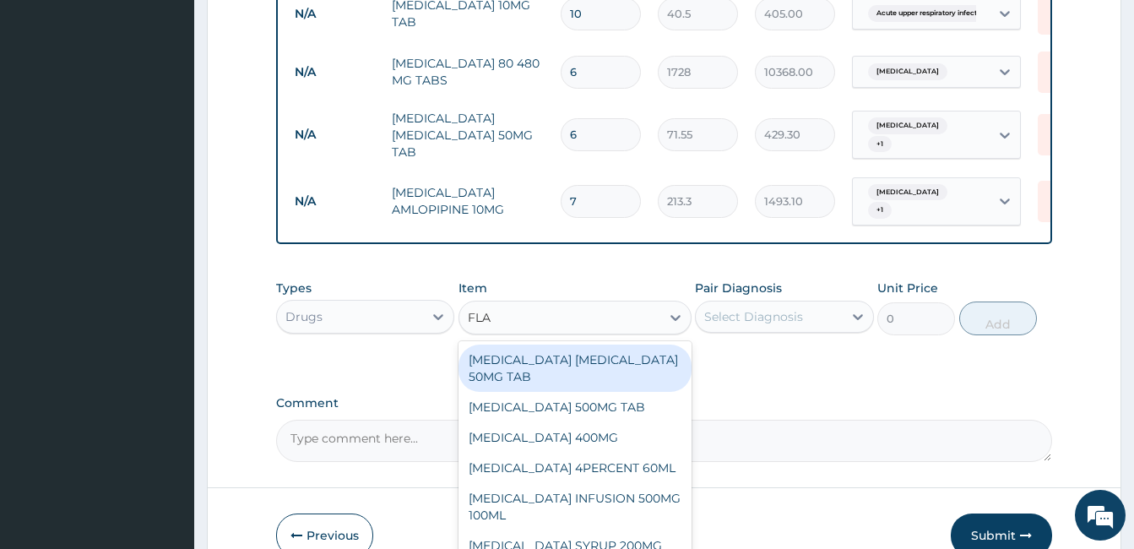
type input "FLAG"
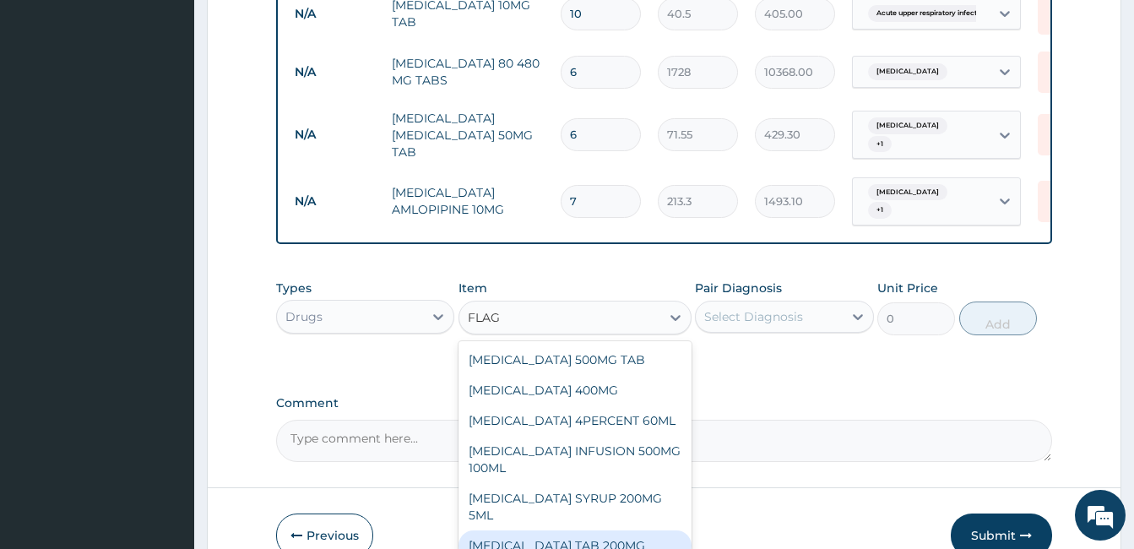
click at [566, 530] on div "[MEDICAL_DATA] TAB 200MG" at bounding box center [575, 545] width 233 height 30
type input "40.5"
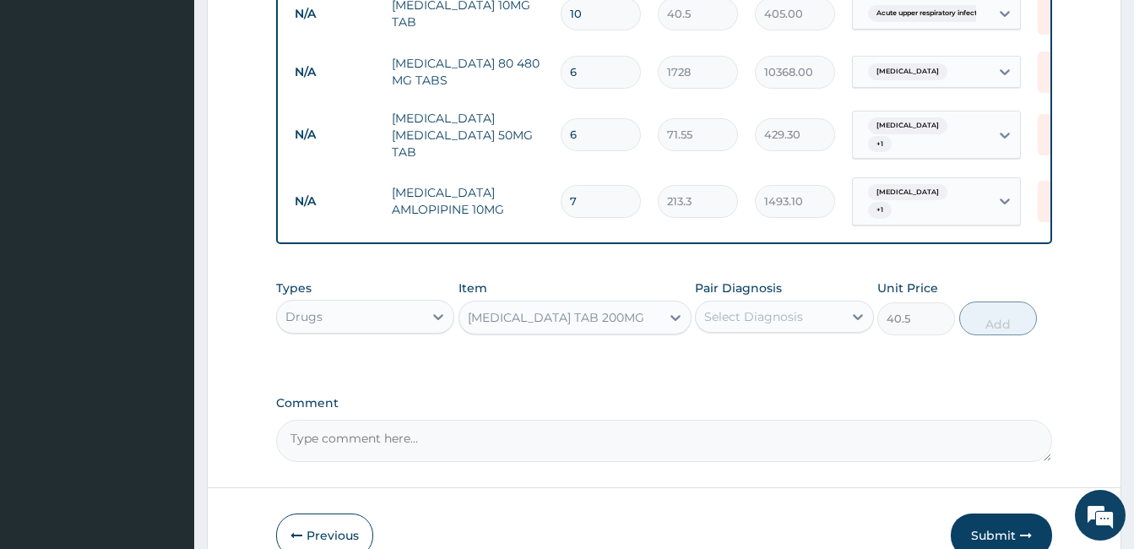
click at [773, 308] on div "Select Diagnosis" at bounding box center [753, 316] width 99 height 17
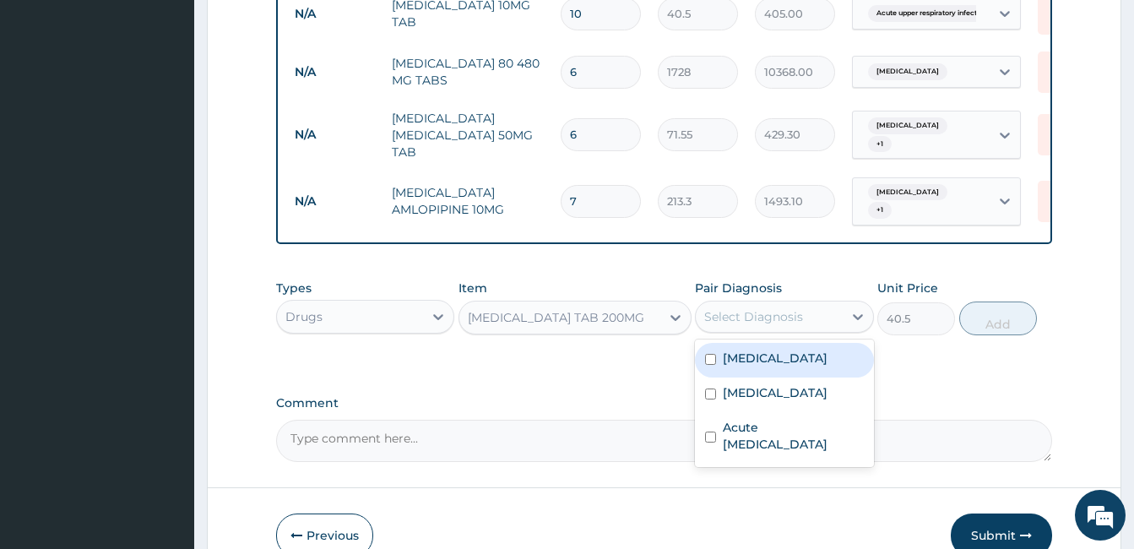
click at [744, 350] on label "[MEDICAL_DATA]" at bounding box center [775, 358] width 105 height 17
checkbox input "true"
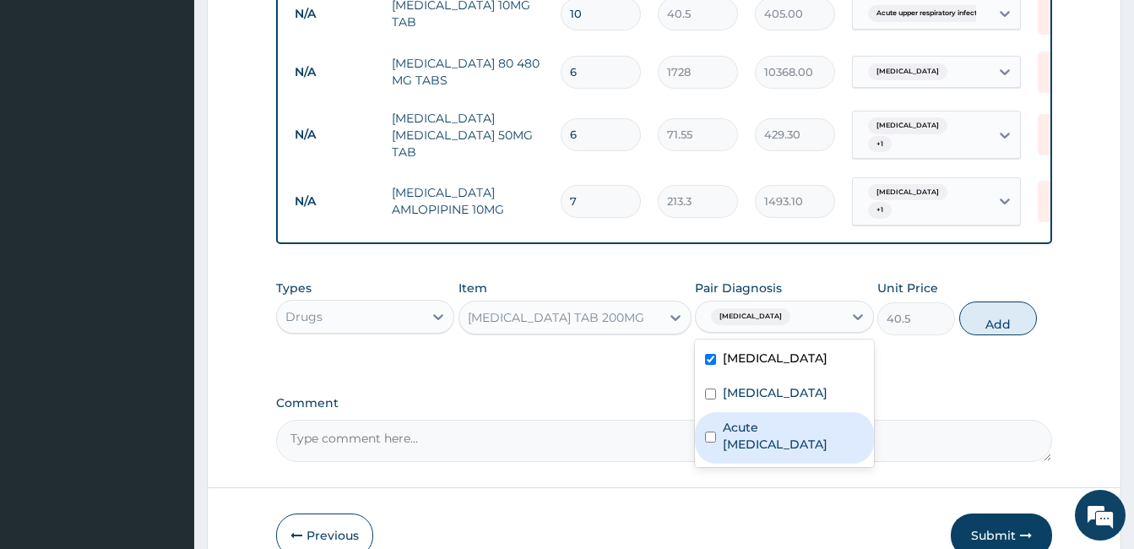
click at [721, 412] on div "Acute [MEDICAL_DATA]" at bounding box center [784, 438] width 178 height 52
checkbox input "true"
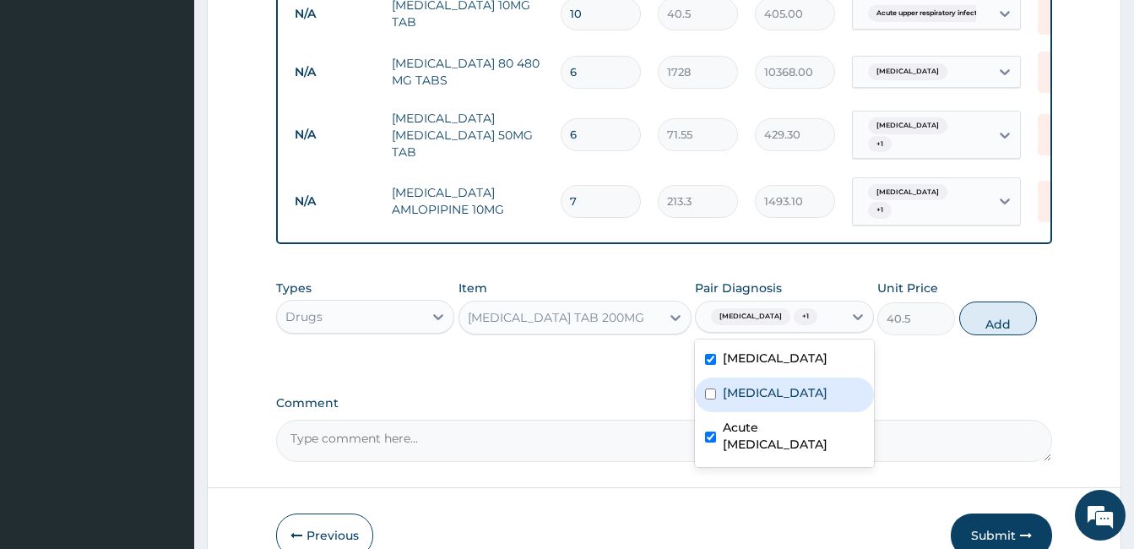
click at [717, 377] on div "Sepsis" at bounding box center [784, 394] width 178 height 35
checkbox input "true"
click at [1014, 301] on button "Add" at bounding box center [998, 318] width 78 height 34
type input "0"
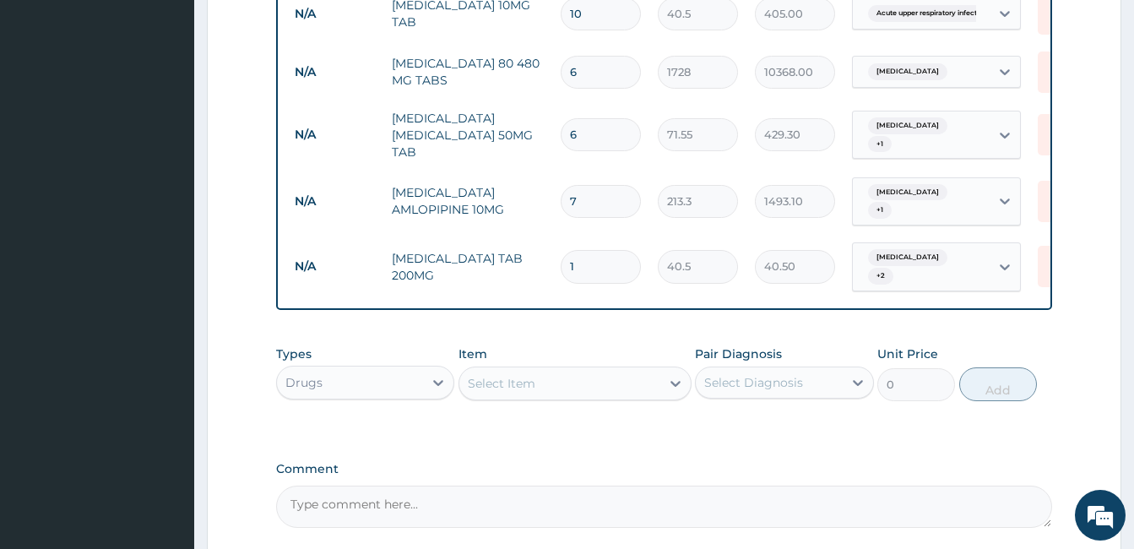
click at [604, 250] on input "1" at bounding box center [601, 266] width 80 height 33
type input "2"
type input "81.00"
type input "3"
type input "121.50"
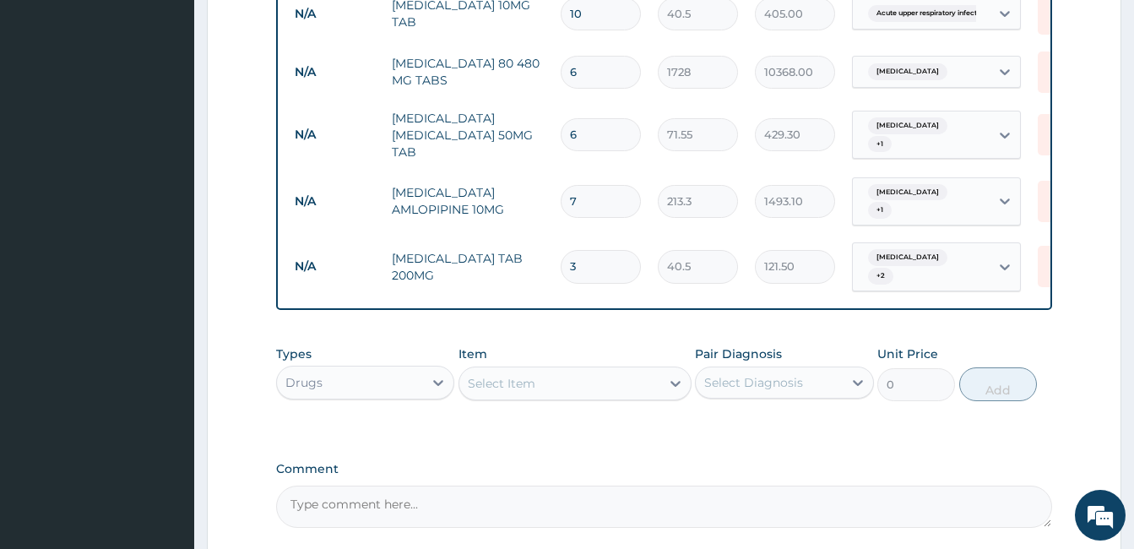
type input "4"
type input "162.00"
type input "5"
type input "202.50"
type input "6"
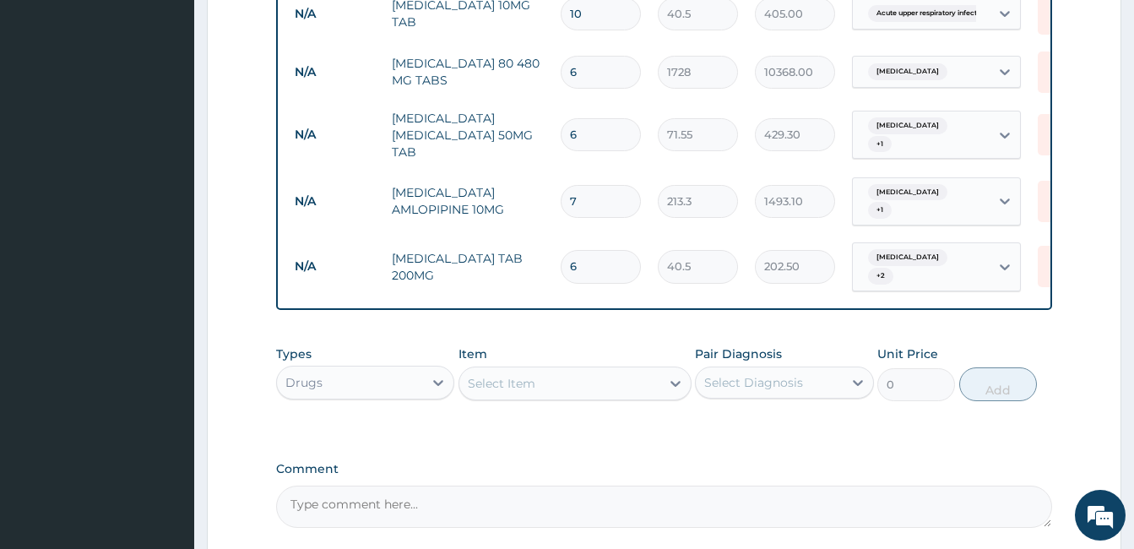
type input "243.00"
type input "7"
type input "283.50"
type input "8"
type input "324.00"
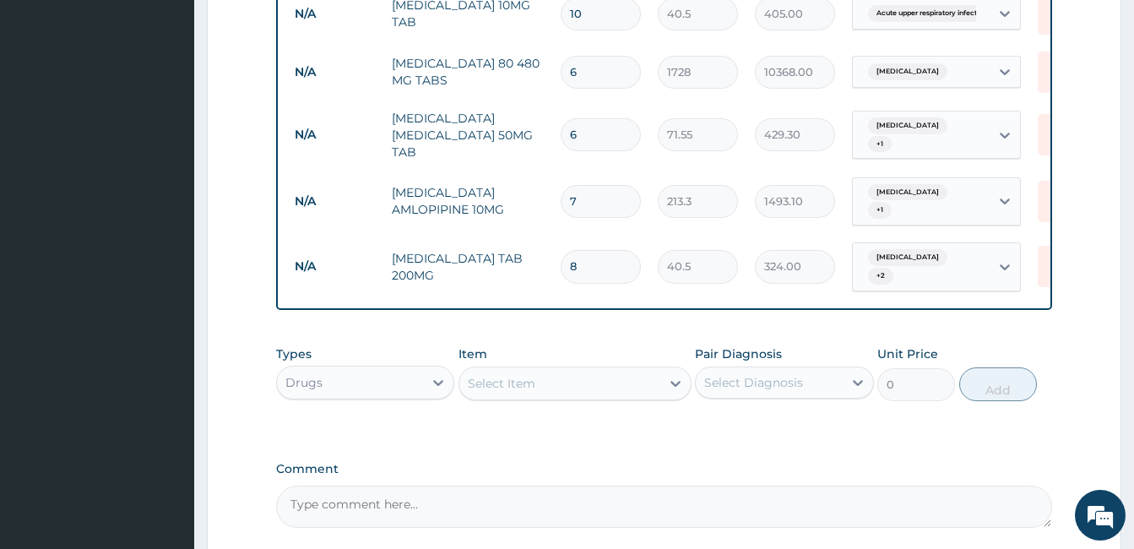
type input "9"
type input "364.50"
type input "10"
type input "405.00"
type input "11"
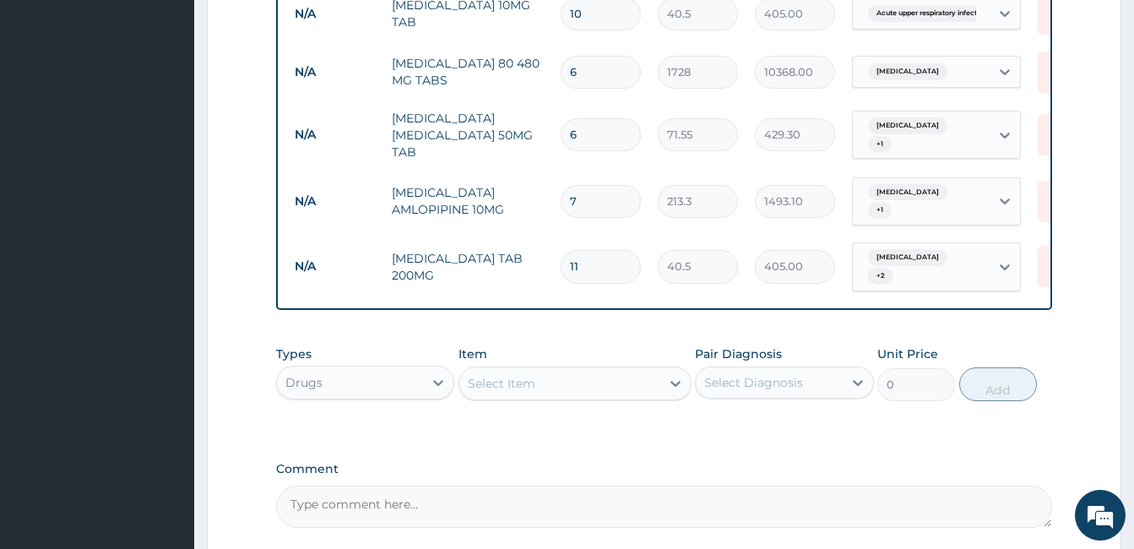
type input "445.50"
type input "12"
type input "486.00"
type input "13"
type input "526.50"
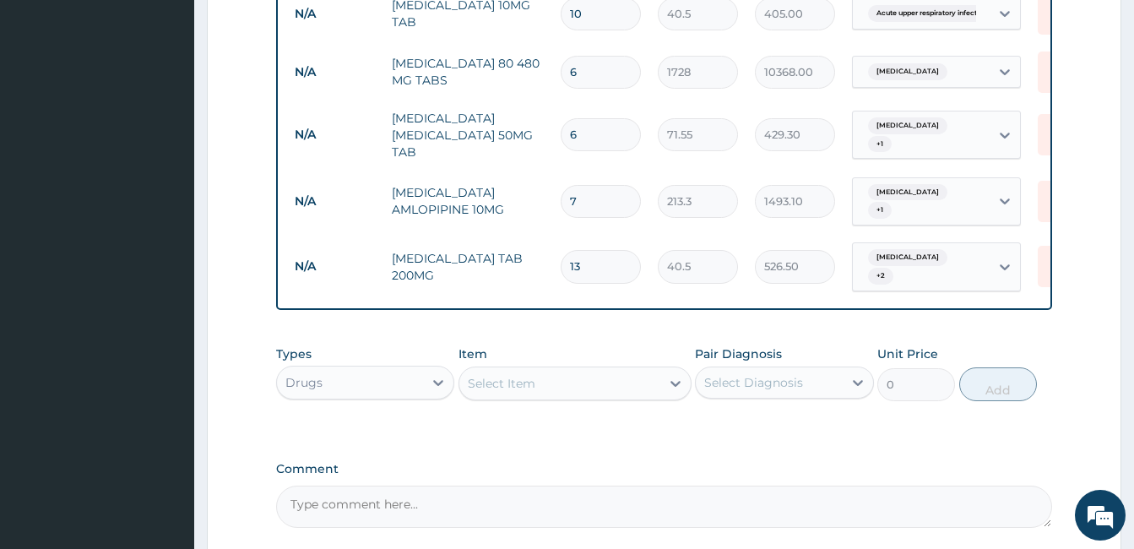
type input "14"
type input "567.00"
type input "15"
type input "607.50"
type input "16"
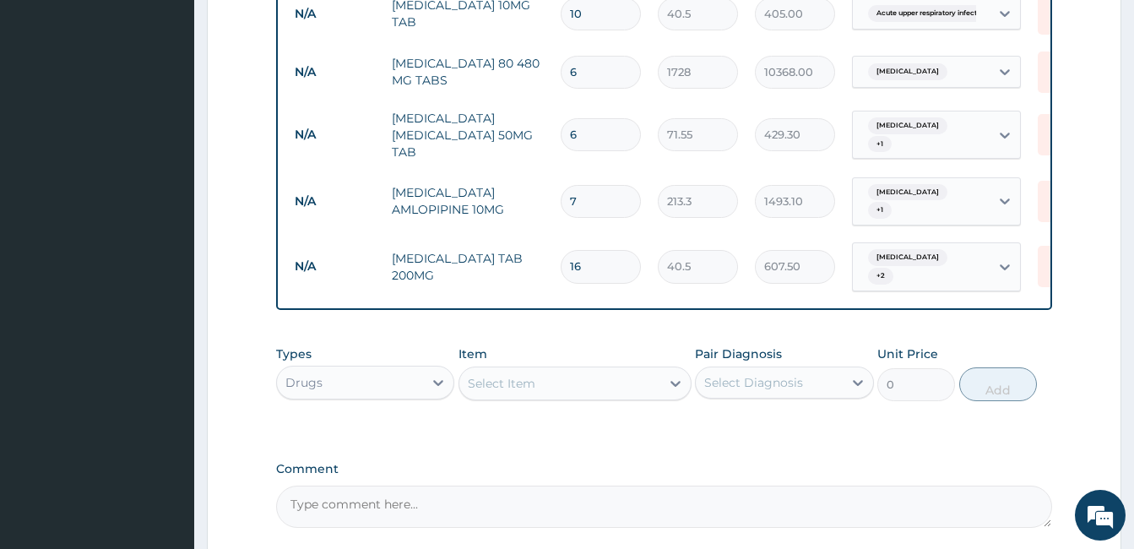
type input "648.00"
type input "17"
type input "688.50"
type input "18"
type input "729.00"
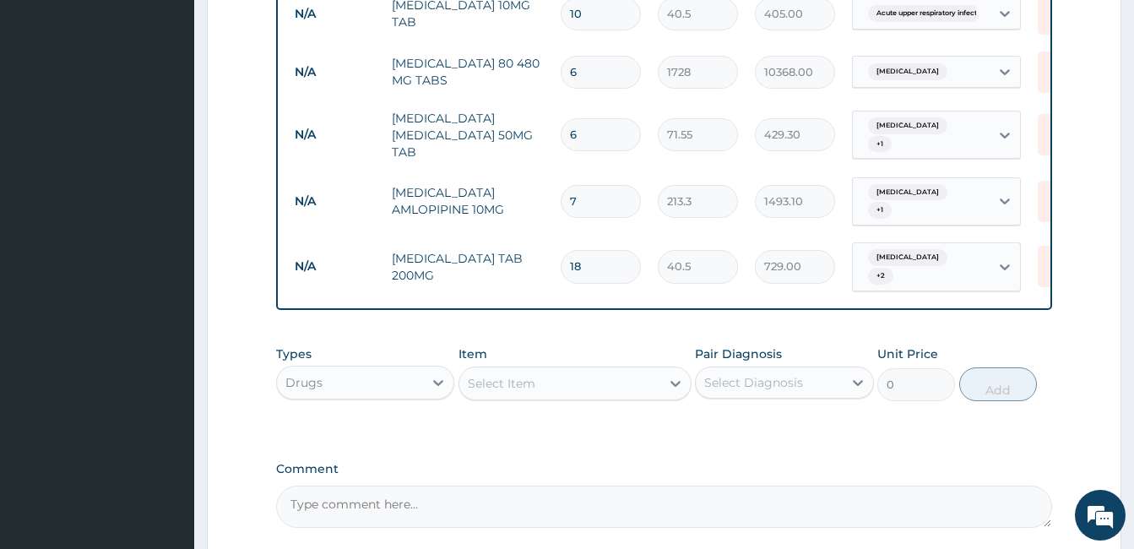
type input "19"
type input "769.50"
type input "20"
type input "810.00"
type input "21"
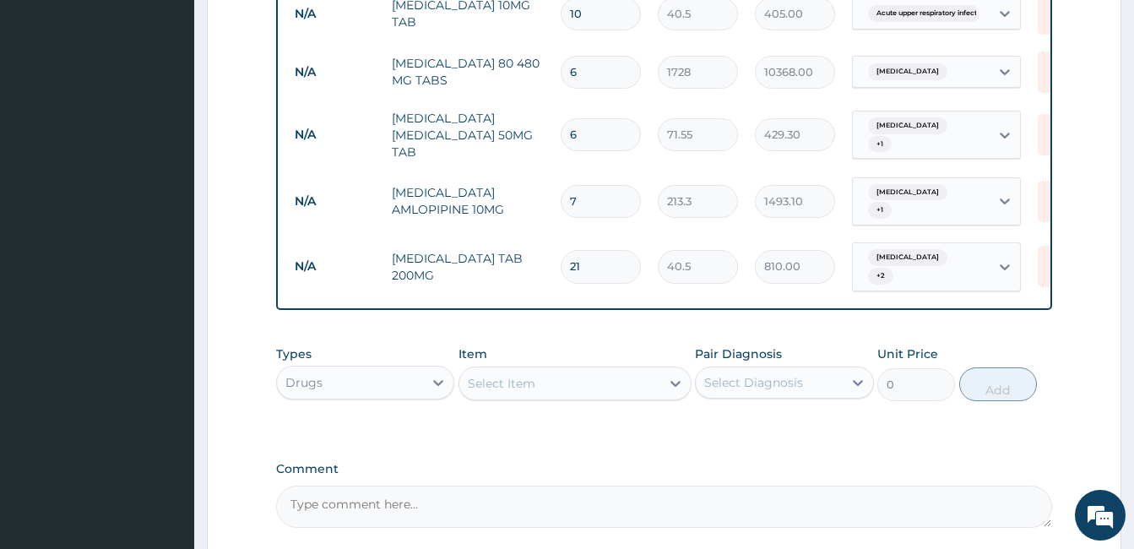
type input "850.50"
type input "22"
type input "891.00"
type input "23"
type input "931.50"
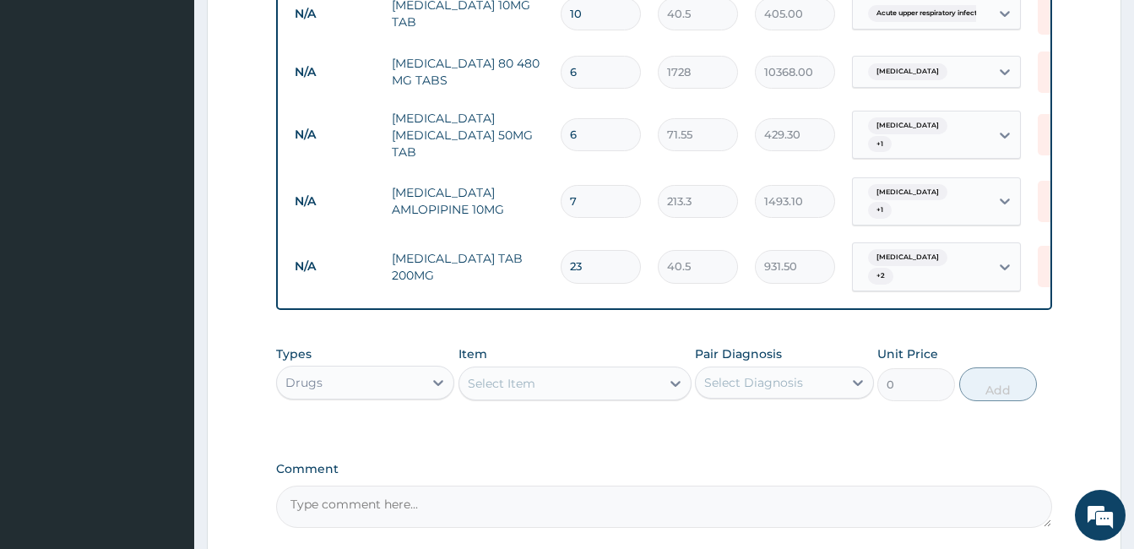
type input "24"
type input "972.00"
type input "25"
type input "1012.50"
type input "26"
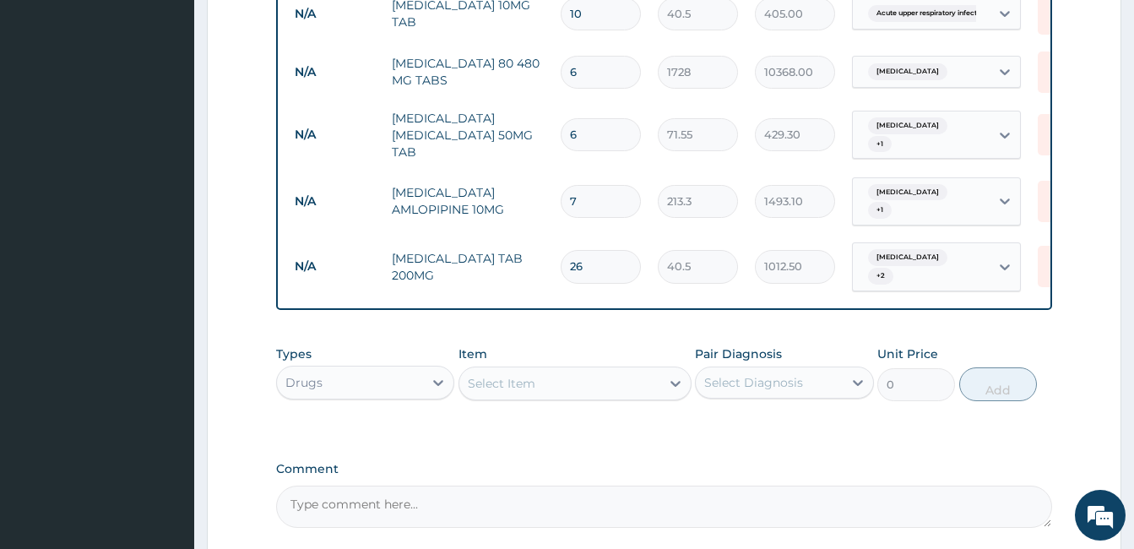
type input "1053.00"
type input "27"
type input "1093.50"
type input "28"
type input "1134.00"
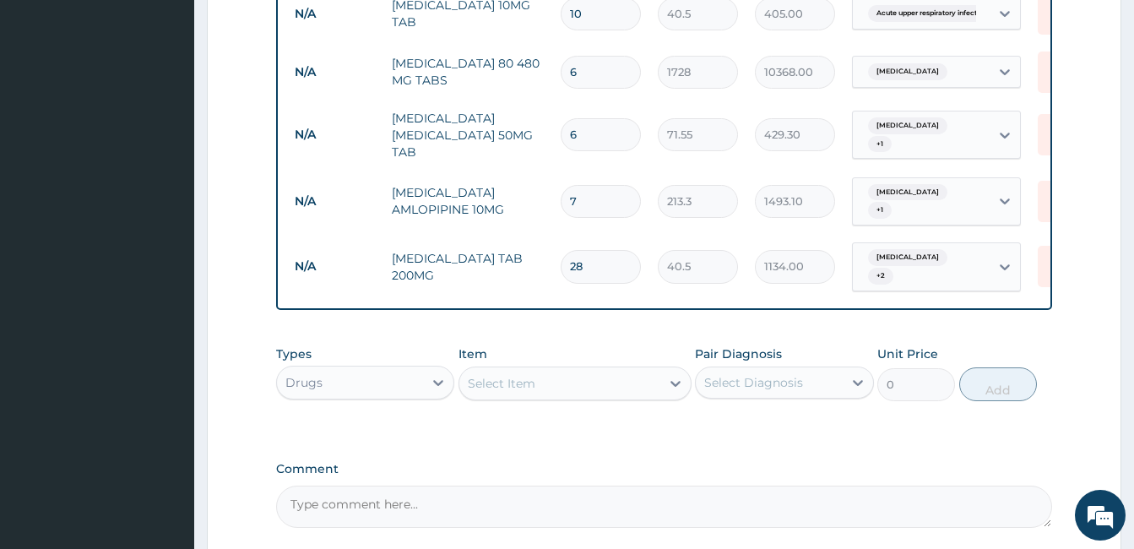
type input "29"
type input "1174.50"
type input "30"
type input "1215.00"
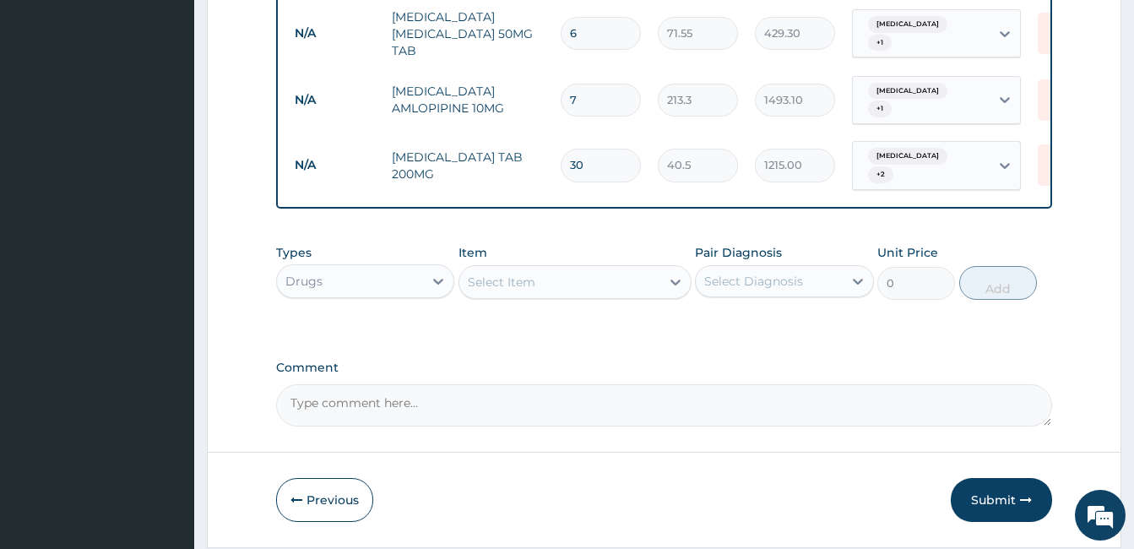
scroll to position [1126, 0]
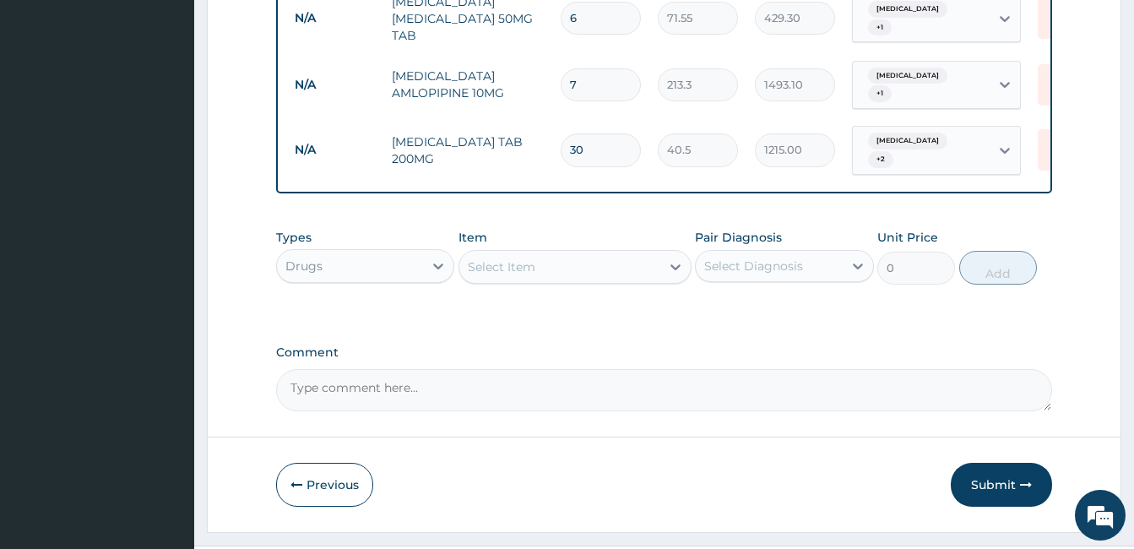
click at [596, 253] on div "Select Item" at bounding box center [559, 266] width 201 height 27
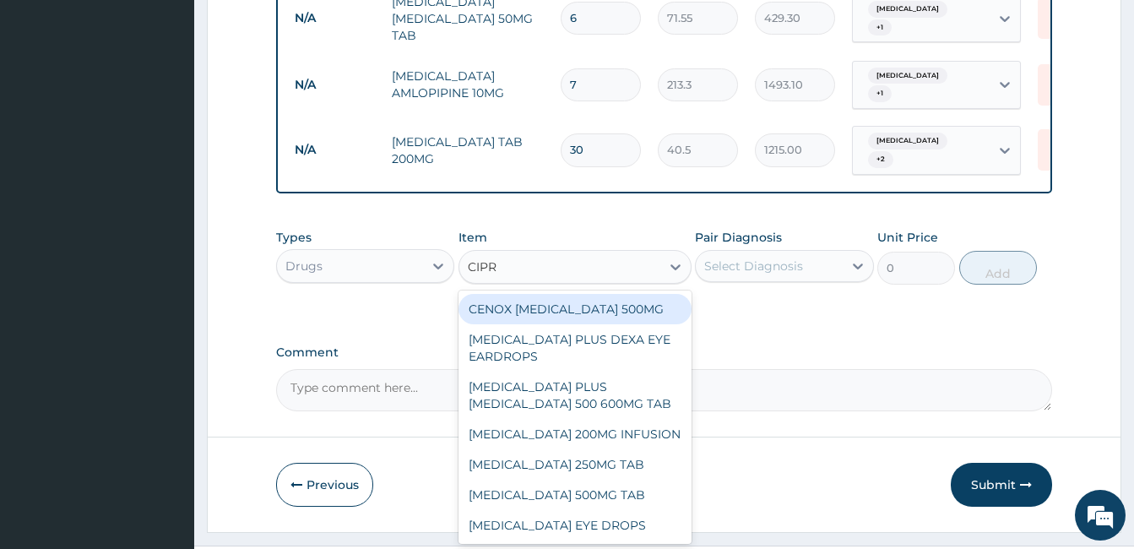
type input "CIPRO"
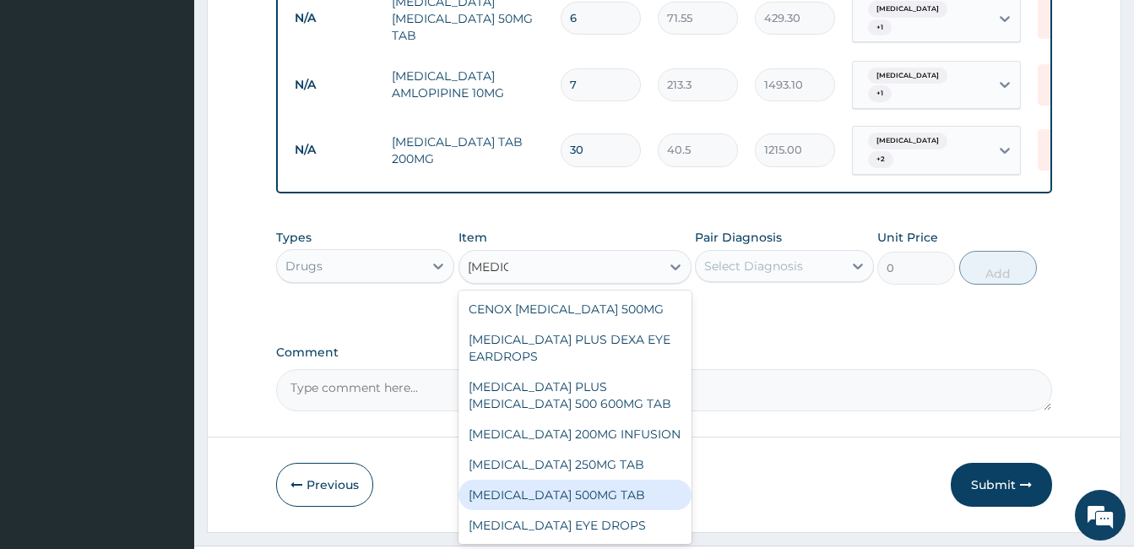
click at [569, 480] on div "[MEDICAL_DATA] 500MG TAB" at bounding box center [575, 495] width 233 height 30
type input "1620"
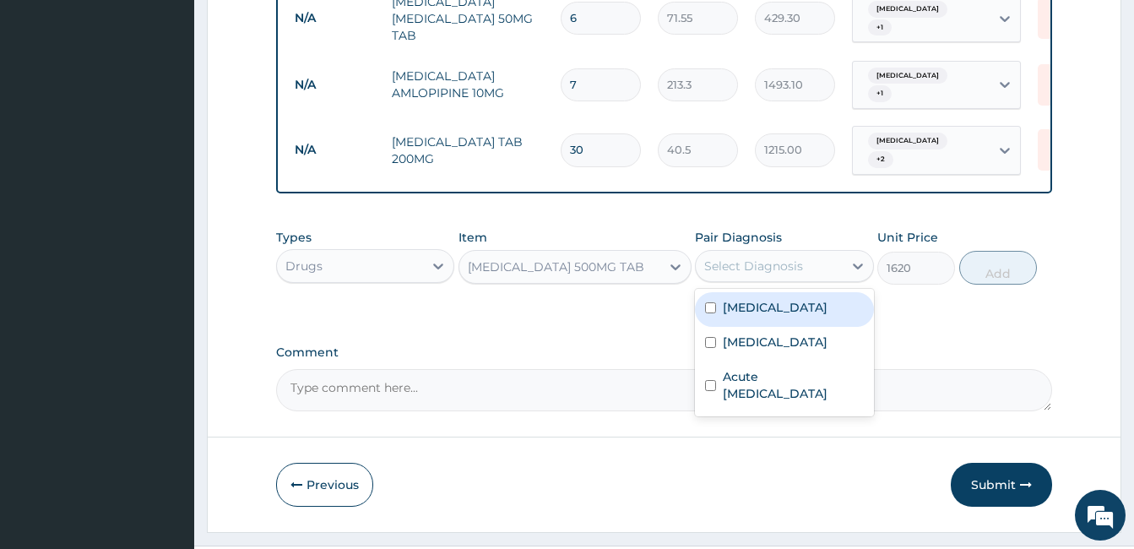
click at [755, 258] on div "Select Diagnosis" at bounding box center [753, 266] width 99 height 17
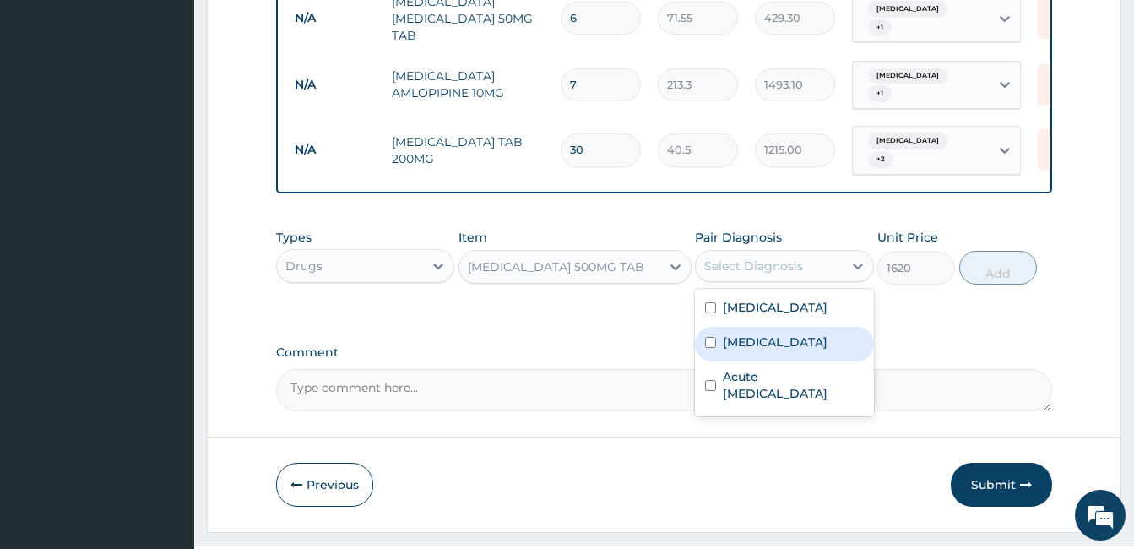
click at [708, 327] on div "Sepsis" at bounding box center [784, 344] width 178 height 35
checkbox input "true"
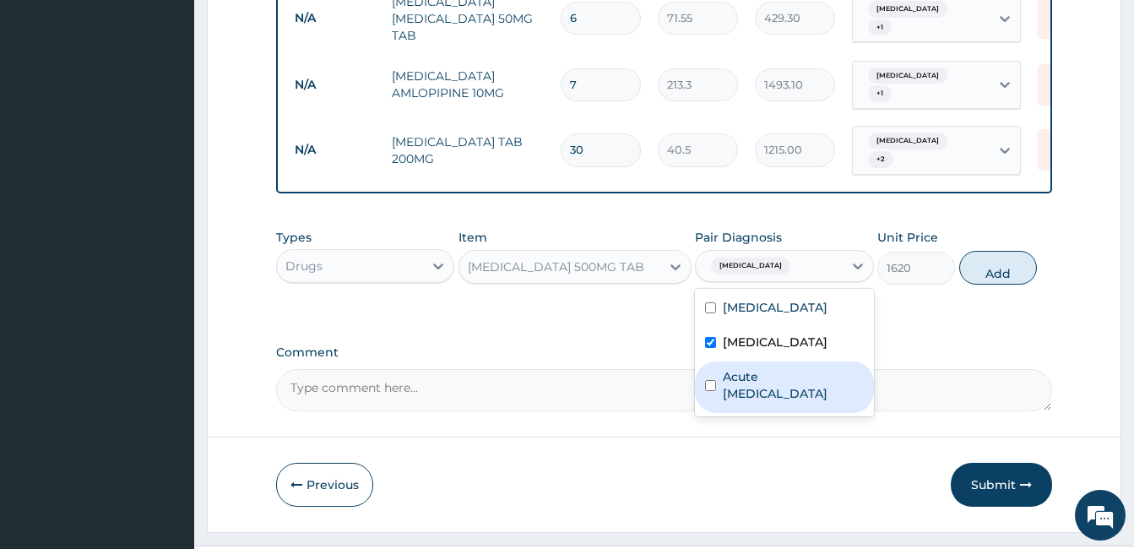
click at [709, 380] on input "checkbox" at bounding box center [710, 385] width 11 height 11
checkbox input "true"
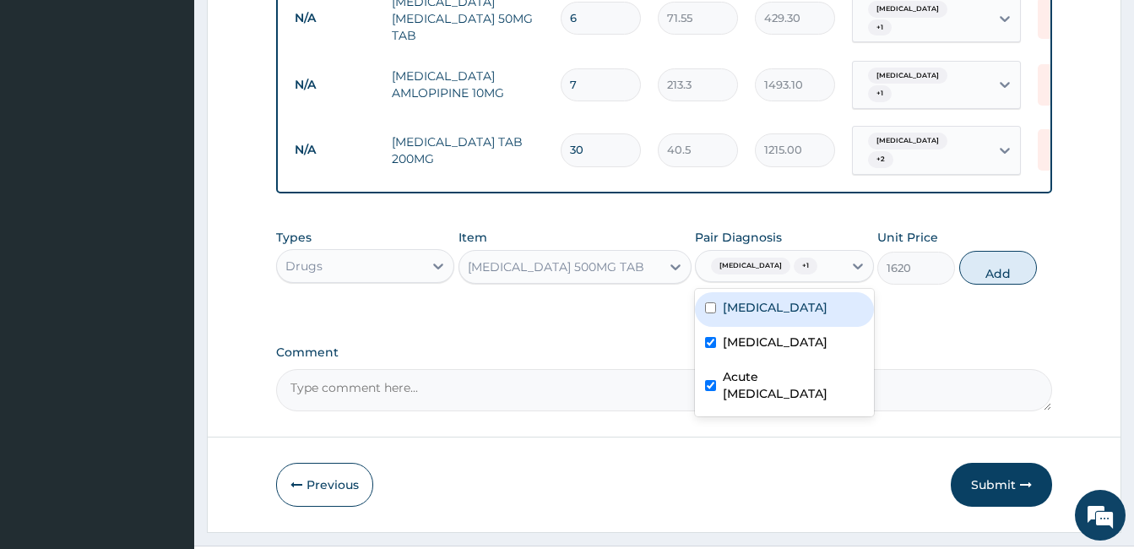
click at [709, 302] on input "checkbox" at bounding box center [710, 307] width 11 height 11
checkbox input "true"
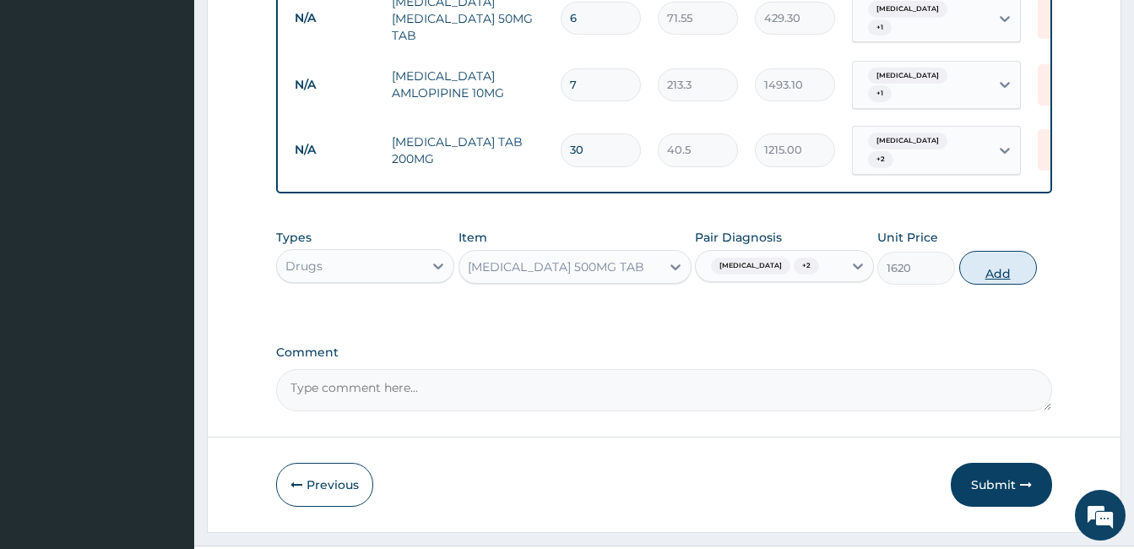
click at [994, 251] on button "Add" at bounding box center [998, 268] width 78 height 34
type input "0"
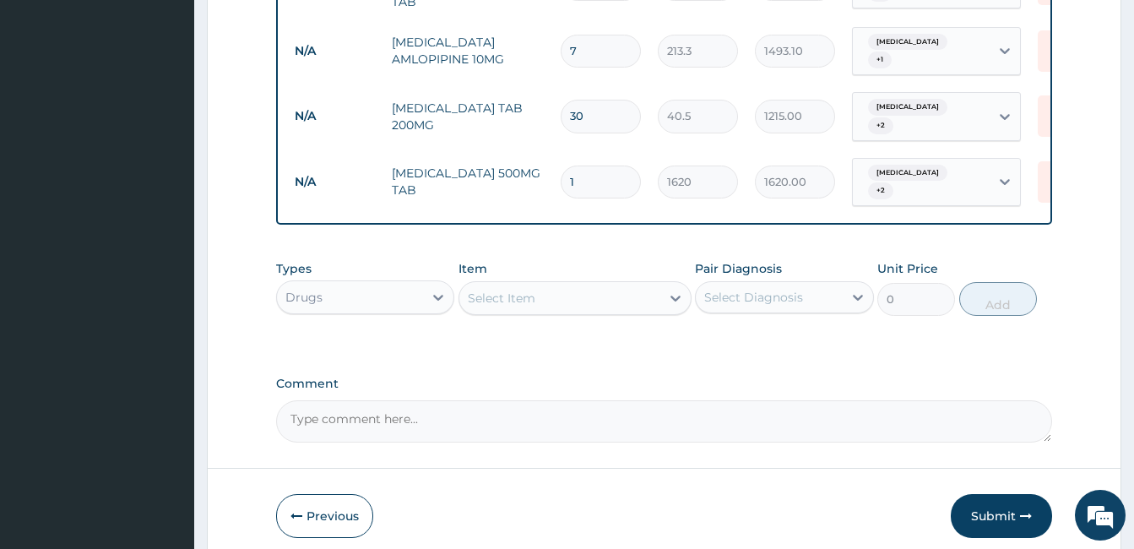
scroll to position [1184, 0]
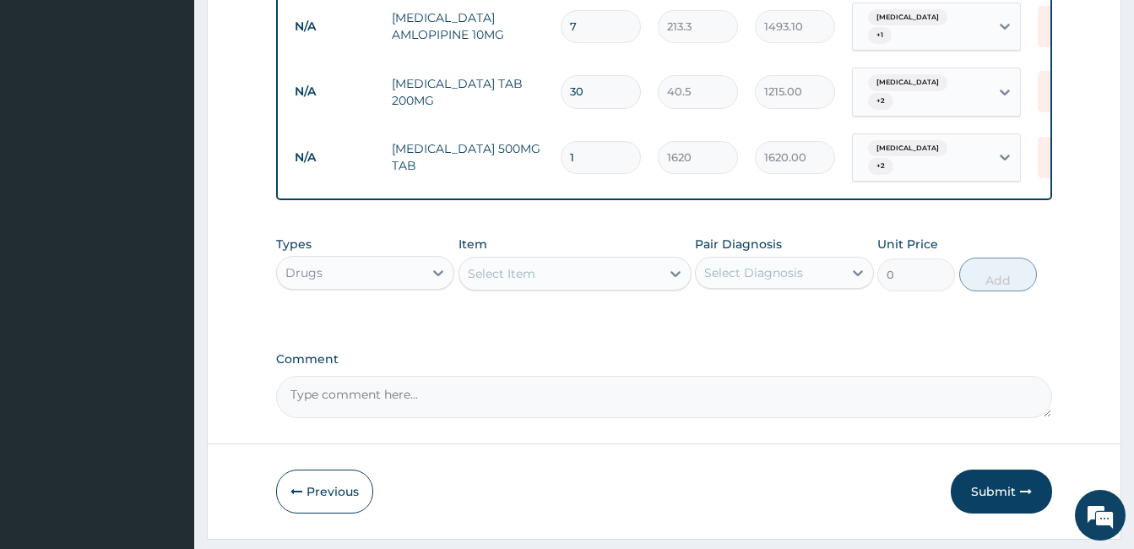
click at [574, 260] on div "Select Item" at bounding box center [559, 273] width 201 height 27
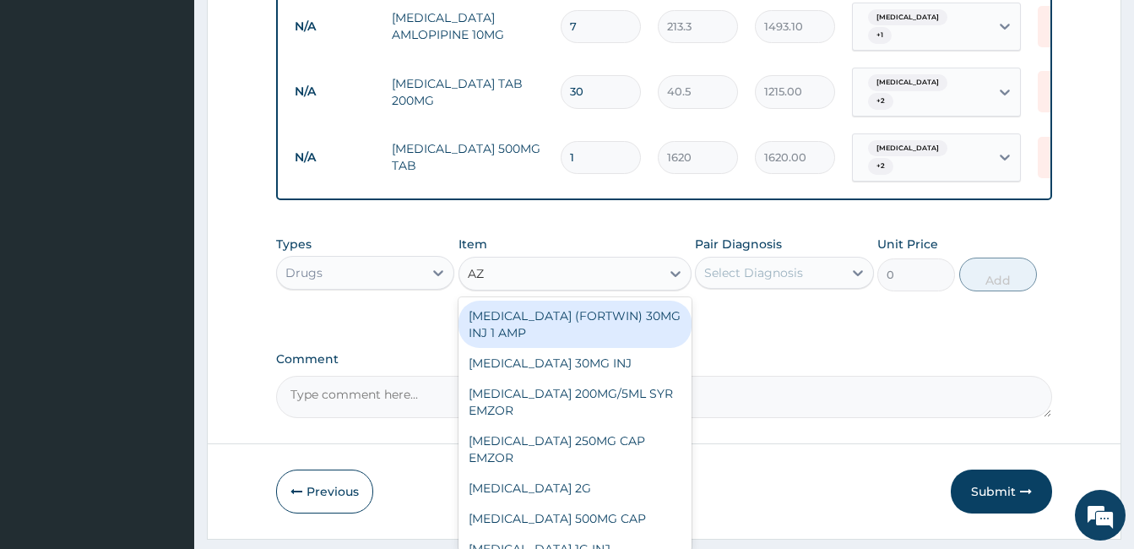
type input "AZI"
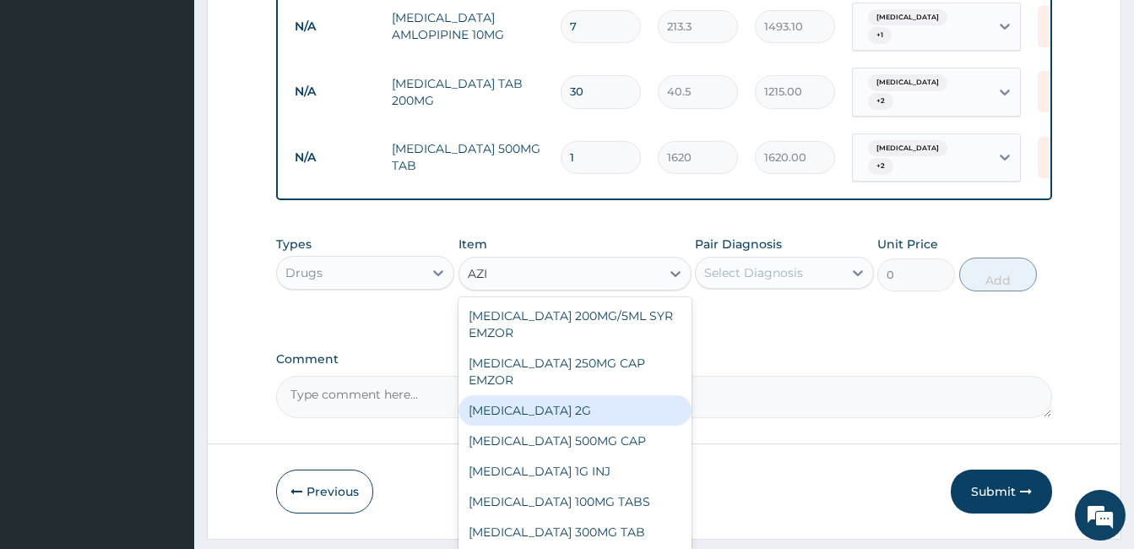
click at [525, 395] on div "[MEDICAL_DATA] 2G" at bounding box center [575, 410] width 233 height 30
type input "5400"
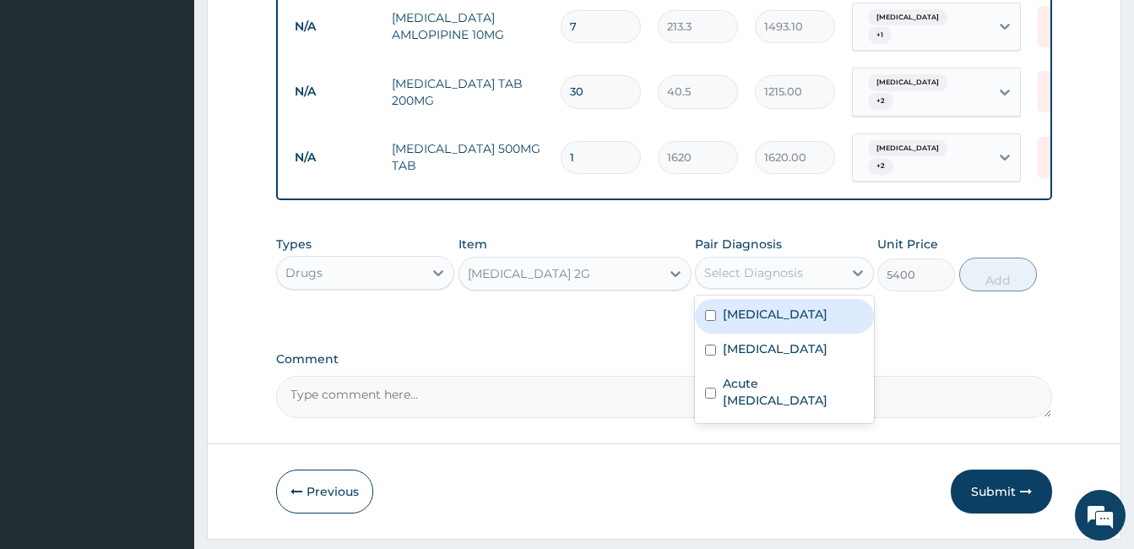
click at [784, 264] on div "Select Diagnosis" at bounding box center [753, 272] width 99 height 17
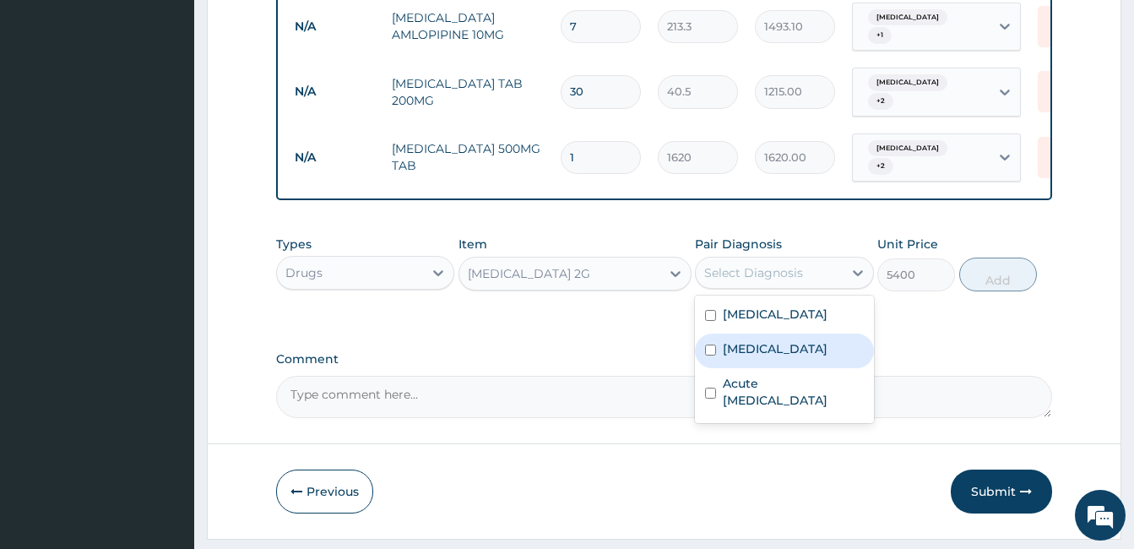
click at [719, 334] on div "Sepsis" at bounding box center [784, 351] width 178 height 35
checkbox input "true"
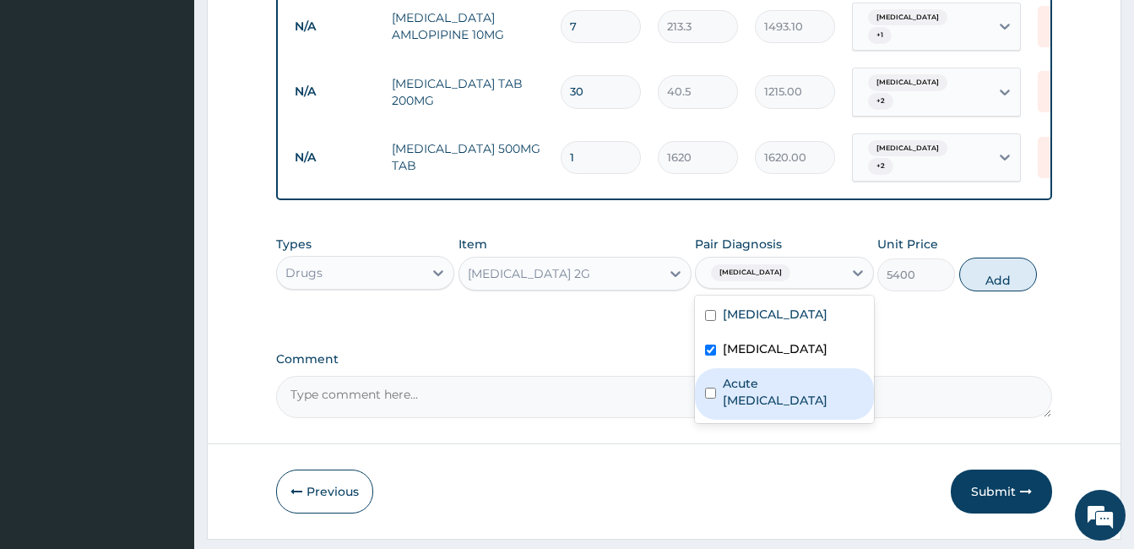
click at [713, 388] on input "checkbox" at bounding box center [710, 393] width 11 height 11
checkbox input "true"
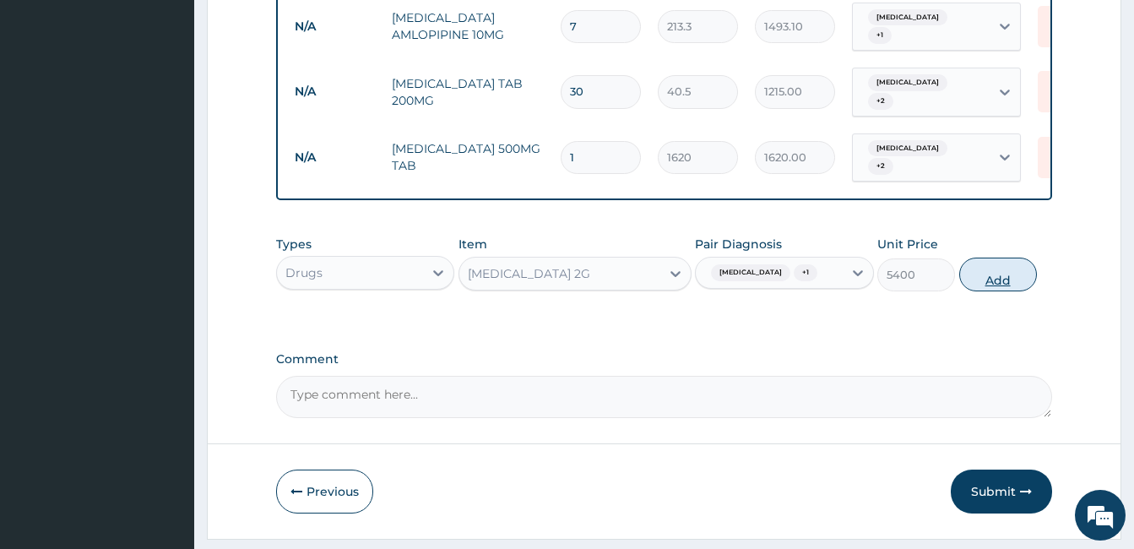
click at [1007, 258] on button "Add" at bounding box center [998, 275] width 78 height 34
type input "0"
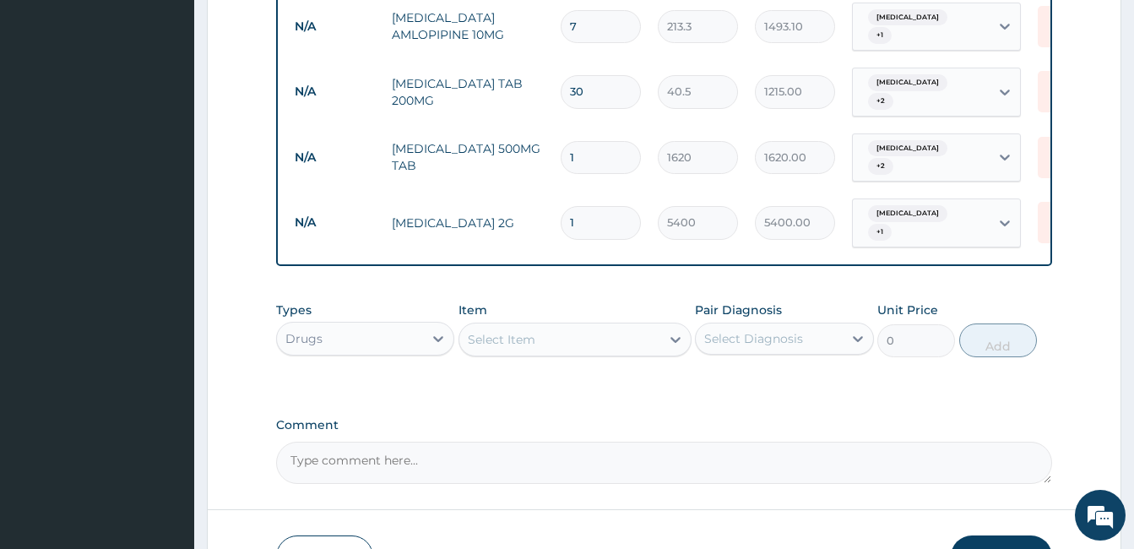
click at [408, 325] on div "Drugs" at bounding box center [350, 338] width 146 height 27
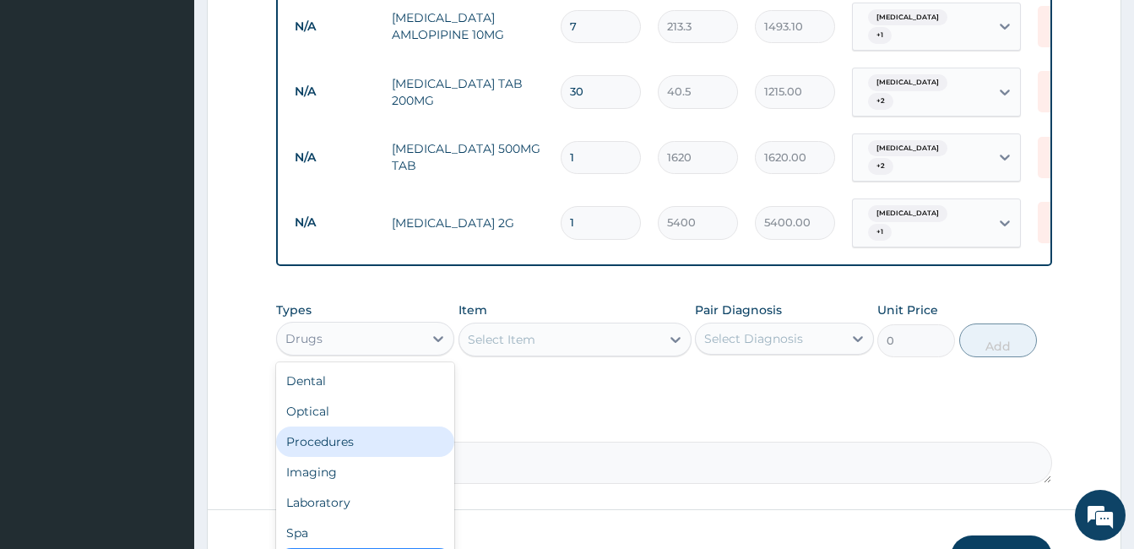
click at [329, 426] on div "Procedures" at bounding box center [365, 441] width 178 height 30
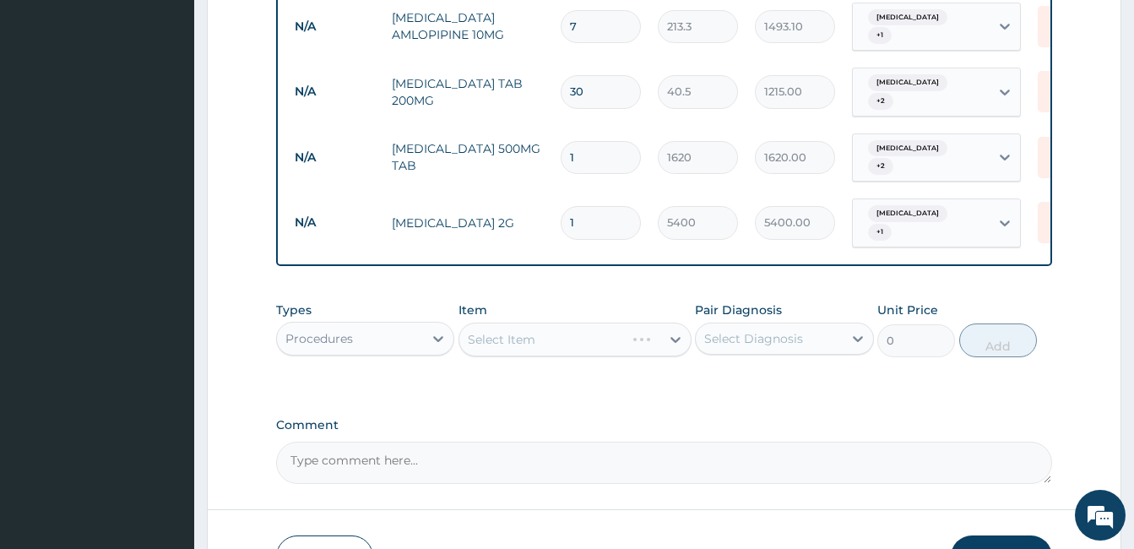
click at [553, 323] on div "Select Item" at bounding box center [575, 340] width 233 height 34
click at [546, 323] on div "Select Item" at bounding box center [575, 340] width 233 height 34
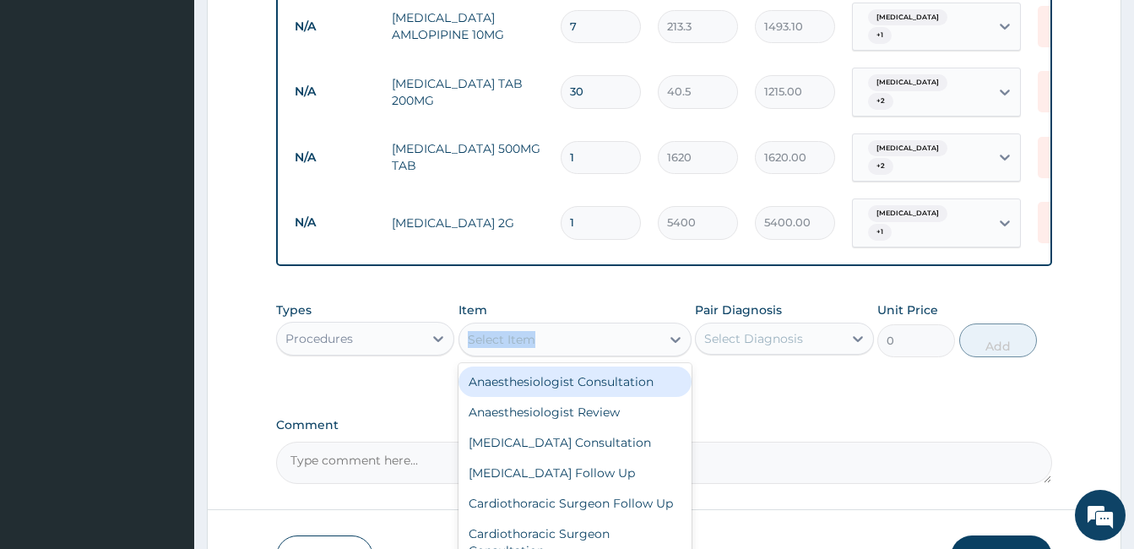
drag, startPoint x: 546, startPoint y: 281, endPoint x: 555, endPoint y: 286, distance: 9.8
click at [555, 326] on div "Select Item" at bounding box center [559, 339] width 201 height 27
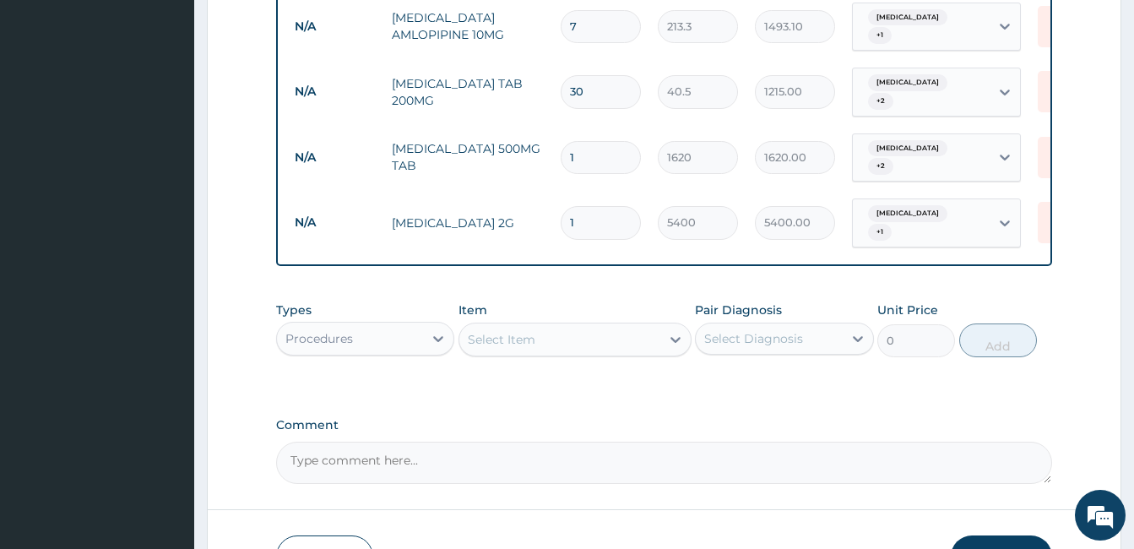
click at [555, 326] on div "Select Item" at bounding box center [559, 339] width 201 height 27
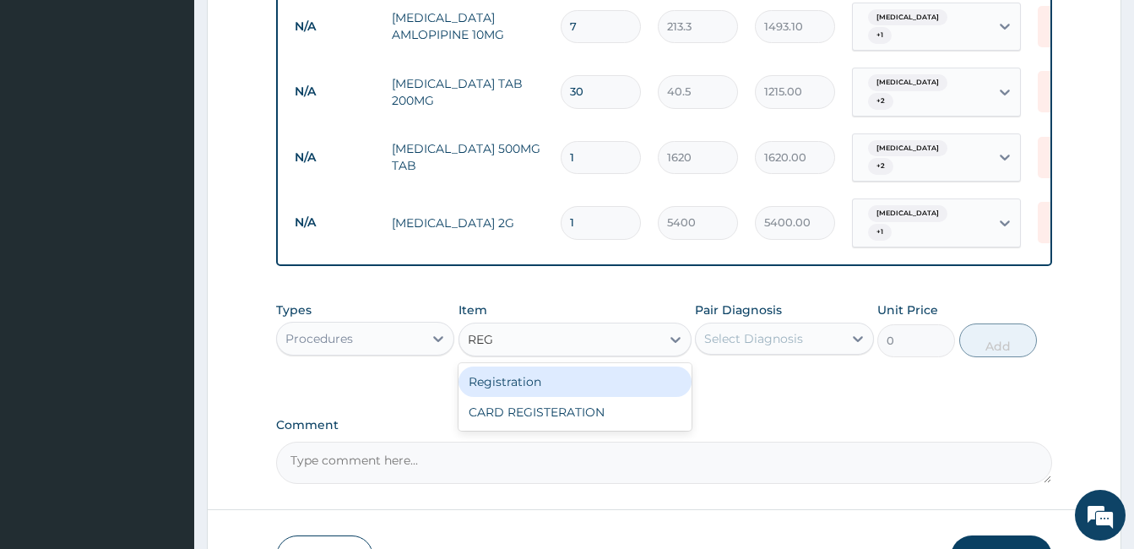
type input "REGI"
click at [551, 363] on div "Registration CARD REGISTERATION" at bounding box center [575, 397] width 233 height 68
click at [545, 366] on div "Registration" at bounding box center [575, 381] width 233 height 30
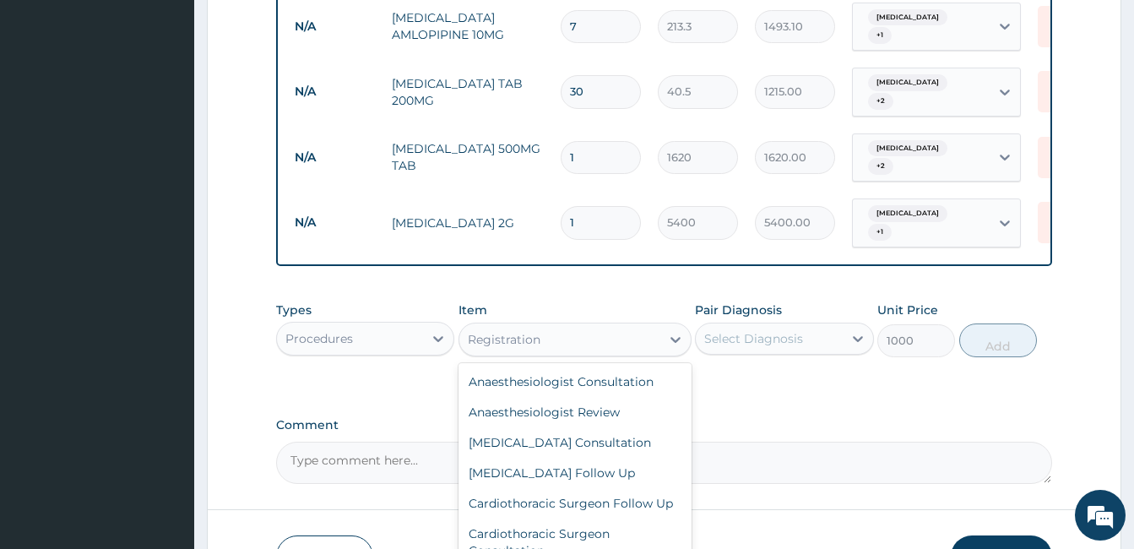
click at [567, 326] on div "Registration" at bounding box center [559, 339] width 201 height 27
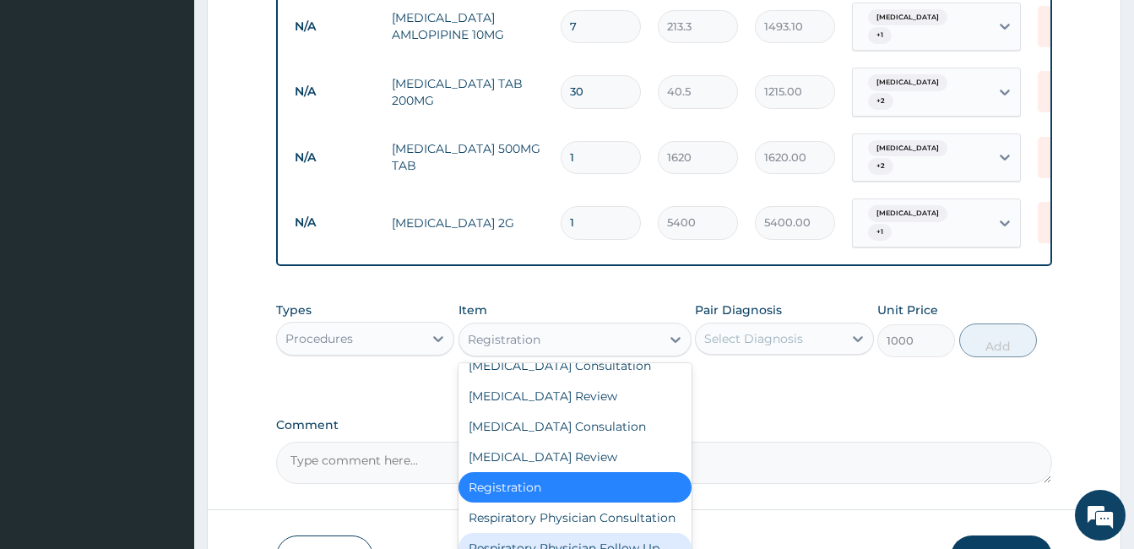
scroll to position [1716, 0]
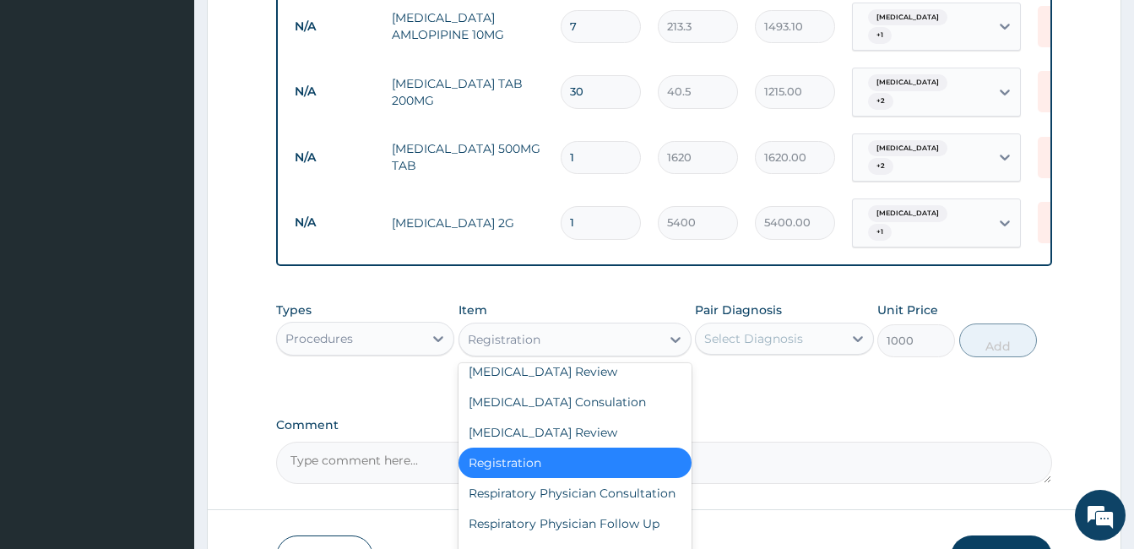
click at [832, 418] on label "Comment" at bounding box center [664, 425] width 776 height 14
click at [832, 442] on textarea "Comment" at bounding box center [664, 463] width 776 height 42
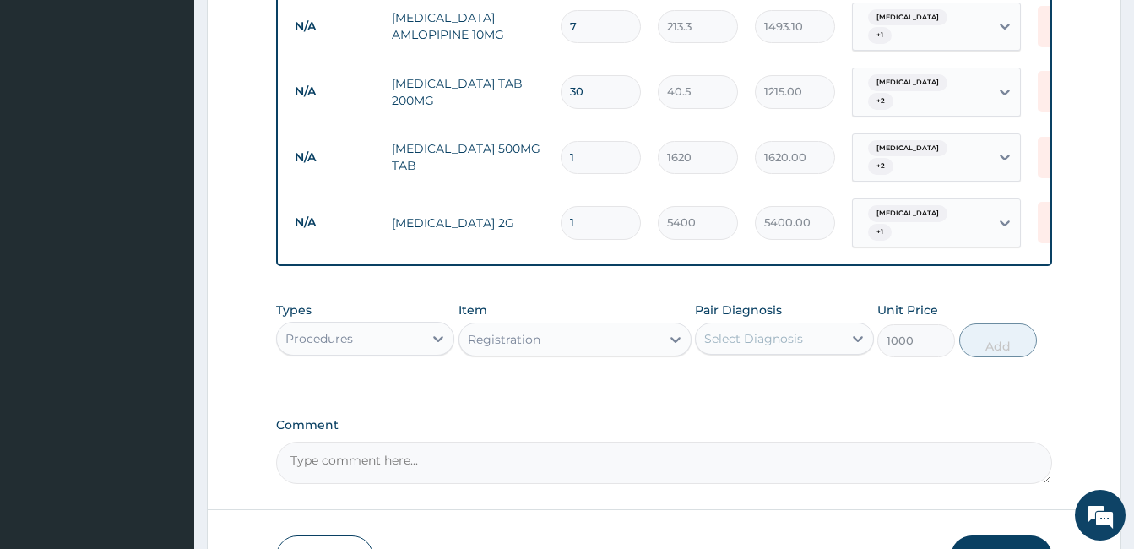
click at [784, 306] on div "Types Procedures Item Registration Pair Diagnosis Select Diagnosis Unit Price 1…" at bounding box center [664, 329] width 776 height 73
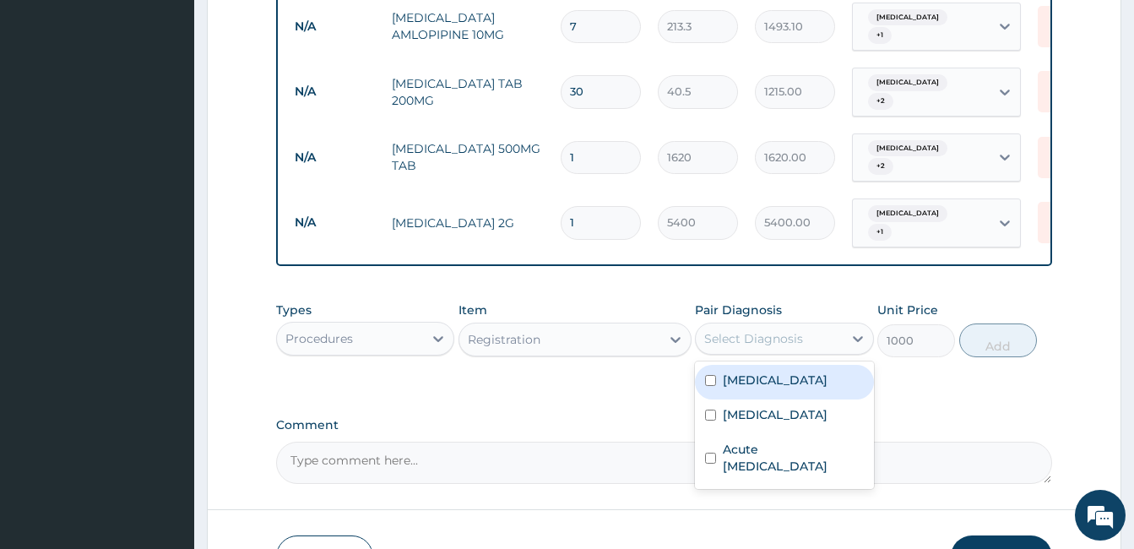
click at [805, 325] on div "Select Diagnosis" at bounding box center [769, 338] width 146 height 27
click at [739, 372] on label "[MEDICAL_DATA]" at bounding box center [775, 380] width 105 height 17
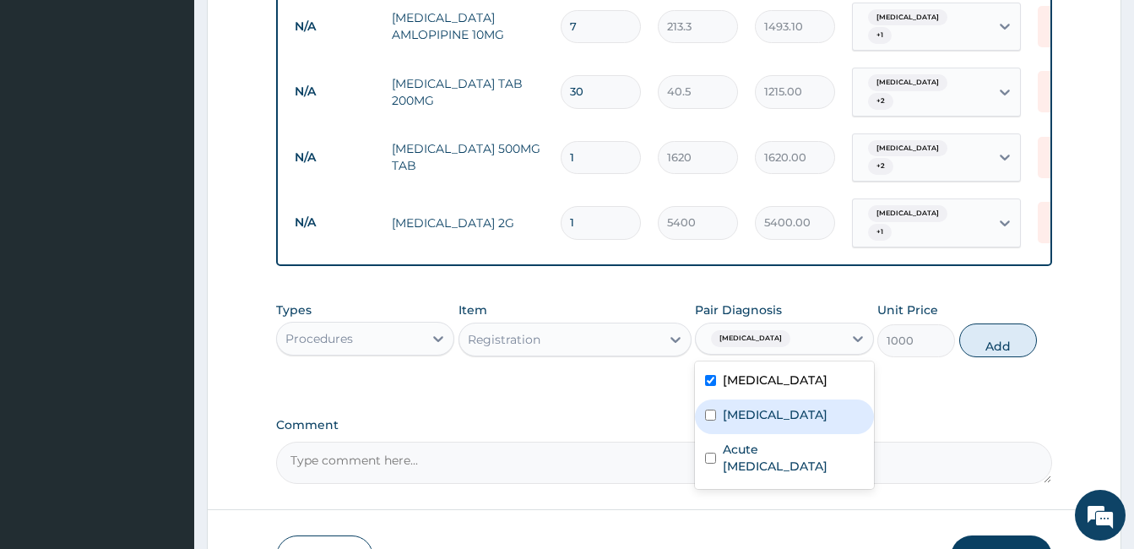
click at [704, 399] on div "Sepsis" at bounding box center [784, 416] width 178 height 35
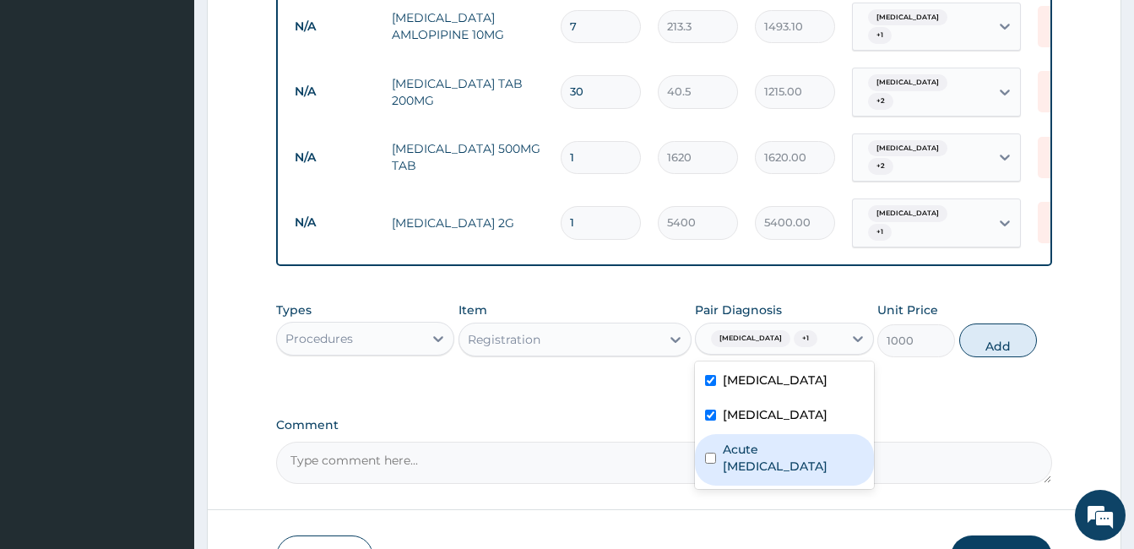
click at [710, 453] on input "checkbox" at bounding box center [710, 458] width 11 height 11
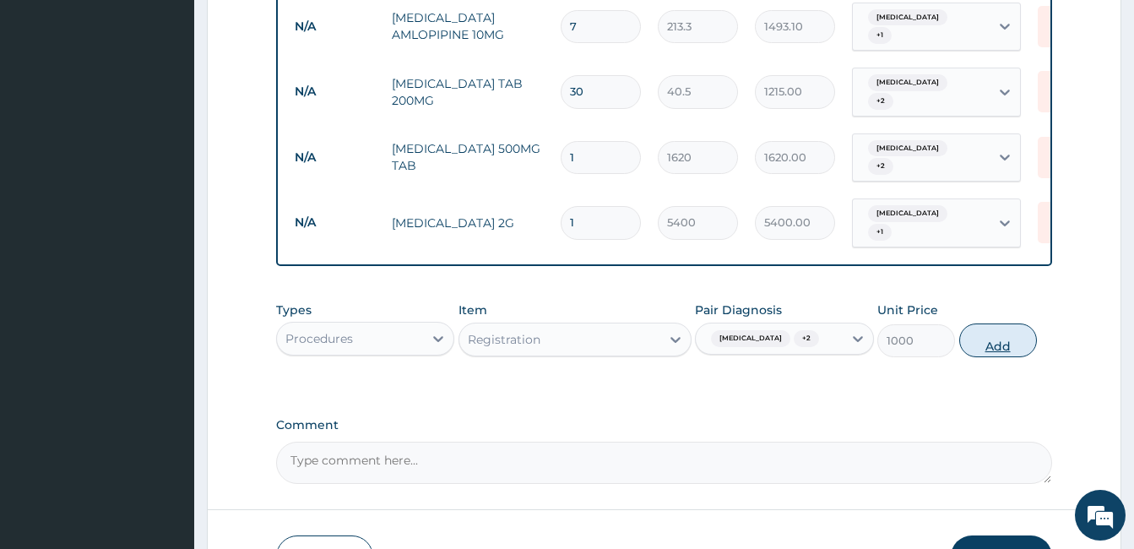
click at [996, 323] on button "Add" at bounding box center [998, 340] width 78 height 34
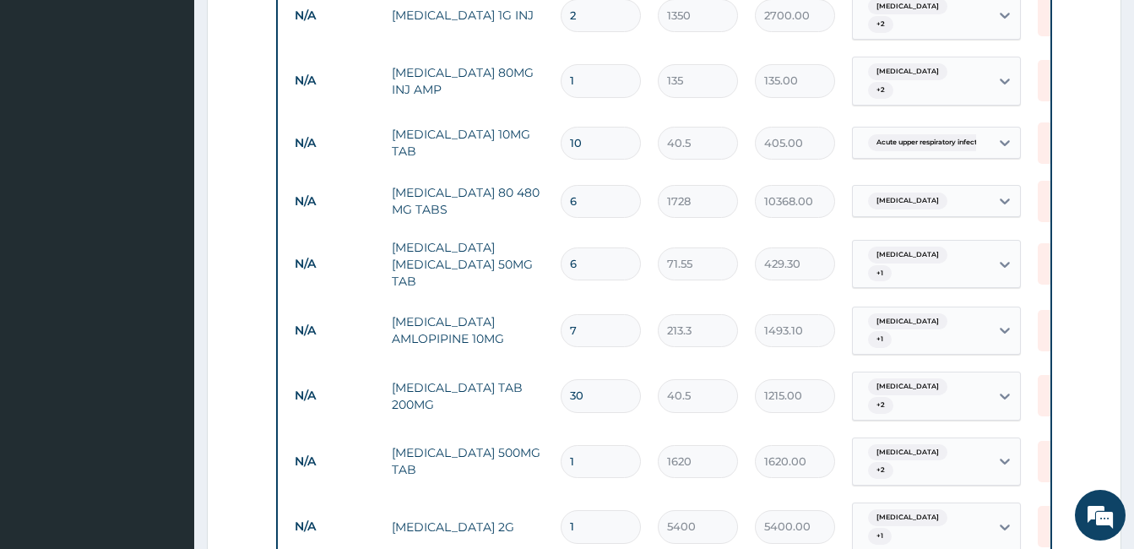
scroll to position [846, 0]
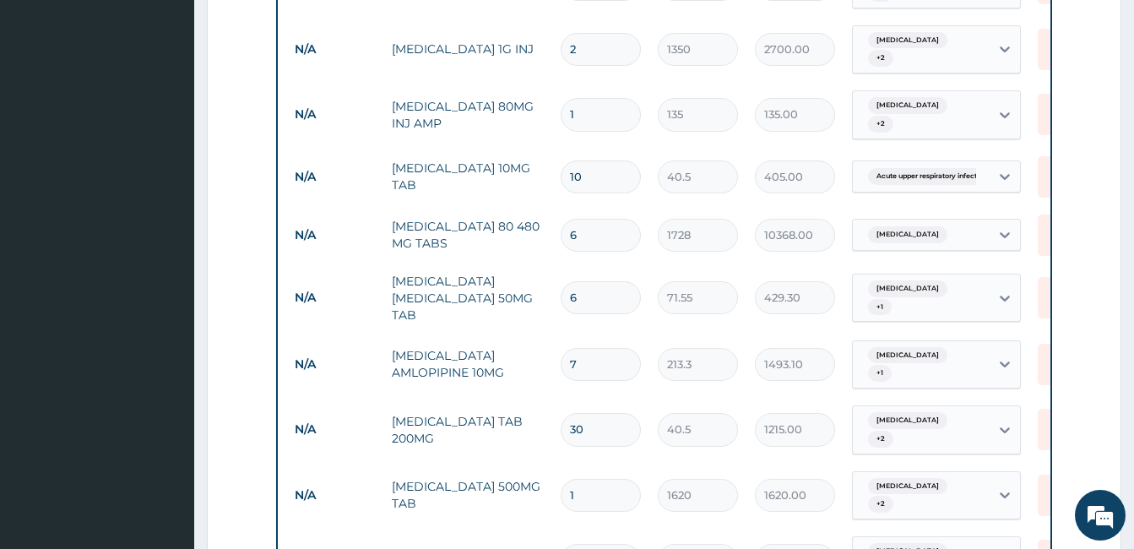
click at [590, 219] on input "6" at bounding box center [601, 235] width 80 height 33
click at [632, 210] on td "1" at bounding box center [600, 235] width 97 height 50
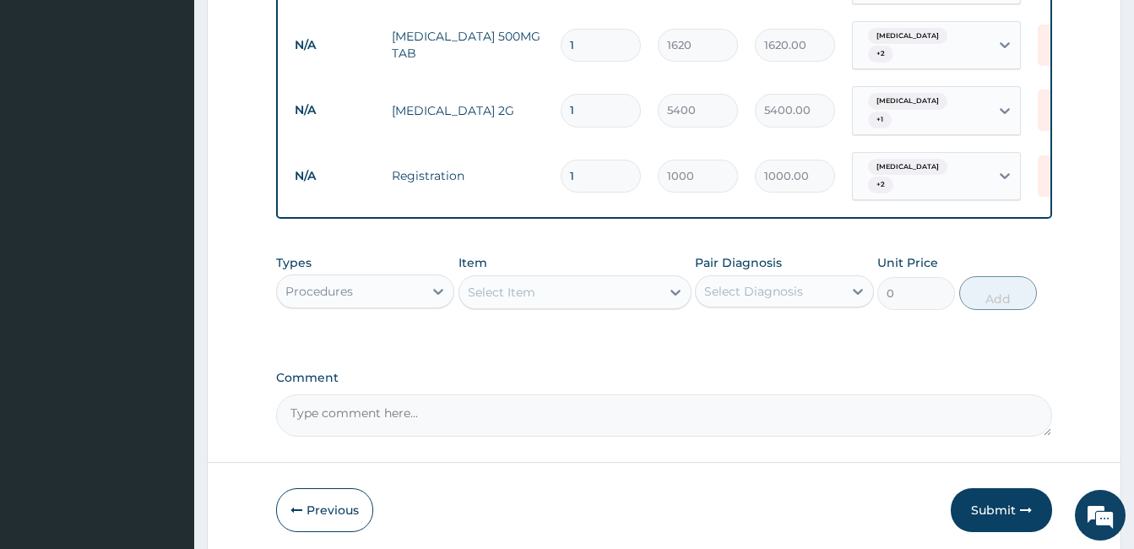
scroll to position [1300, 0]
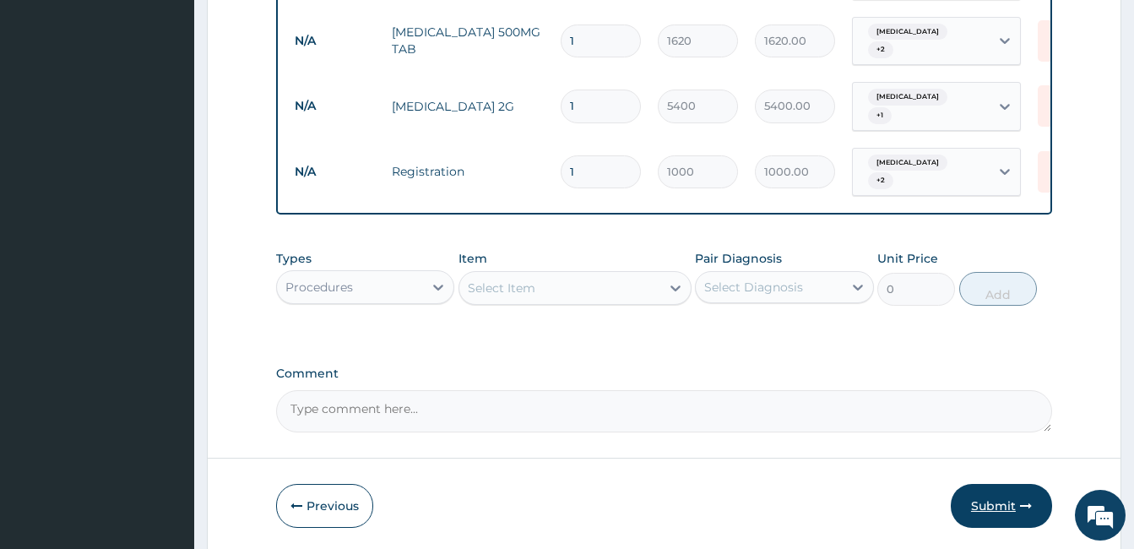
click at [1002, 484] on button "Submit" at bounding box center [1001, 506] width 101 height 44
